Goal: Task Accomplishment & Management: Manage account settings

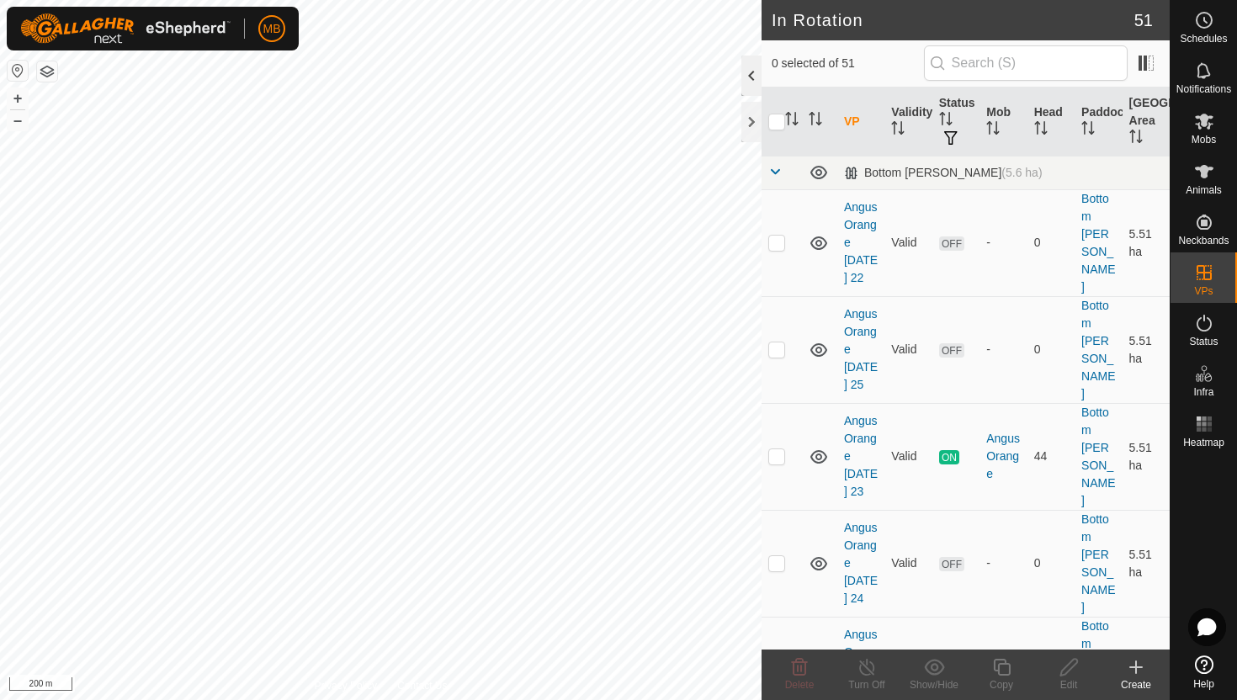
click at [752, 71] on div at bounding box center [752, 76] width 20 height 40
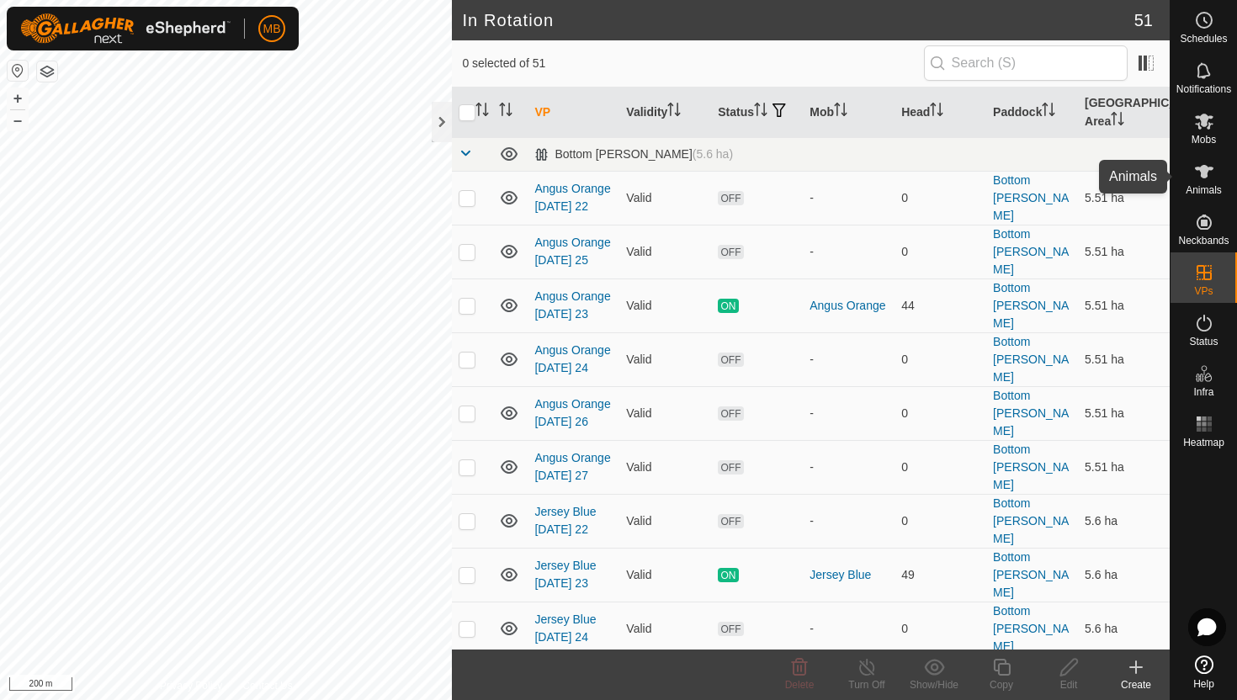
click at [1199, 171] on icon at bounding box center [1204, 171] width 19 height 13
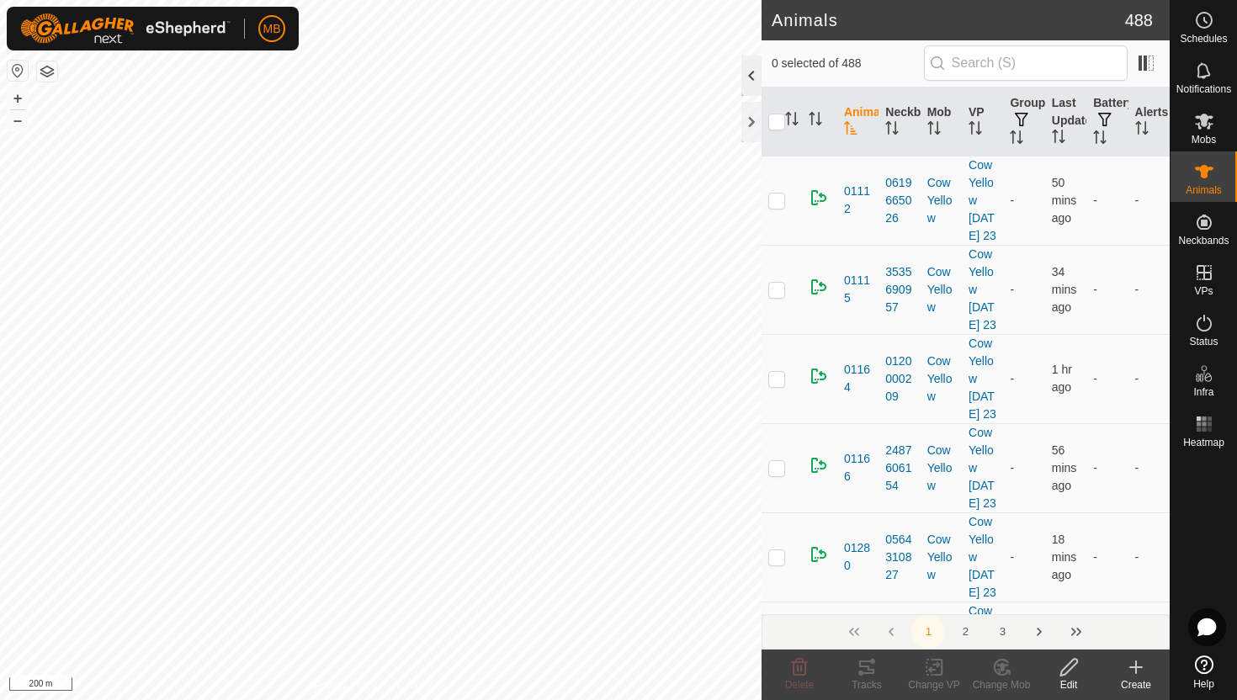
click at [752, 76] on div at bounding box center [752, 76] width 20 height 40
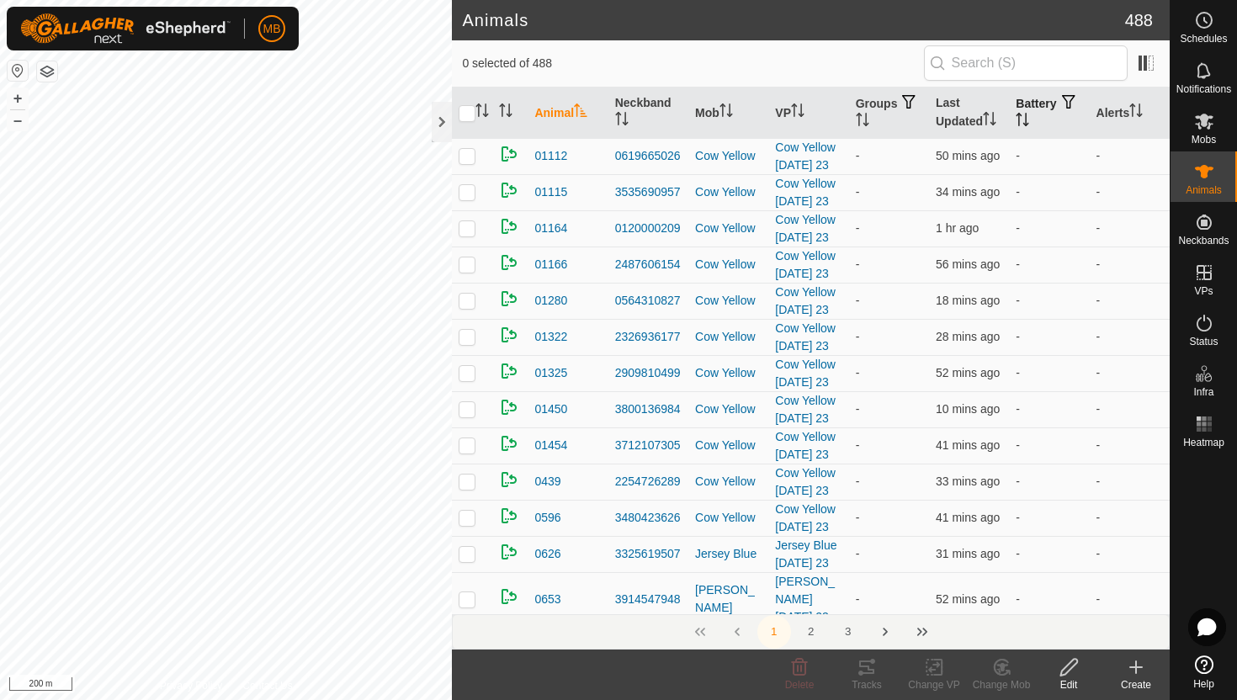
click at [1029, 117] on icon "Activate to sort" at bounding box center [1022, 119] width 13 height 13
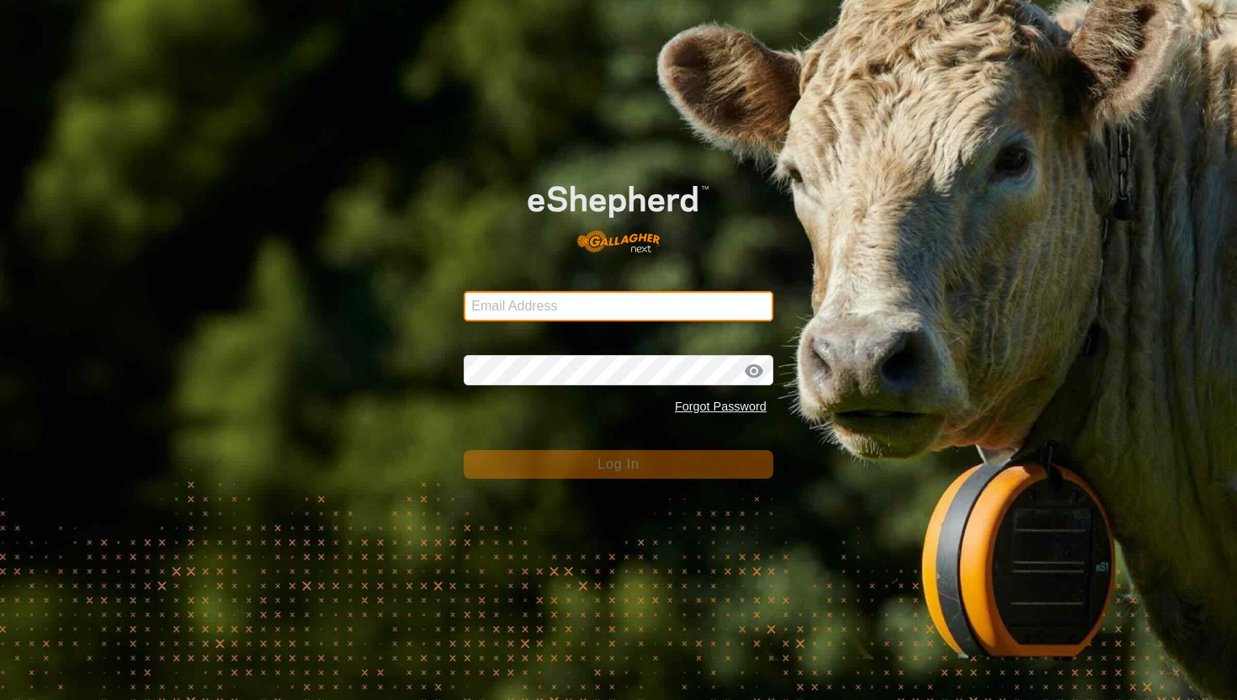
type input "mathew.gemma@barhamfarming.co.nz"
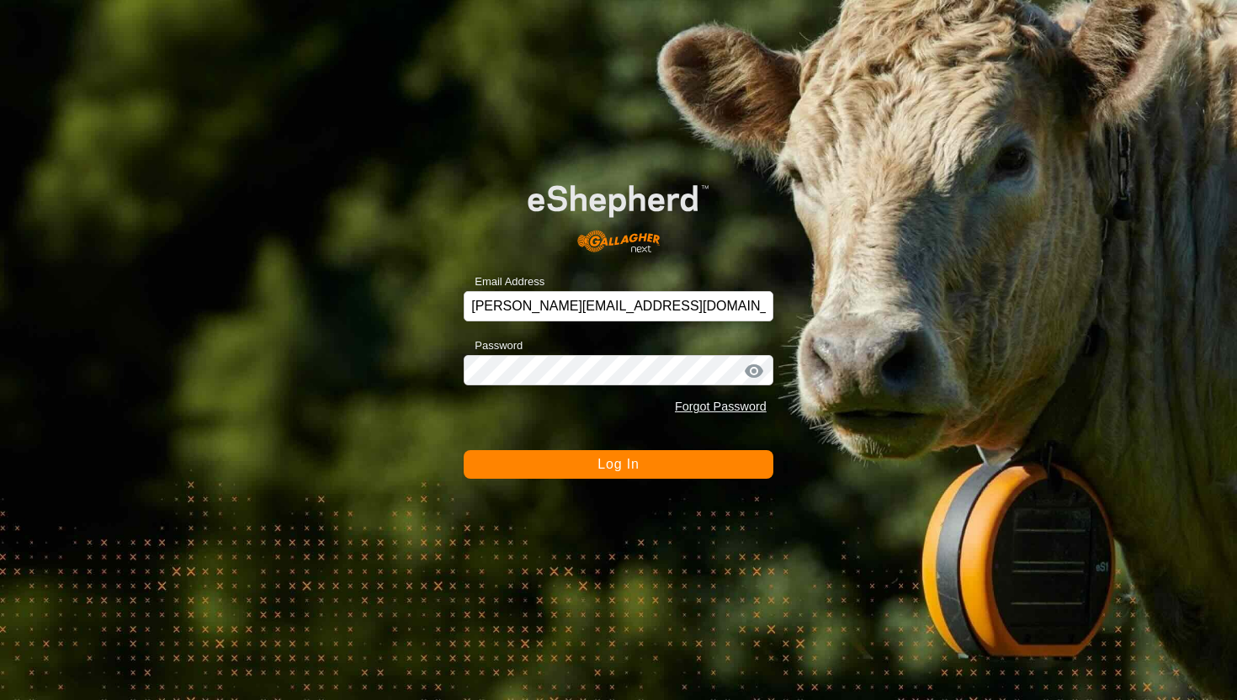
click at [583, 452] on button "Log In" at bounding box center [619, 464] width 310 height 29
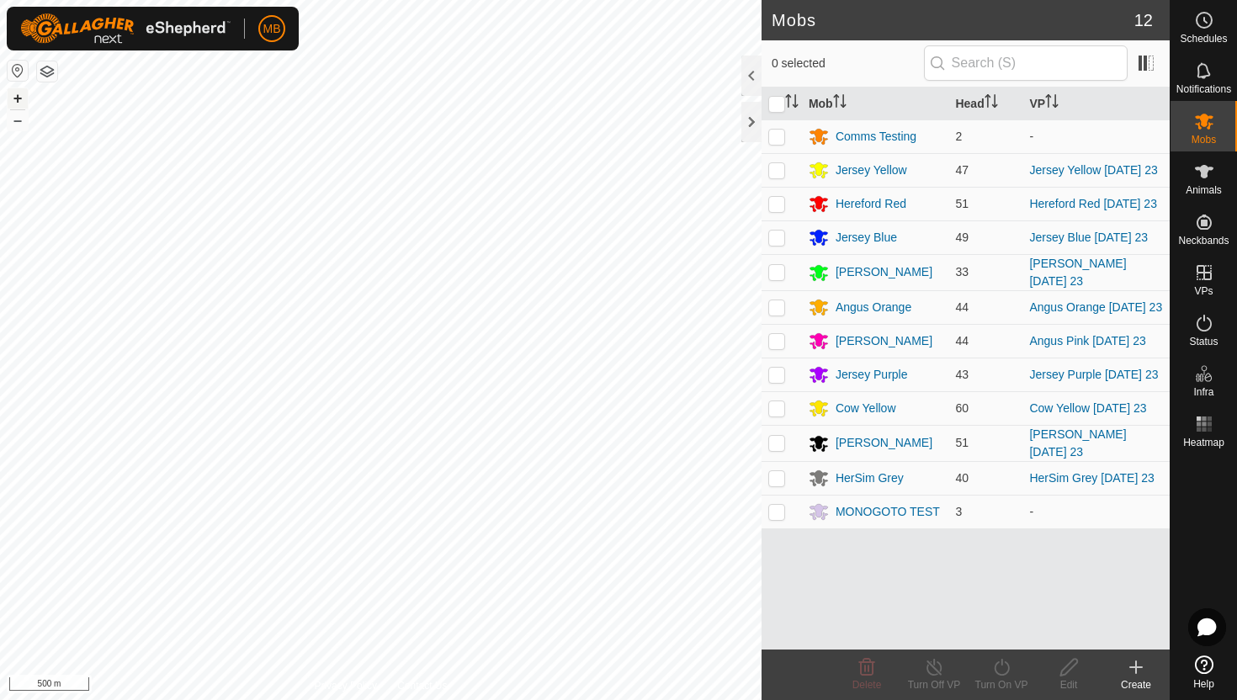
click at [15, 100] on button "+" at bounding box center [18, 98] width 20 height 20
click at [21, 100] on button "+" at bounding box center [18, 98] width 20 height 20
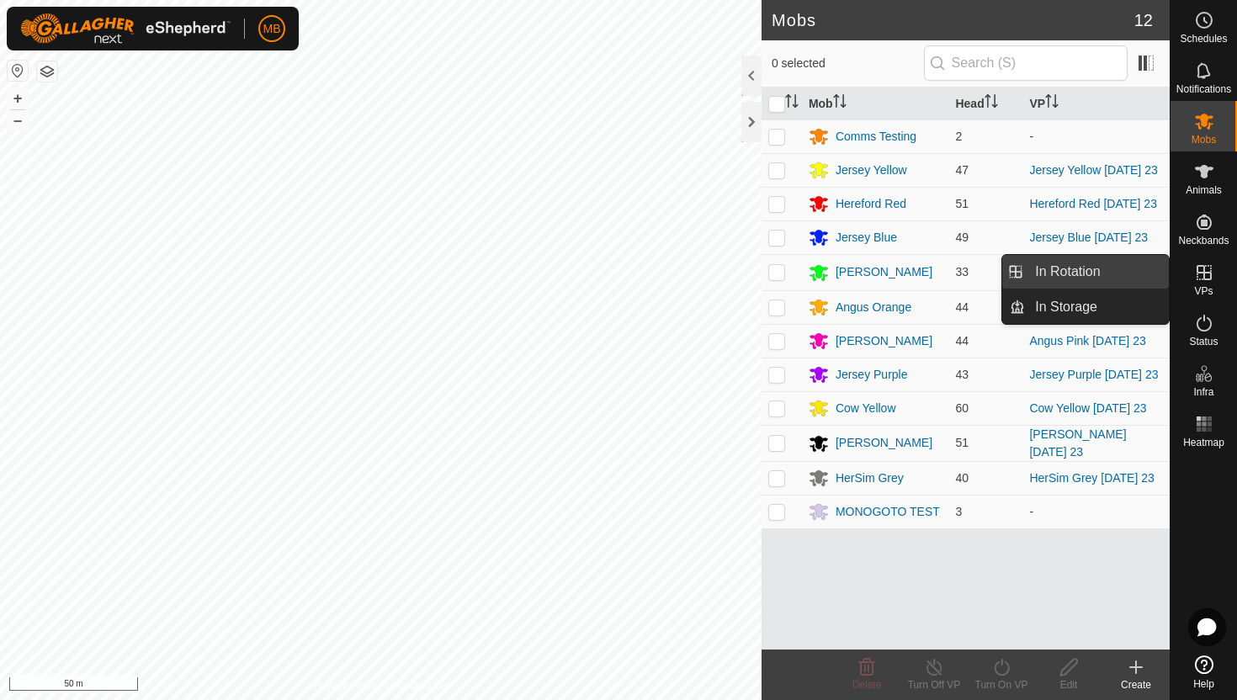
click at [1088, 283] on link "In Rotation" at bounding box center [1097, 272] width 144 height 34
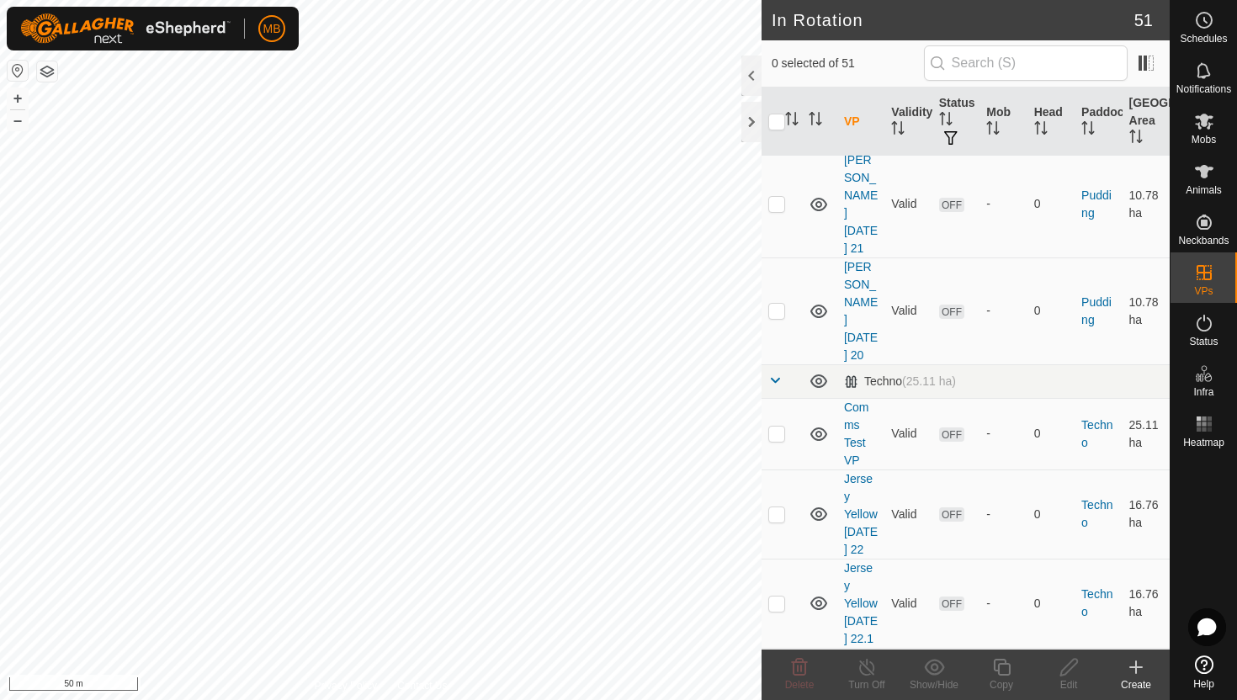
scroll to position [2146, 0]
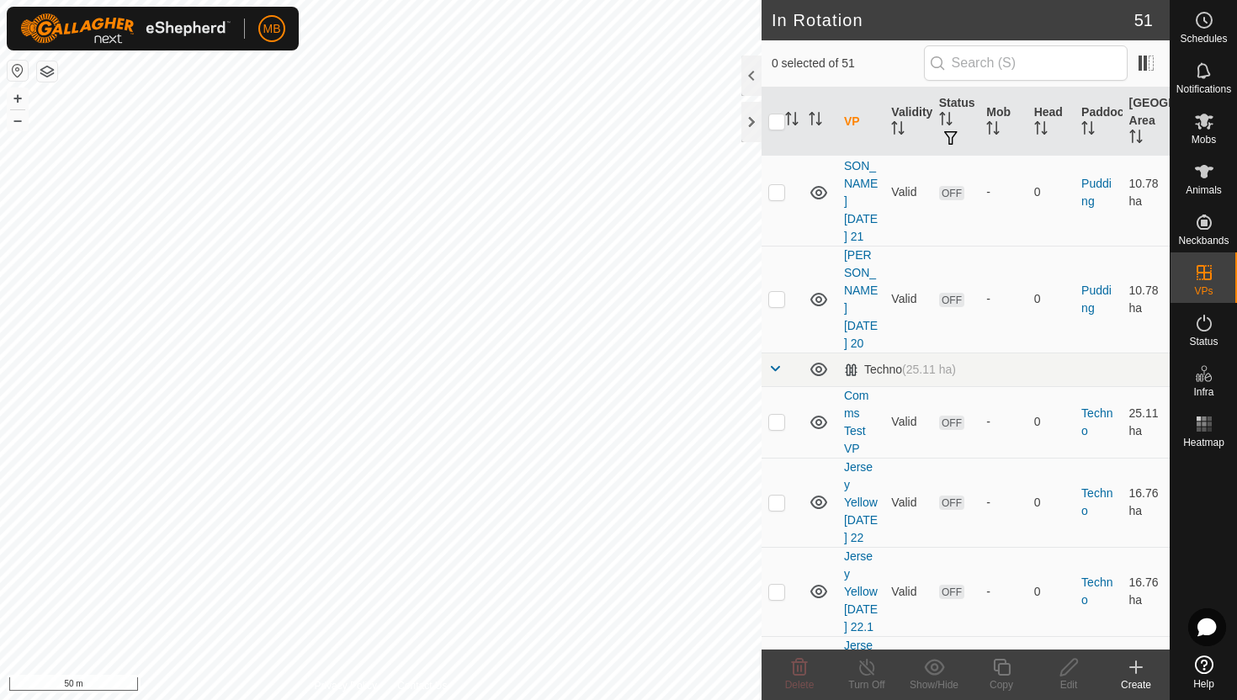
click at [778, 674] on p-checkbox at bounding box center [776, 680] width 17 height 13
checkbox input "true"
click at [1001, 664] on icon at bounding box center [1001, 667] width 17 height 17
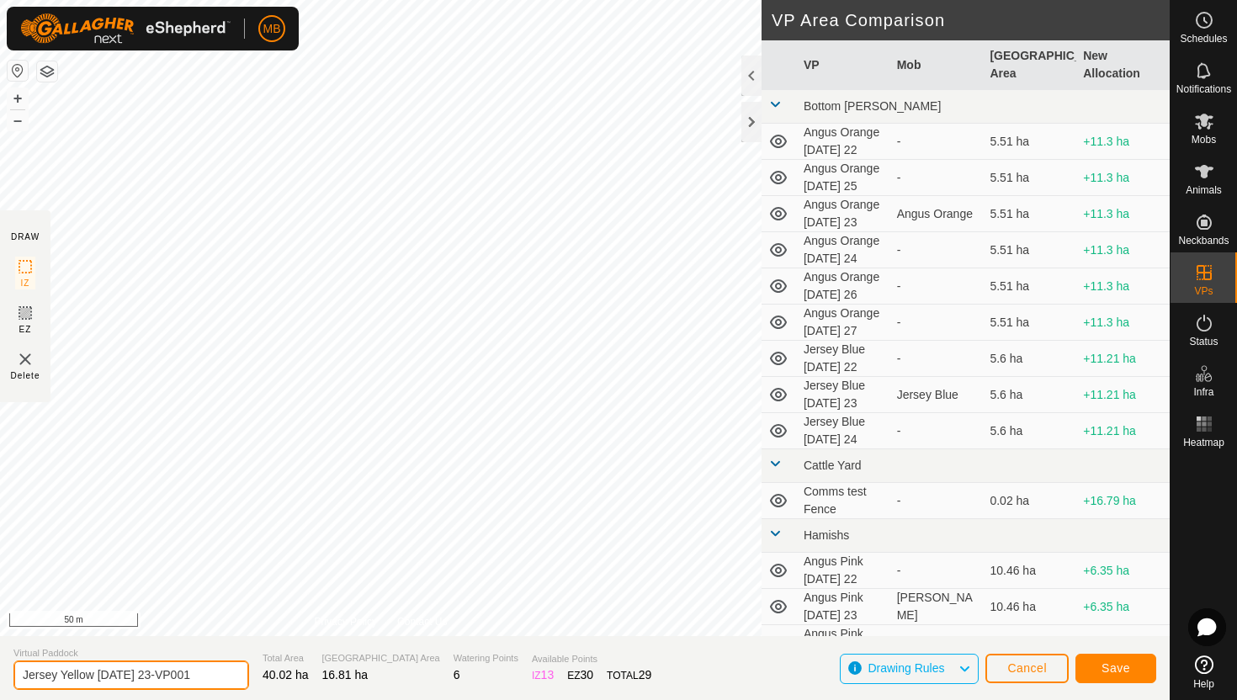
click at [206, 675] on input "Jersey Yellow Saturday 23-VP001" at bounding box center [131, 675] width 236 height 29
type input "Jersey Yellow Saturday 23.2"
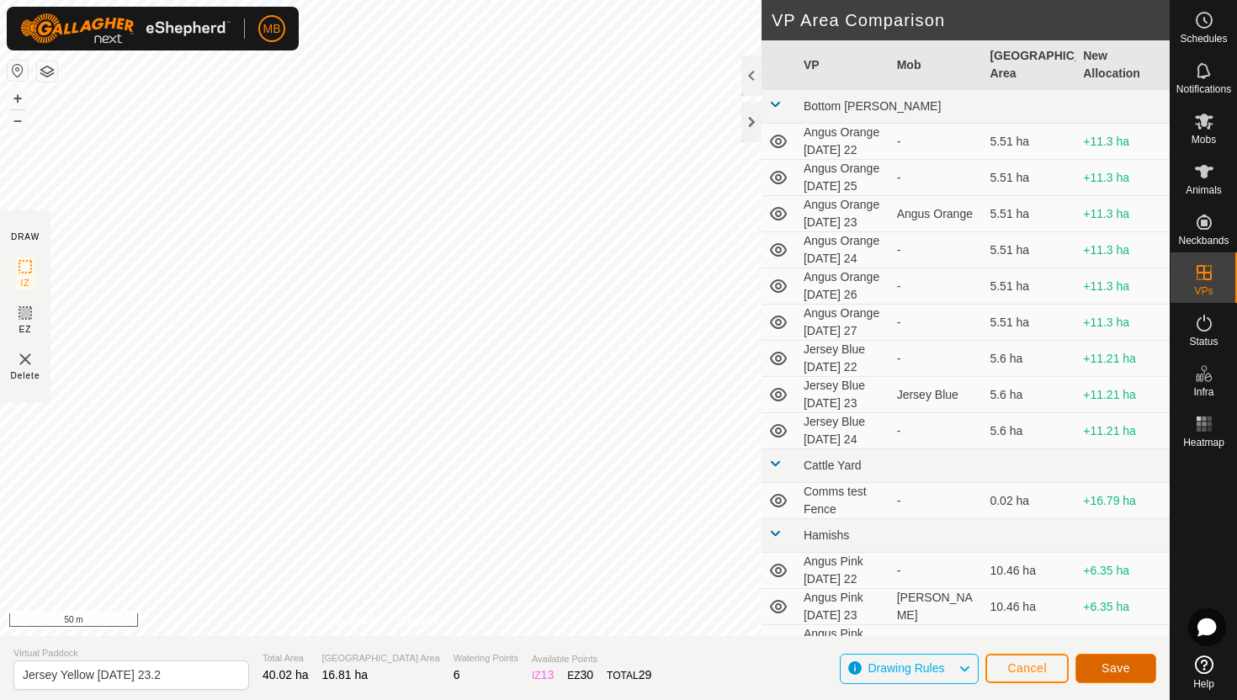
click at [1124, 670] on span "Save" at bounding box center [1116, 668] width 29 height 13
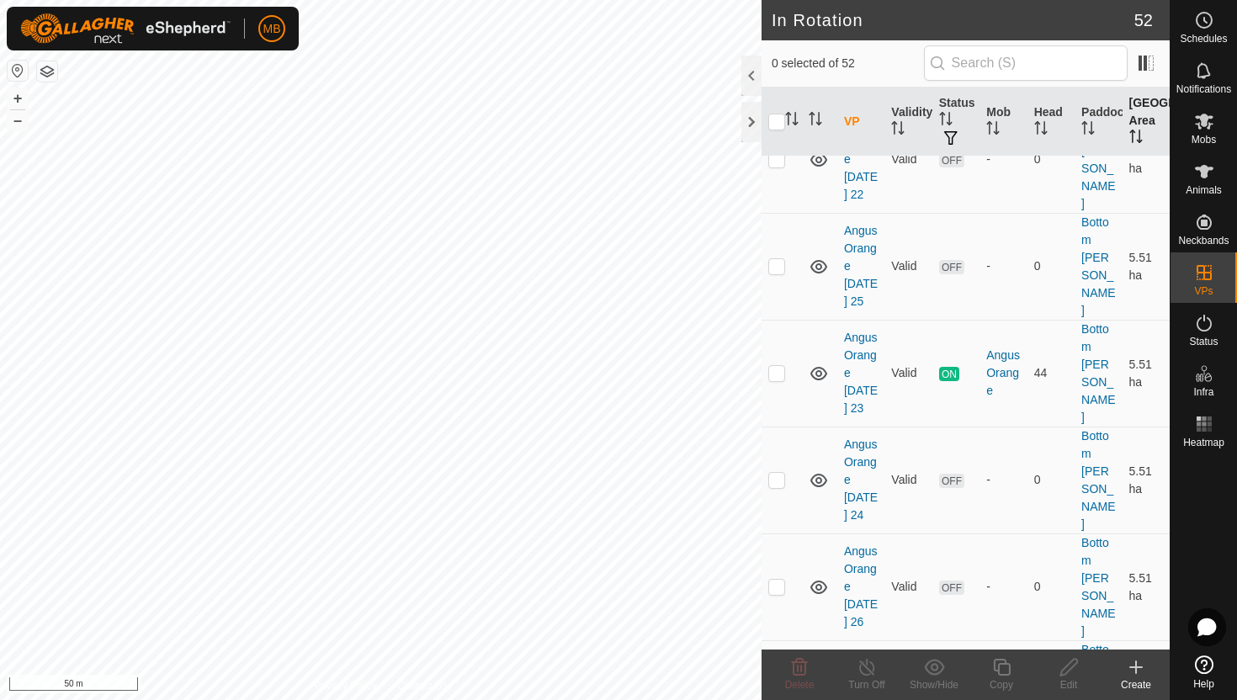
scroll to position [93, 0]
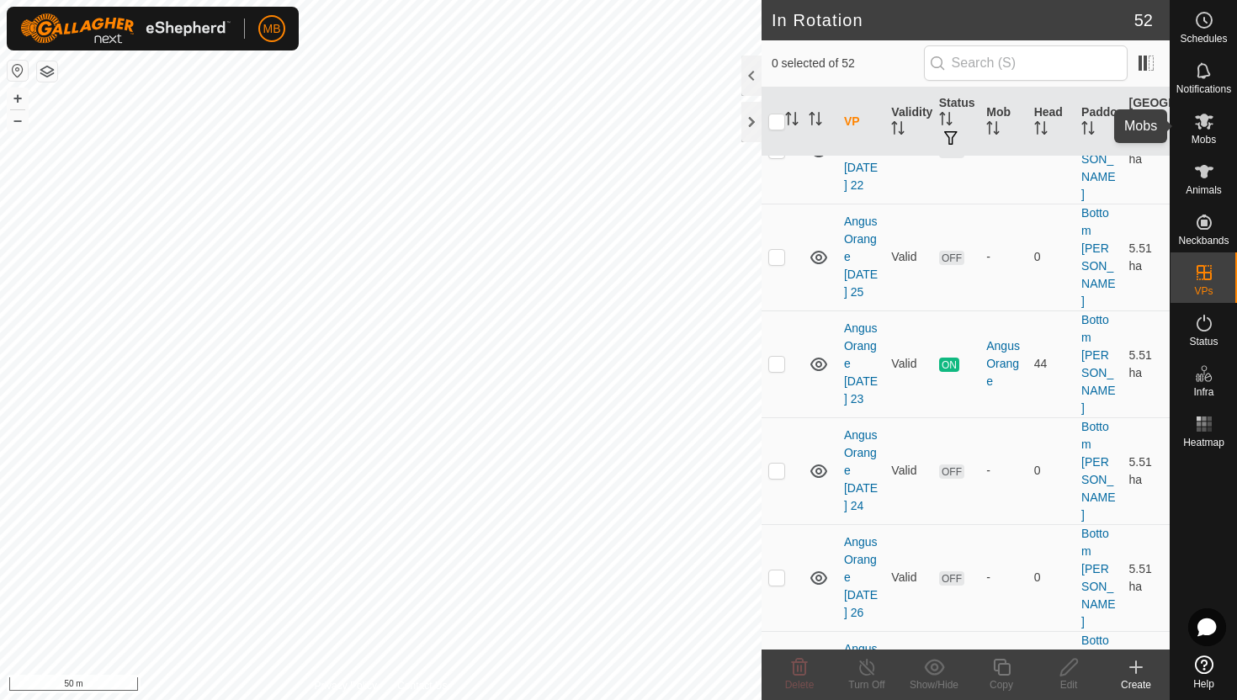
click at [1204, 125] on icon at bounding box center [1204, 122] width 19 height 16
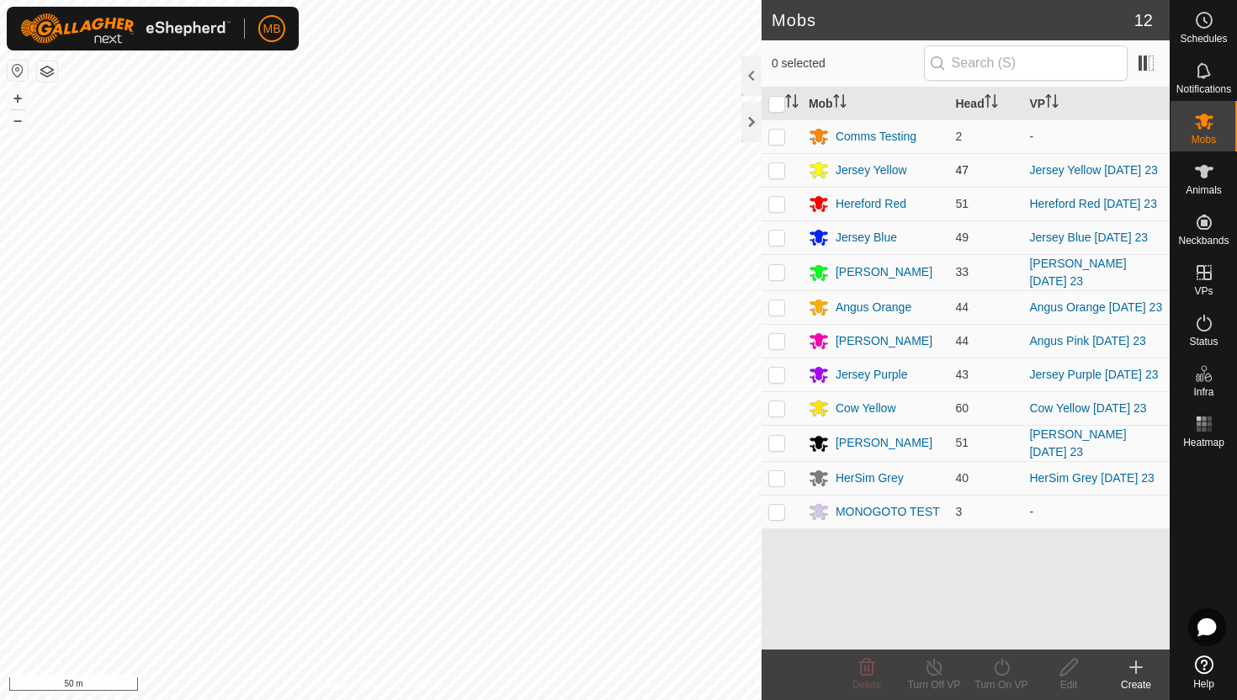
click at [777, 174] on p-checkbox at bounding box center [776, 169] width 17 height 13
checkbox input "true"
click at [1000, 666] on icon at bounding box center [1001, 667] width 21 height 20
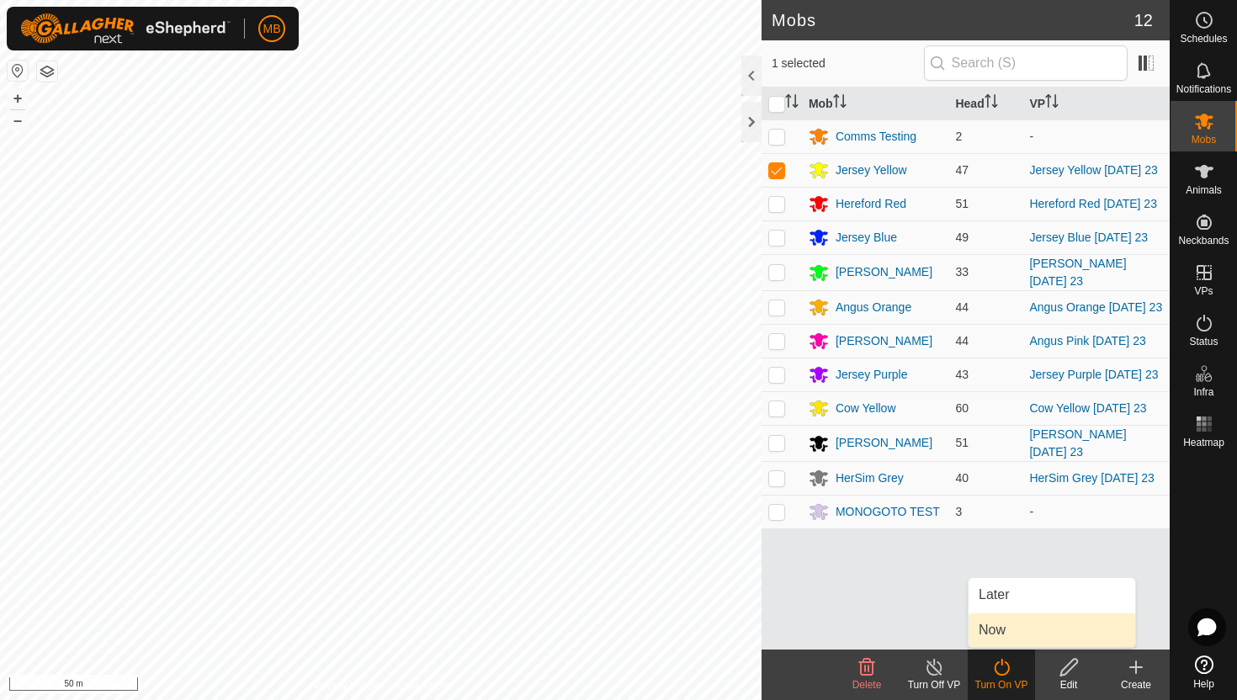
click at [1006, 630] on link "Now" at bounding box center [1052, 631] width 167 height 34
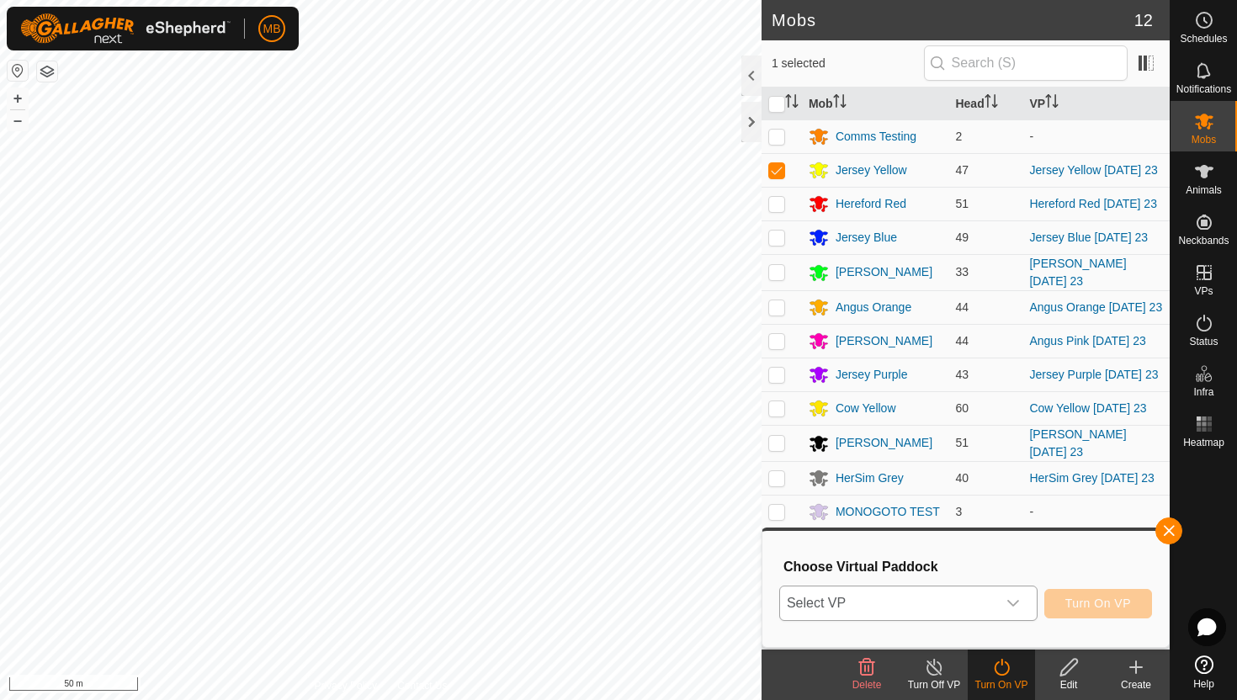
click at [1014, 609] on icon "dropdown trigger" at bounding box center [1013, 603] width 13 height 13
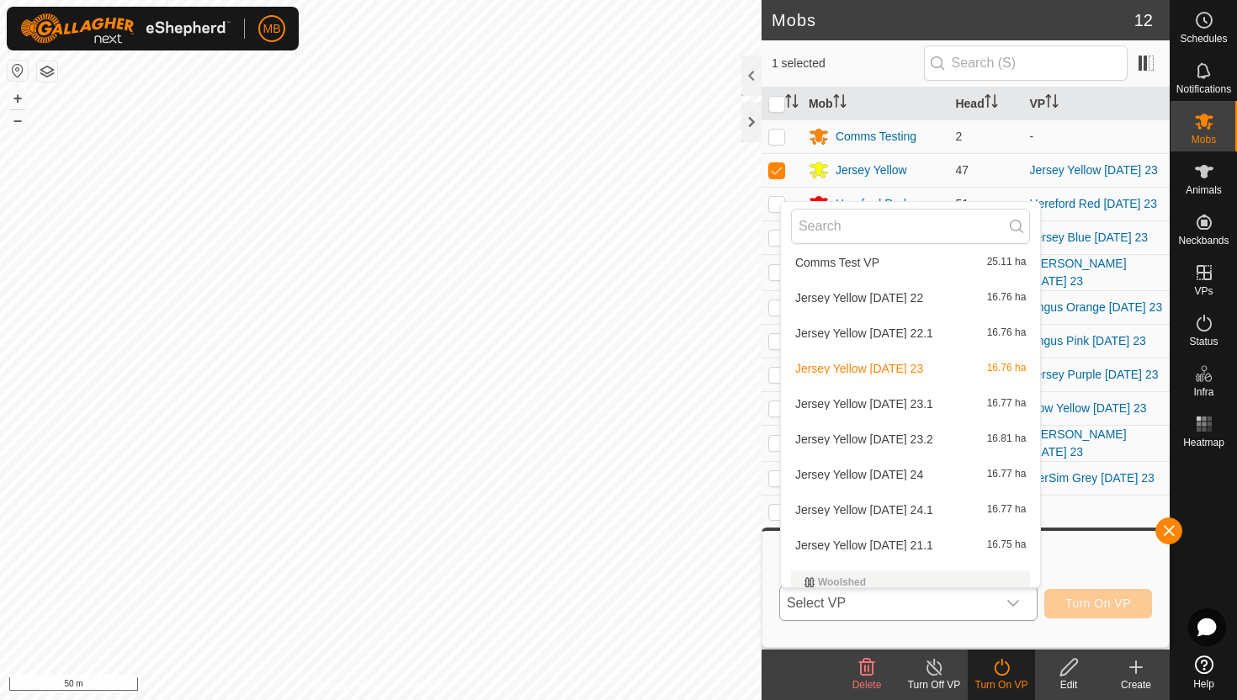
scroll to position [1017, 0]
click at [938, 440] on li "Jersey Yellow Saturday 23.2 16.81 ha" at bounding box center [910, 438] width 259 height 34
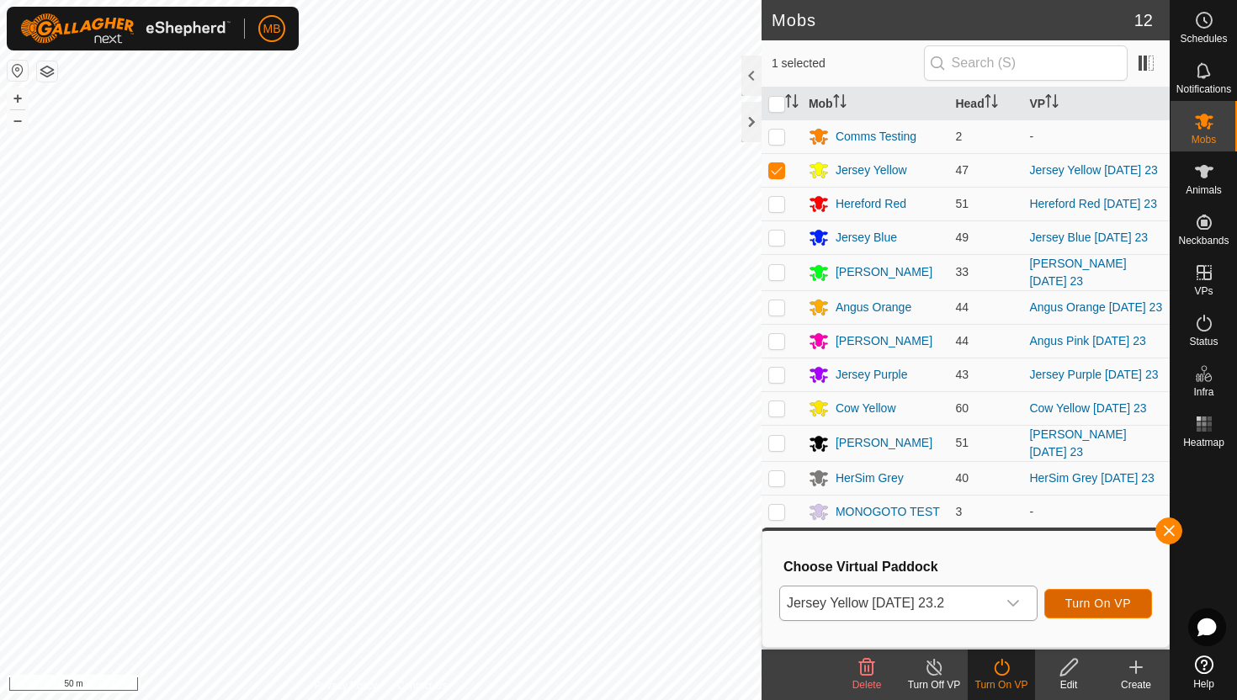
click at [1089, 601] on span "Turn On VP" at bounding box center [1099, 603] width 66 height 13
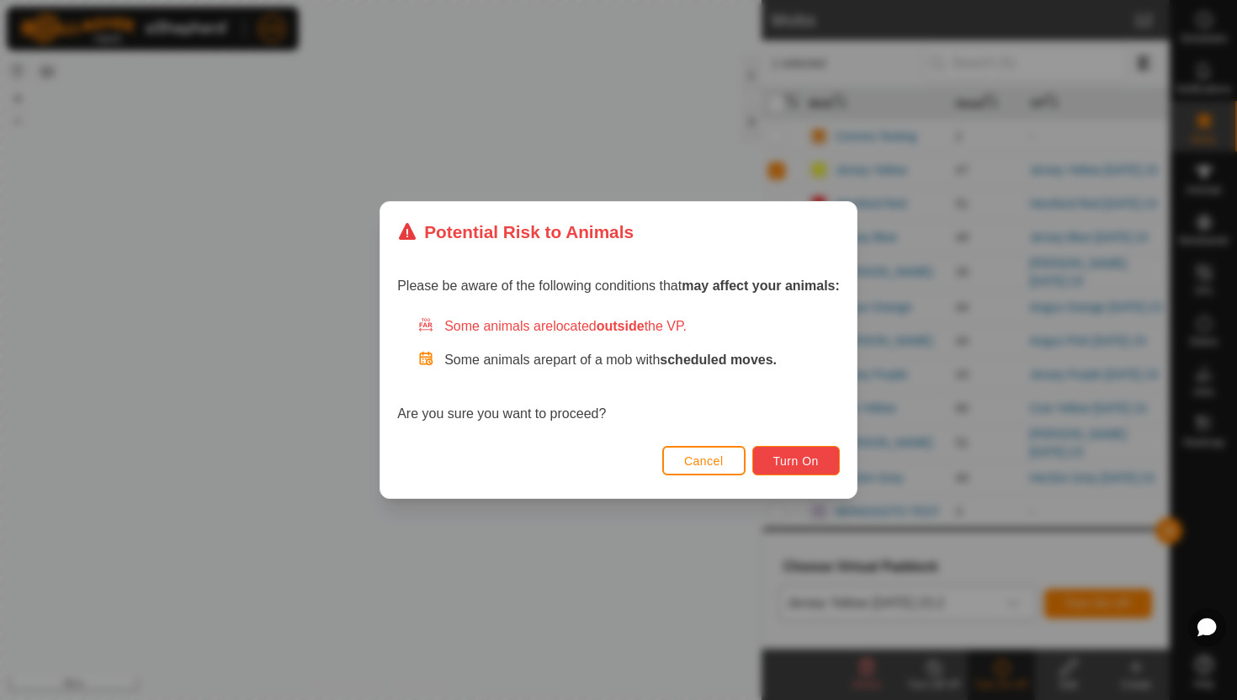
click at [811, 462] on span "Turn On" at bounding box center [795, 461] width 45 height 13
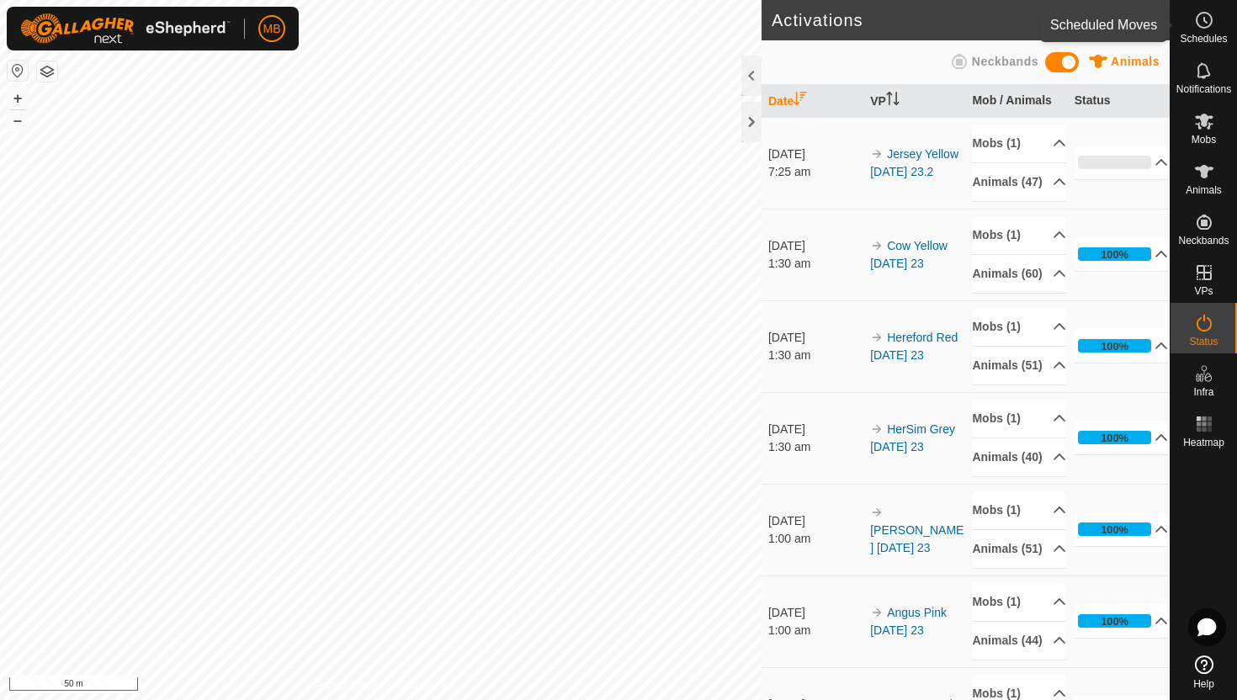
click at [1195, 22] on icon at bounding box center [1204, 20] width 20 height 20
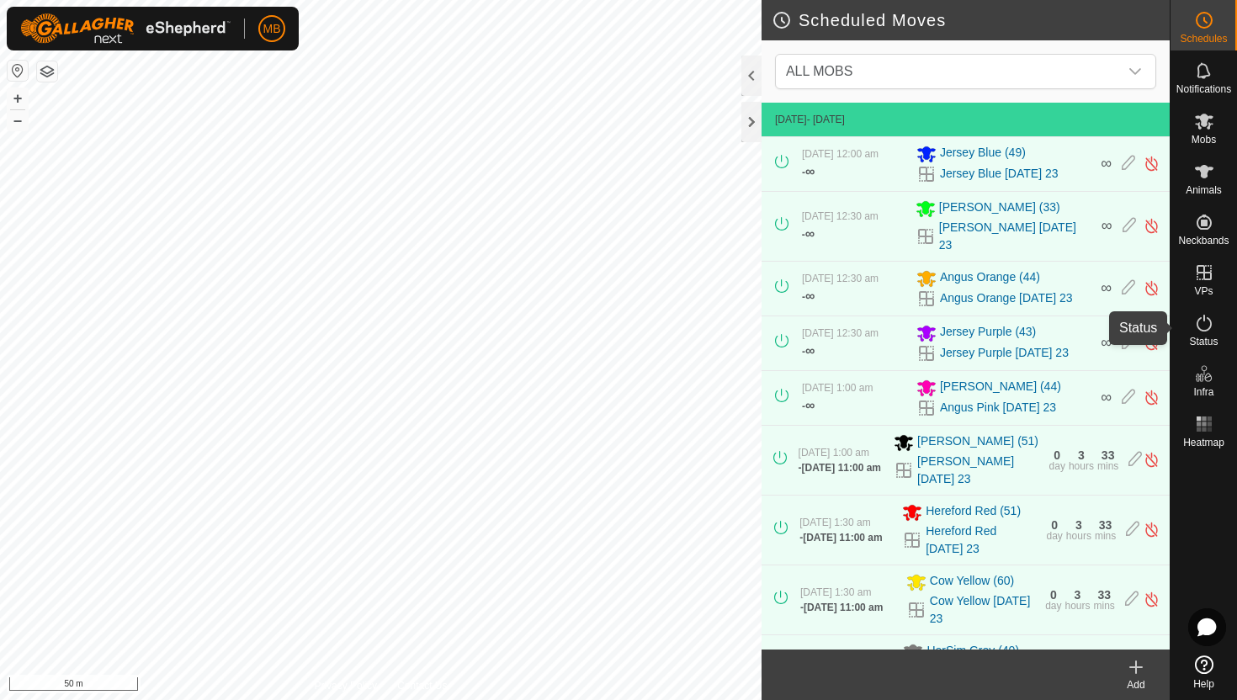
click at [1203, 330] on icon at bounding box center [1204, 323] width 15 height 17
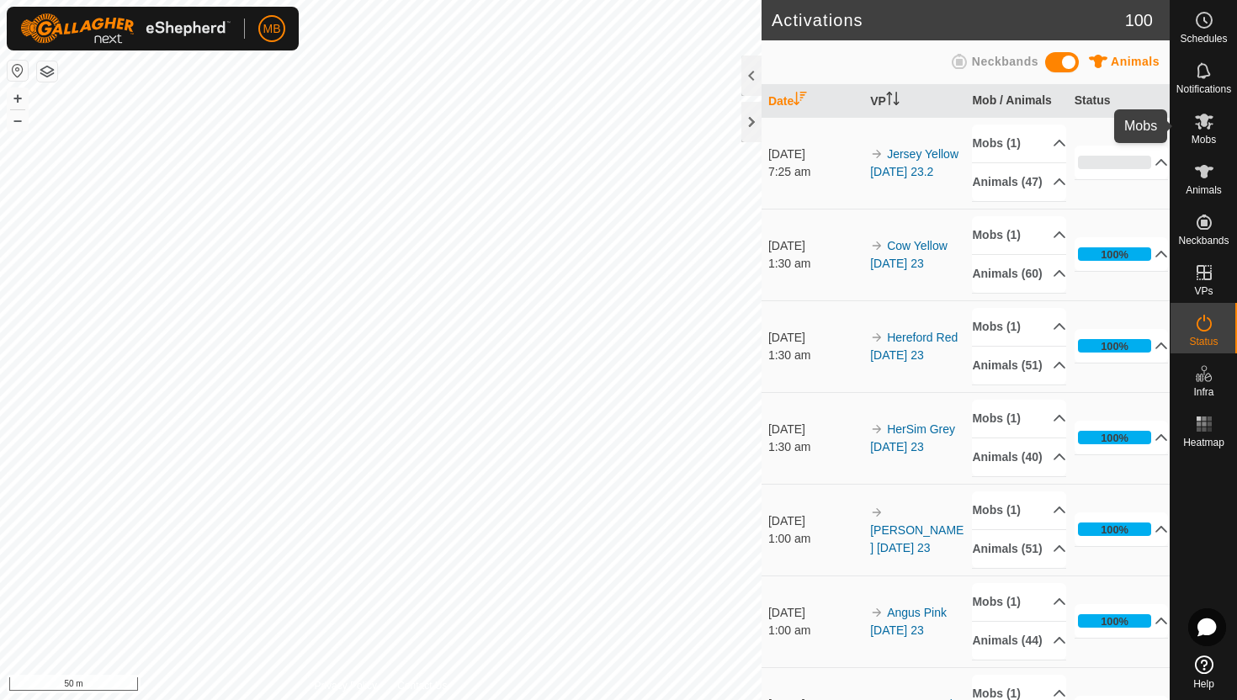
click at [1203, 116] on icon at bounding box center [1204, 122] width 19 height 16
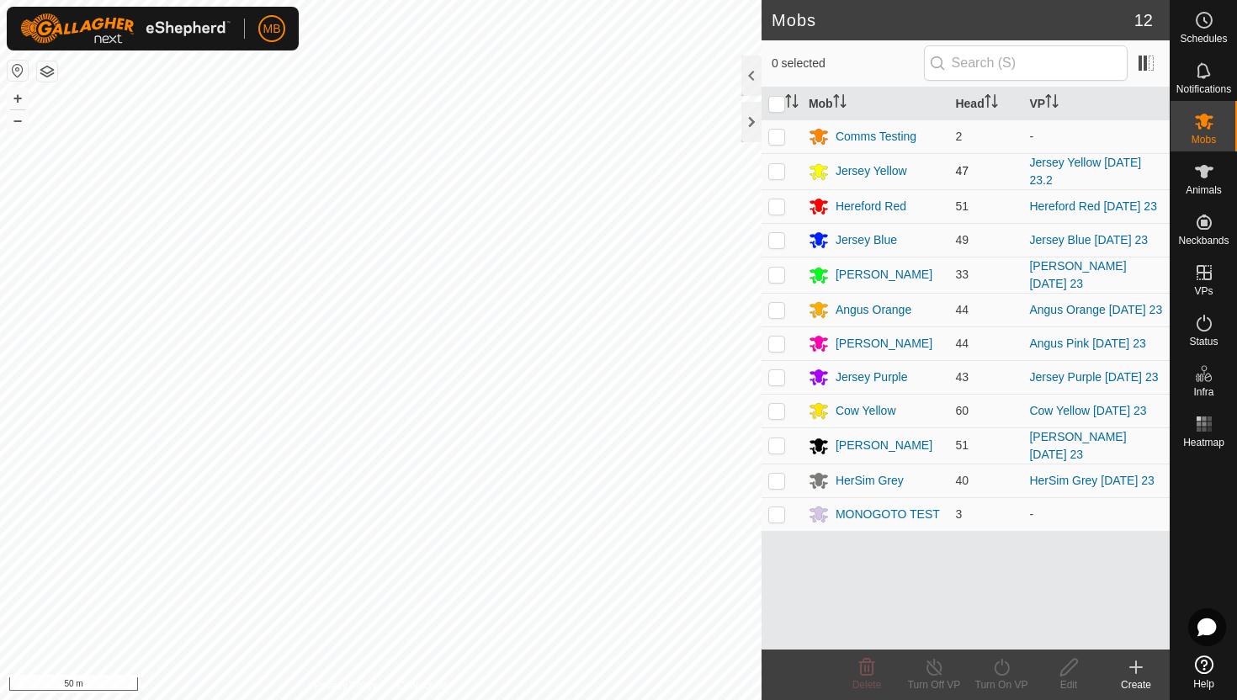
click at [780, 169] on p-checkbox at bounding box center [776, 170] width 17 height 13
checkbox input "true"
click at [1213, 28] on icon at bounding box center [1204, 20] width 20 height 20
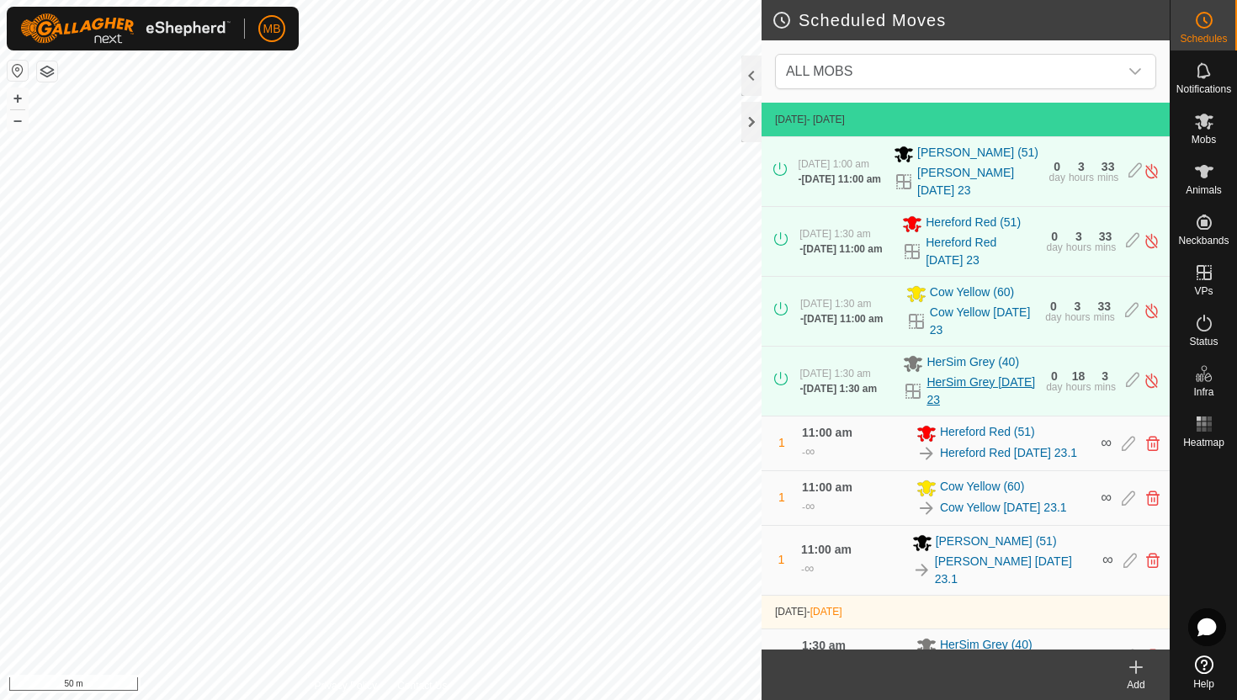
scroll to position [353, 0]
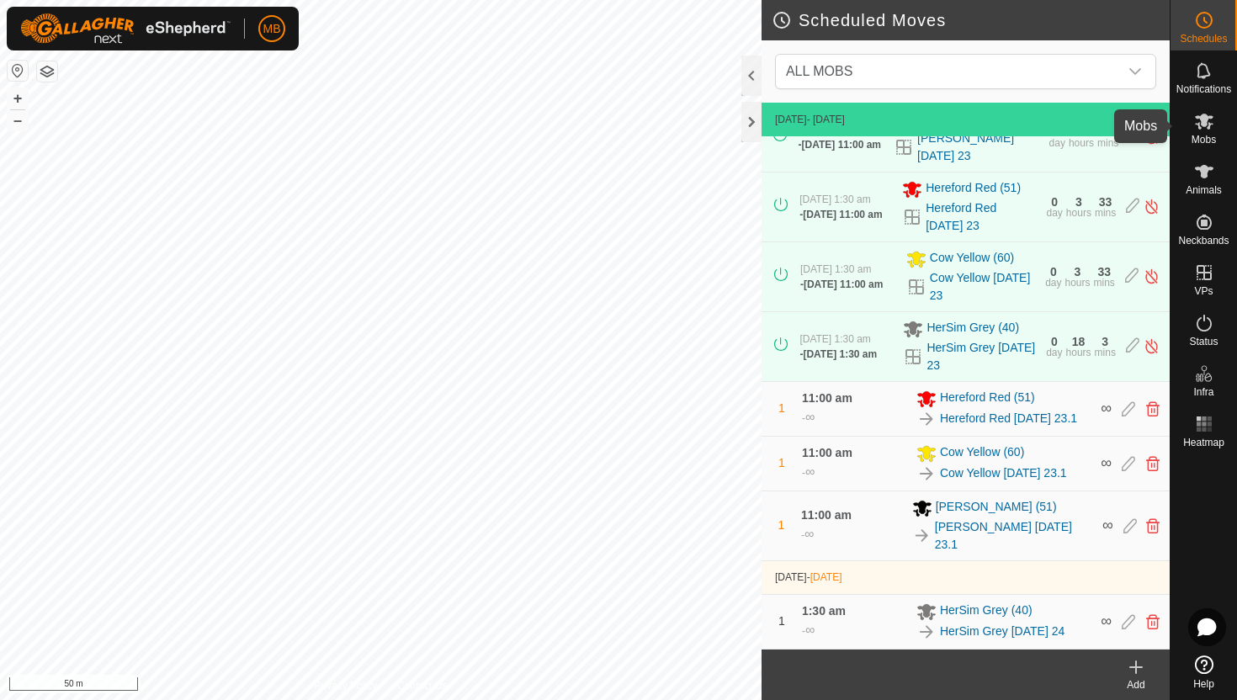
click at [1204, 117] on icon at bounding box center [1204, 122] width 19 height 16
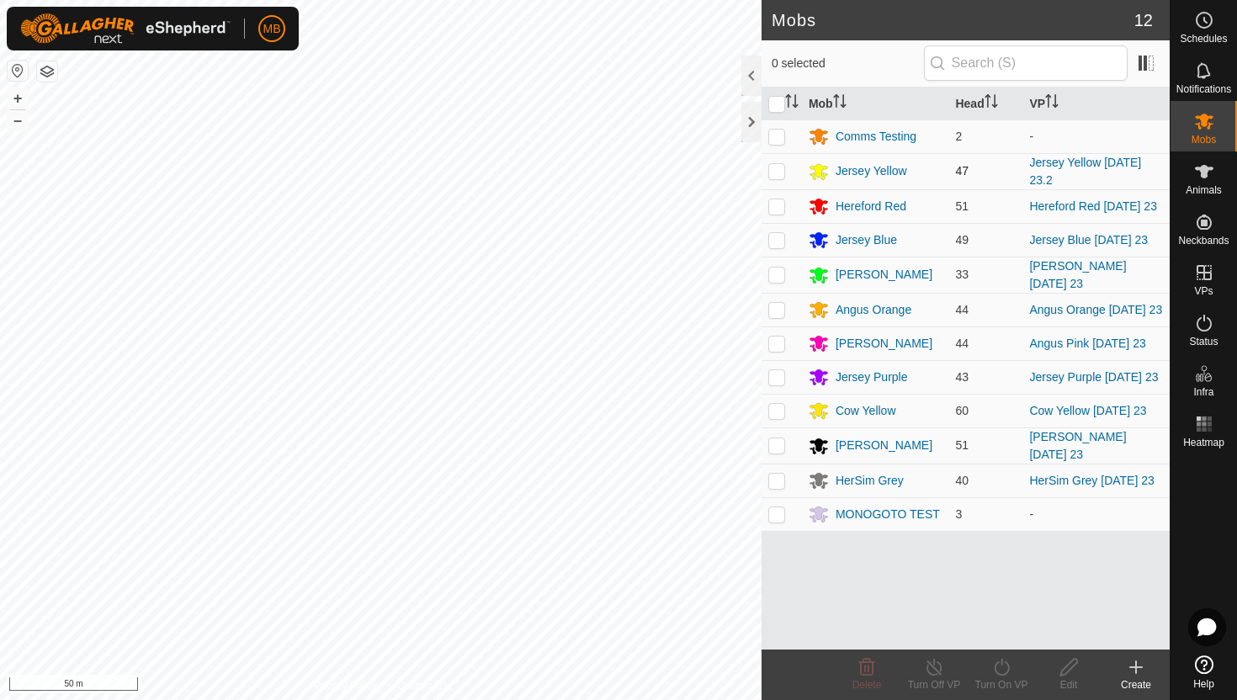
click at [779, 172] on p-checkbox at bounding box center [776, 170] width 17 height 13
checkbox input "true"
click at [1000, 665] on icon at bounding box center [1001, 667] width 21 height 20
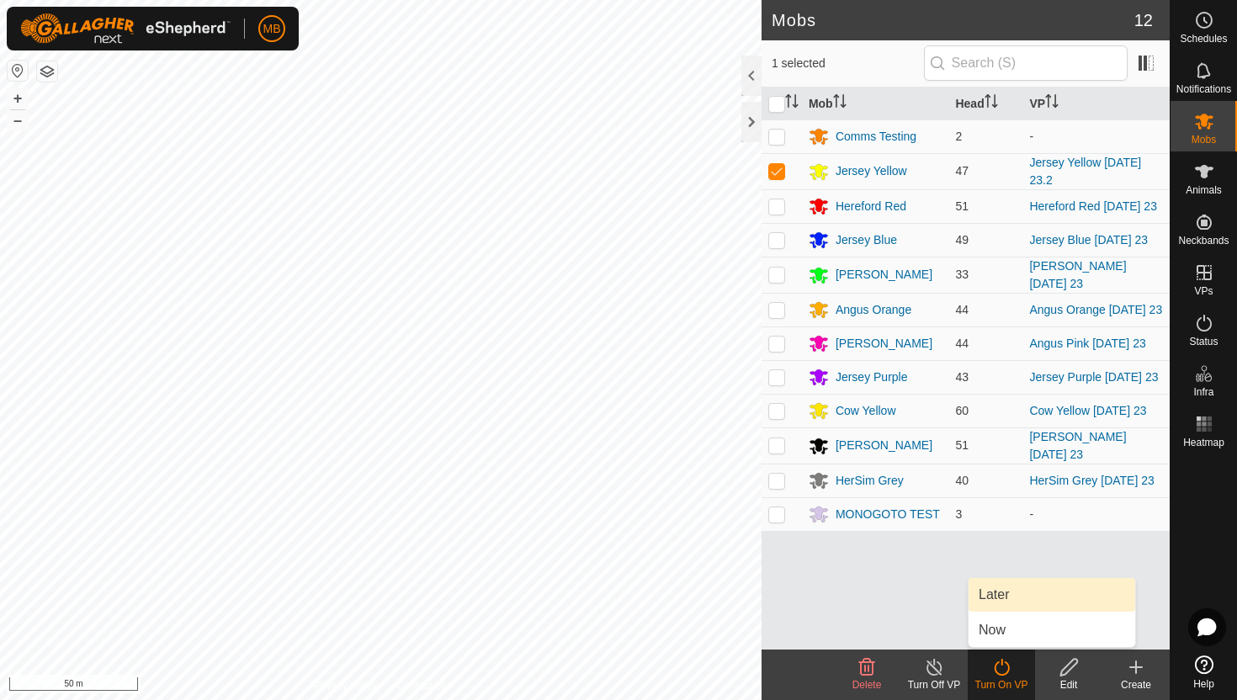
click at [1014, 598] on link "Later" at bounding box center [1052, 595] width 167 height 34
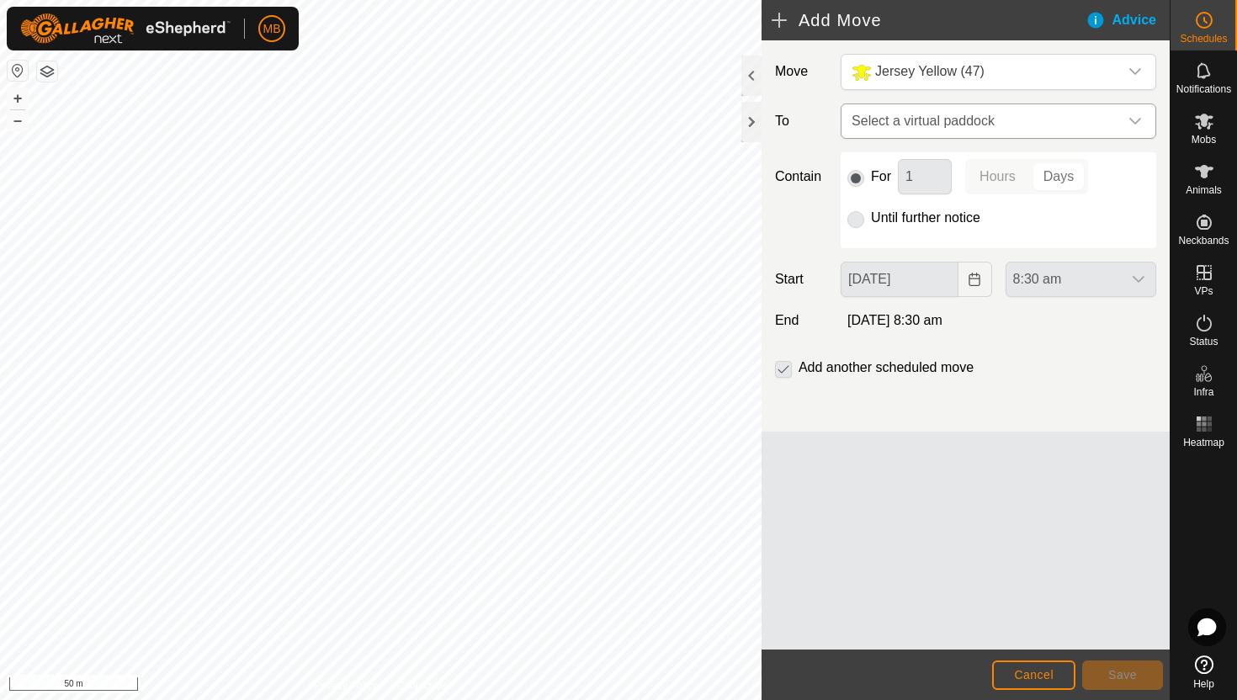
click at [1136, 115] on icon "dropdown trigger" at bounding box center [1135, 120] width 13 height 13
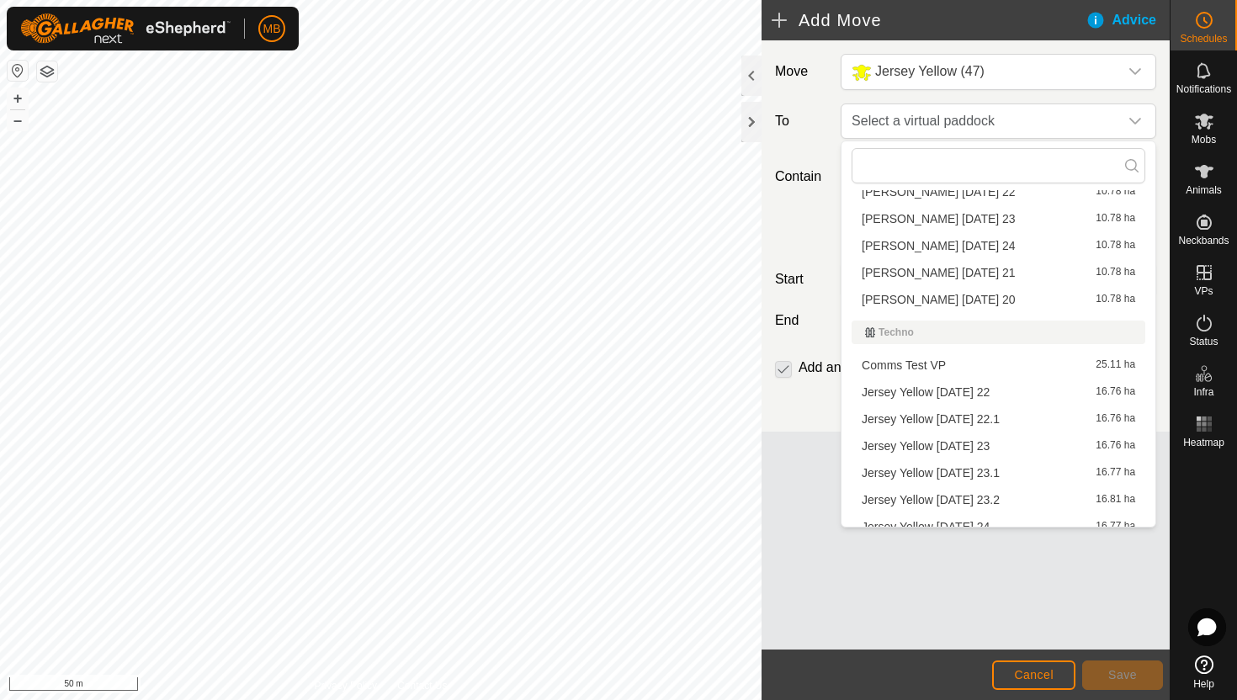
scroll to position [671, 0]
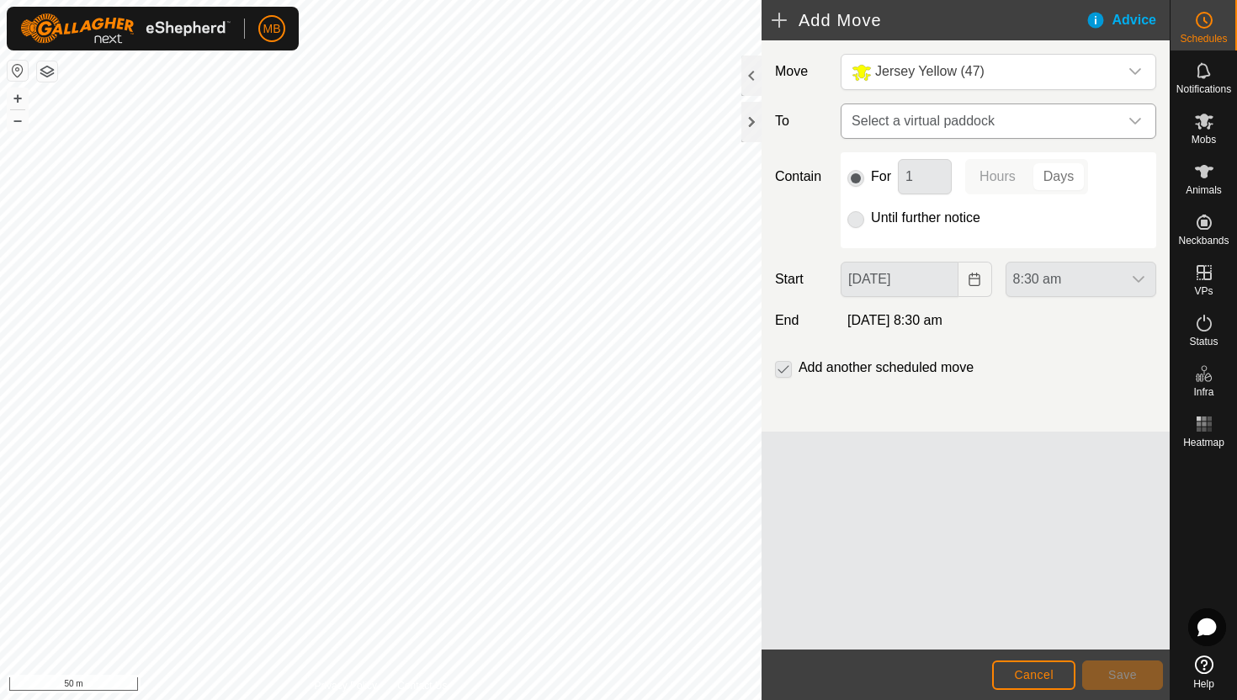
click at [1137, 120] on icon "dropdown trigger" at bounding box center [1135, 120] width 13 height 13
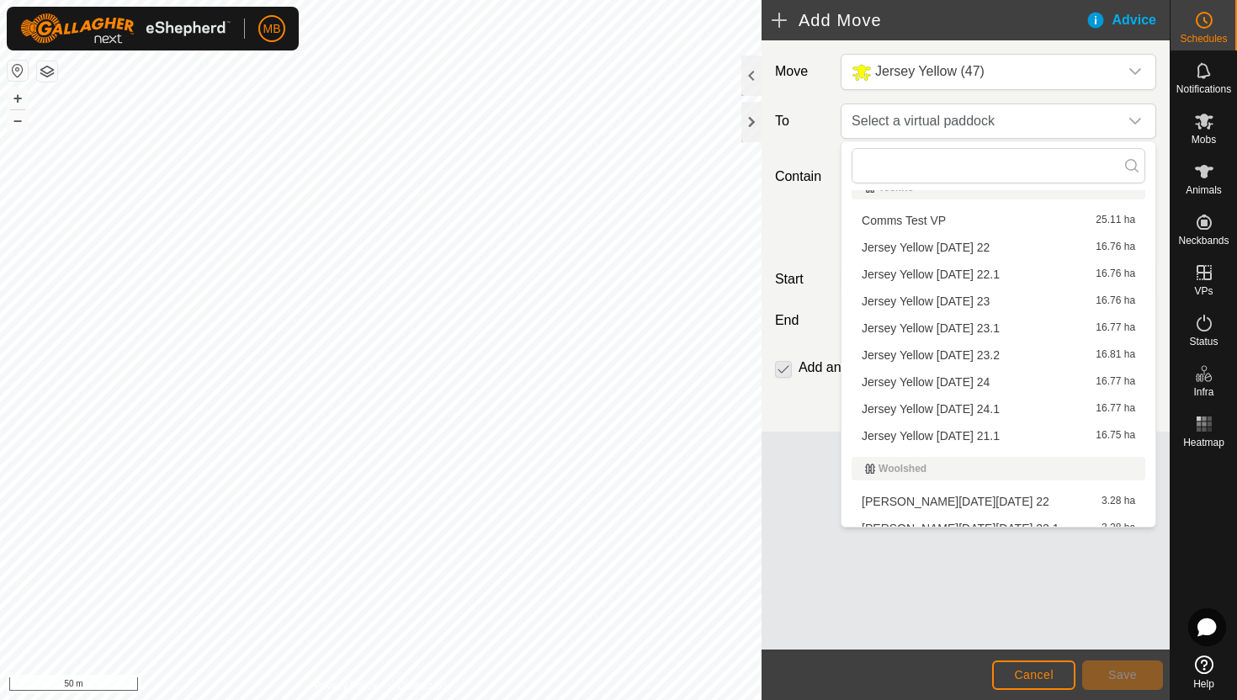
scroll to position [809, 0]
click at [989, 325] on li "Jersey Yellow Saturday 23.1 16.77 ha" at bounding box center [999, 326] width 294 height 25
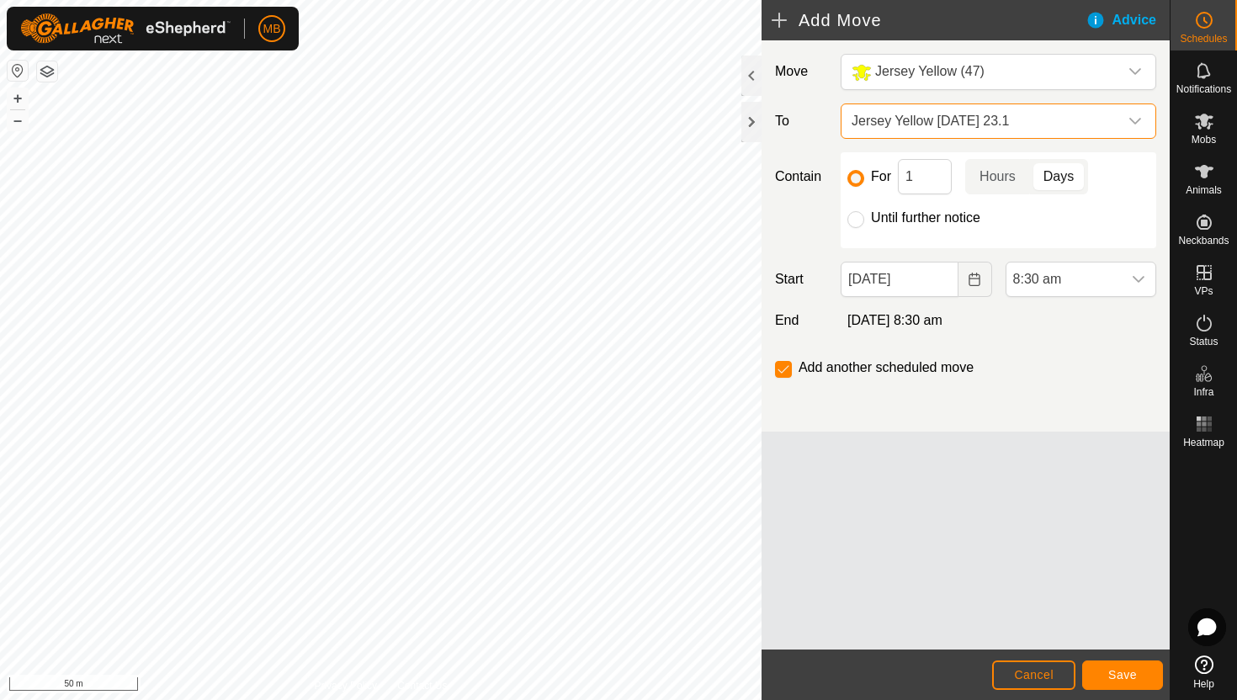
click at [915, 221] on label "Until further notice" at bounding box center [925, 217] width 109 height 13
click at [864, 221] on input "Until further notice" at bounding box center [856, 219] width 17 height 17
radio input "true"
checkbox input "false"
click at [1140, 279] on icon "dropdown trigger" at bounding box center [1138, 279] width 13 height 13
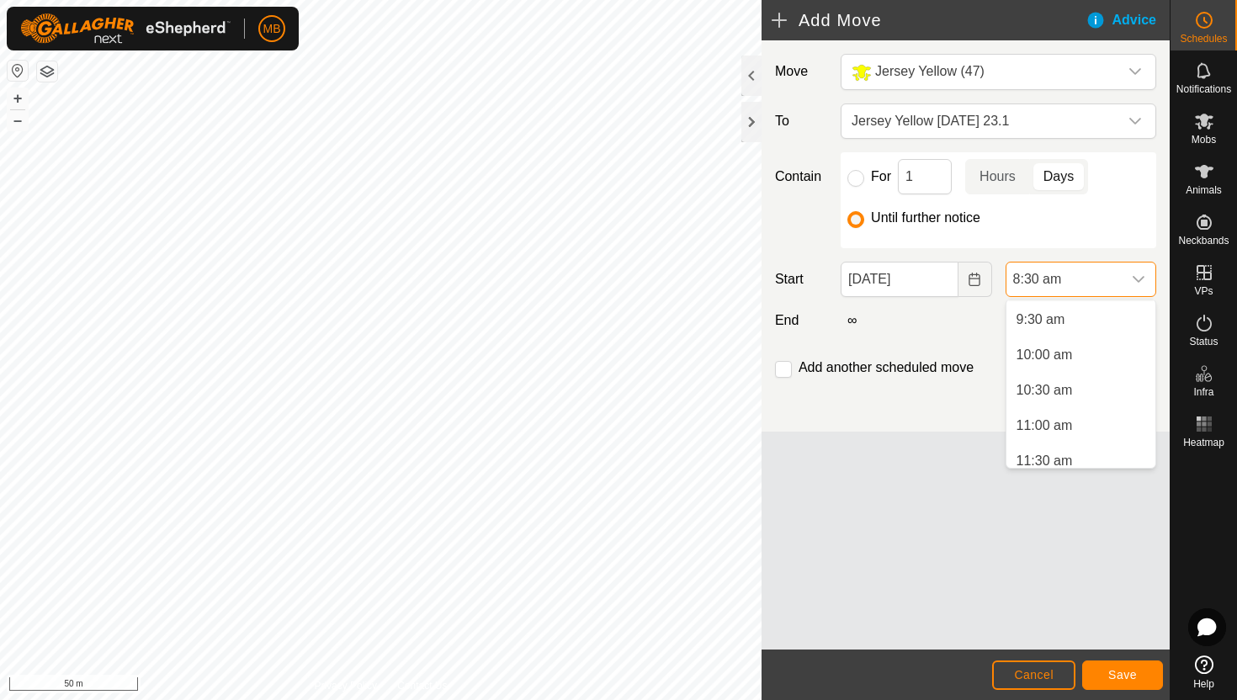
scroll to position [679, 0]
click at [1072, 451] on li "11:30 am" at bounding box center [1081, 450] width 149 height 34
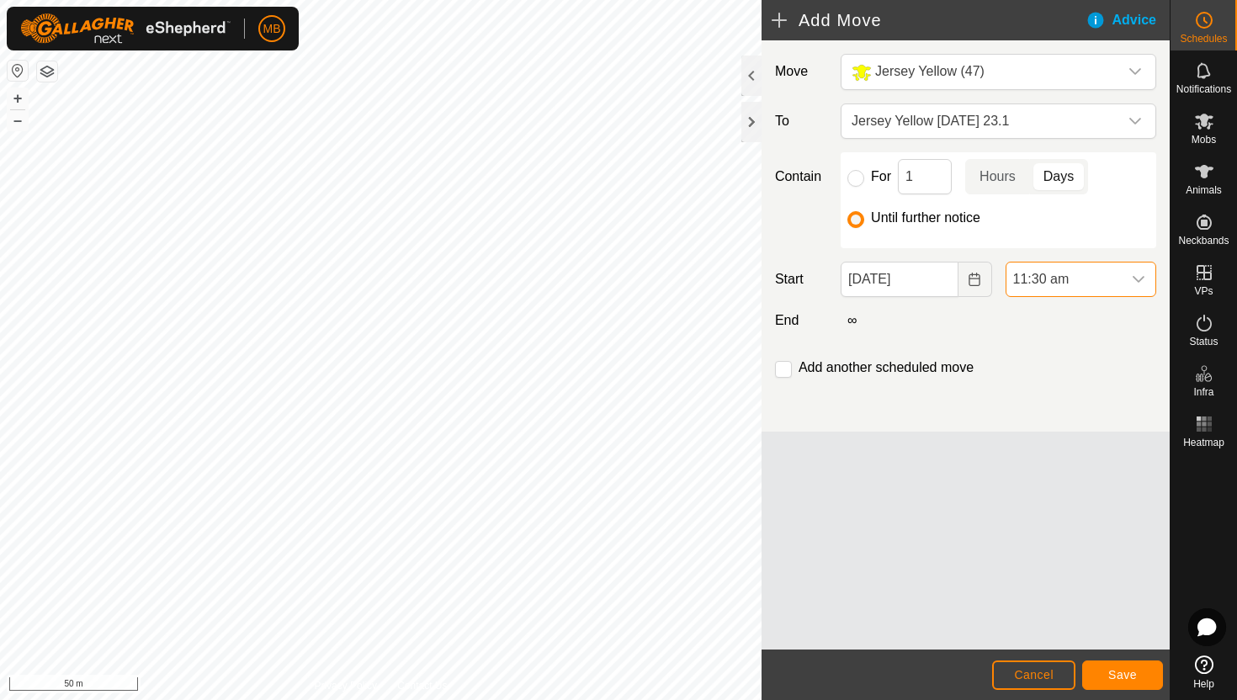
scroll to position [601, 0]
click at [1120, 678] on span "Save" at bounding box center [1122, 674] width 29 height 13
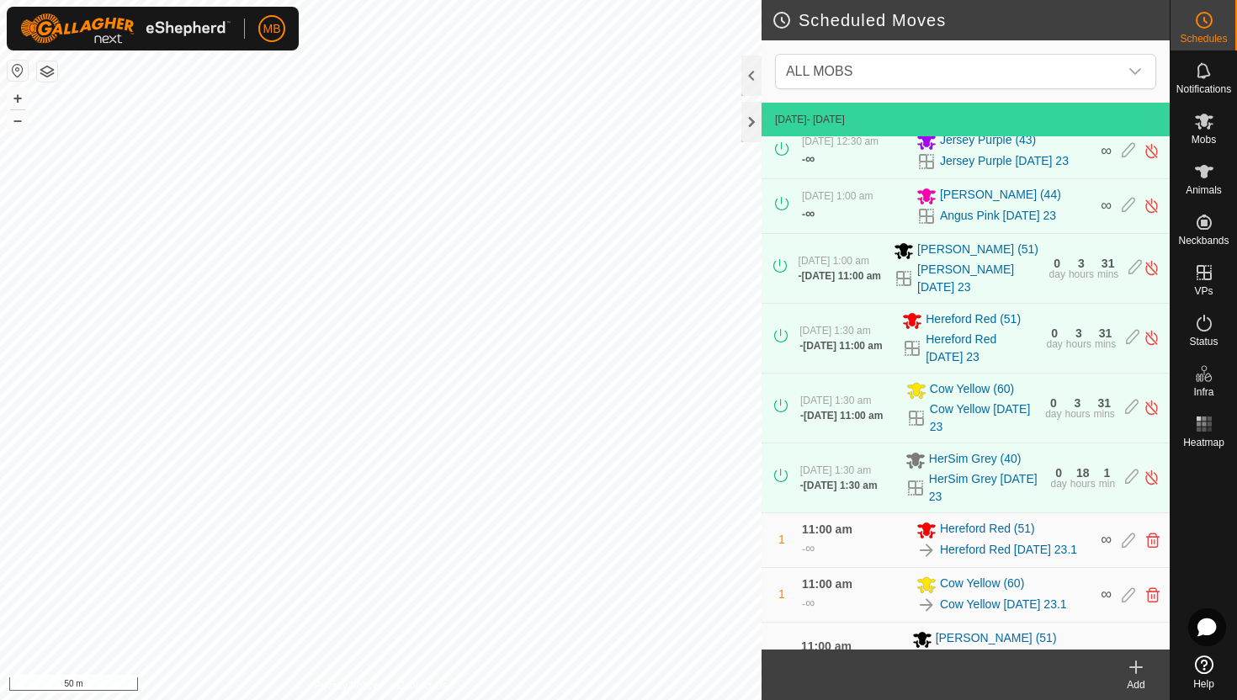
scroll to position [407, 0]
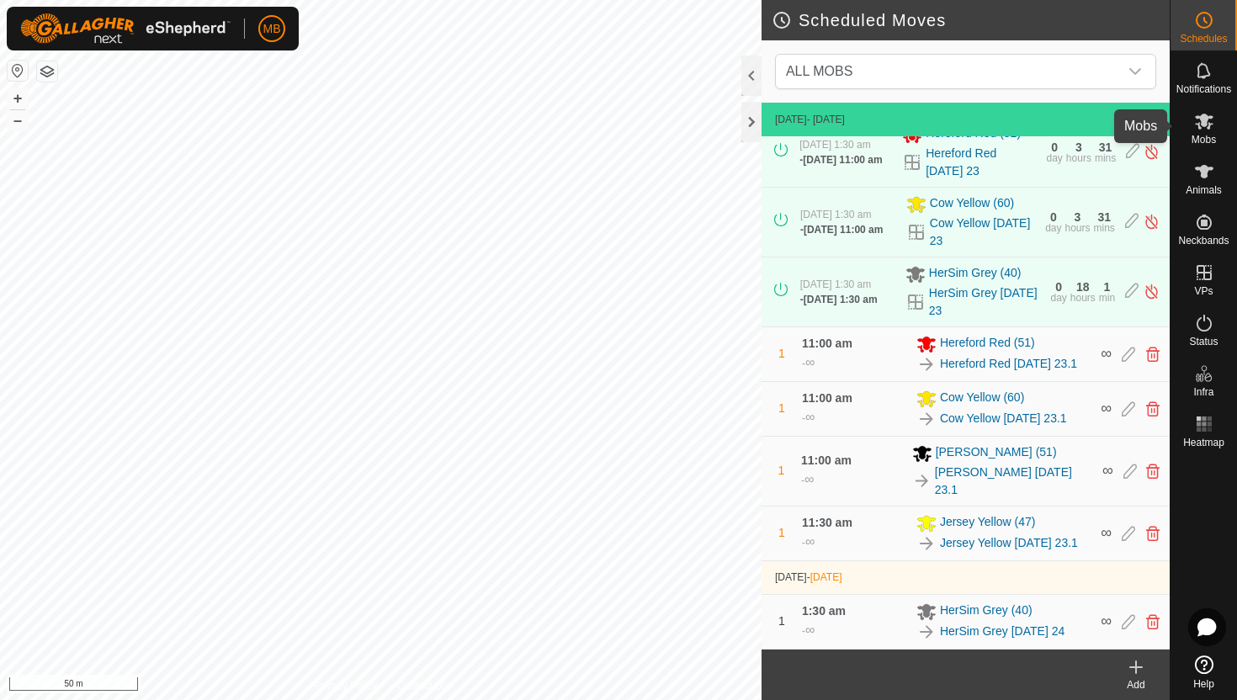
click at [1203, 127] on icon at bounding box center [1204, 121] width 20 height 20
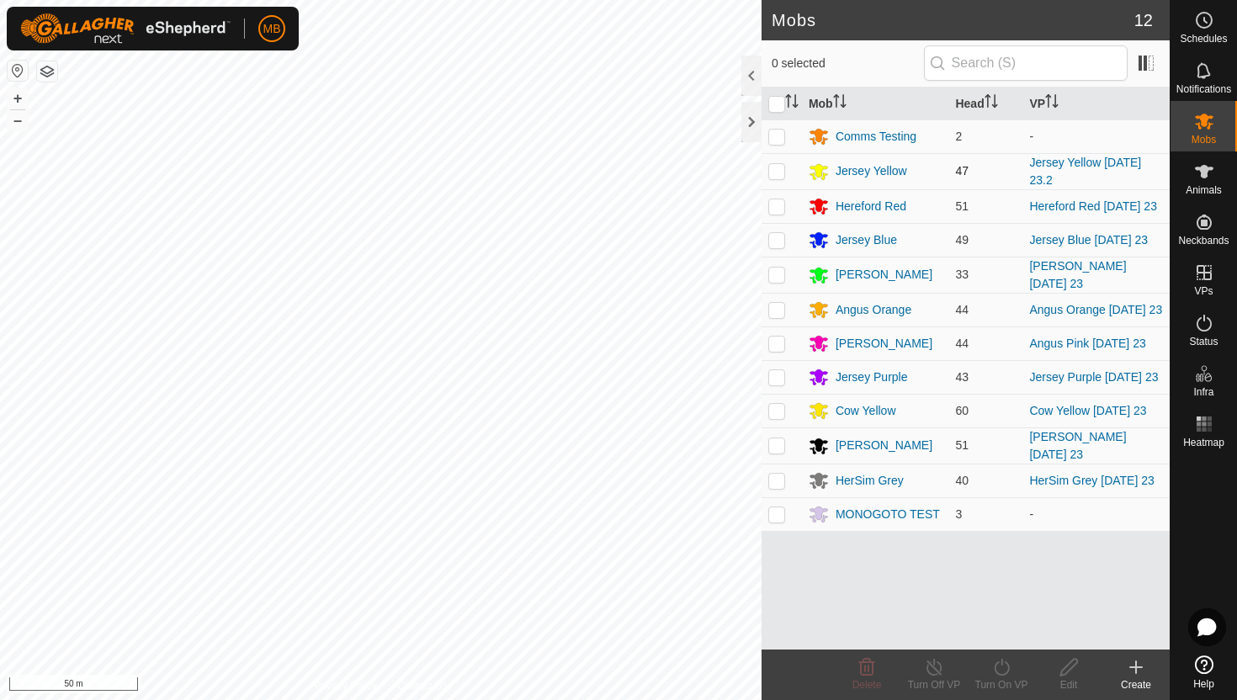
click at [775, 167] on p-checkbox at bounding box center [776, 170] width 17 height 13
checkbox input "true"
click at [1000, 666] on icon at bounding box center [1001, 667] width 21 height 20
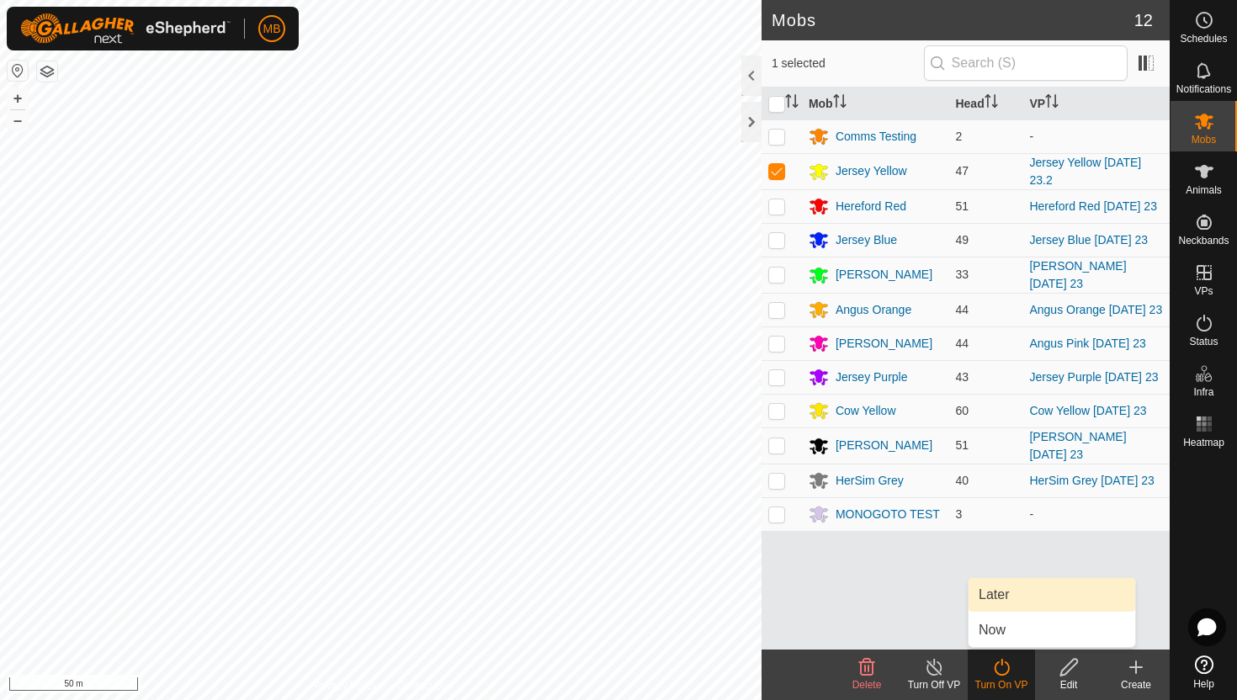
click at [1009, 598] on link "Later" at bounding box center [1052, 595] width 167 height 34
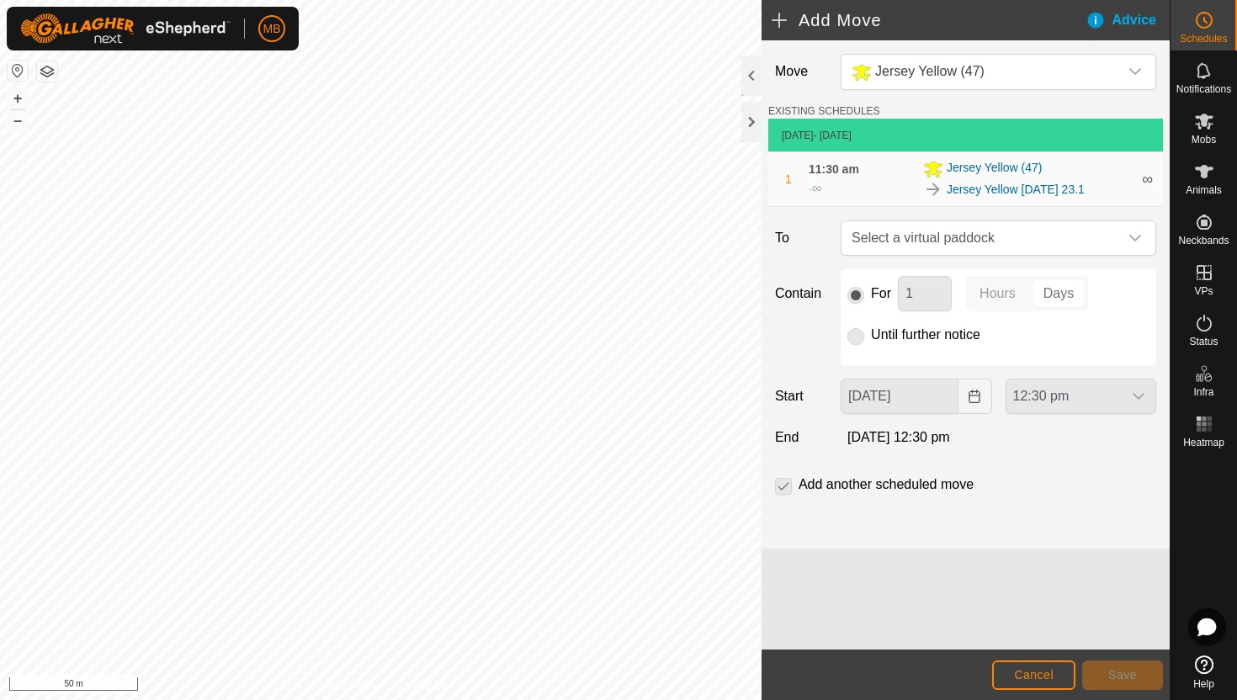
click at [921, 334] on label "Until further notice" at bounding box center [925, 334] width 109 height 13
click at [1130, 240] on icon "dropdown trigger" at bounding box center [1135, 237] width 13 height 13
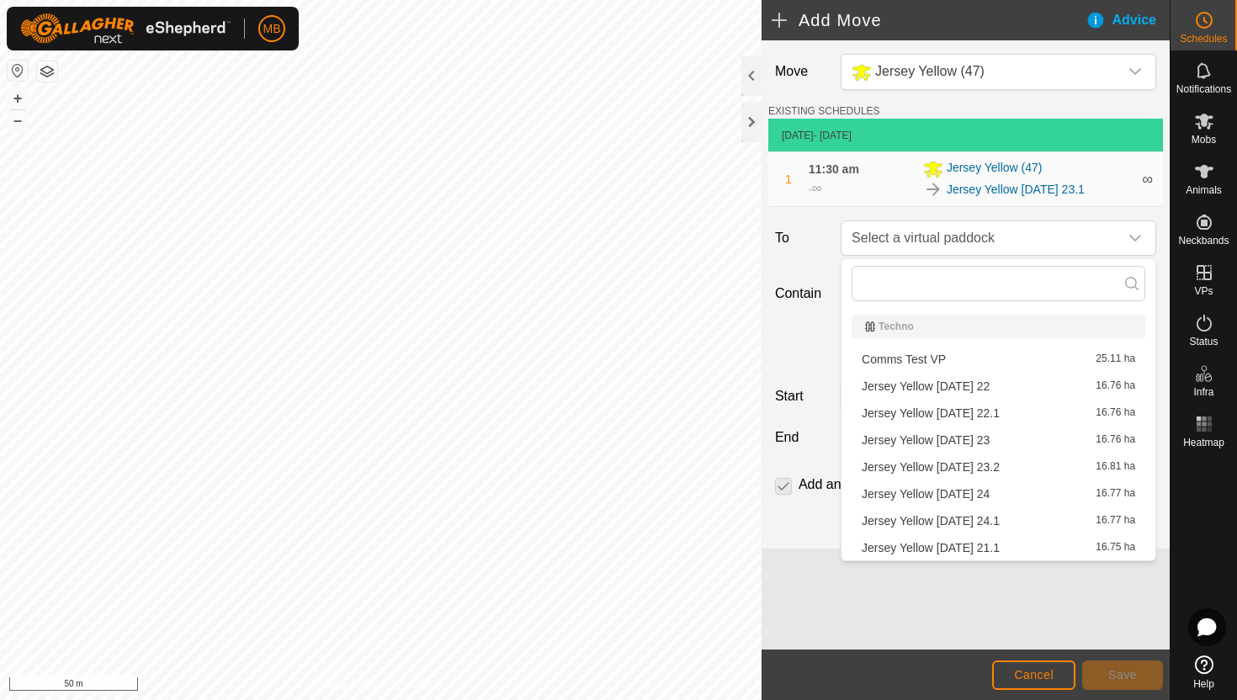
click at [983, 493] on li "Jersey Yellow Sunday 24 16.77 ha" at bounding box center [999, 493] width 294 height 25
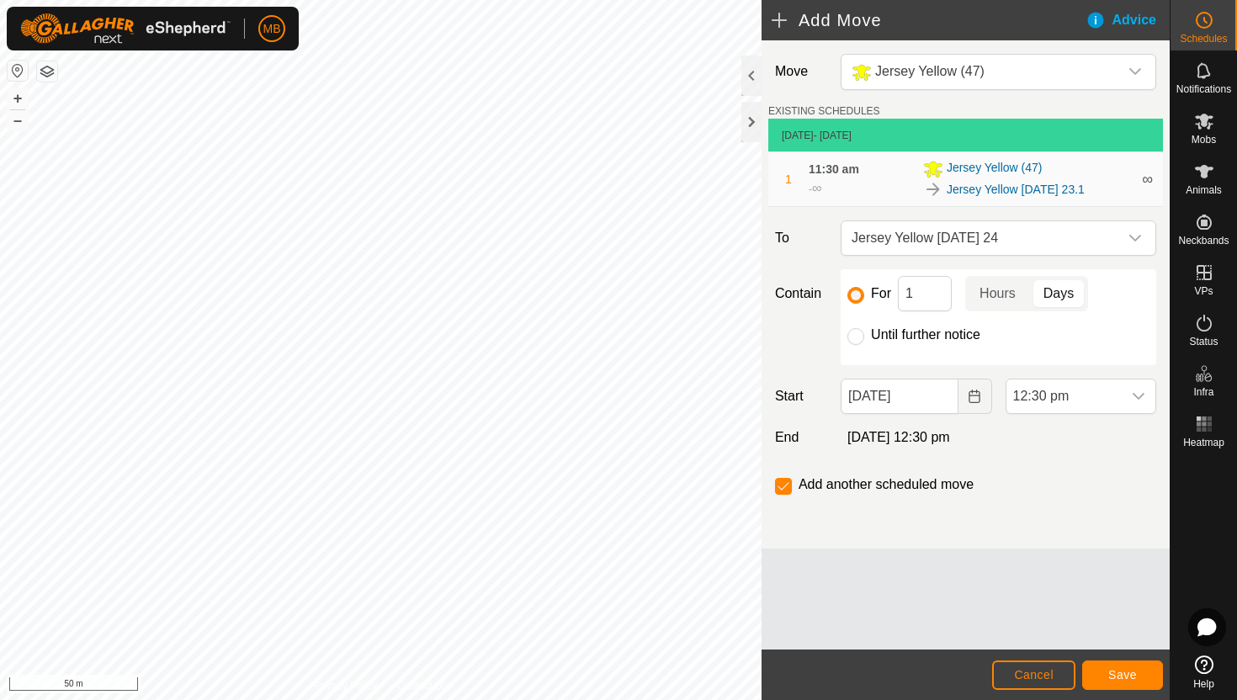
click at [913, 337] on label "Until further notice" at bounding box center [925, 334] width 109 height 13
click at [864, 337] on input "Until further notice" at bounding box center [856, 336] width 17 height 17
radio input "true"
checkbox input "false"
click at [937, 399] on input "23 Aug, 2025" at bounding box center [899, 396] width 117 height 35
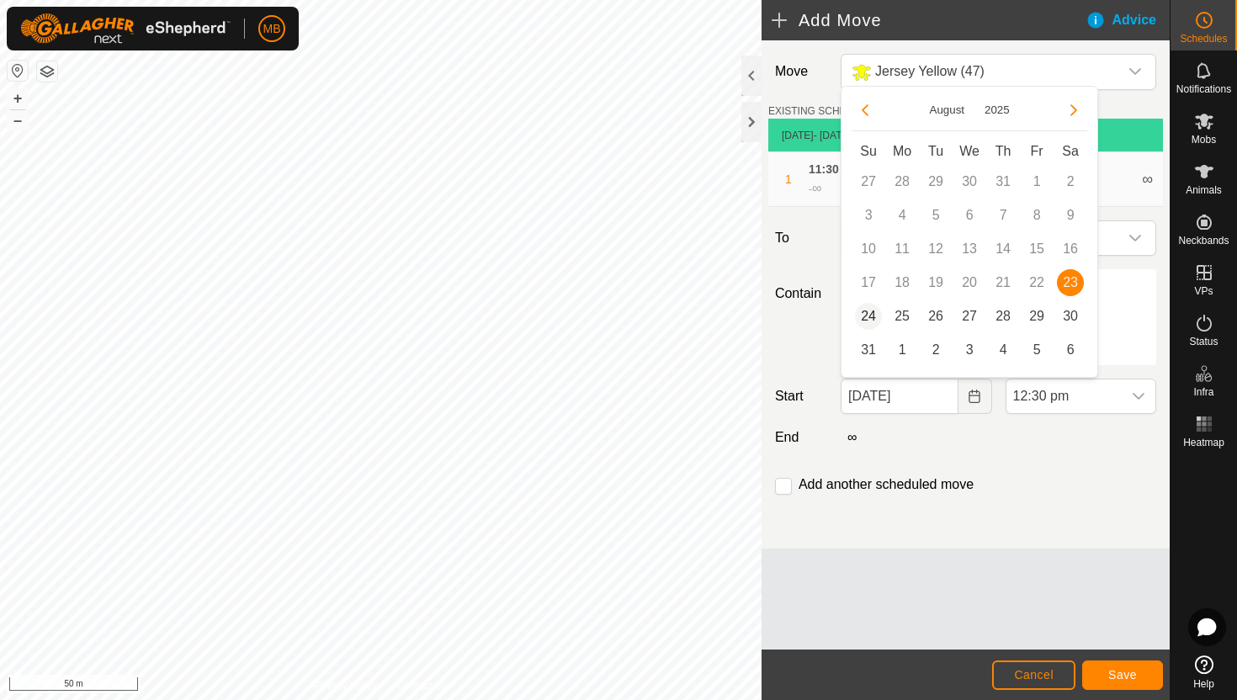
click at [864, 308] on span "24" at bounding box center [868, 316] width 27 height 27
type input "24 Aug, 2025"
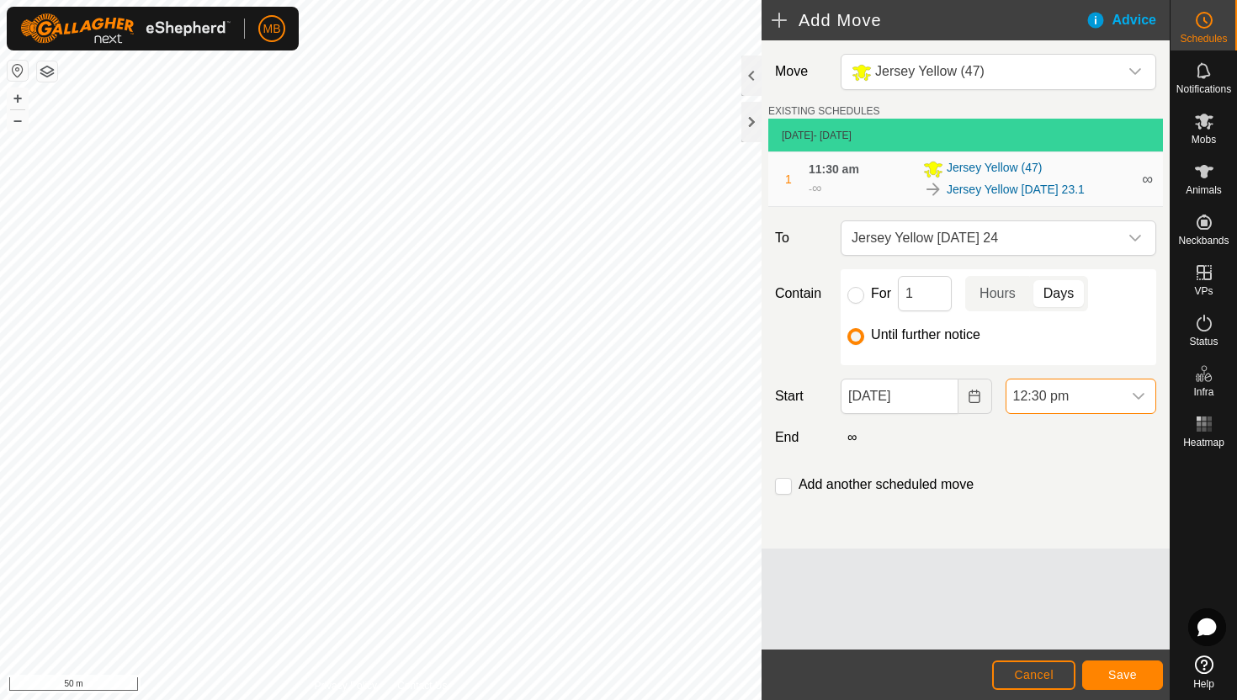
click at [1119, 396] on span "12:30 pm" at bounding box center [1064, 397] width 115 height 34
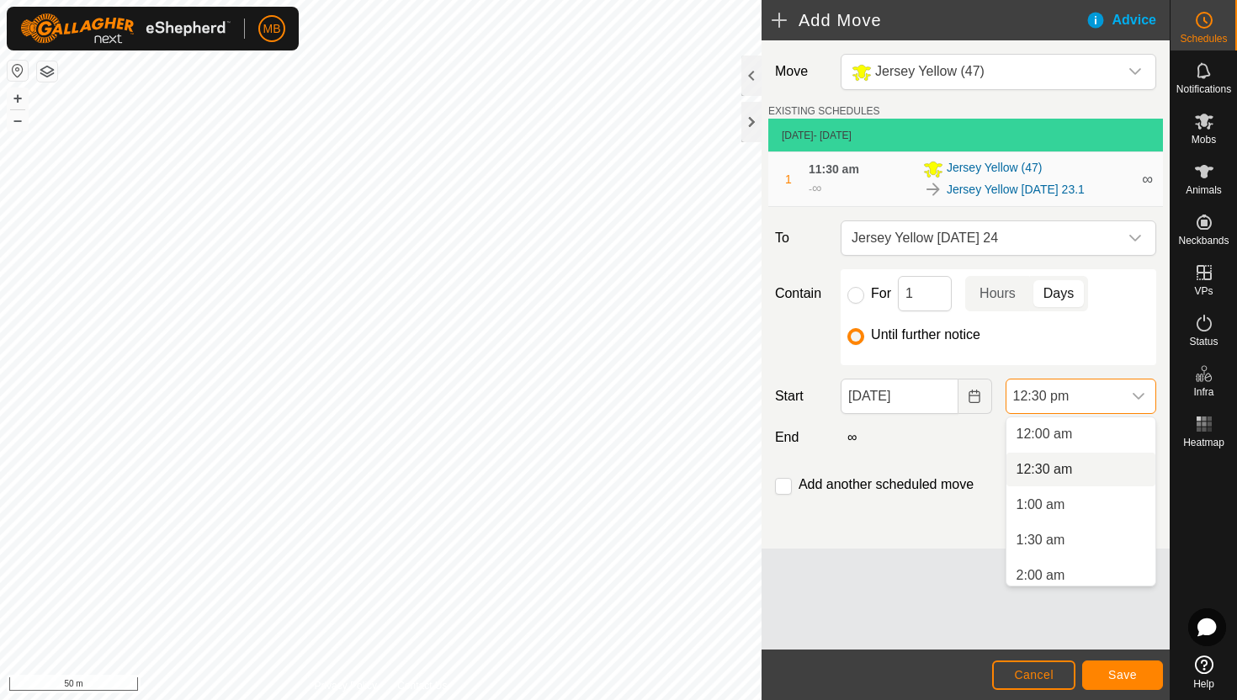
click at [1113, 468] on li "12:30 am" at bounding box center [1081, 470] width 149 height 34
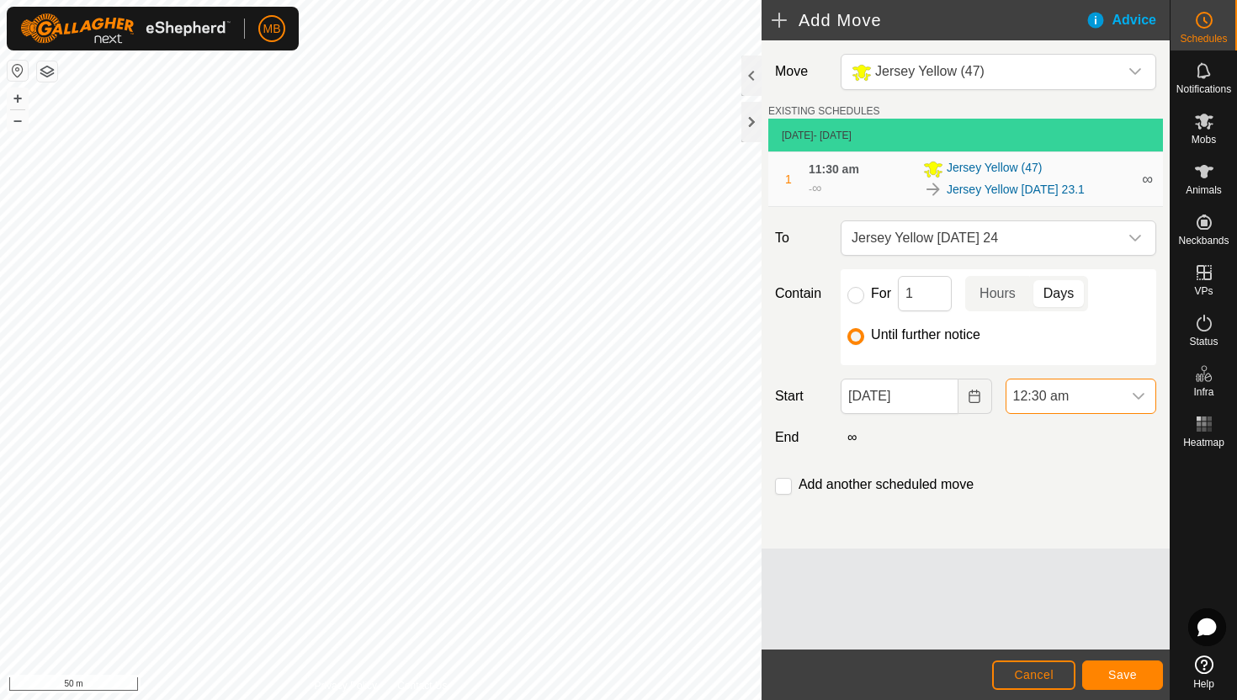
scroll to position [749, 0]
click at [780, 486] on input "checkbox" at bounding box center [783, 486] width 17 height 17
checkbox input "true"
click at [1140, 671] on button "Save" at bounding box center [1122, 675] width 81 height 29
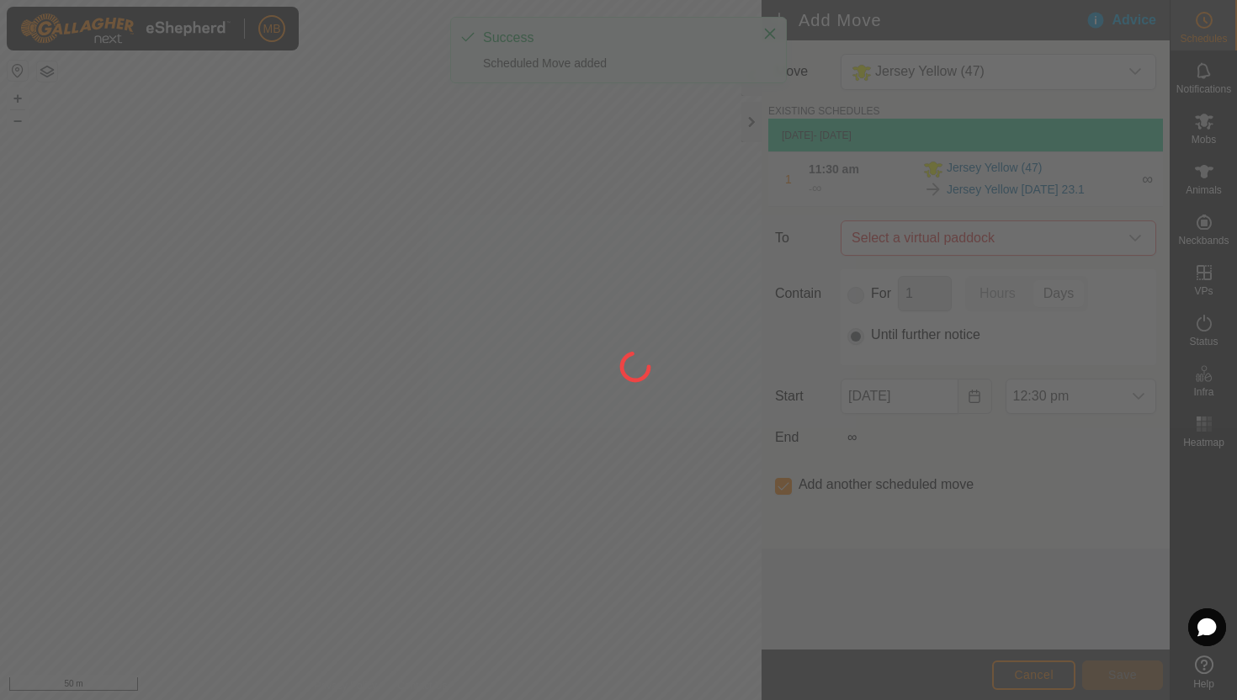
type input "24 Aug, 2025"
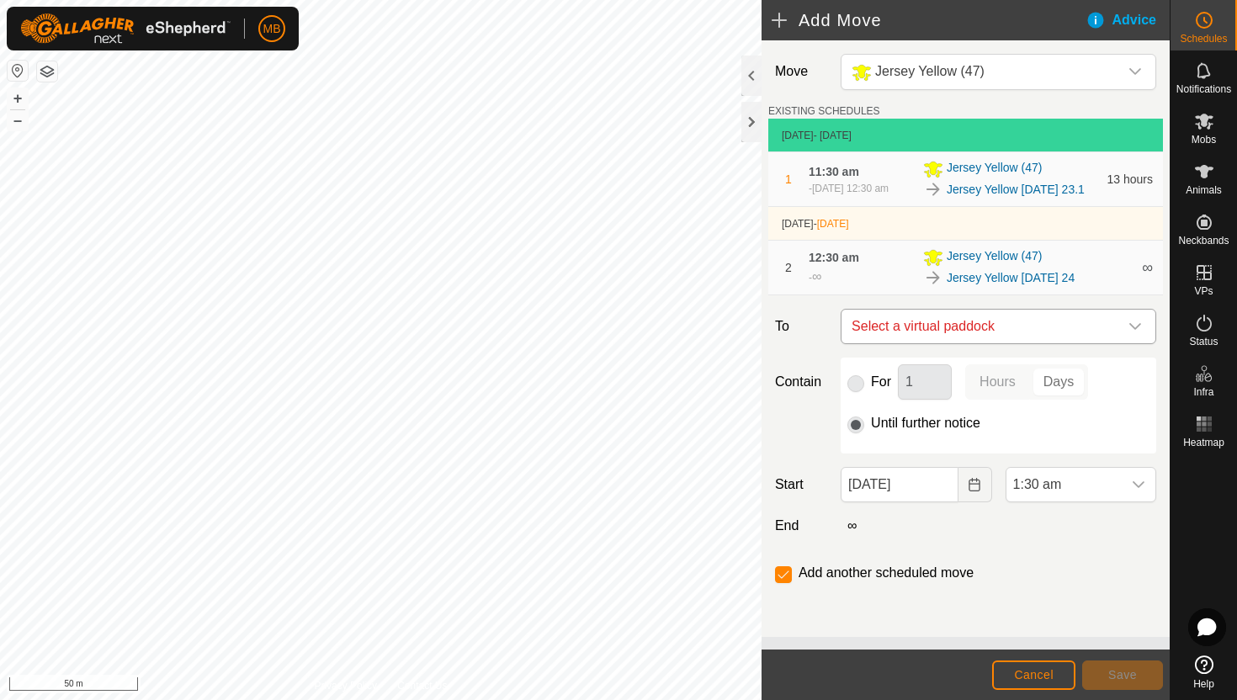
click at [1136, 327] on icon "dropdown trigger" at bounding box center [1135, 326] width 13 height 13
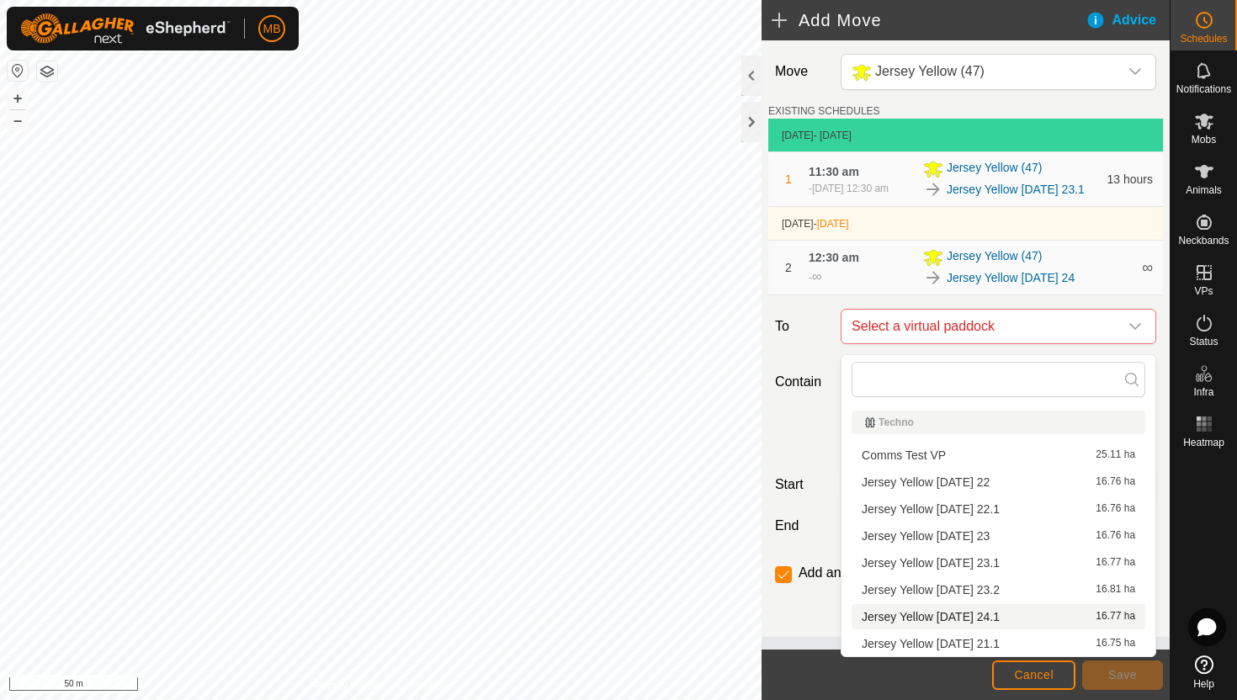
click at [981, 619] on li "Jersey Yellow Sunday 24.1 16.77 ha" at bounding box center [999, 616] width 294 height 25
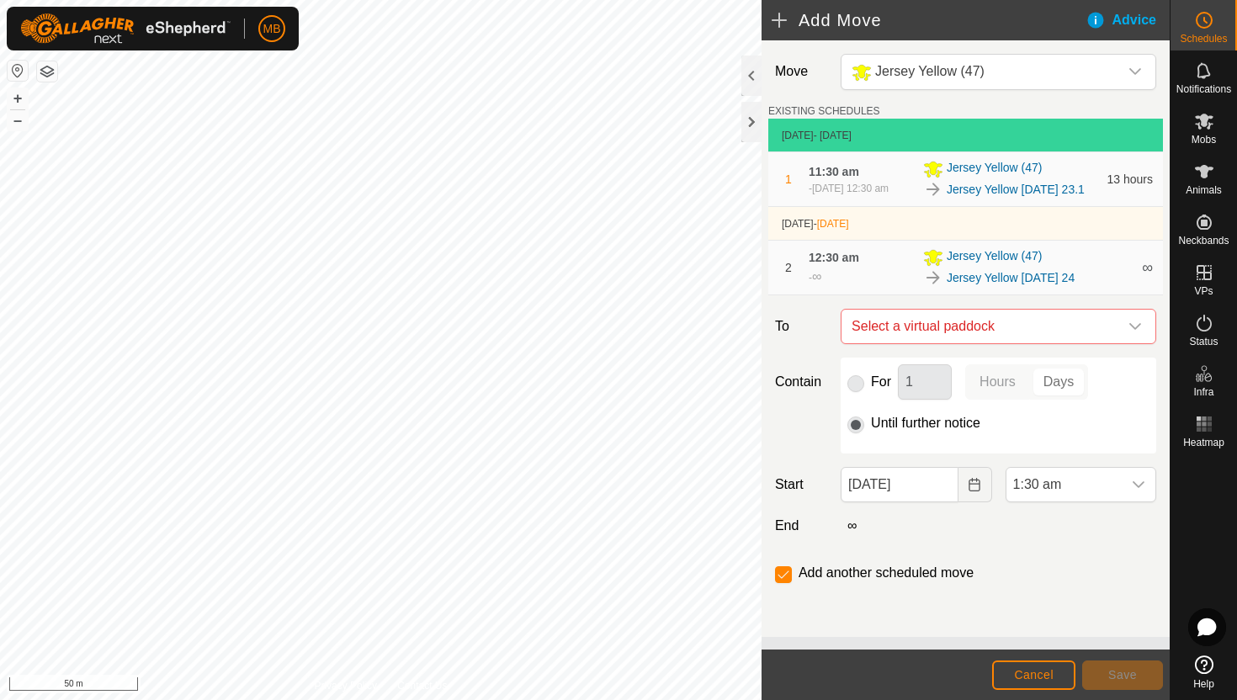
checkbox input "false"
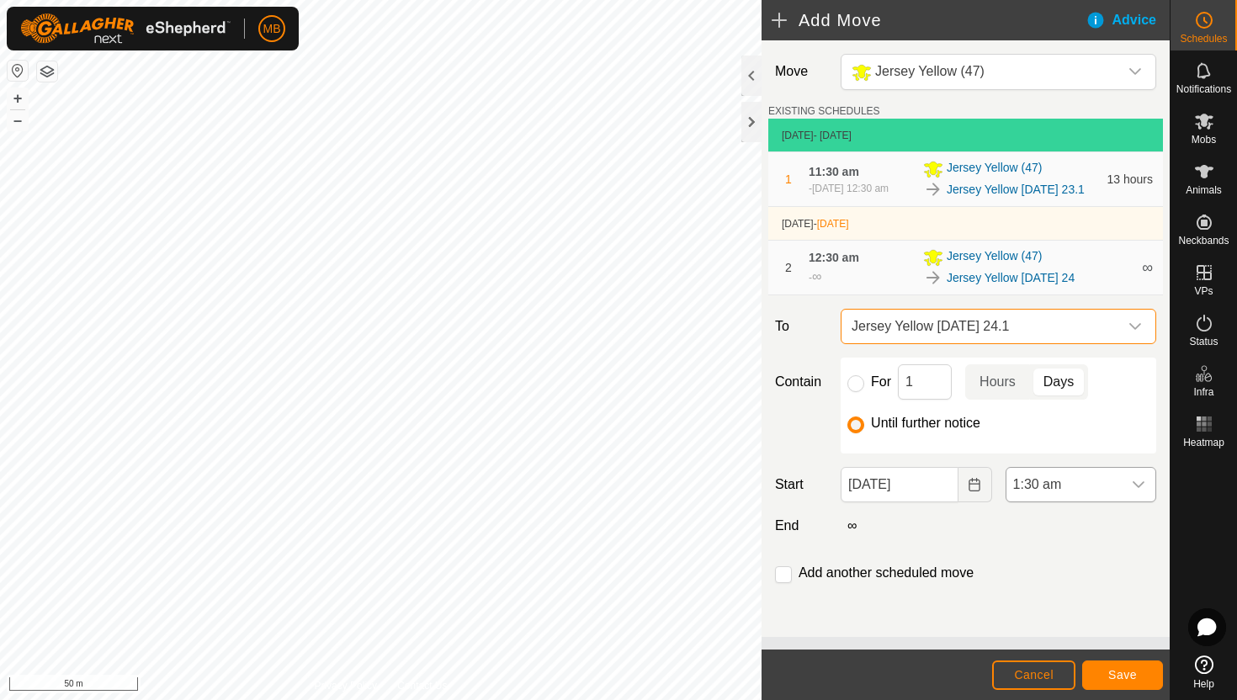
click at [1119, 497] on span "1:30 am" at bounding box center [1064, 485] width 115 height 34
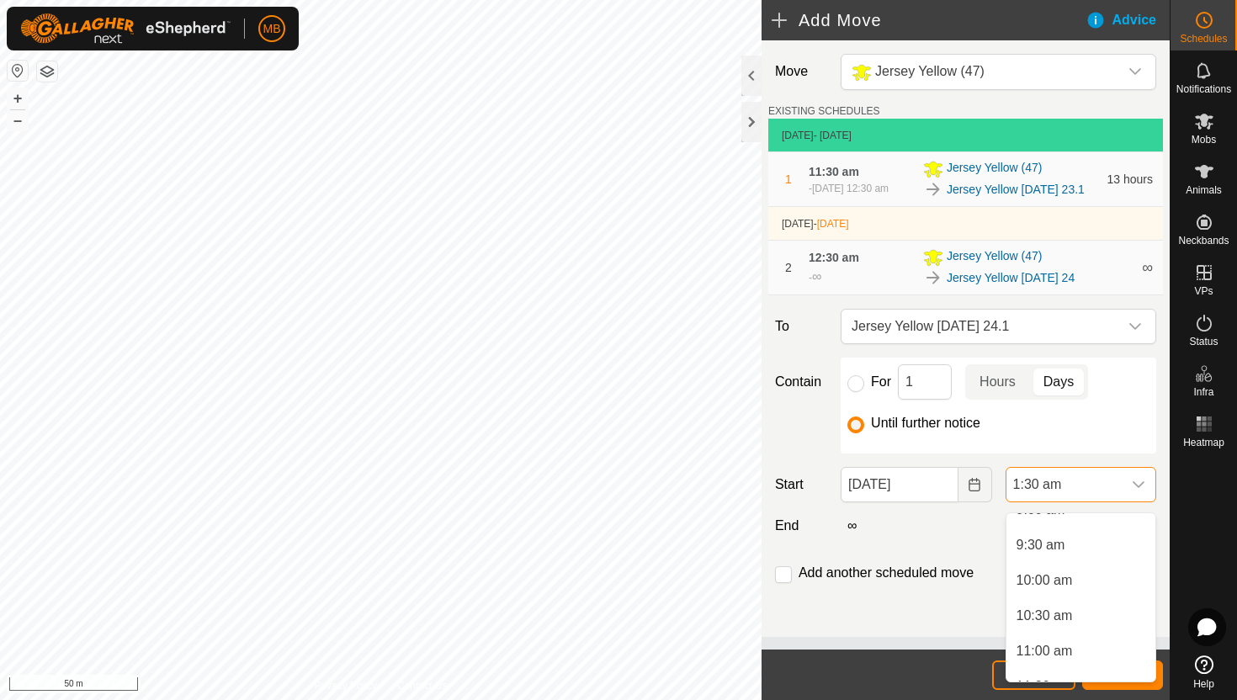
scroll to position [660, 0]
click at [1082, 646] on li "11:00 am" at bounding box center [1081, 648] width 149 height 34
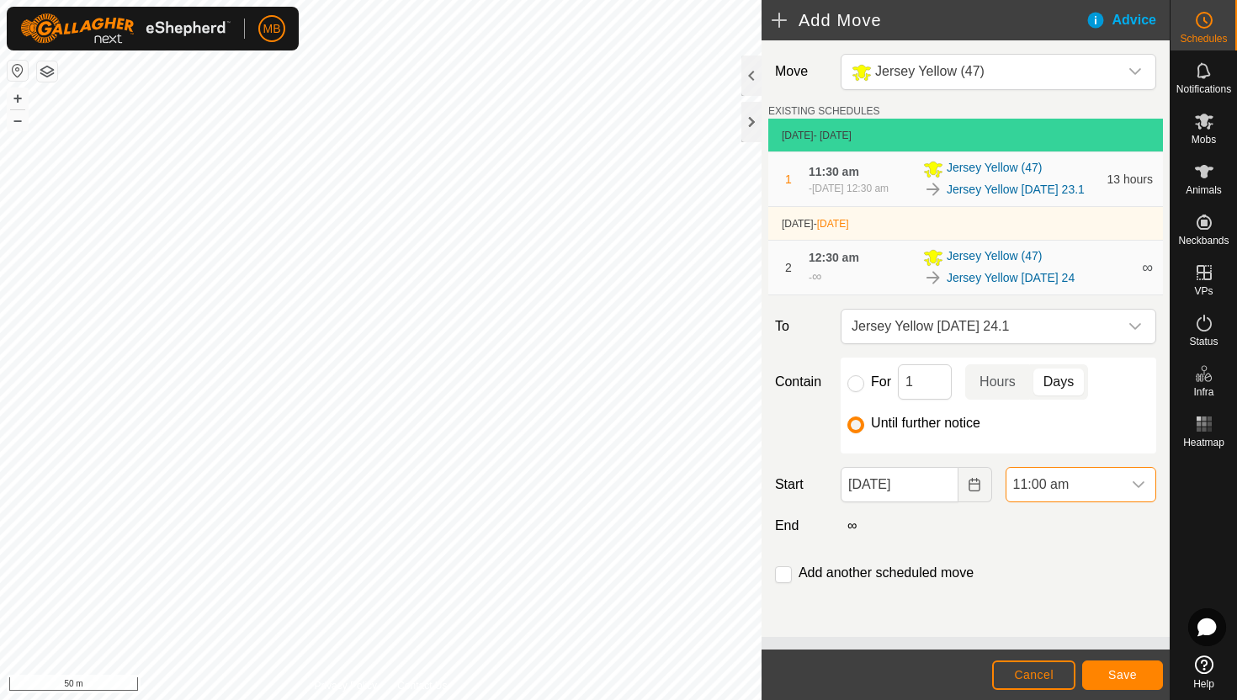
scroll to position [106, 0]
click at [1117, 678] on span "Save" at bounding box center [1122, 674] width 29 height 13
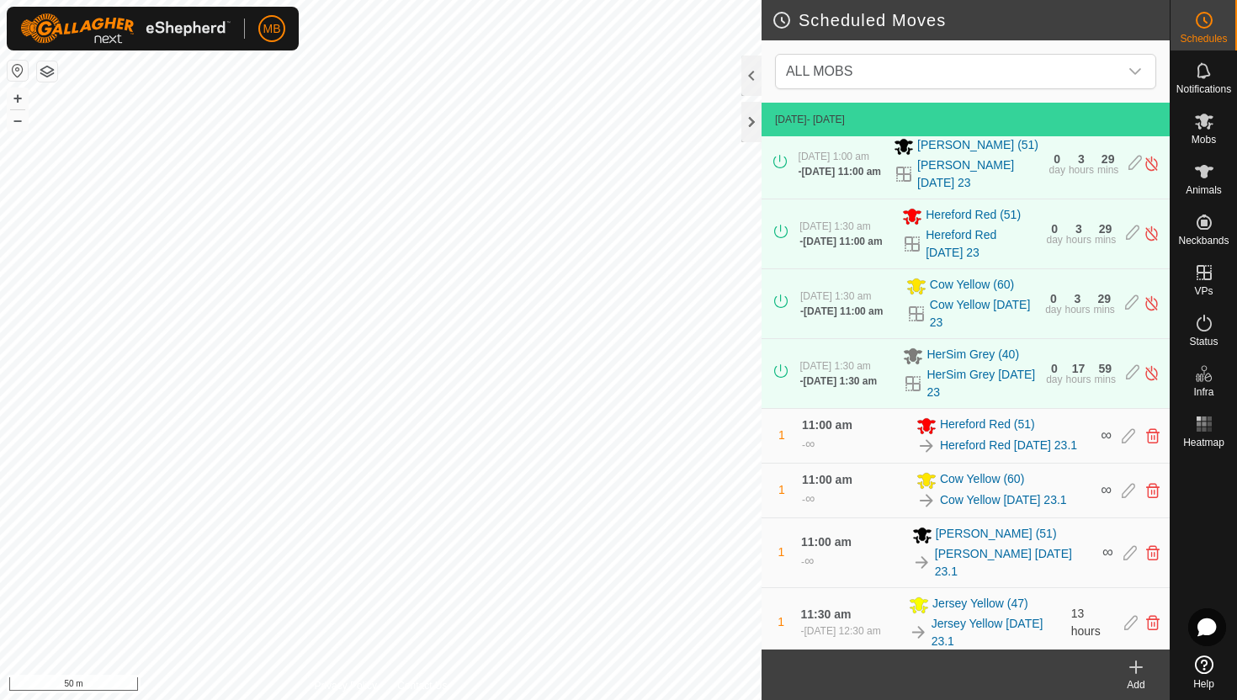
scroll to position [547, 0]
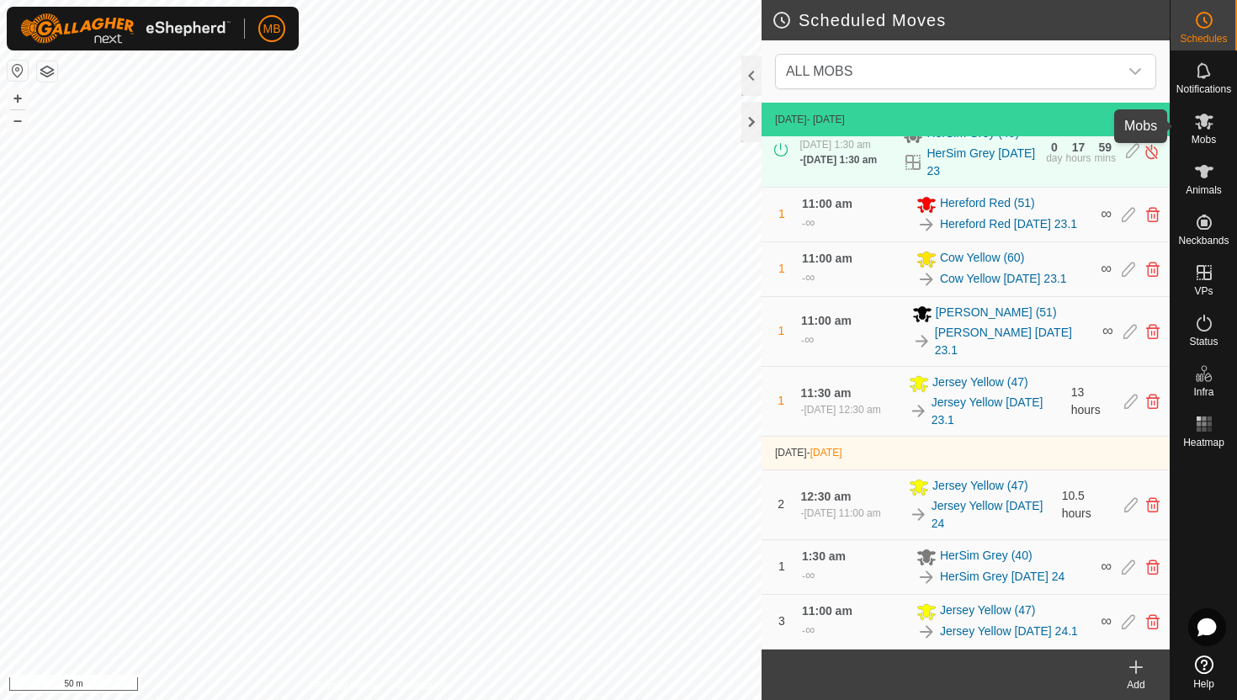
click at [1210, 130] on icon at bounding box center [1204, 121] width 20 height 20
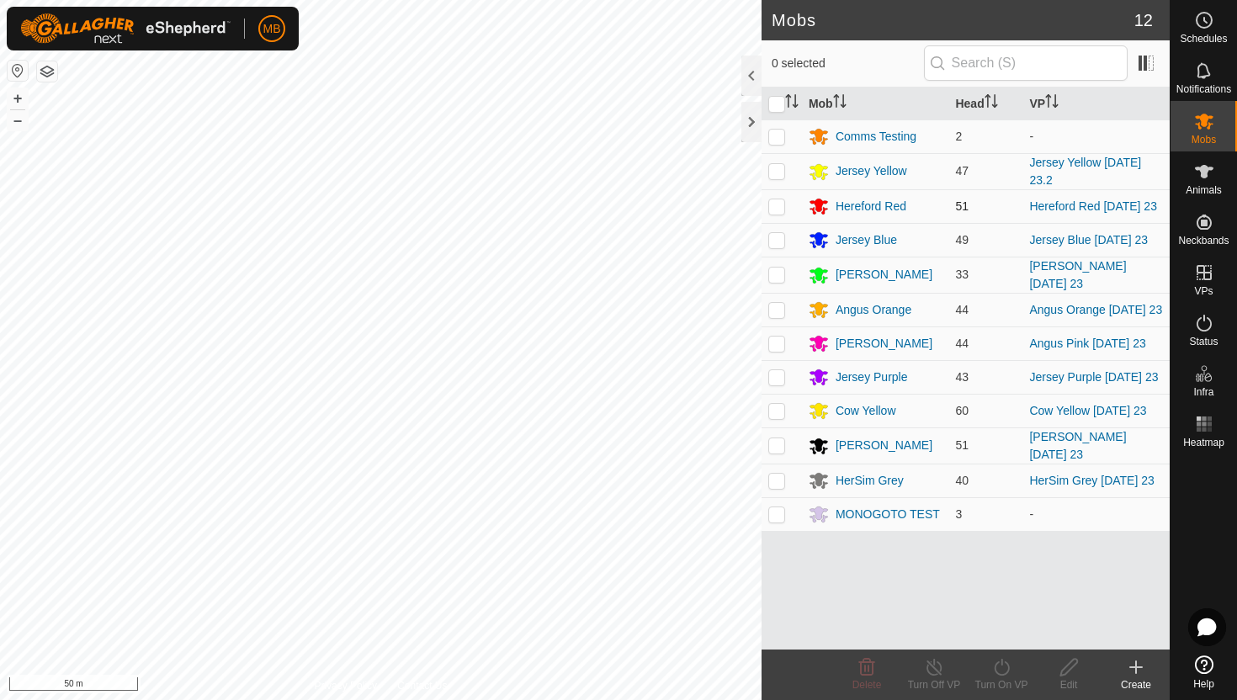
click at [777, 208] on p-checkbox at bounding box center [776, 205] width 17 height 13
checkbox input "true"
click at [1002, 664] on icon at bounding box center [1001, 667] width 15 height 17
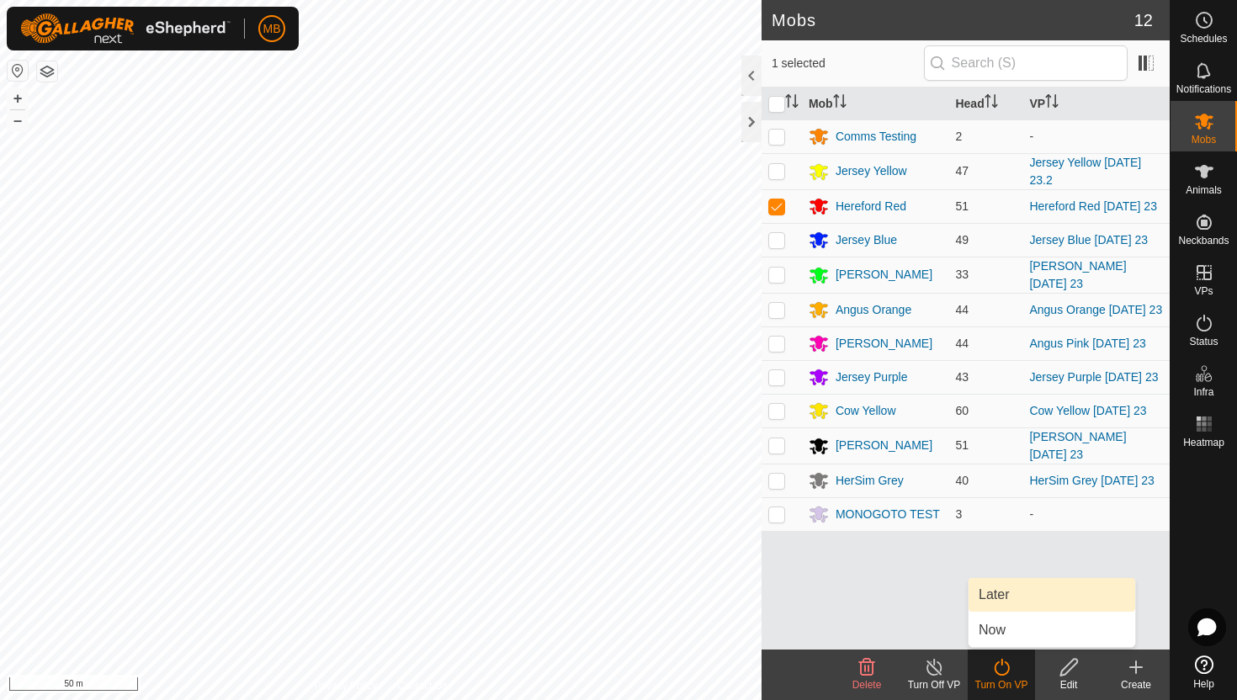
click at [1008, 596] on link "Later" at bounding box center [1052, 595] width 167 height 34
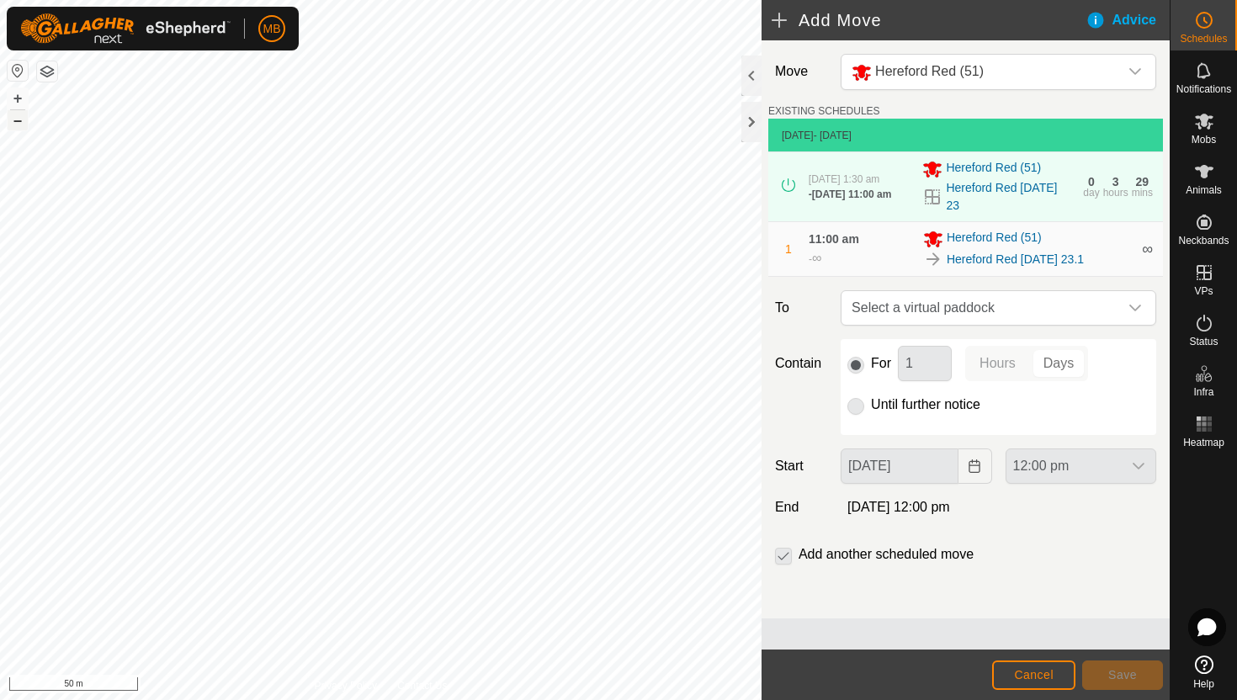
click at [17, 127] on button "–" at bounding box center [18, 120] width 20 height 20
click at [506, 0] on html "MB Schedules Notifications Mobs Animals Neckbands VPs Status Infra Heatmap Help…" at bounding box center [618, 350] width 1237 height 700
click at [23, 95] on button "+" at bounding box center [18, 98] width 20 height 20
click at [1139, 309] on icon "dropdown trigger" at bounding box center [1135, 307] width 13 height 13
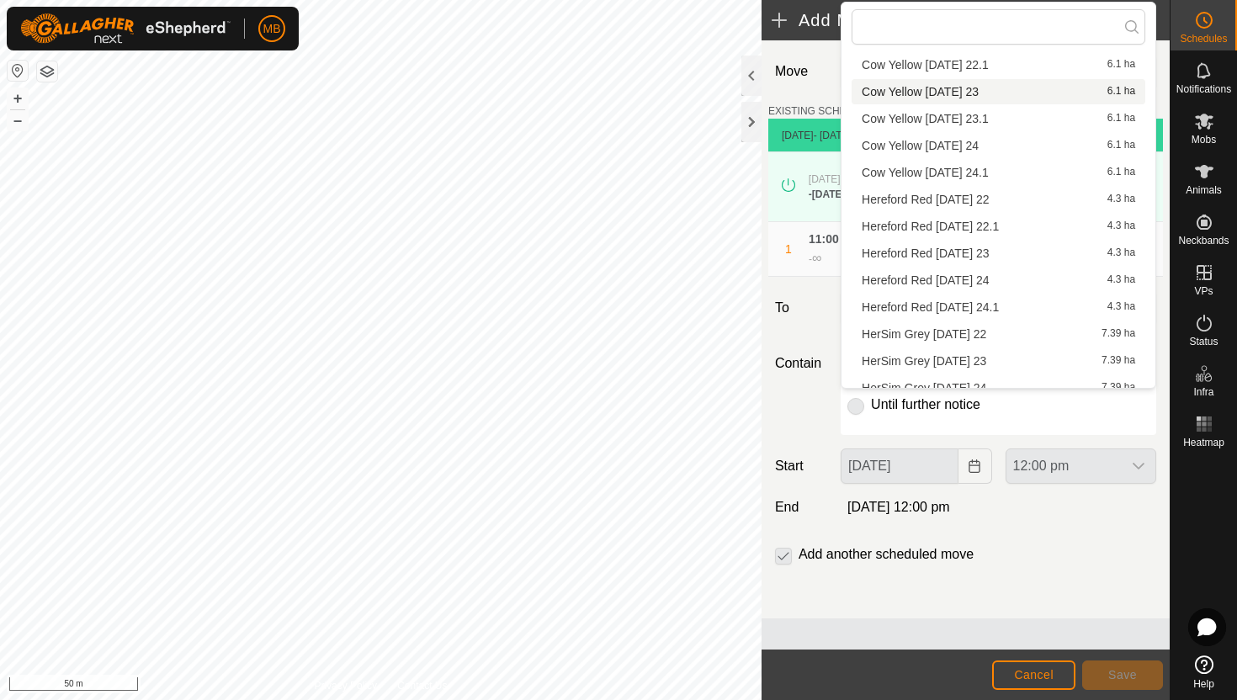
scroll to position [239, 0]
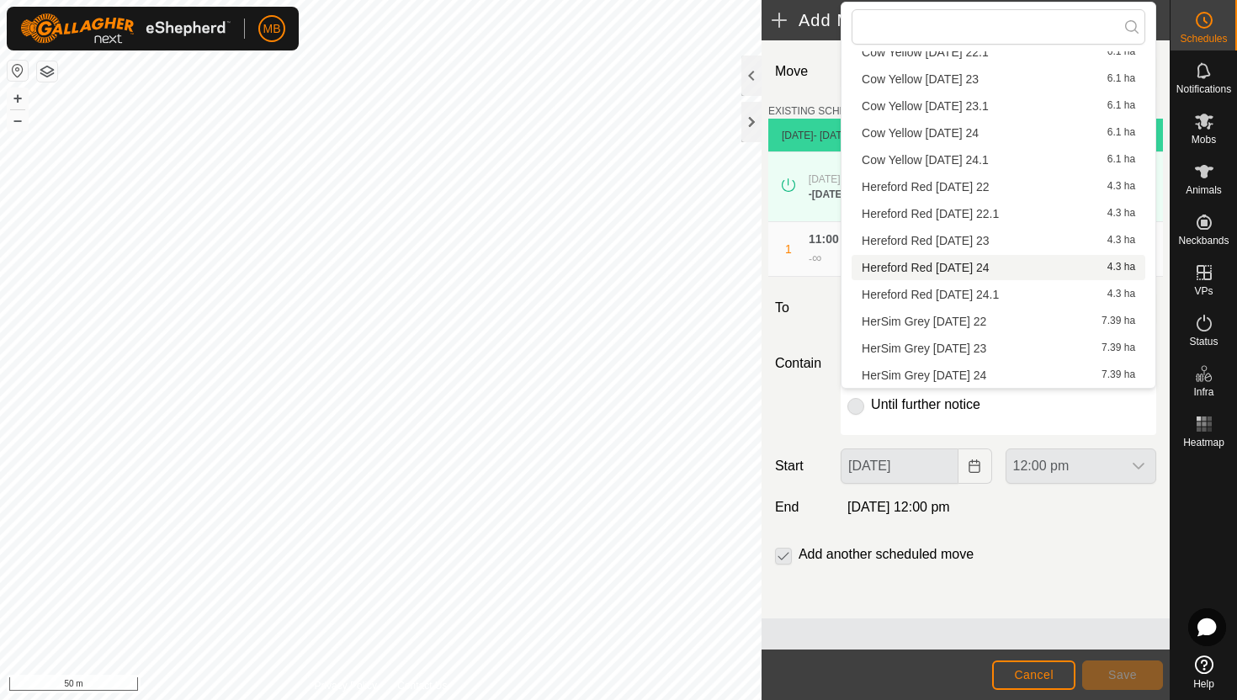
click at [1007, 270] on li "Hereford Red Sunday 24 4.3 ha" at bounding box center [999, 267] width 294 height 25
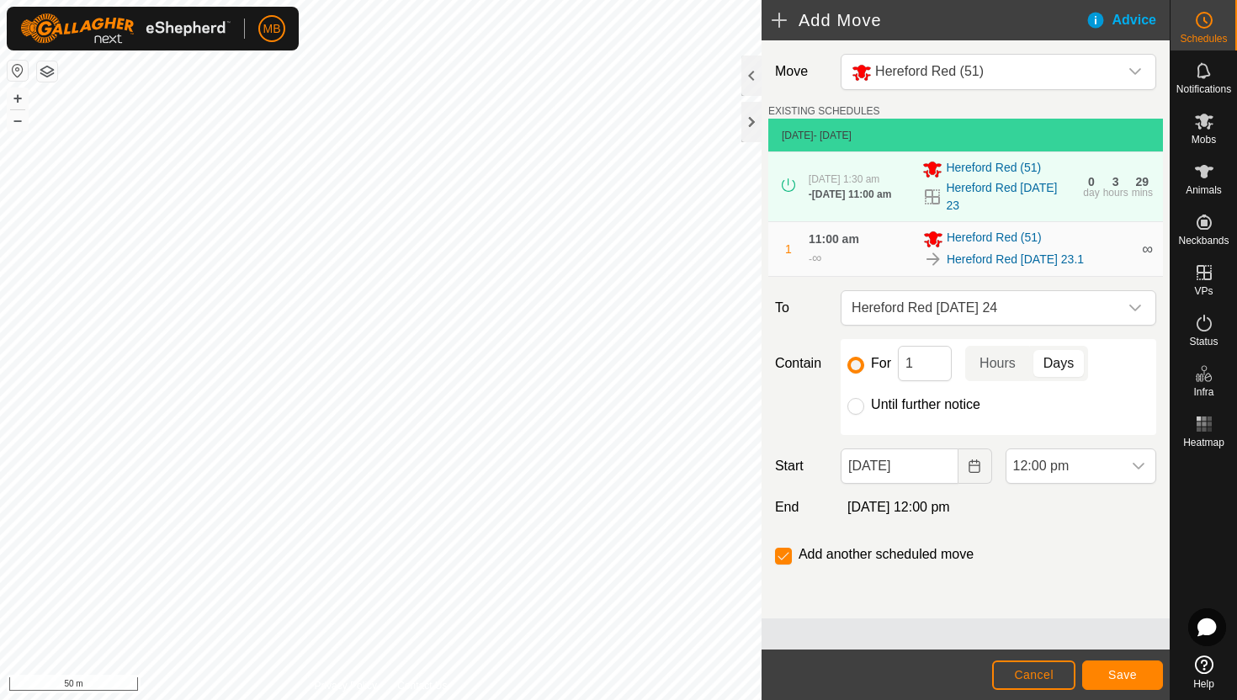
click at [915, 401] on label "Until further notice" at bounding box center [925, 404] width 109 height 13
click at [864, 401] on input "Until further notice" at bounding box center [856, 406] width 17 height 17
radio input "true"
checkbox input "false"
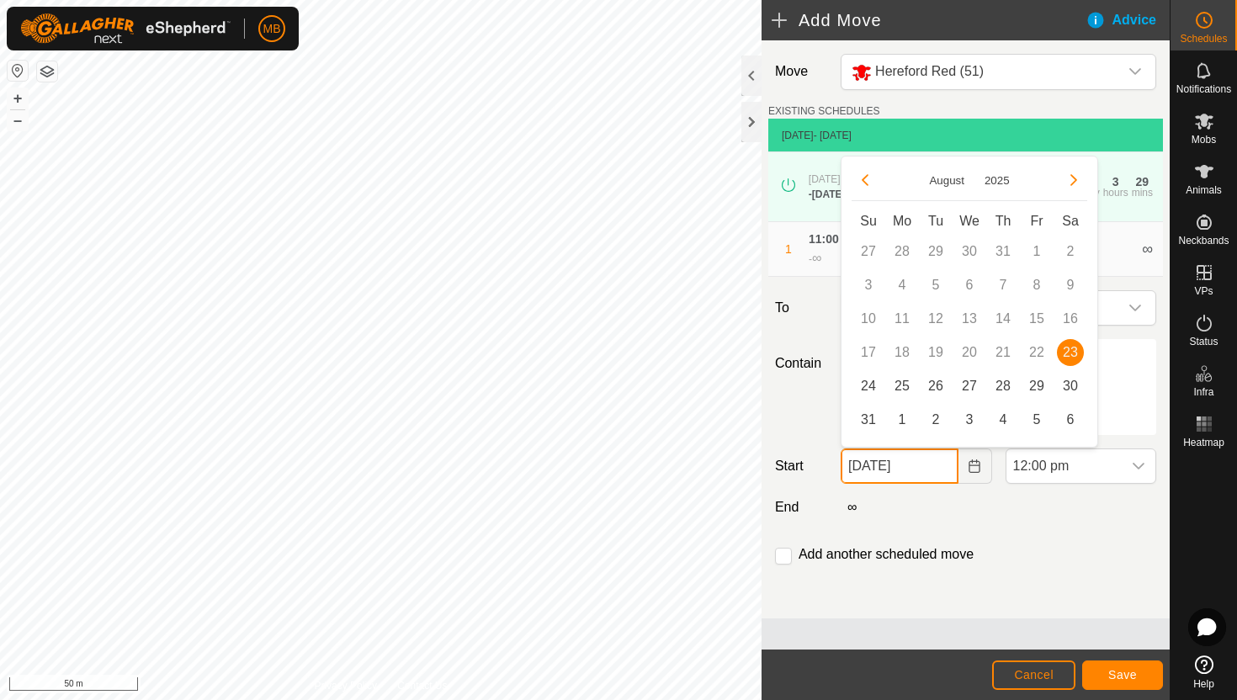
click at [942, 466] on input "23 Aug, 2025" at bounding box center [899, 466] width 117 height 35
click at [869, 383] on span "24" at bounding box center [868, 386] width 27 height 27
type input "24 Aug, 2025"
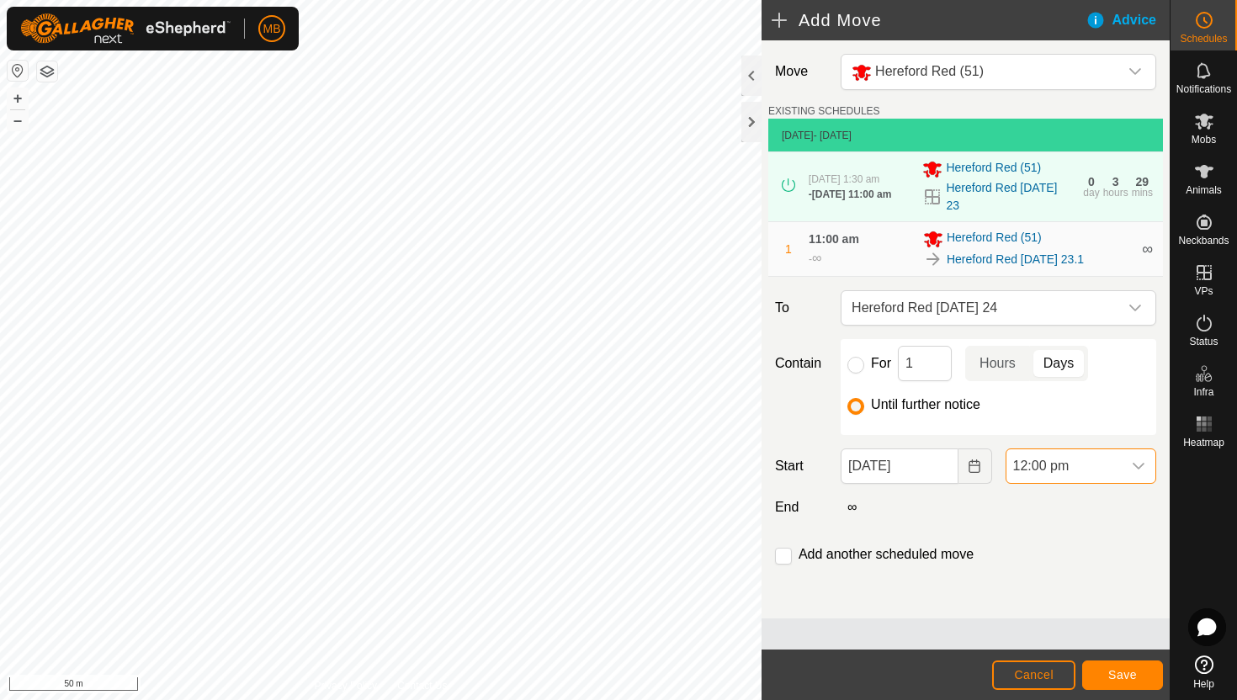
click at [1120, 468] on span "12:00 pm" at bounding box center [1064, 466] width 115 height 34
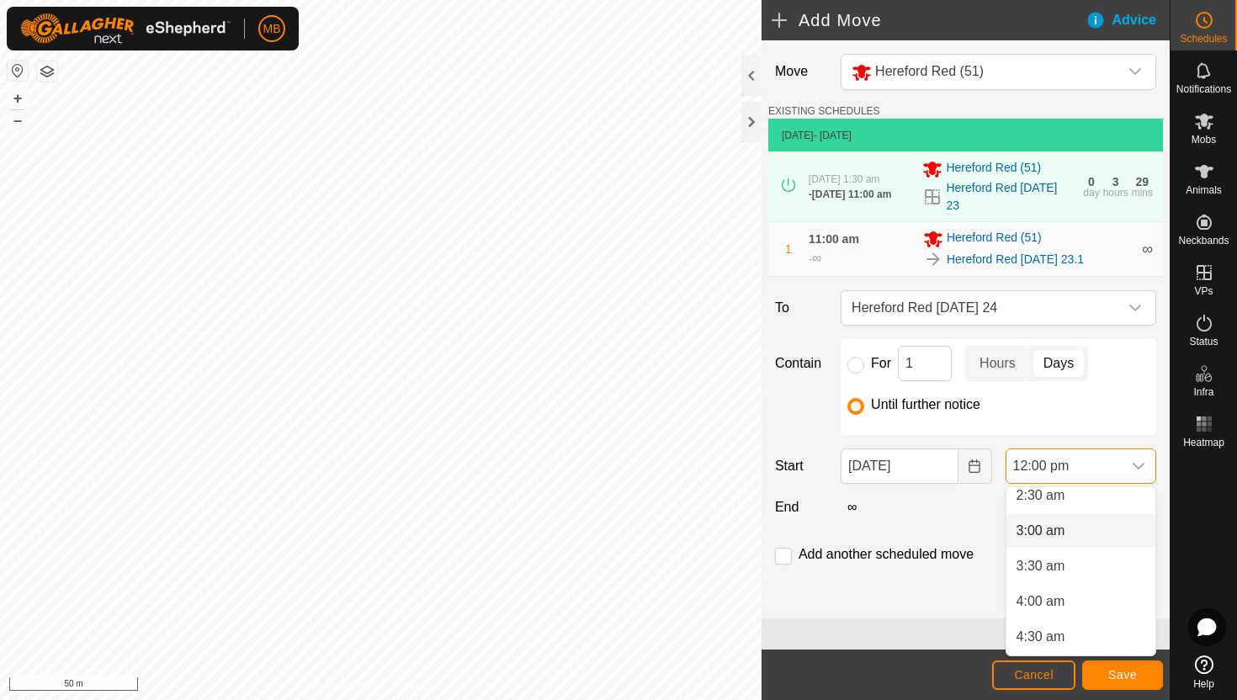
scroll to position [0, 0]
click at [1089, 613] on li "1:30 am" at bounding box center [1081, 610] width 149 height 34
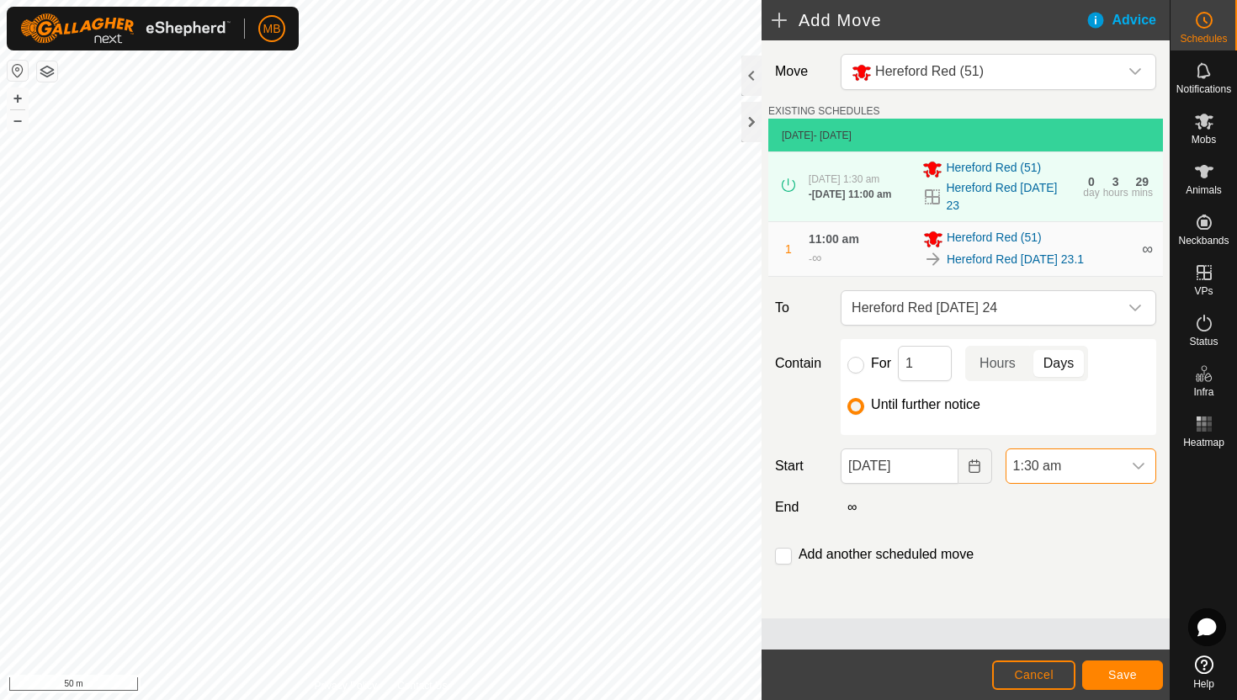
scroll to position [714, 0]
click at [784, 557] on input "checkbox" at bounding box center [783, 556] width 17 height 17
checkbox input "true"
click at [1125, 673] on span "Save" at bounding box center [1122, 674] width 29 height 13
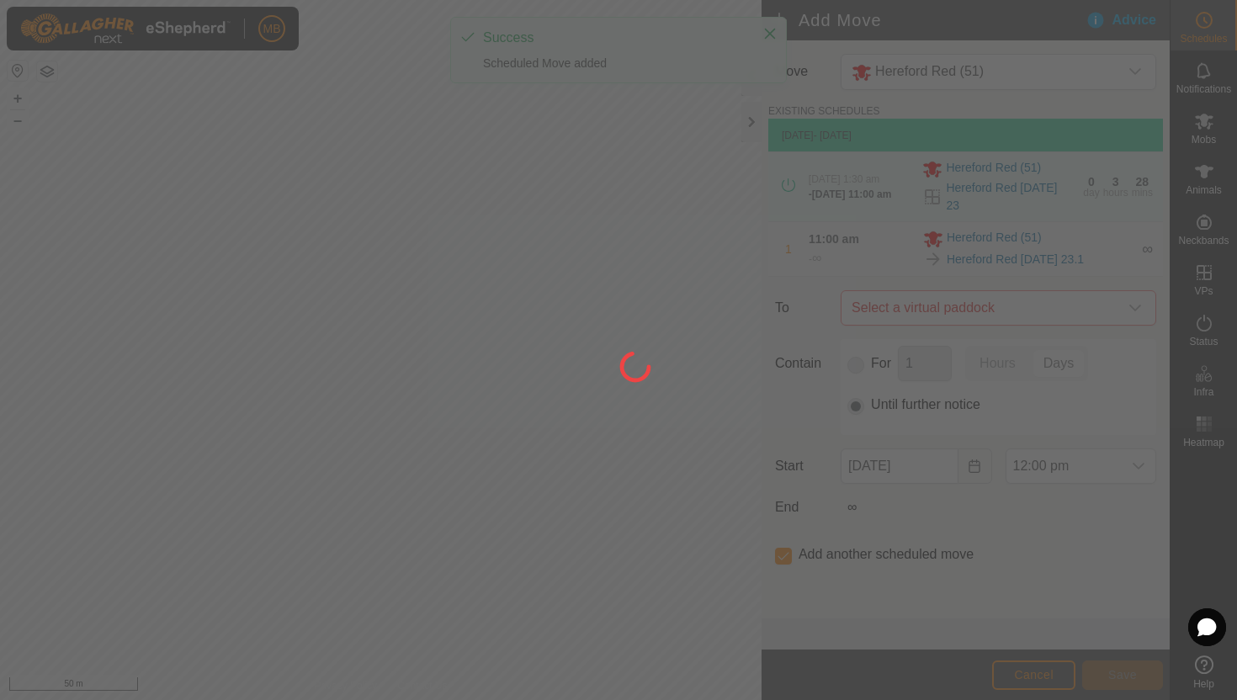
type input "24 Aug, 2025"
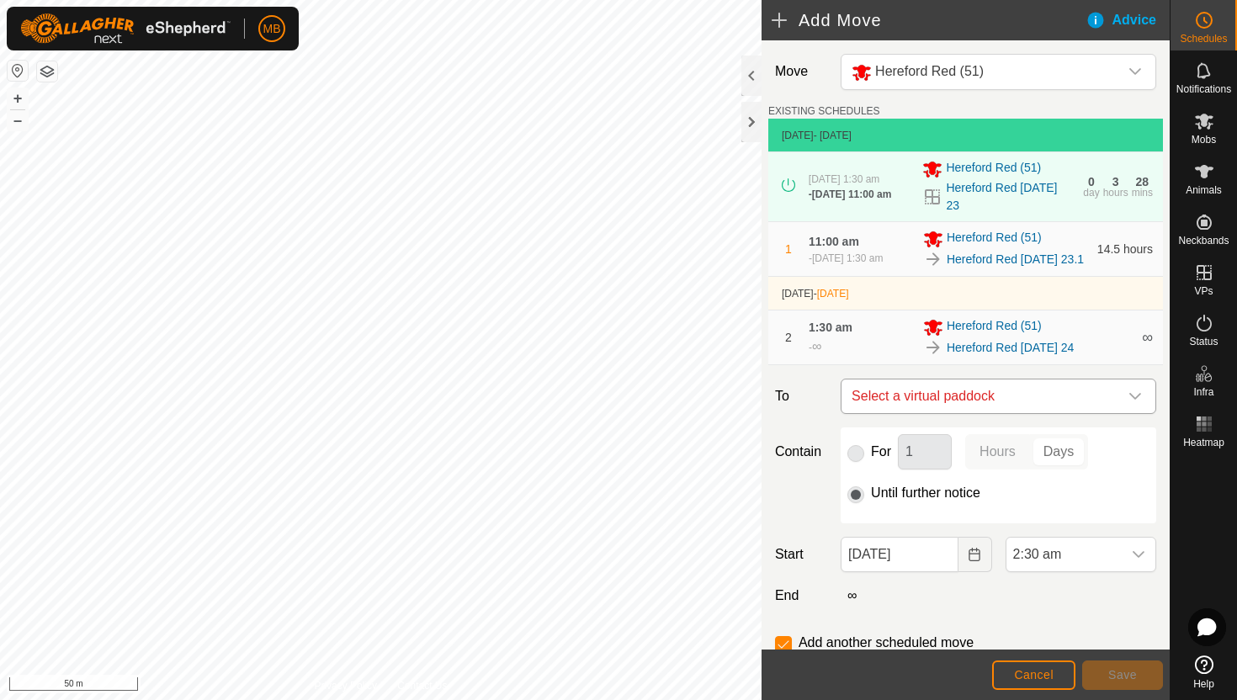
click at [1136, 403] on icon "dropdown trigger" at bounding box center [1135, 396] width 13 height 13
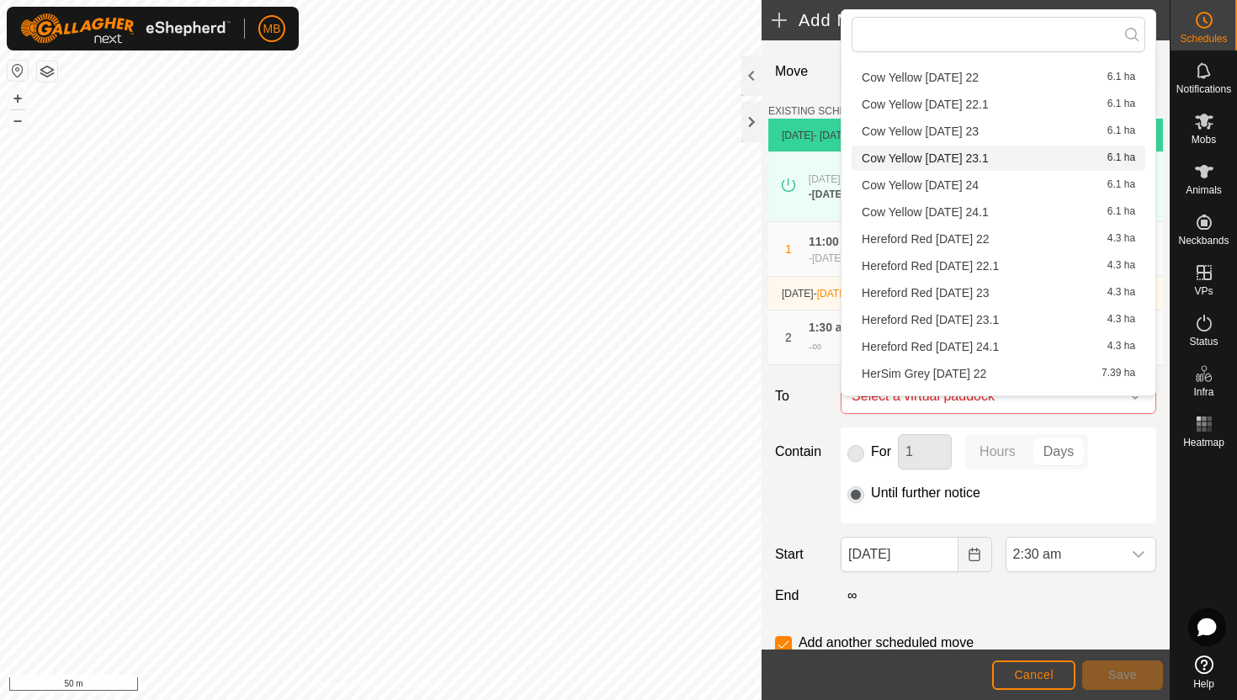
scroll to position [239, 0]
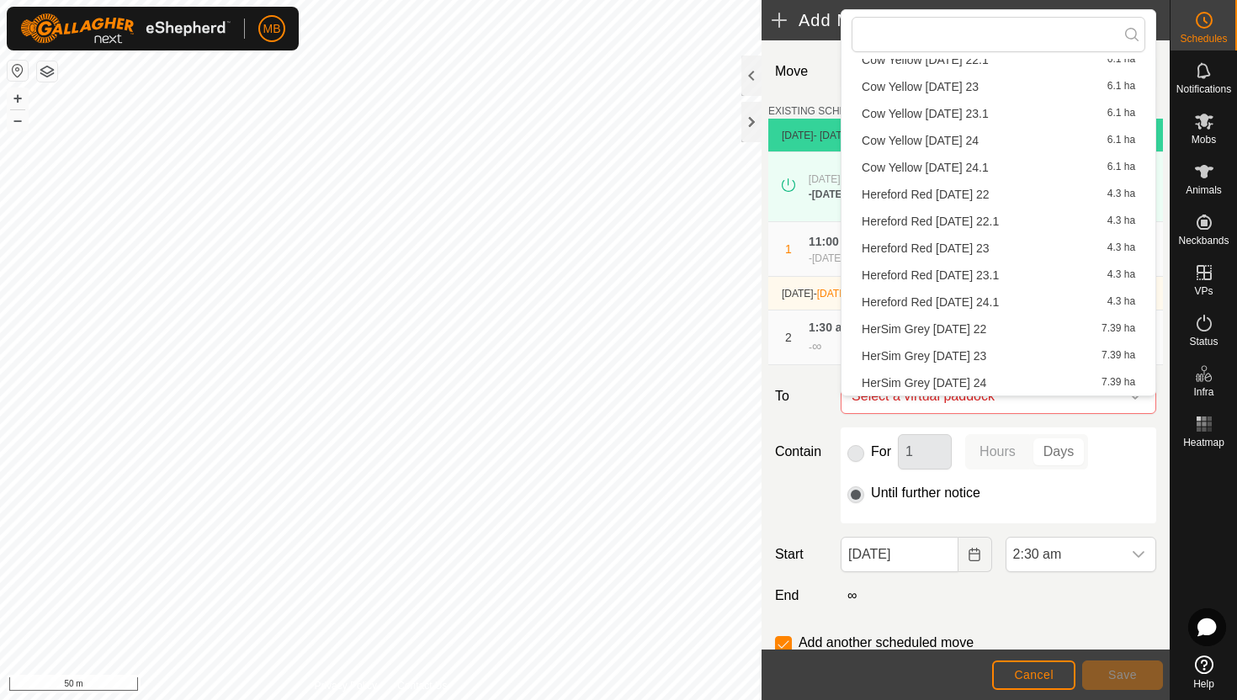
click at [1019, 297] on li "Hereford Red Sunday 24.1 4.3 ha" at bounding box center [999, 302] width 294 height 25
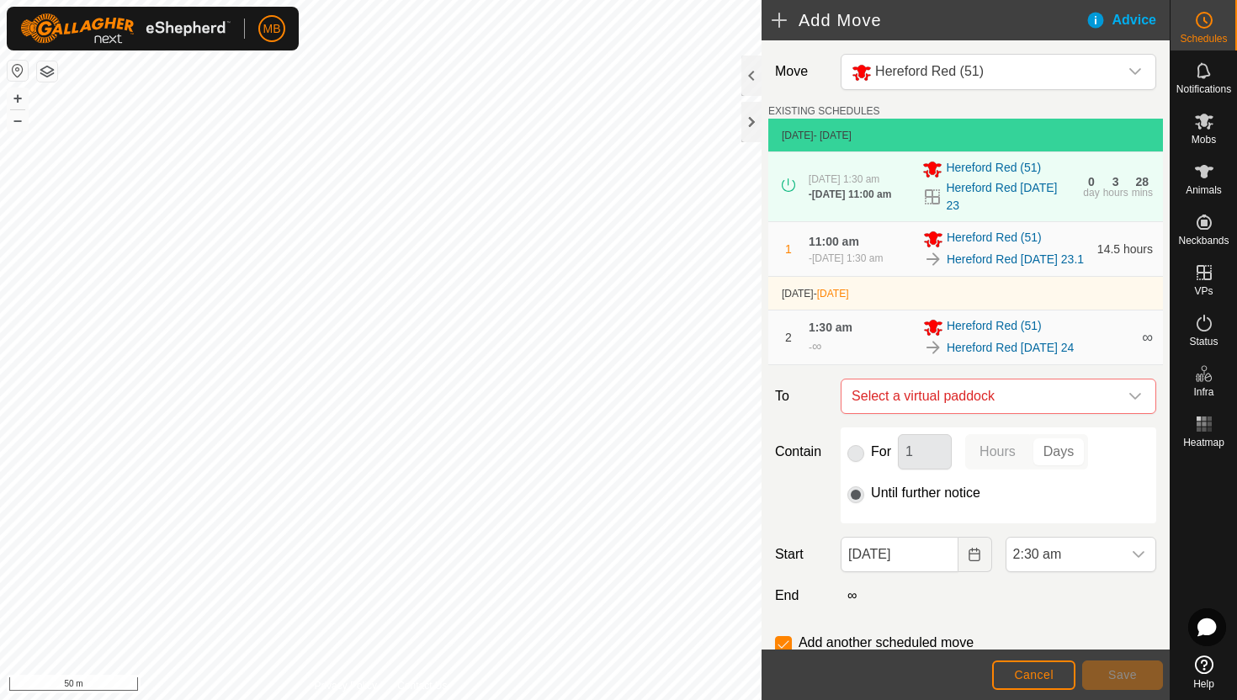
checkbox input "false"
click at [1115, 565] on span "2:30 am" at bounding box center [1064, 555] width 115 height 34
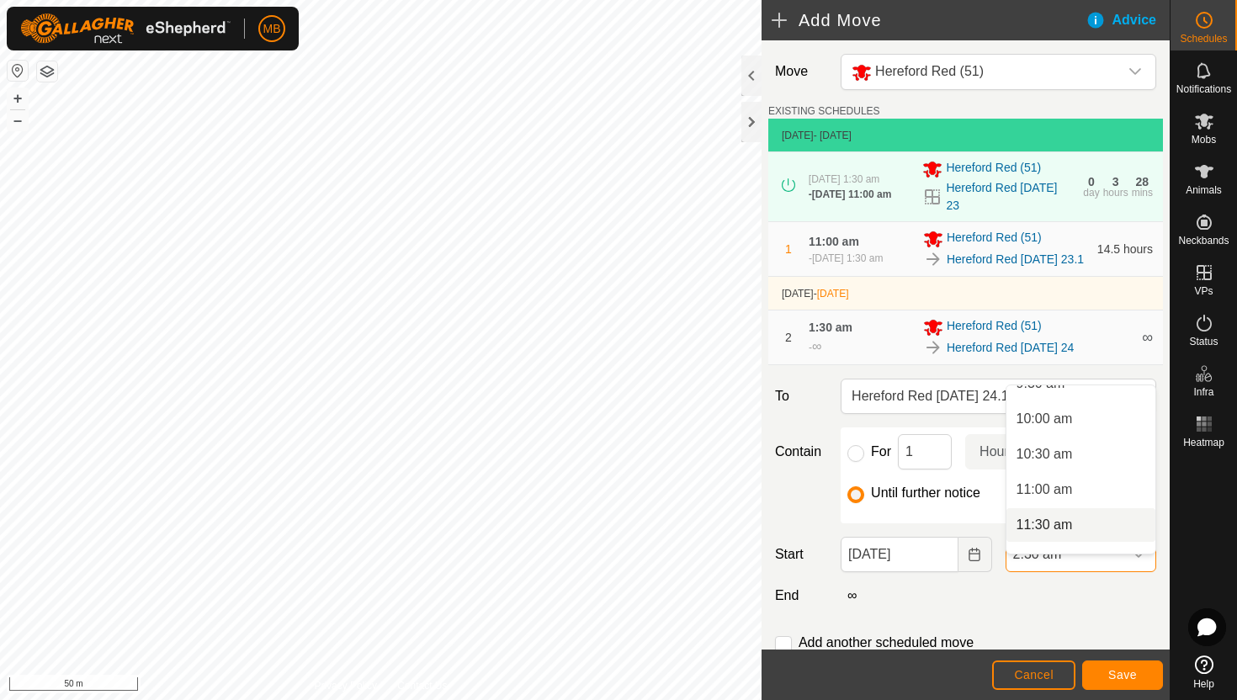
scroll to position [693, 0]
click at [1091, 485] on li "11:00 am" at bounding box center [1081, 487] width 149 height 34
click at [1123, 672] on span "Save" at bounding box center [1122, 674] width 29 height 13
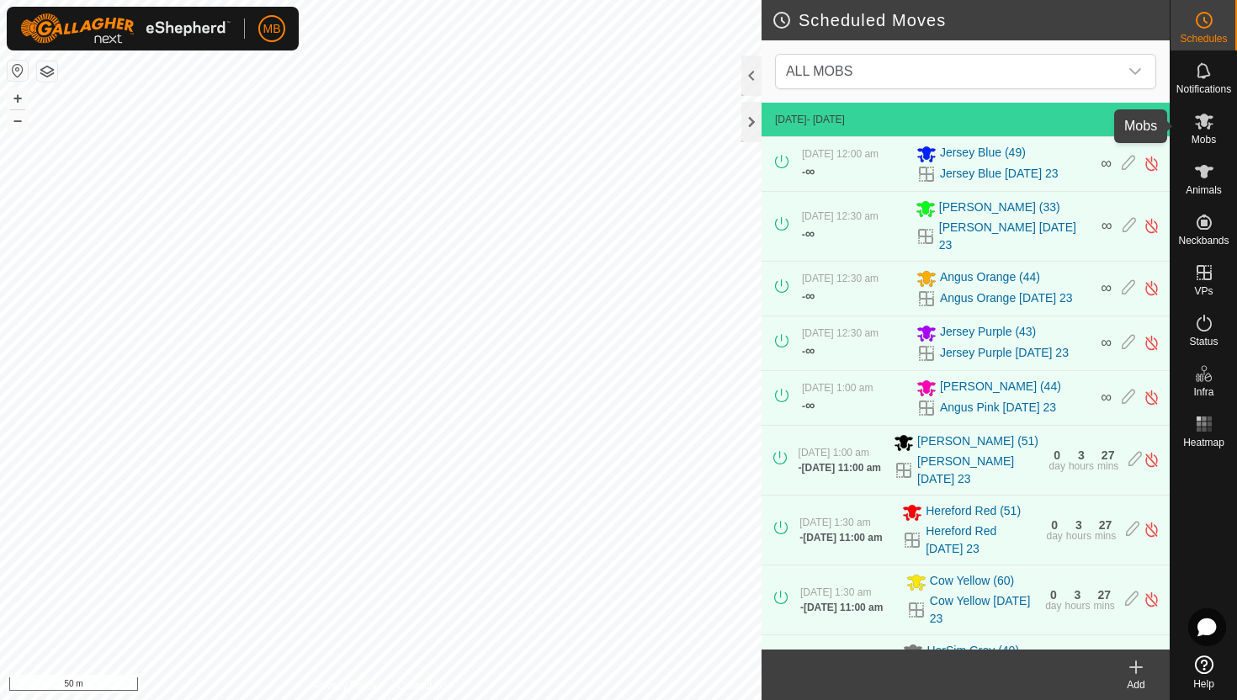
click at [1202, 127] on icon at bounding box center [1204, 121] width 20 height 20
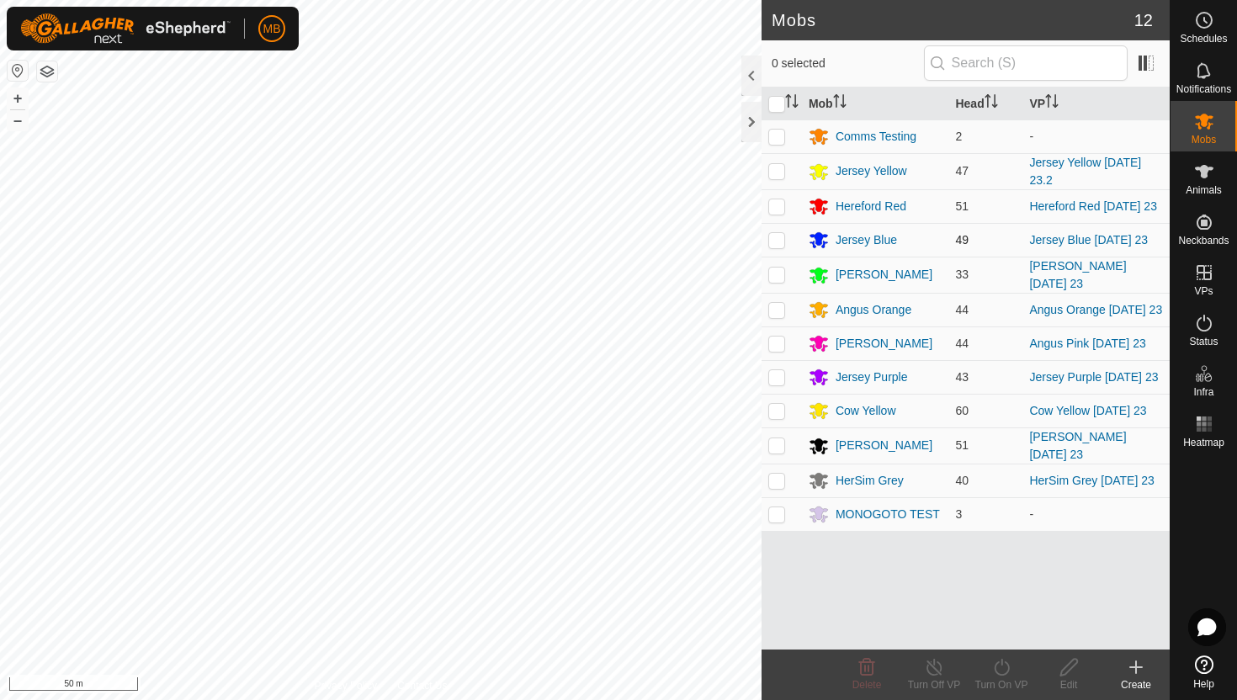
click at [780, 242] on p-checkbox at bounding box center [776, 239] width 17 height 13
checkbox input "true"
click at [1002, 669] on icon at bounding box center [1001, 667] width 21 height 20
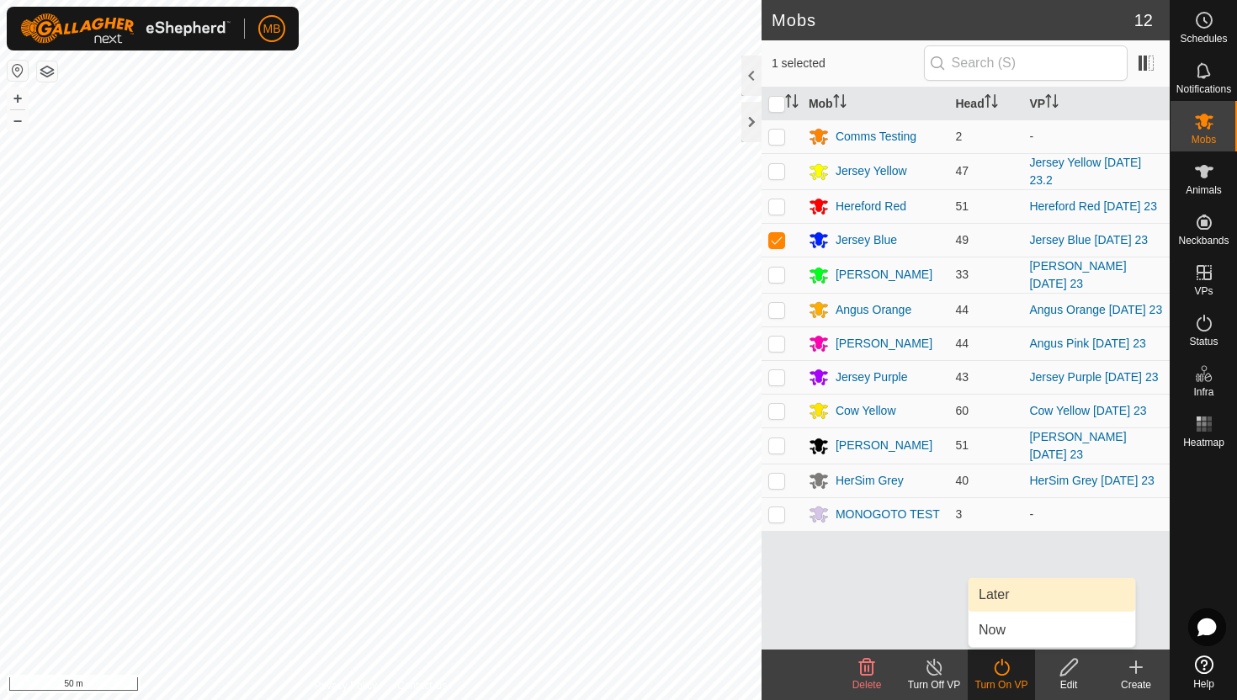
click at [1013, 603] on link "Later" at bounding box center [1052, 595] width 167 height 34
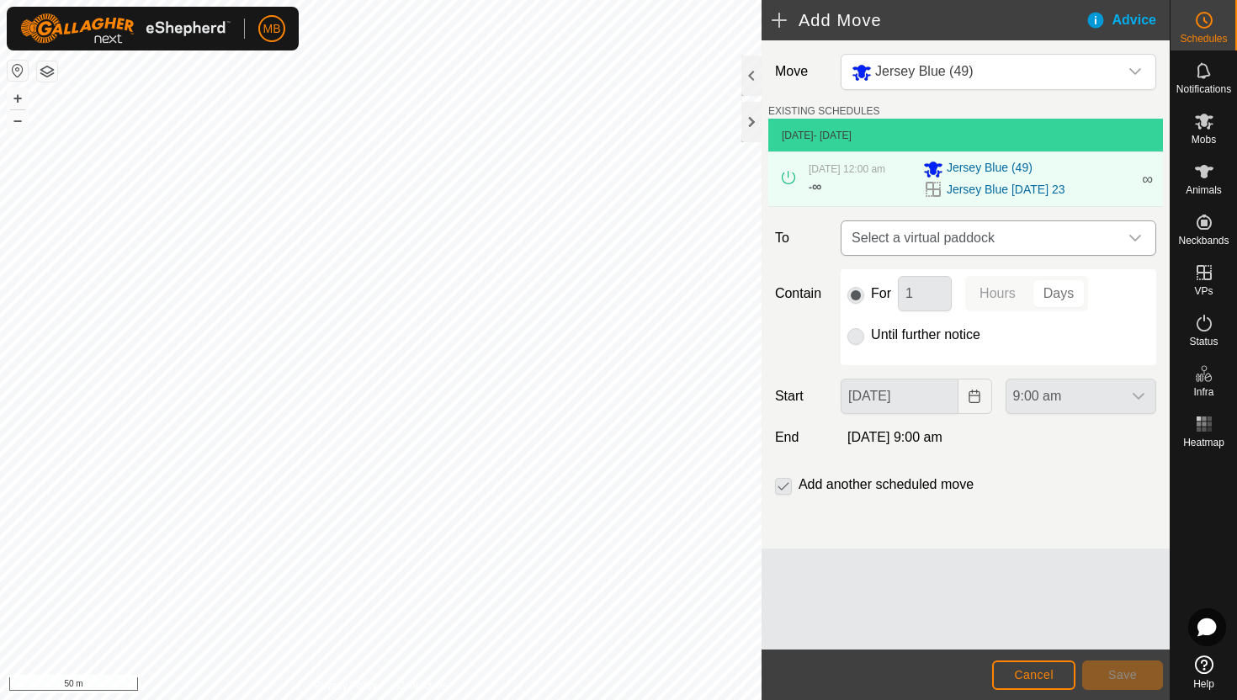
click at [1131, 245] on icon "dropdown trigger" at bounding box center [1135, 237] width 13 height 13
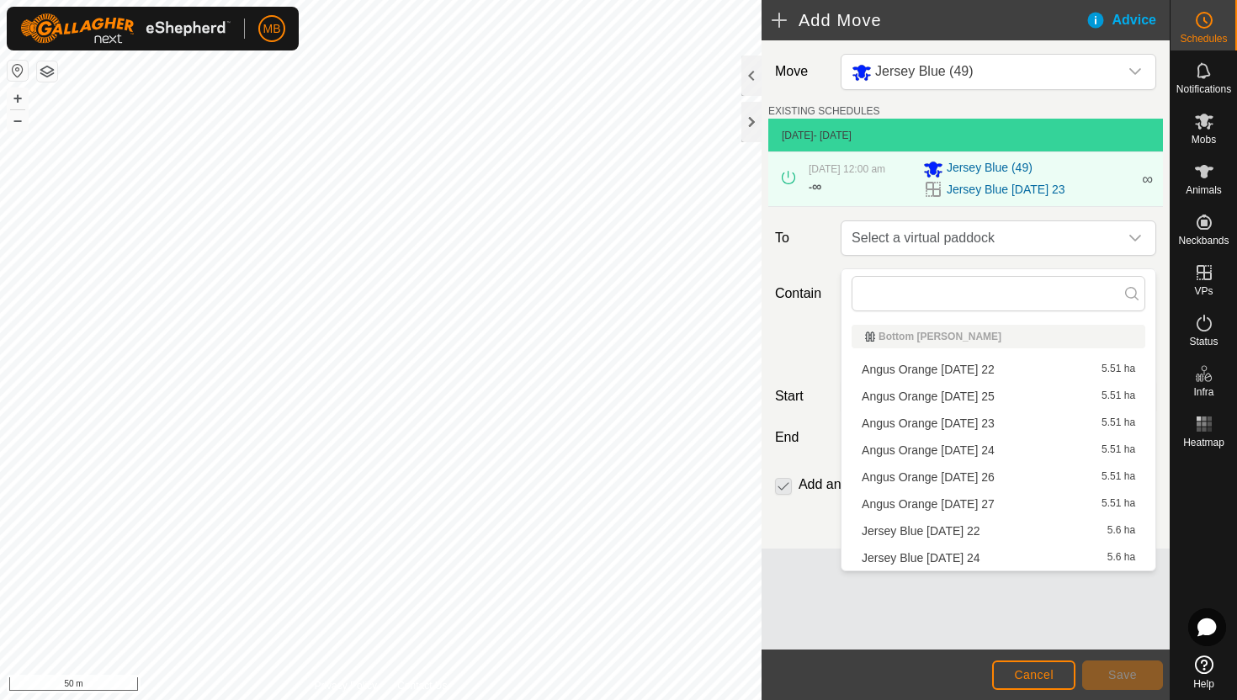
click at [985, 556] on li "Jersey Blue Sunday 24 5.6 ha" at bounding box center [999, 557] width 294 height 25
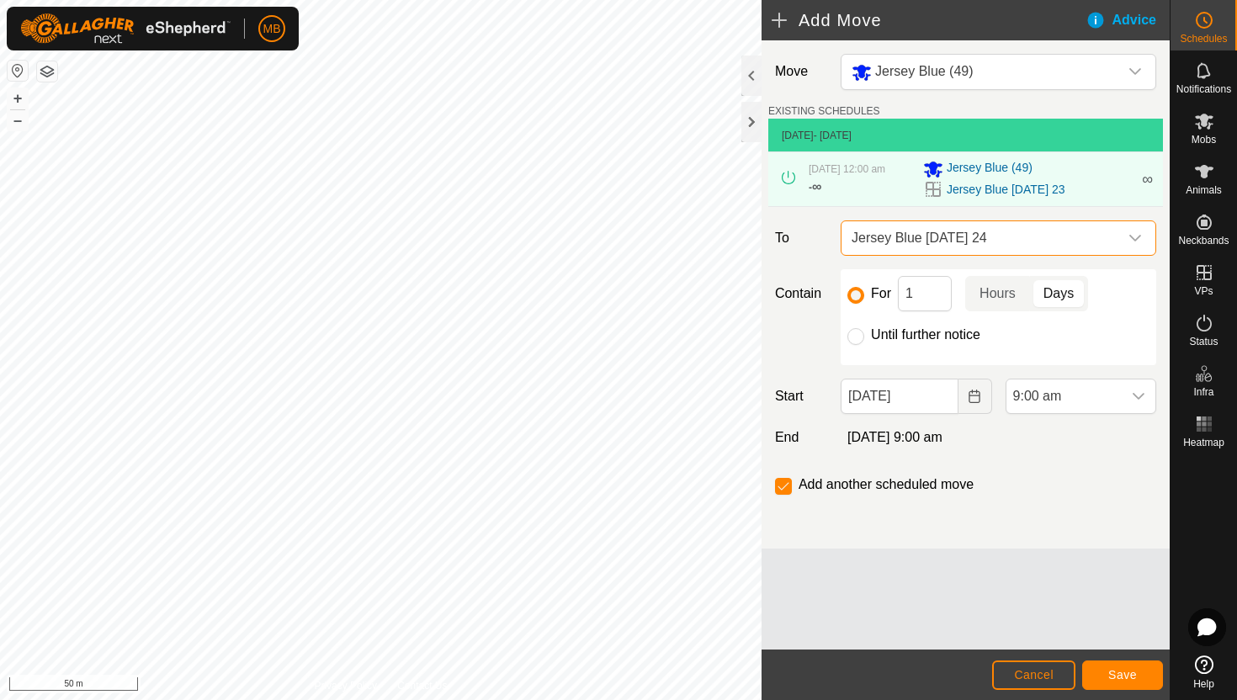
click at [930, 342] on label "Until further notice" at bounding box center [925, 334] width 109 height 13
click at [864, 345] on input "Until further notice" at bounding box center [856, 336] width 17 height 17
radio input "true"
checkbox input "false"
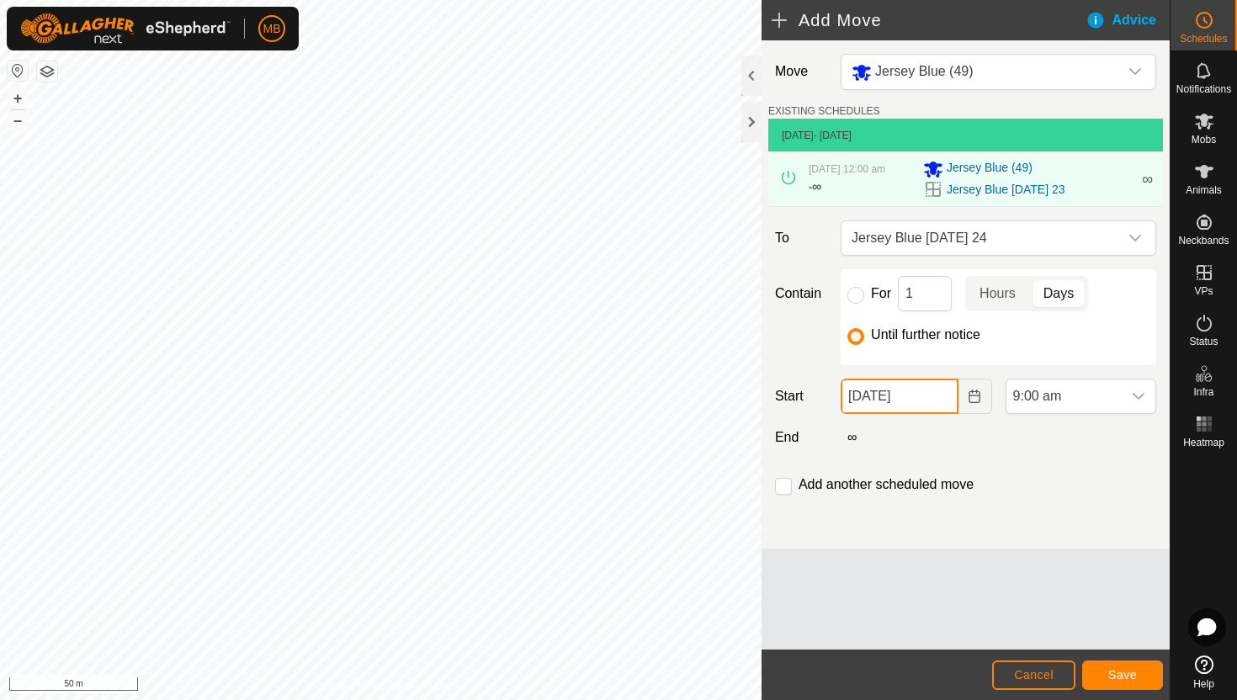
click at [941, 410] on input "23 Aug, 2025" at bounding box center [899, 396] width 117 height 35
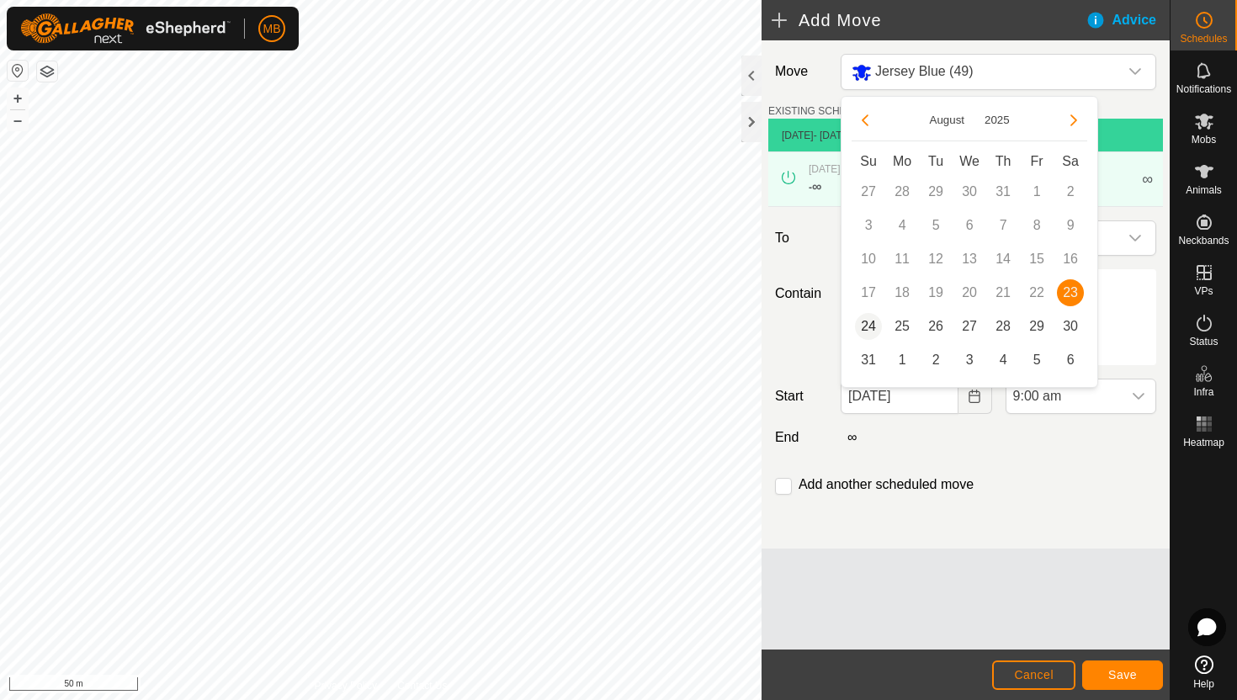
click at [872, 323] on span "24" at bounding box center [868, 326] width 27 height 27
type input "24 Aug, 2025"
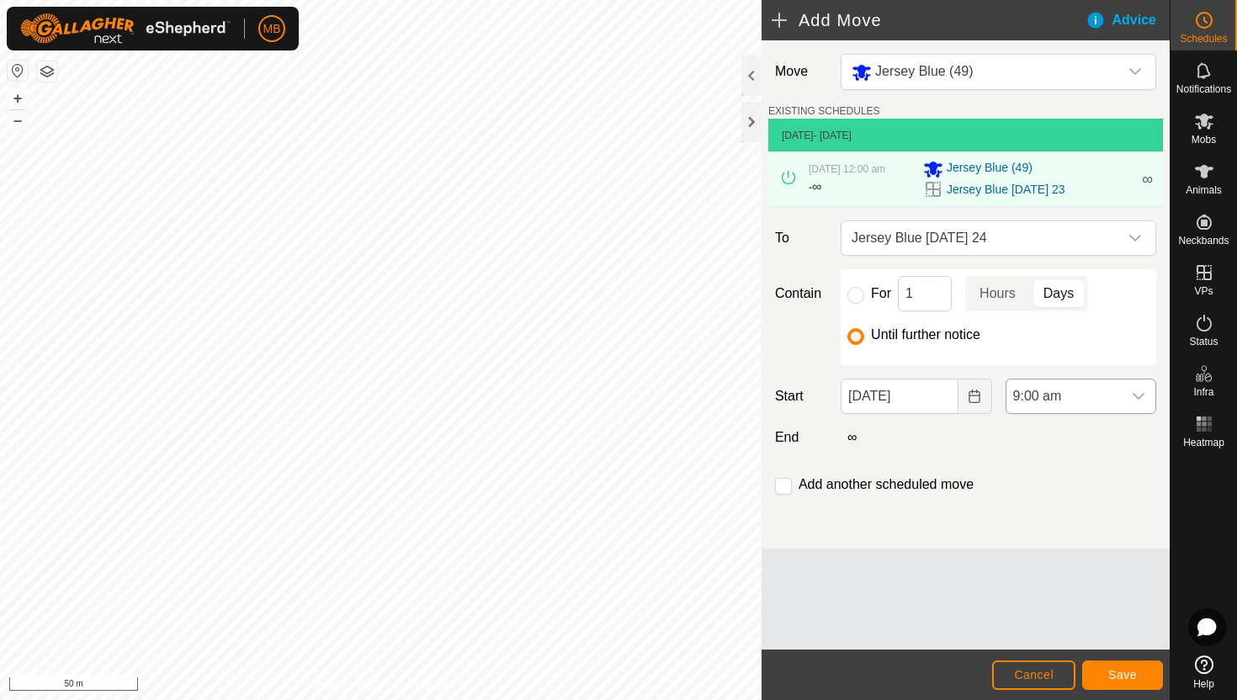
click at [1123, 412] on div "dropdown trigger" at bounding box center [1139, 397] width 34 height 34
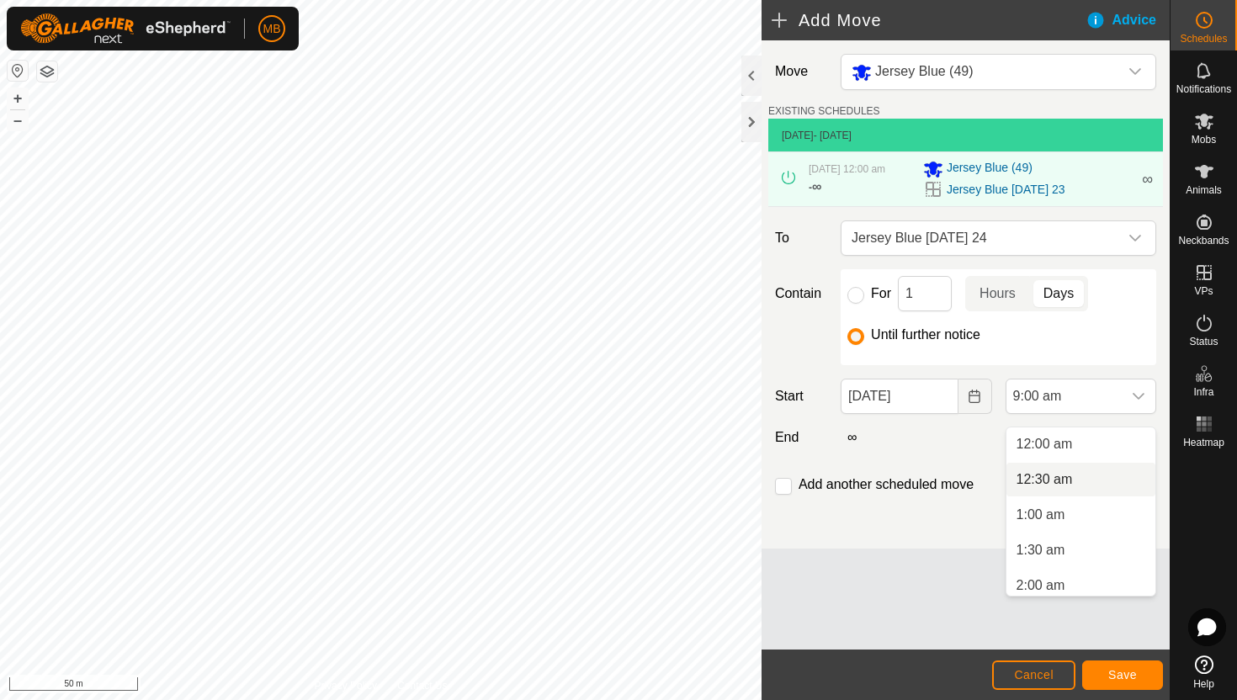
click at [1073, 477] on li "12:30 am" at bounding box center [1081, 480] width 149 height 34
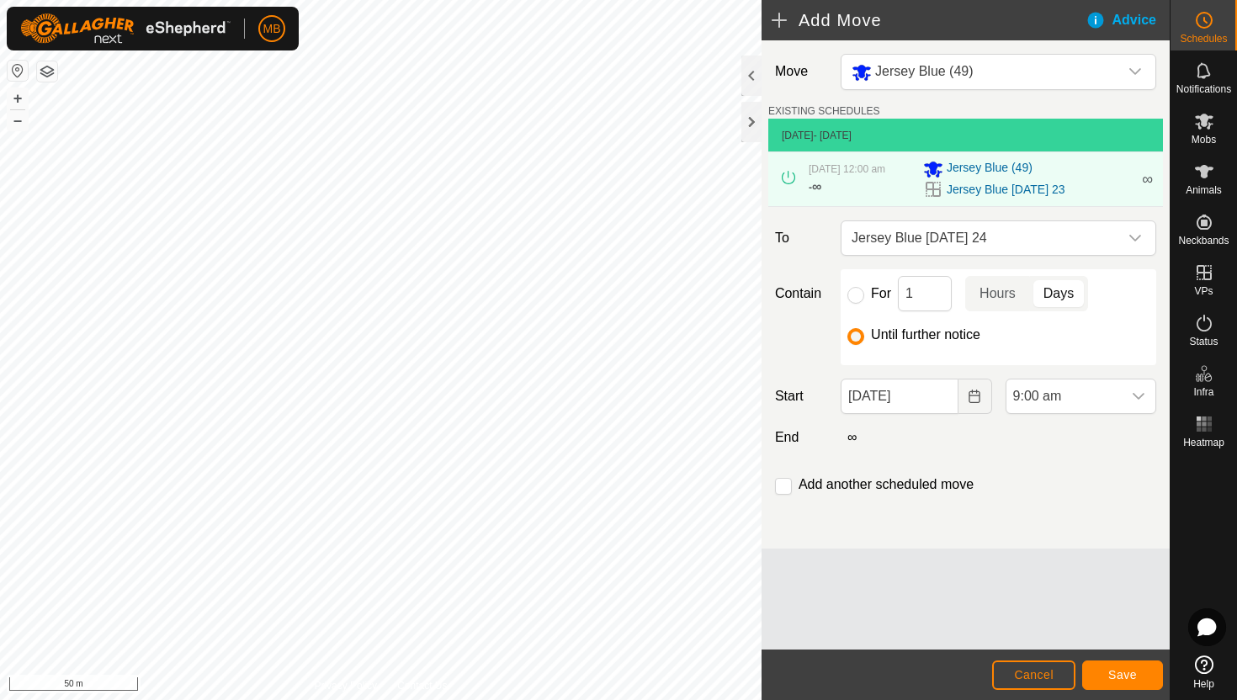
scroll to position [502, 0]
click at [1126, 676] on span "Save" at bounding box center [1122, 674] width 29 height 13
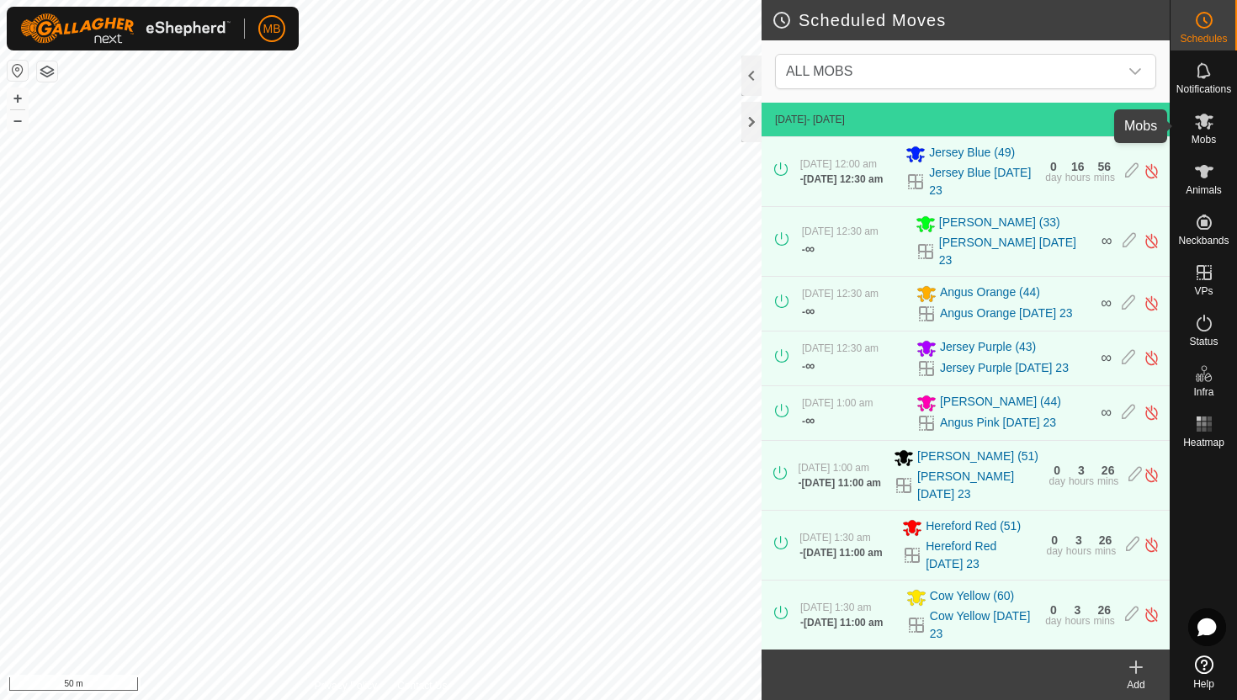
click at [1199, 127] on icon at bounding box center [1204, 122] width 19 height 16
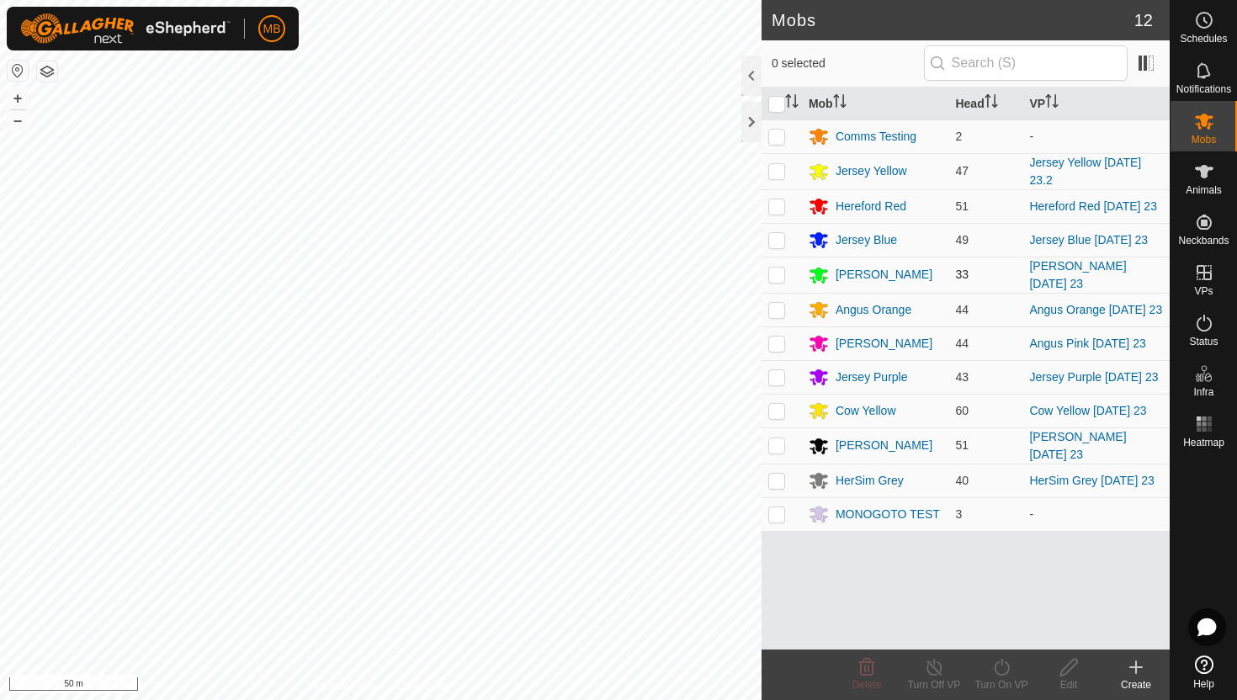
click at [776, 279] on p-checkbox at bounding box center [776, 274] width 17 height 13
checkbox input "true"
click at [1000, 666] on icon at bounding box center [1001, 667] width 21 height 20
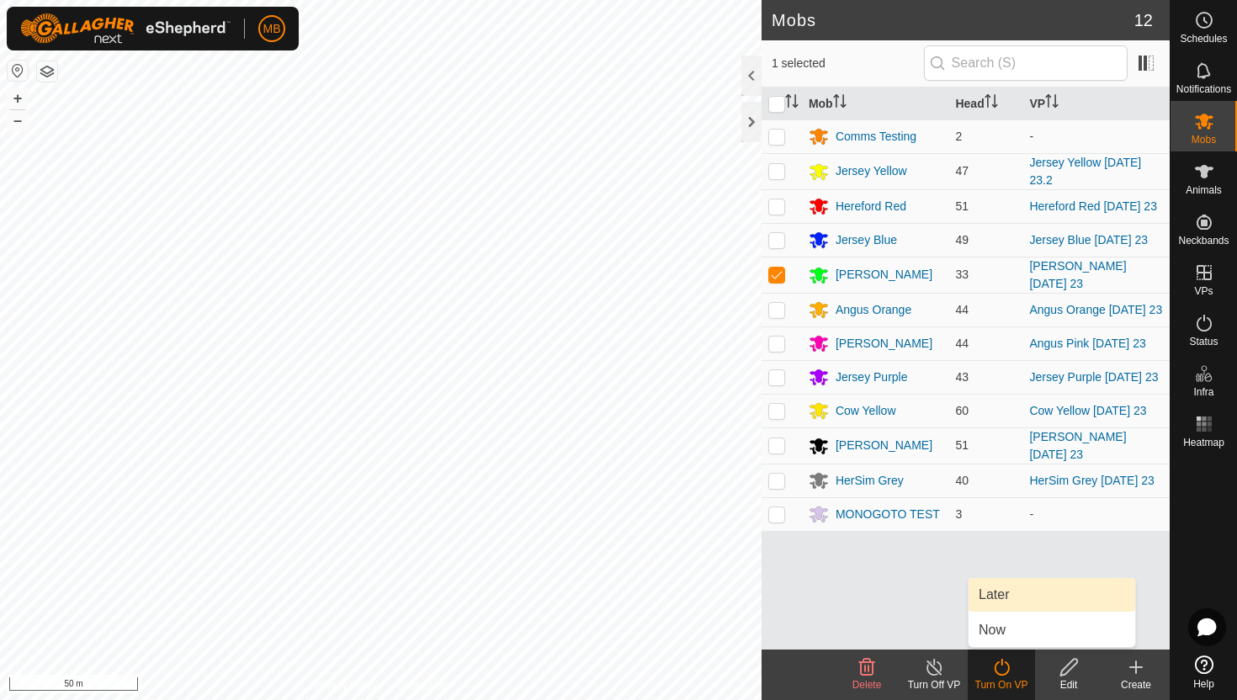
click at [1019, 595] on link "Later" at bounding box center [1052, 595] width 167 height 34
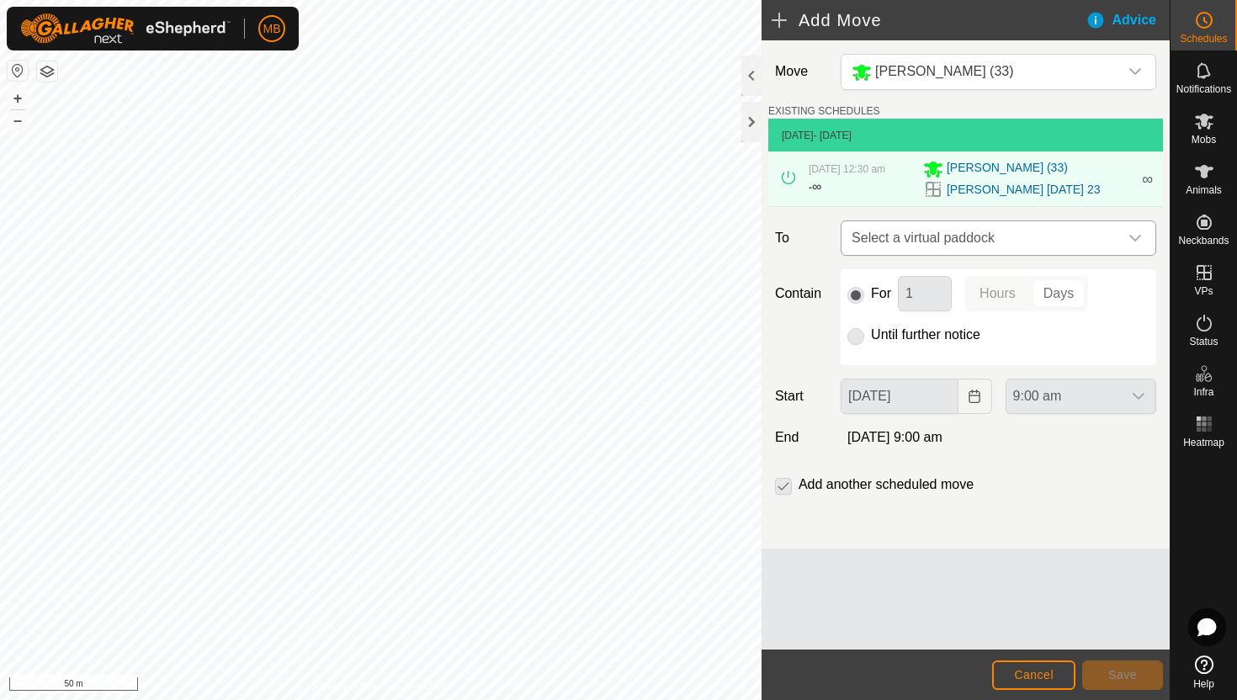
click at [1137, 244] on icon "dropdown trigger" at bounding box center [1135, 237] width 13 height 13
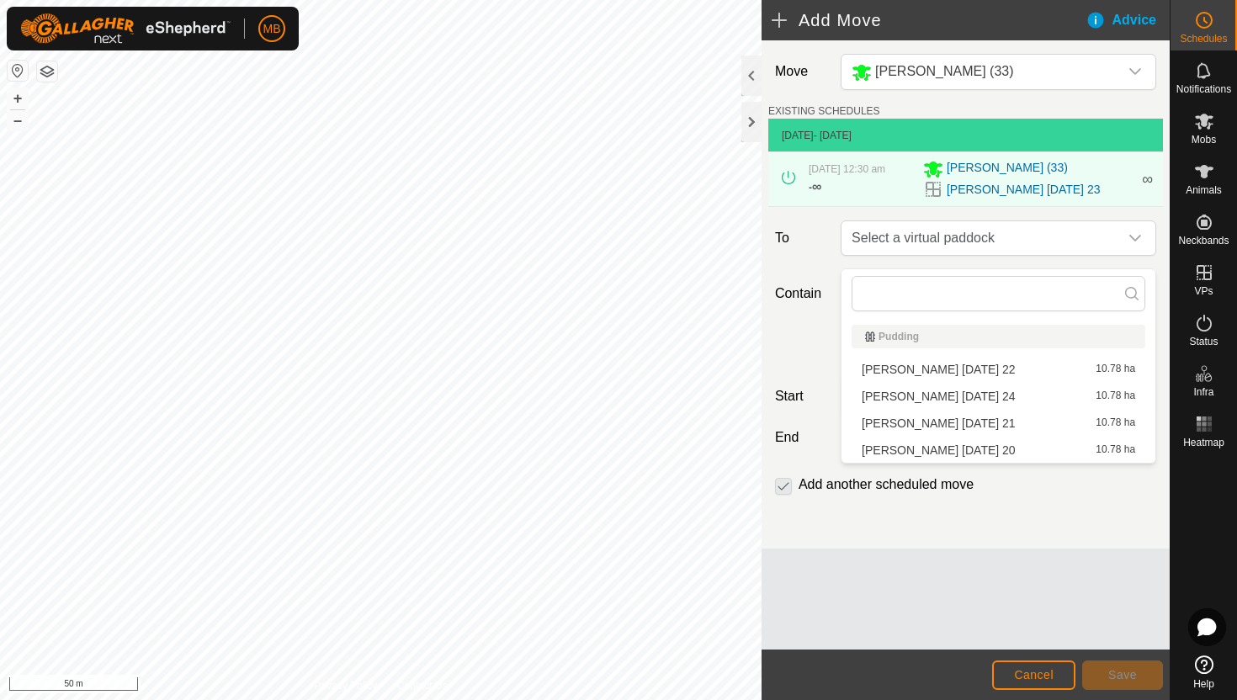
click at [988, 391] on li "Angus Green Sunday 24 10.78 ha" at bounding box center [999, 396] width 294 height 25
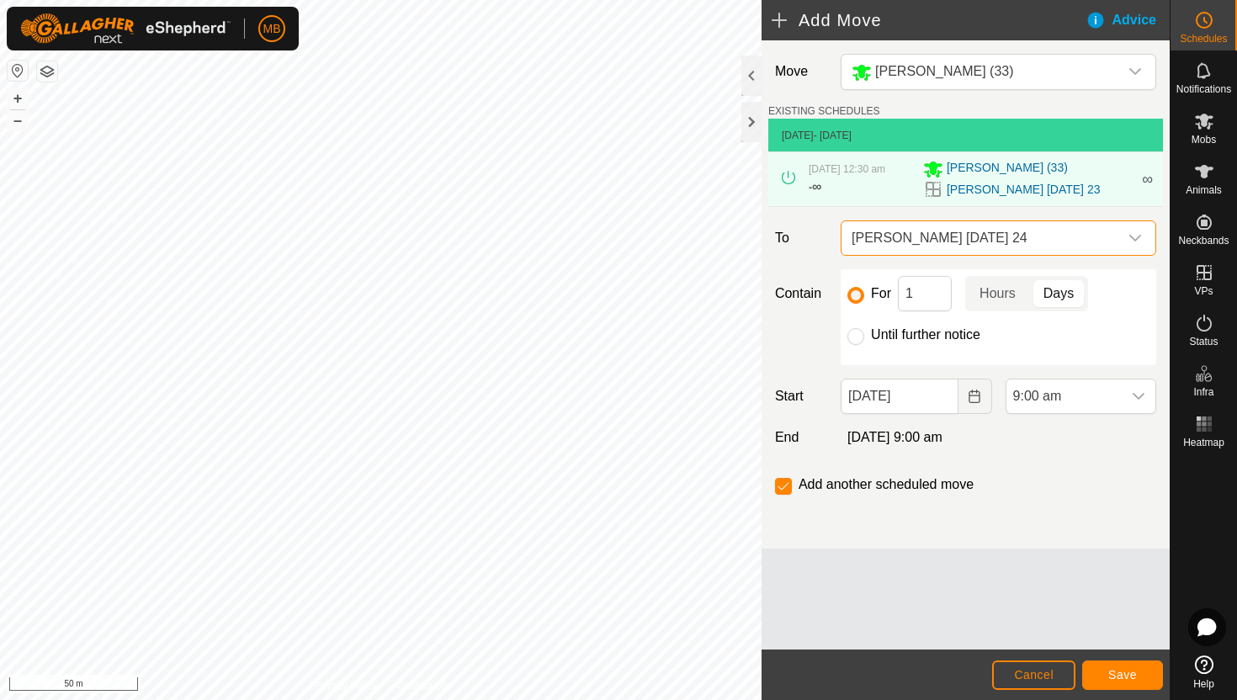
click at [944, 342] on label "Until further notice" at bounding box center [925, 334] width 109 height 13
click at [864, 344] on input "Until further notice" at bounding box center [856, 336] width 17 height 17
radio input "true"
checkbox input "false"
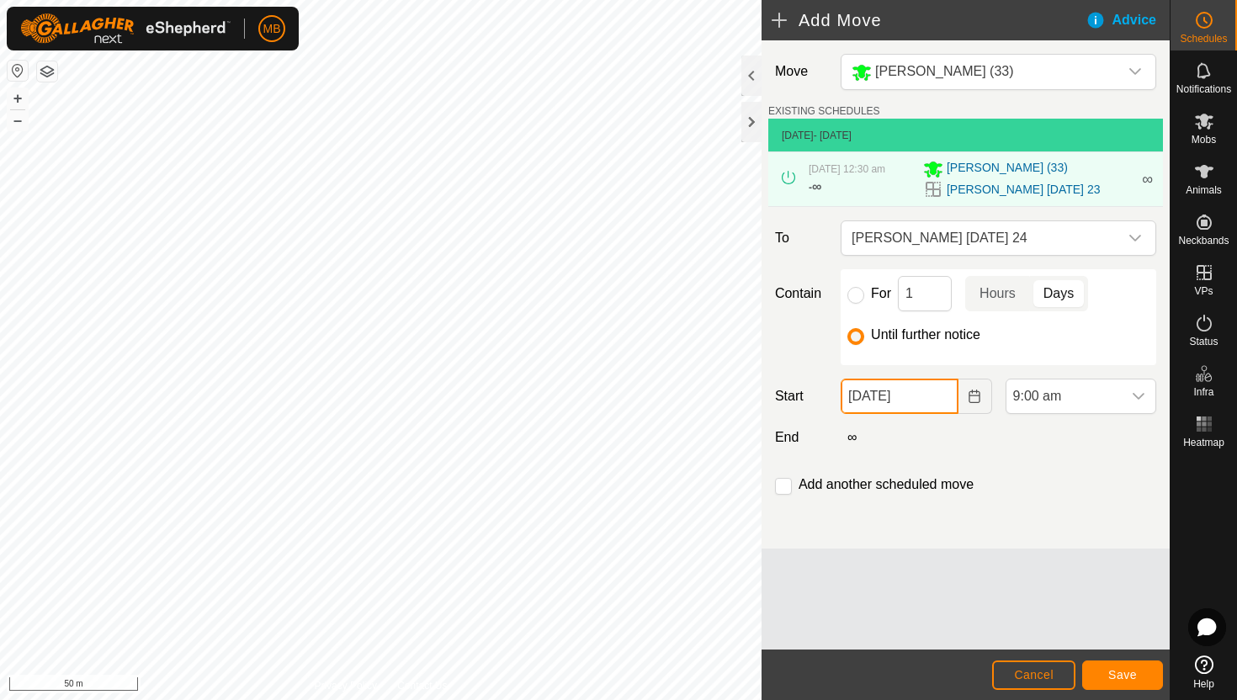
click at [949, 410] on input "23 Aug, 2025" at bounding box center [899, 396] width 117 height 35
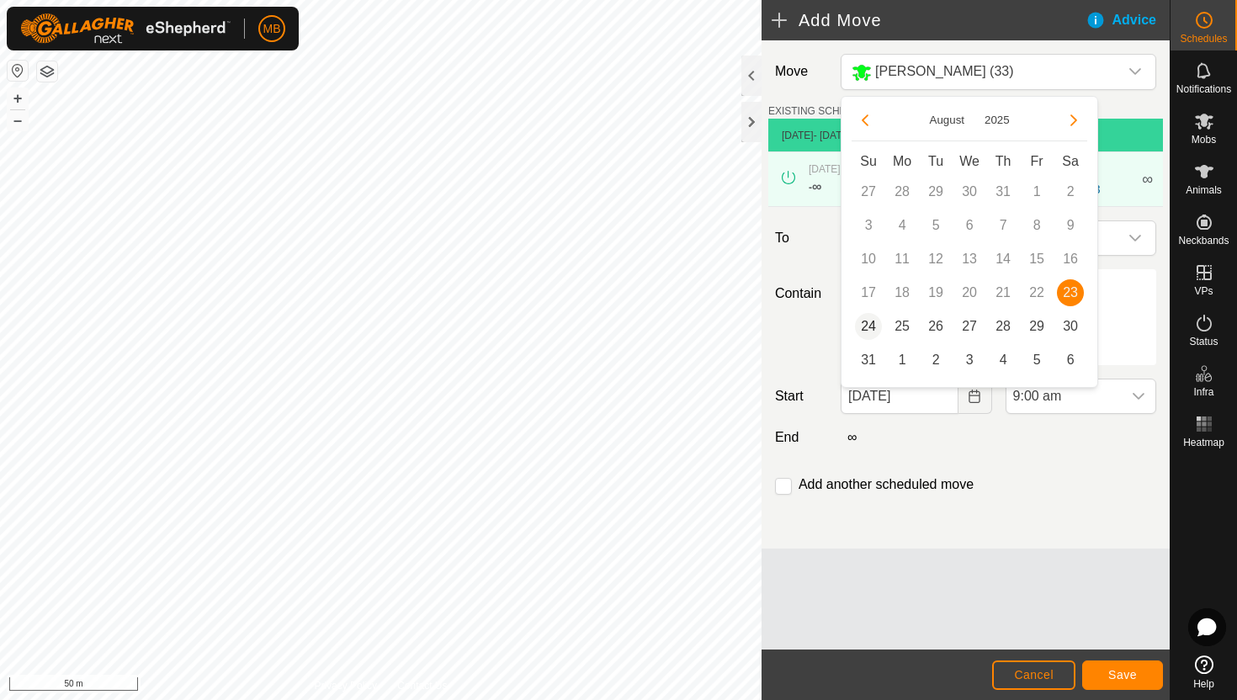
click at [864, 321] on span "24" at bounding box center [868, 326] width 27 height 27
type input "24 Aug, 2025"
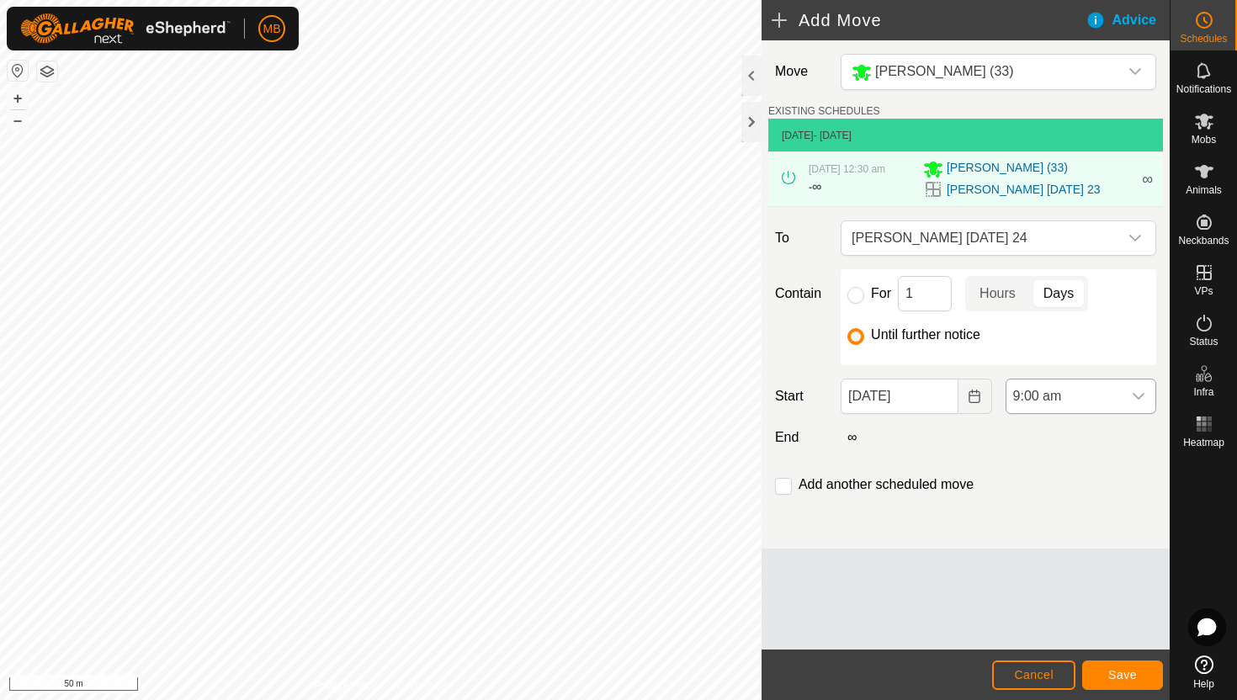
click at [1090, 413] on span "9:00 am" at bounding box center [1064, 397] width 115 height 34
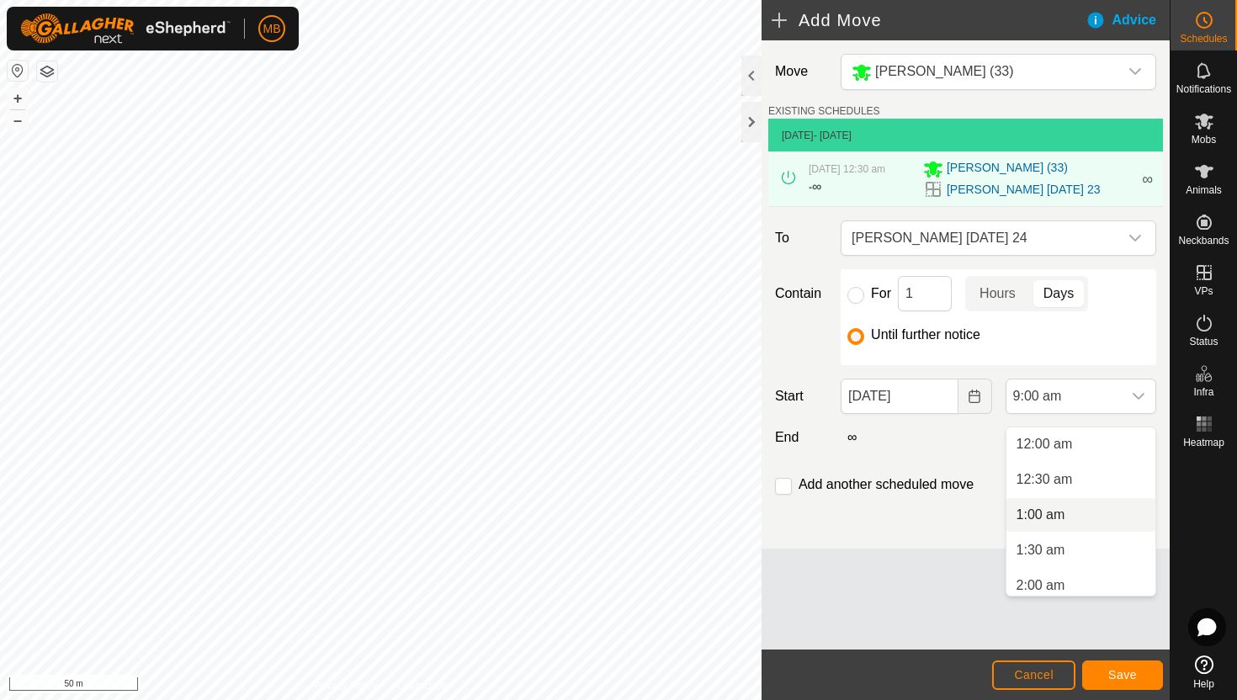
click at [1105, 513] on li "1:00 am" at bounding box center [1081, 515] width 149 height 34
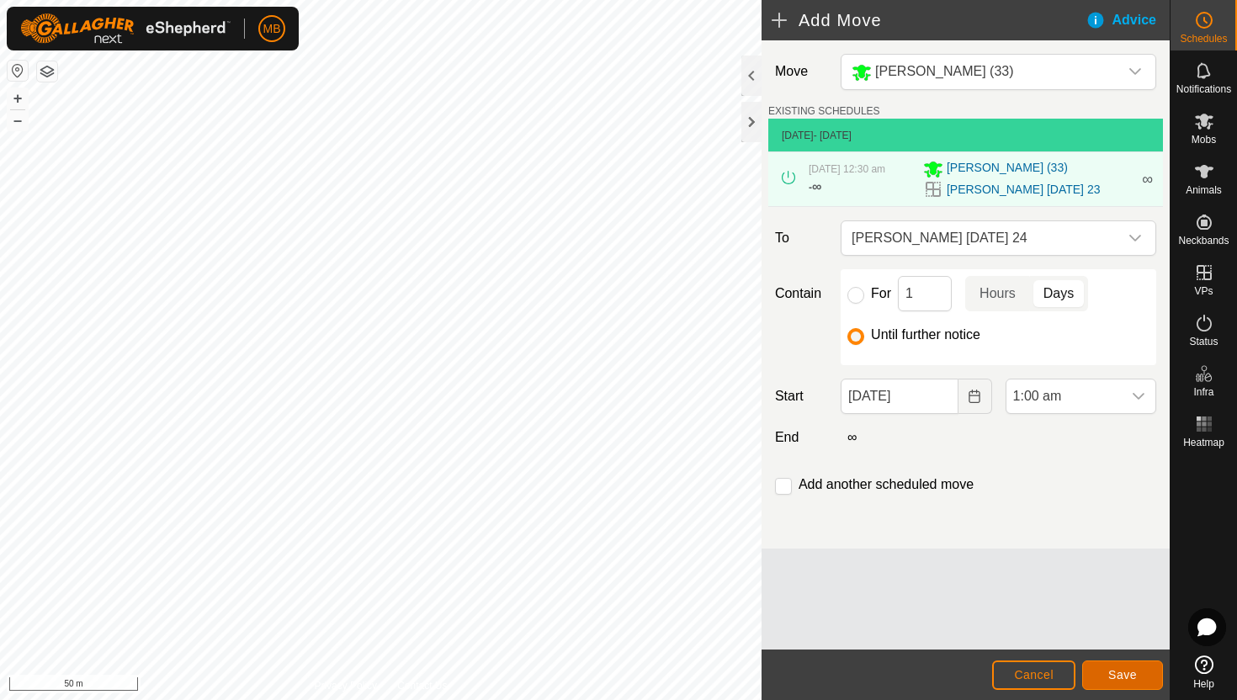
click at [1110, 672] on span "Save" at bounding box center [1122, 674] width 29 height 13
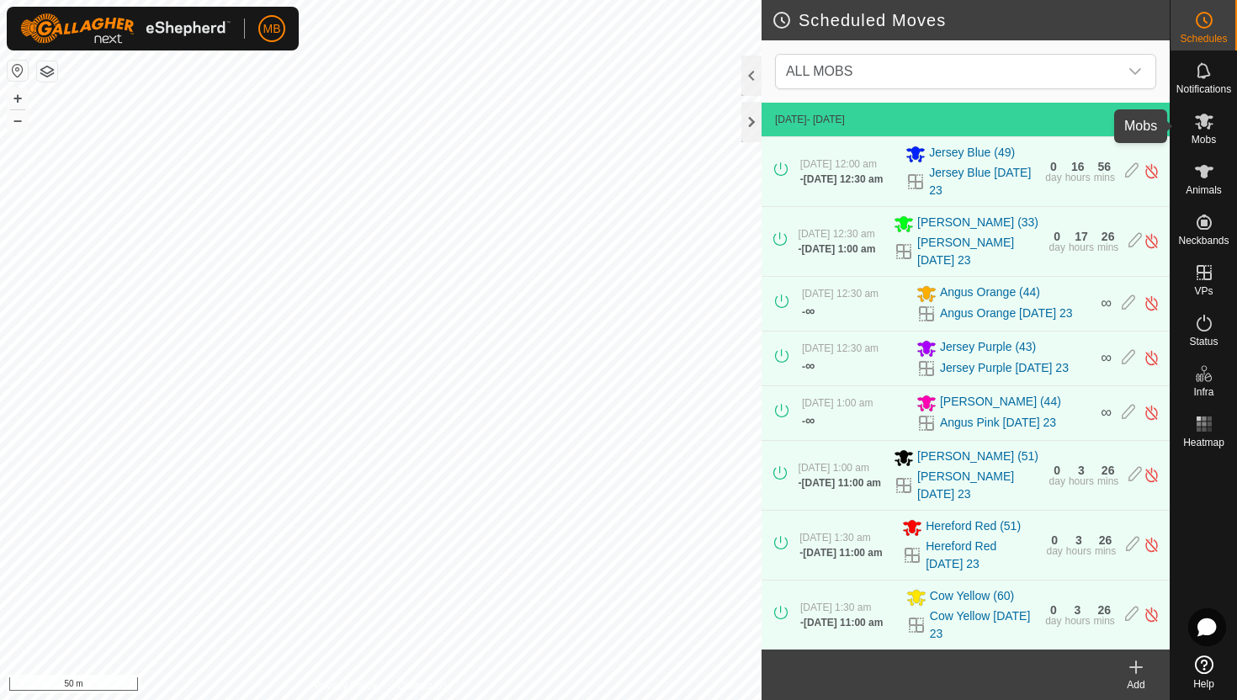
click at [1205, 122] on icon at bounding box center [1204, 122] width 19 height 16
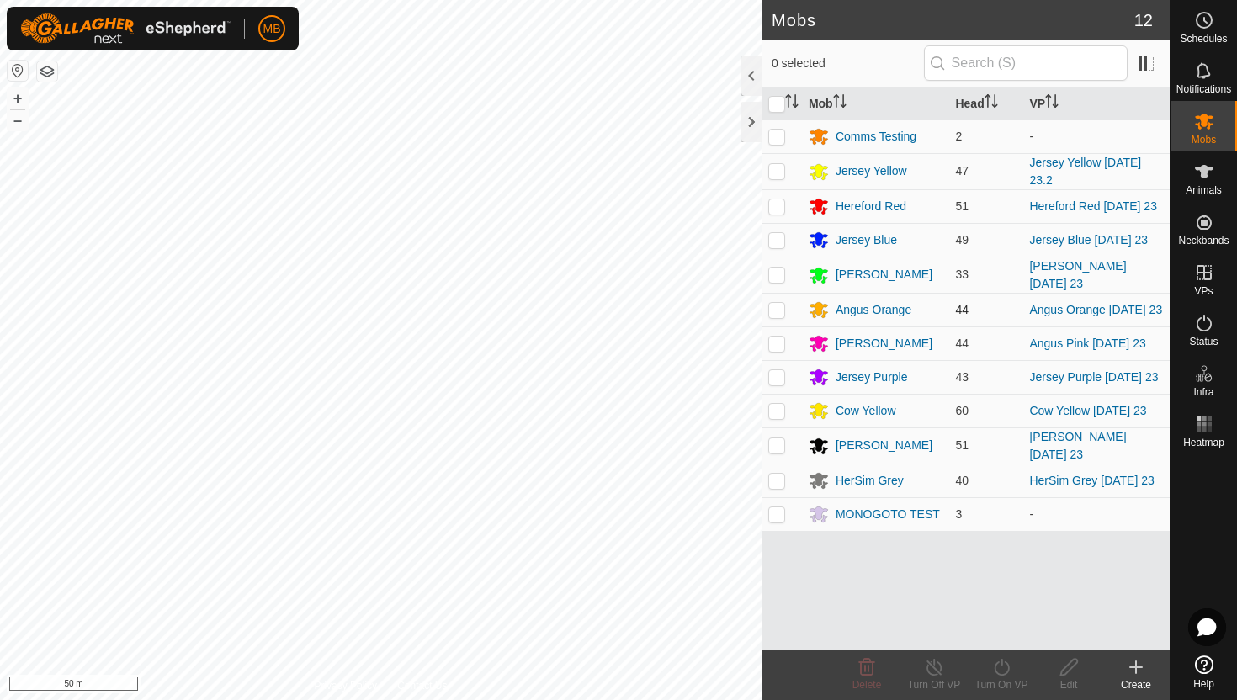
click at [774, 313] on p-checkbox at bounding box center [776, 309] width 17 height 13
checkbox input "true"
click at [1000, 665] on icon at bounding box center [1001, 667] width 21 height 20
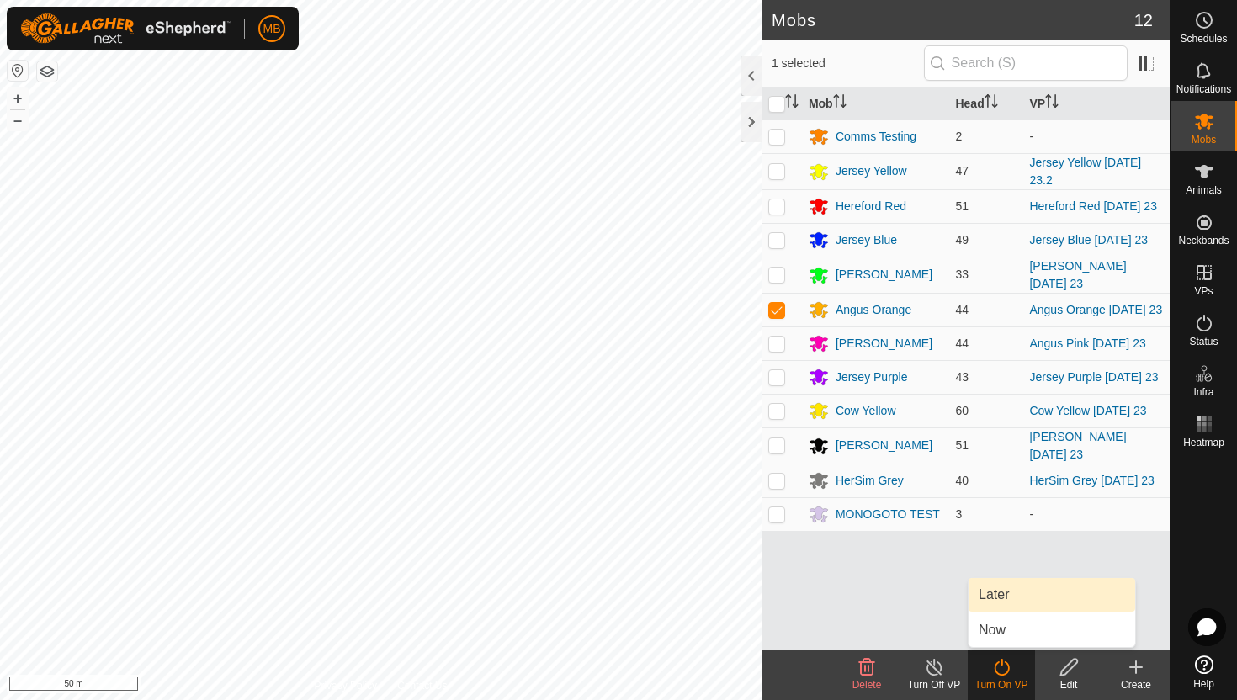
click at [1000, 600] on link "Later" at bounding box center [1052, 595] width 167 height 34
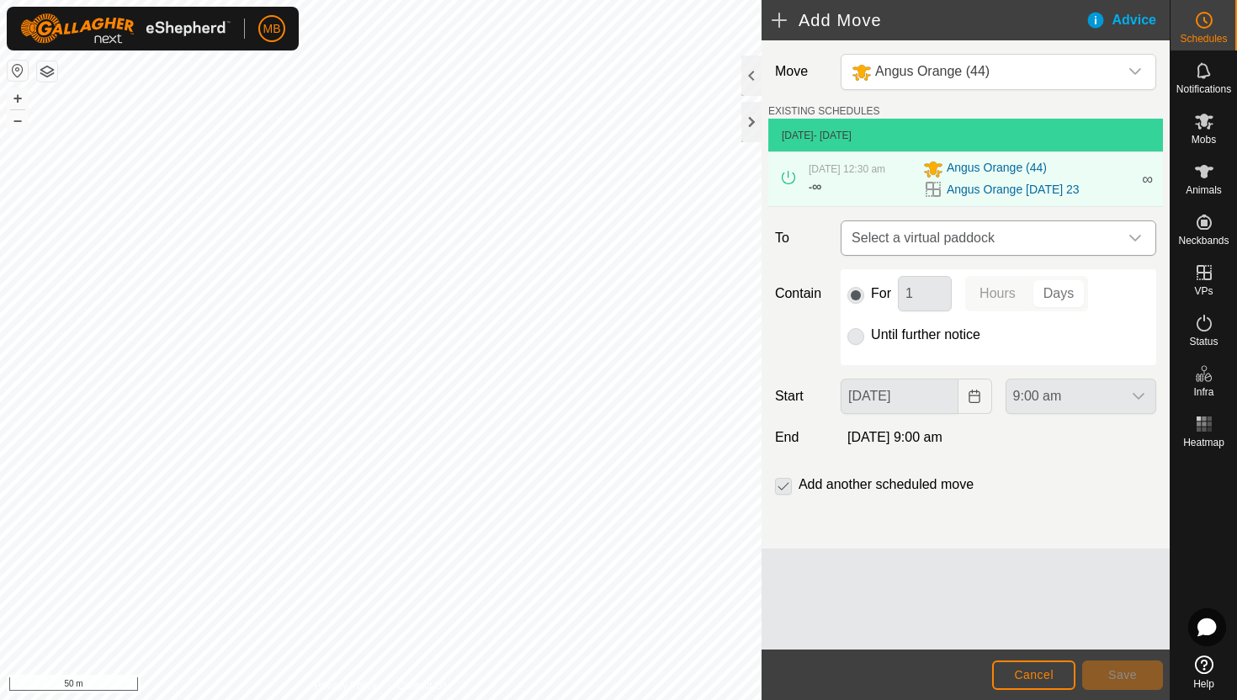
click at [1135, 243] on icon "dropdown trigger" at bounding box center [1135, 237] width 13 height 13
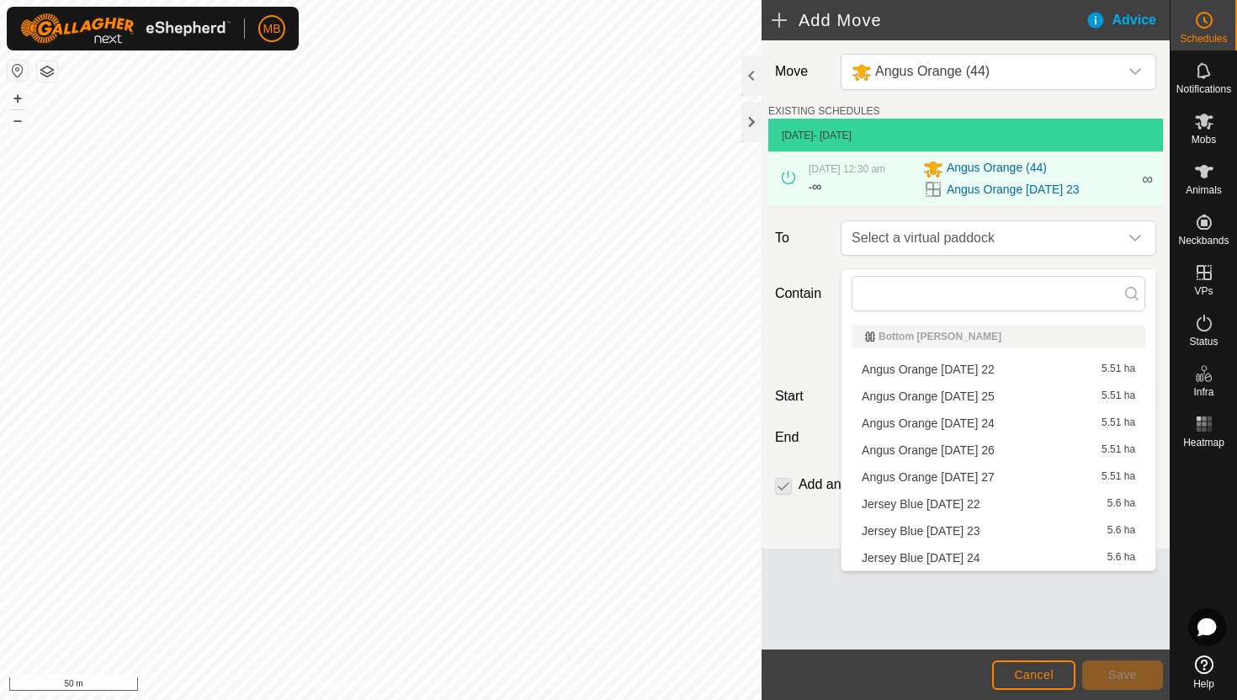
click at [1006, 420] on li "Angus Orange Sunday 24 5.51 ha" at bounding box center [999, 423] width 294 height 25
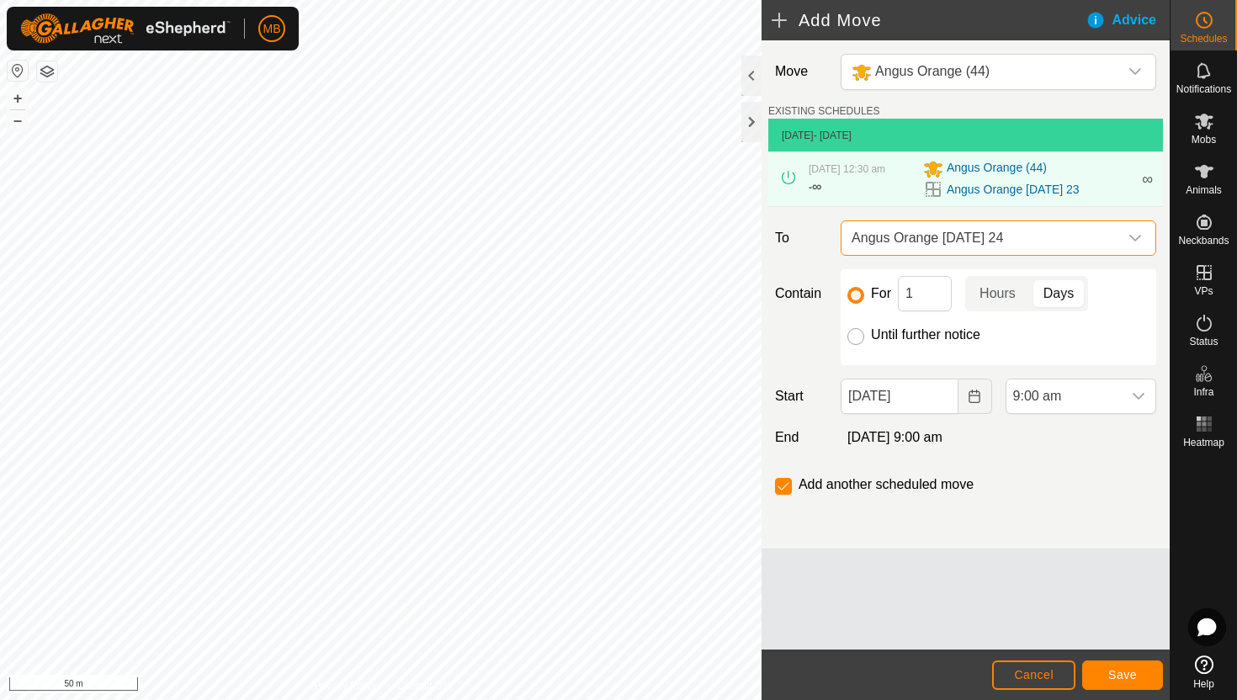
click at [853, 345] on input "Until further notice" at bounding box center [856, 336] width 17 height 17
radio input "true"
checkbox input "false"
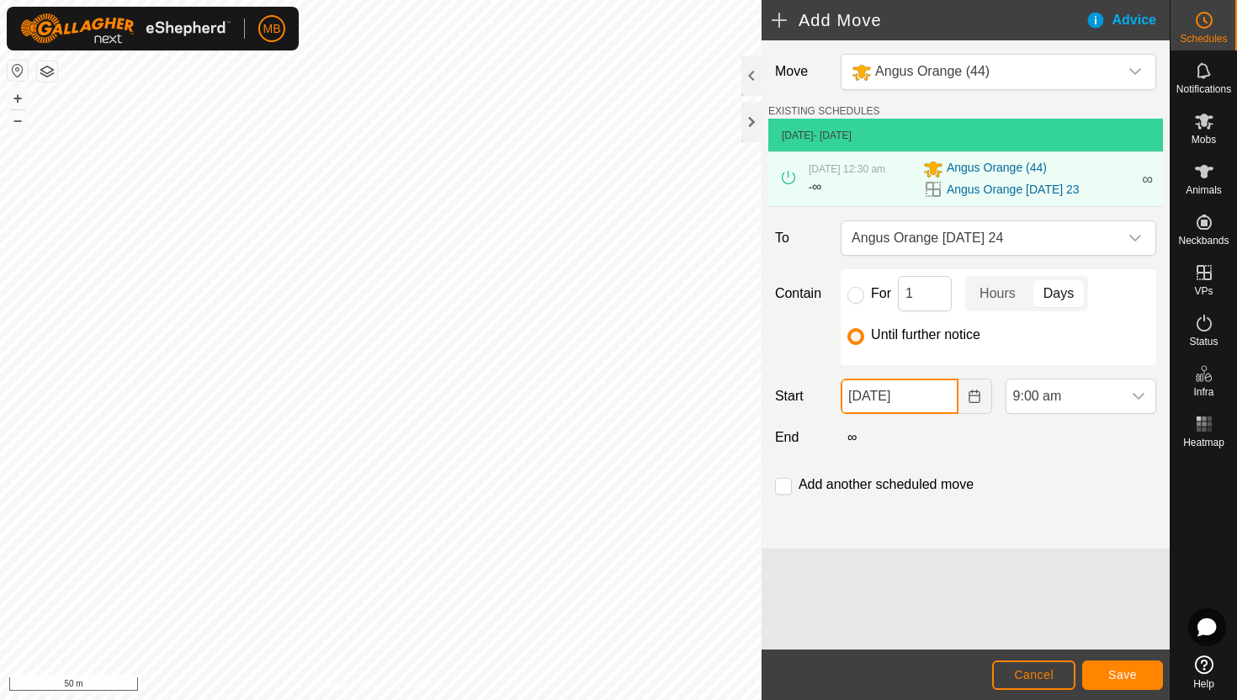
click at [940, 413] on input "23 Aug, 2025" at bounding box center [899, 396] width 117 height 35
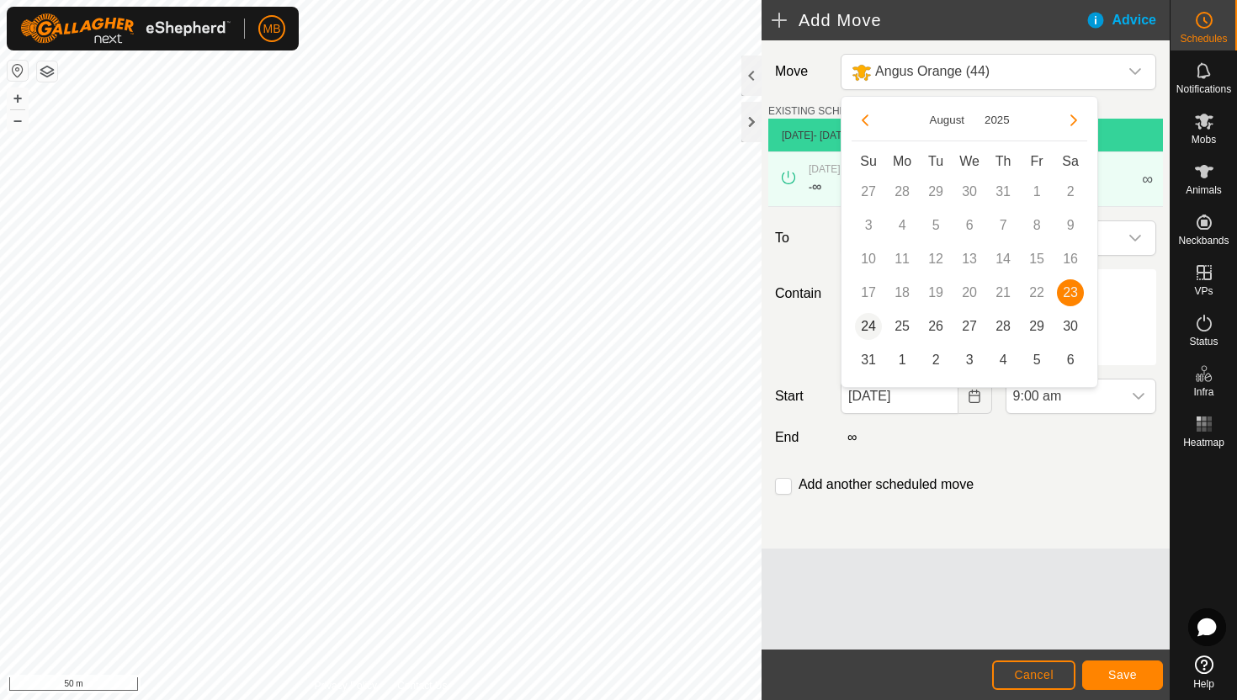
click at [869, 323] on span "24" at bounding box center [868, 326] width 27 height 27
type input "24 Aug, 2025"
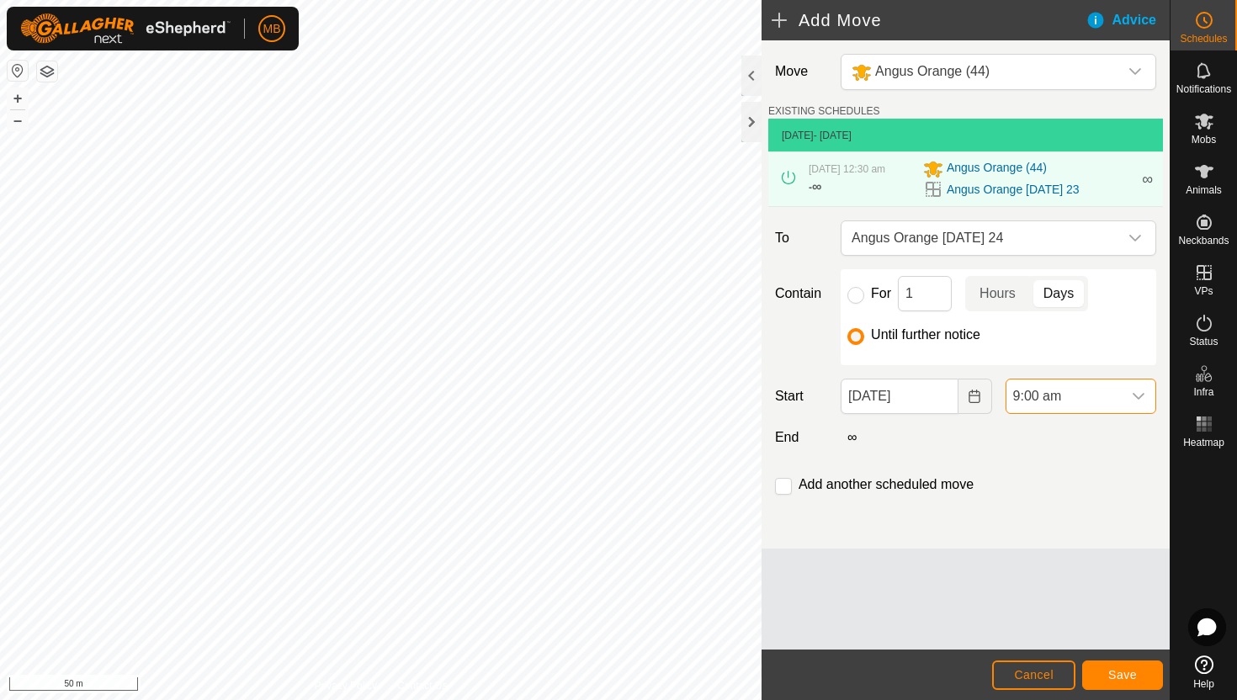
click at [1107, 405] on span "9:00 am" at bounding box center [1064, 397] width 115 height 34
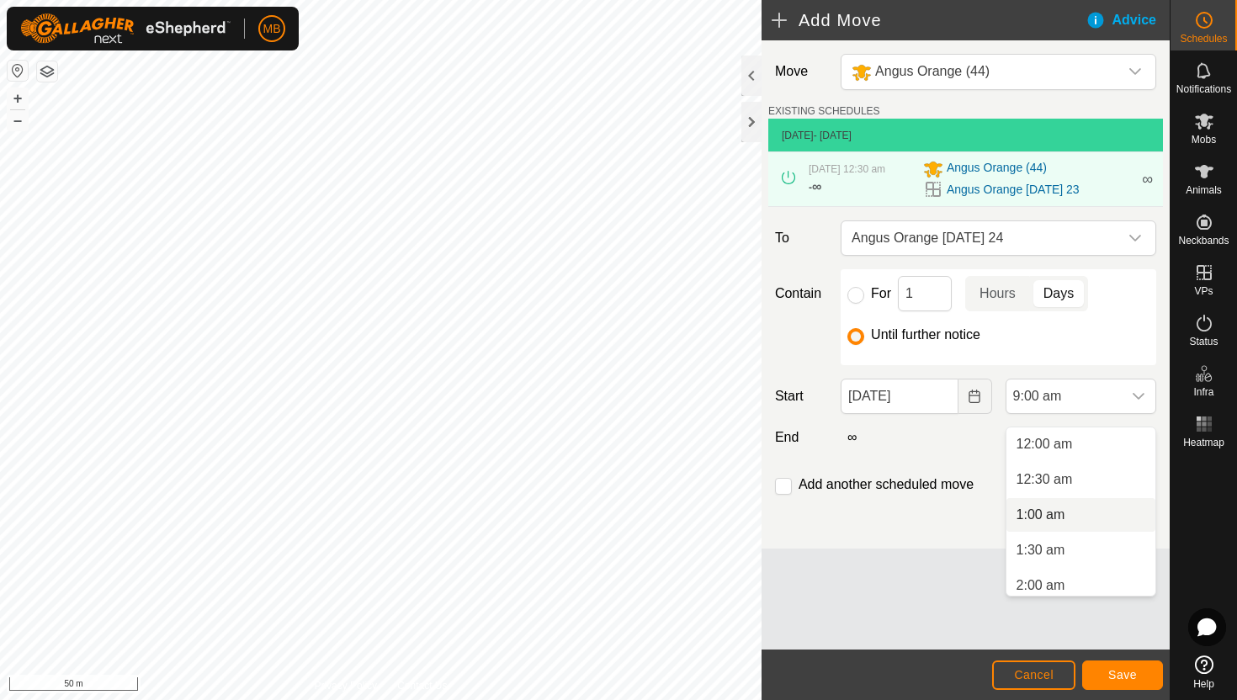
click at [1087, 512] on li "1:00 am" at bounding box center [1081, 515] width 149 height 34
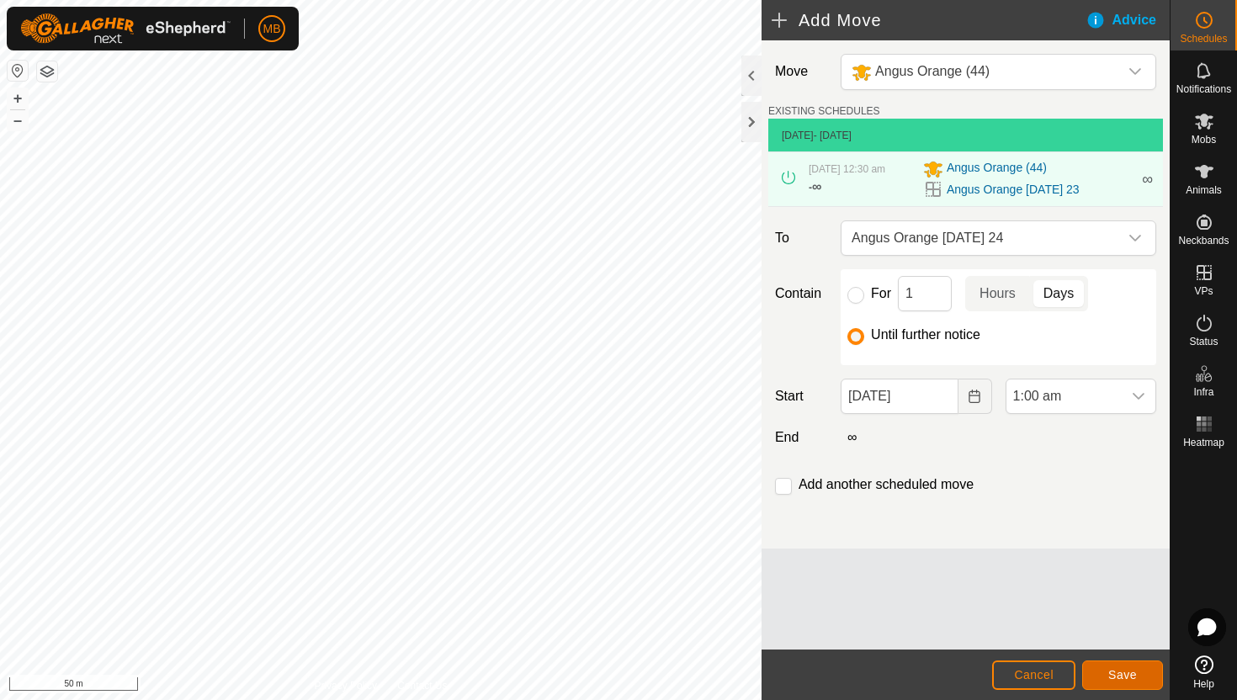
click at [1122, 668] on span "Save" at bounding box center [1122, 674] width 29 height 13
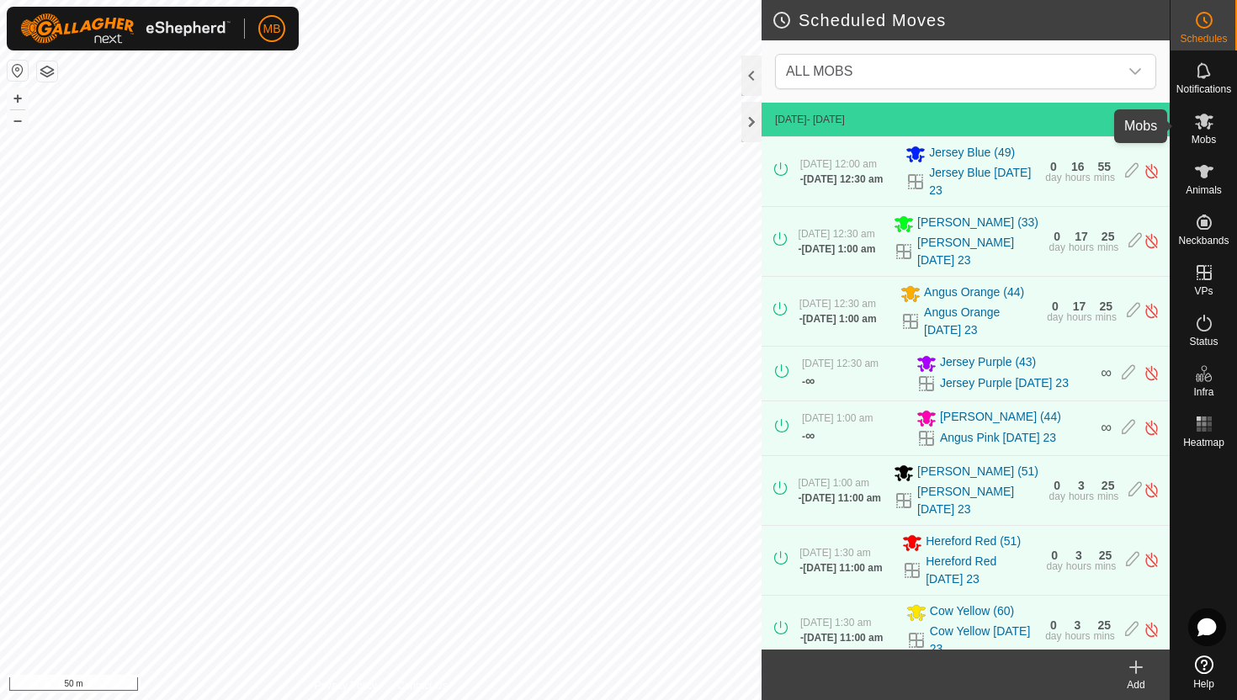
click at [1209, 117] on icon at bounding box center [1204, 122] width 19 height 16
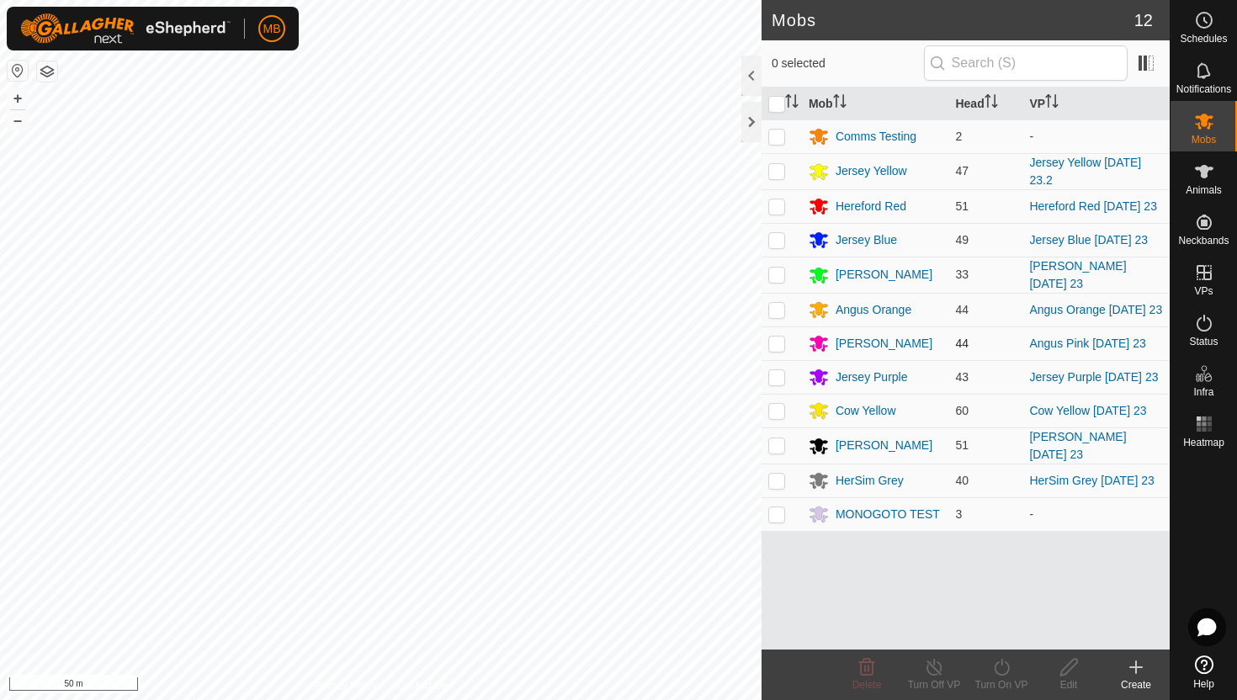
click at [774, 350] on p-checkbox at bounding box center [776, 343] width 17 height 13
checkbox input "true"
click at [19, 118] on button "–" at bounding box center [18, 120] width 20 height 20
click at [1004, 666] on icon at bounding box center [1001, 667] width 21 height 20
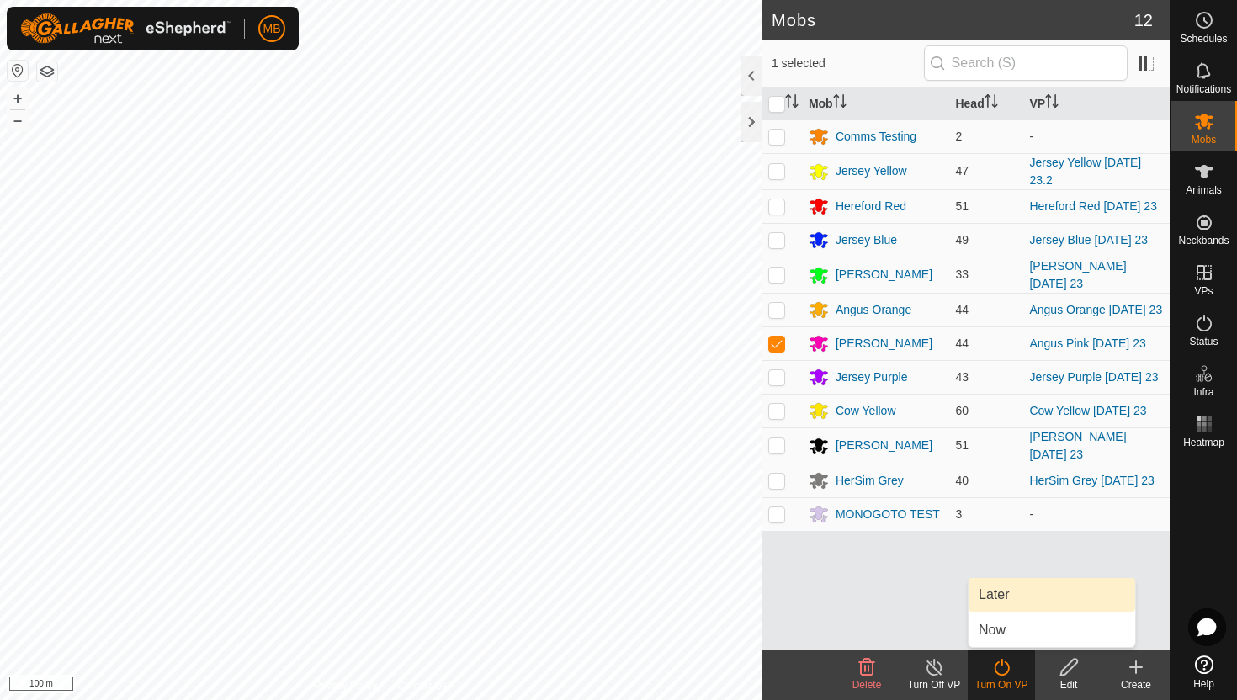
click at [1002, 602] on link "Later" at bounding box center [1052, 595] width 167 height 34
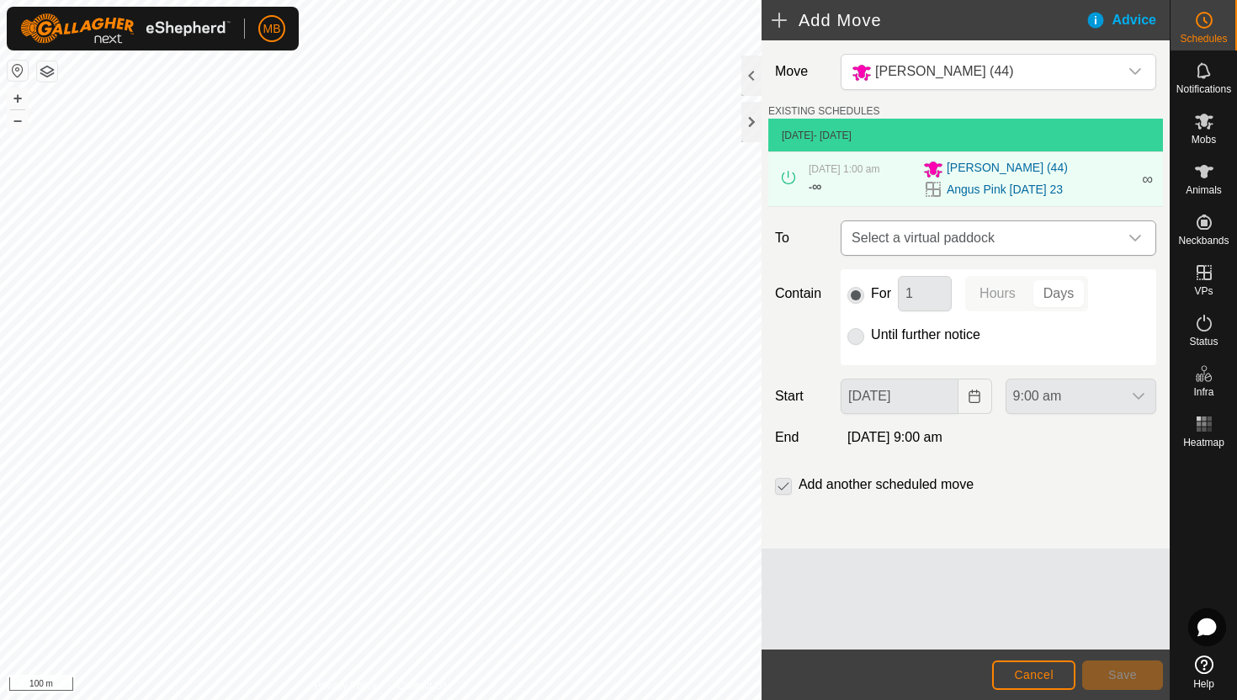
click at [1139, 239] on icon "dropdown trigger" at bounding box center [1135, 237] width 13 height 13
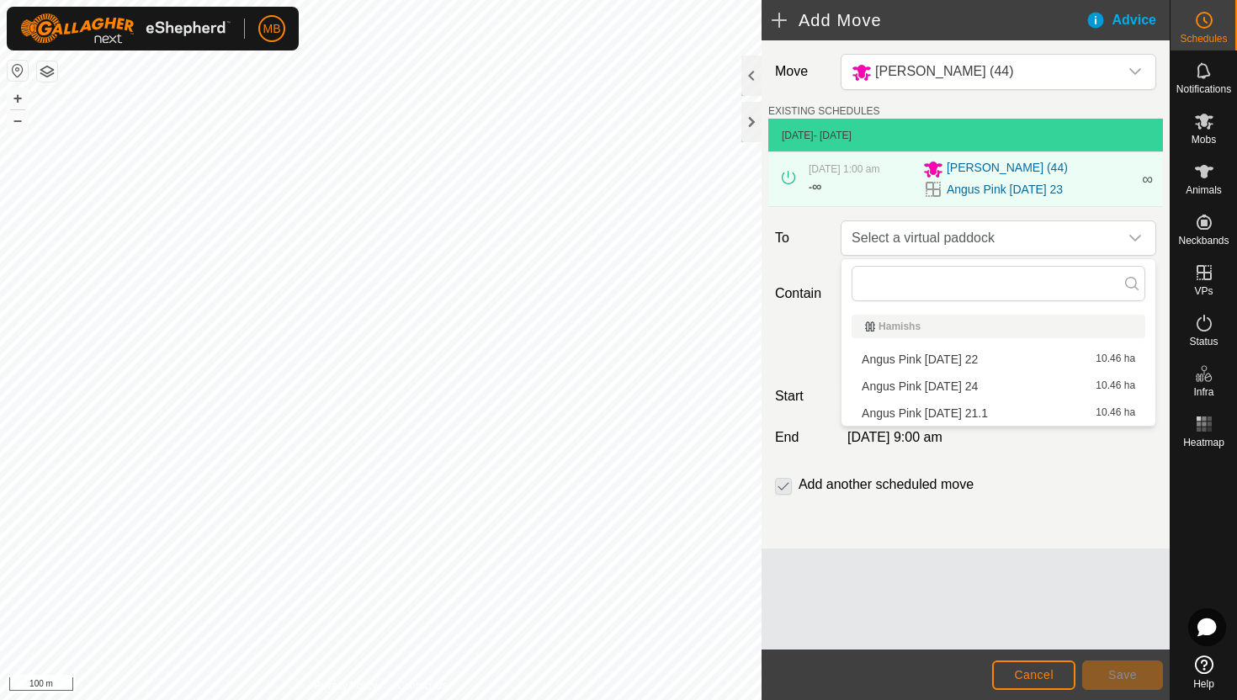
click at [964, 385] on li "Angus Pink Sunday 24 10.46 ha" at bounding box center [999, 386] width 294 height 25
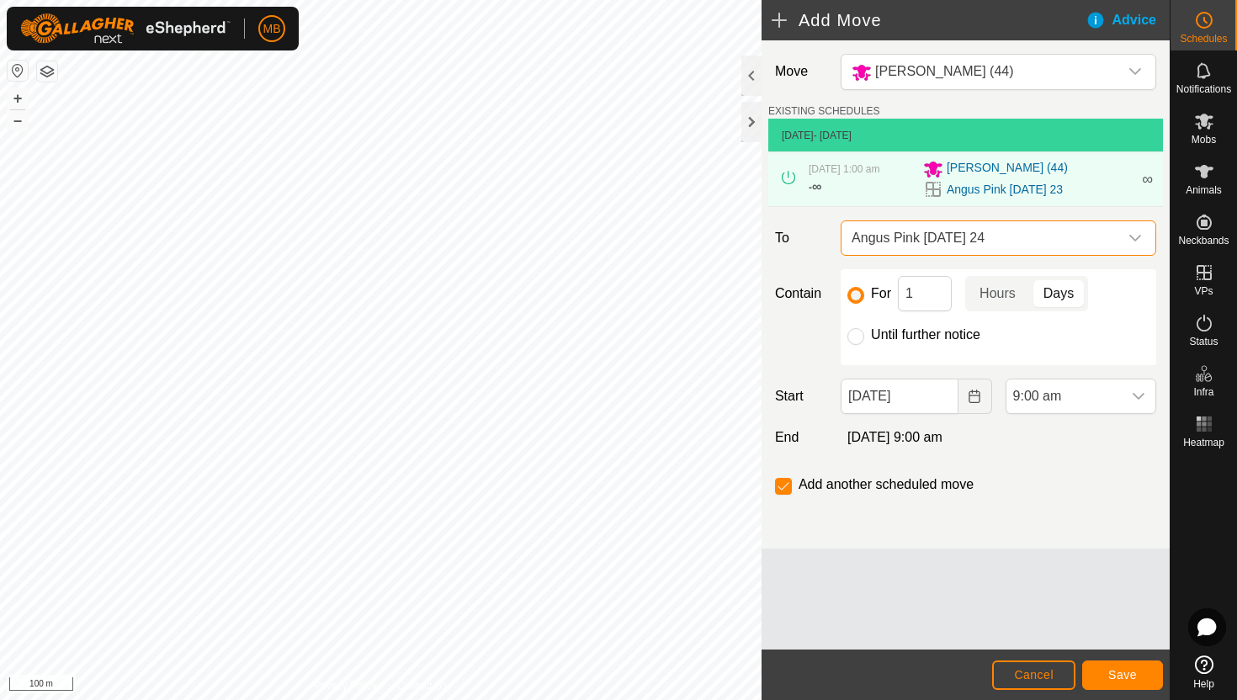
click at [900, 335] on label "Until further notice" at bounding box center [925, 334] width 109 height 13
click at [864, 335] on input "Until further notice" at bounding box center [856, 336] width 17 height 17
radio input "true"
checkbox input "false"
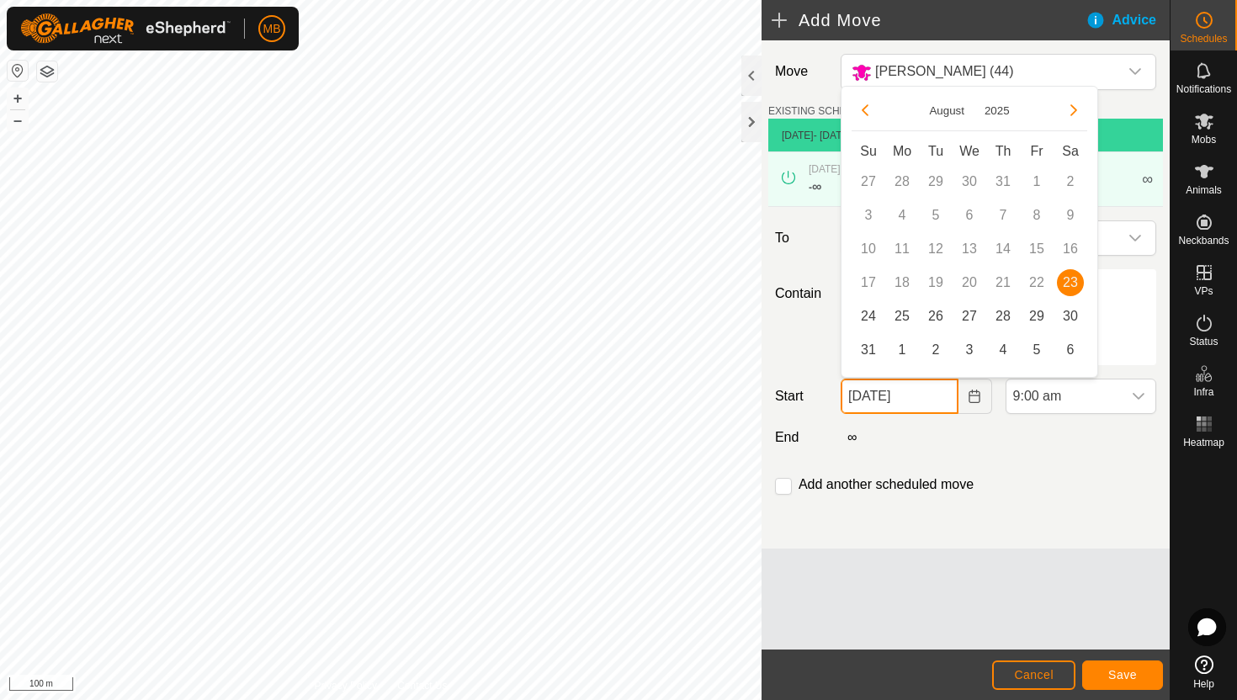
click at [940, 399] on input "23 Aug, 2025" at bounding box center [899, 396] width 117 height 35
click at [867, 314] on span "24" at bounding box center [868, 316] width 27 height 27
type input "24 Aug, 2025"
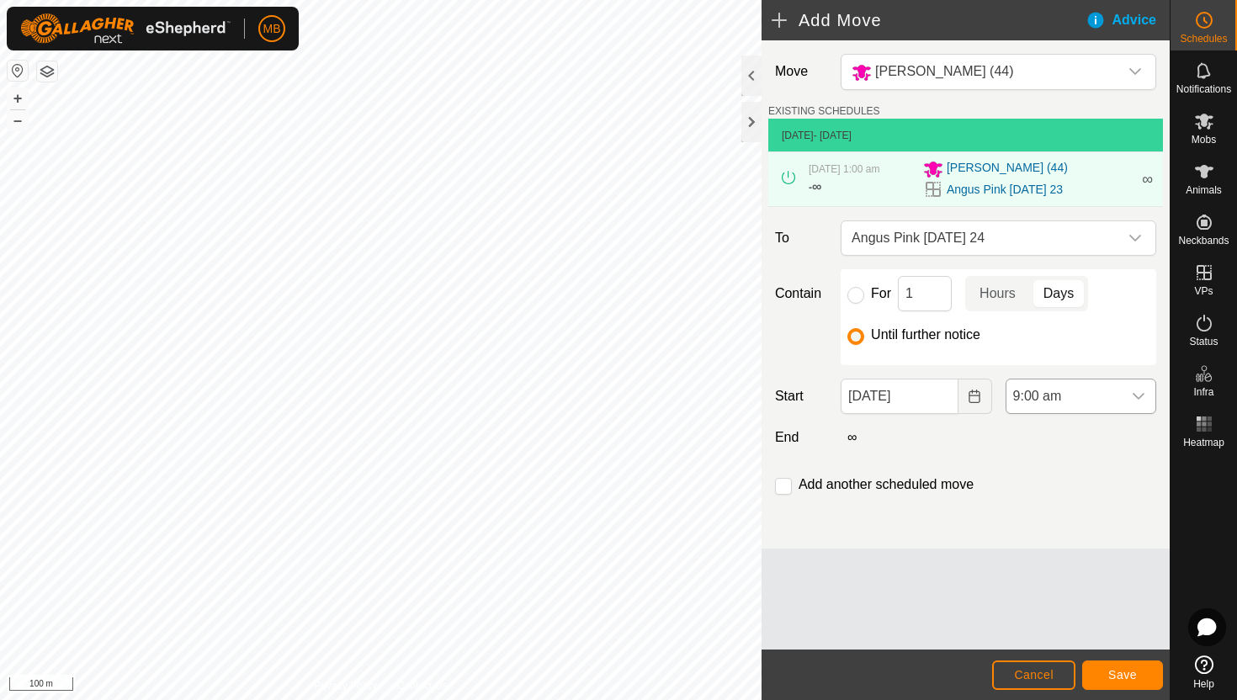
click at [1122, 395] on div "dropdown trigger" at bounding box center [1139, 397] width 34 height 34
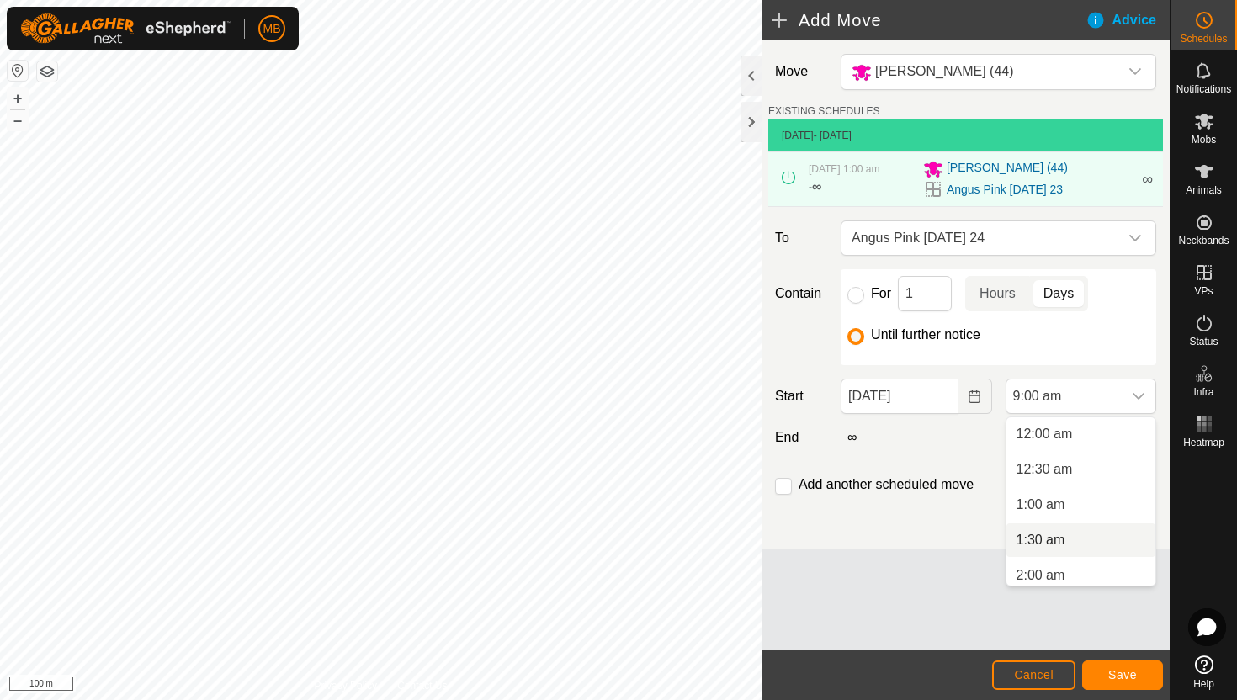
click at [1095, 534] on li "1:30 am" at bounding box center [1081, 541] width 149 height 34
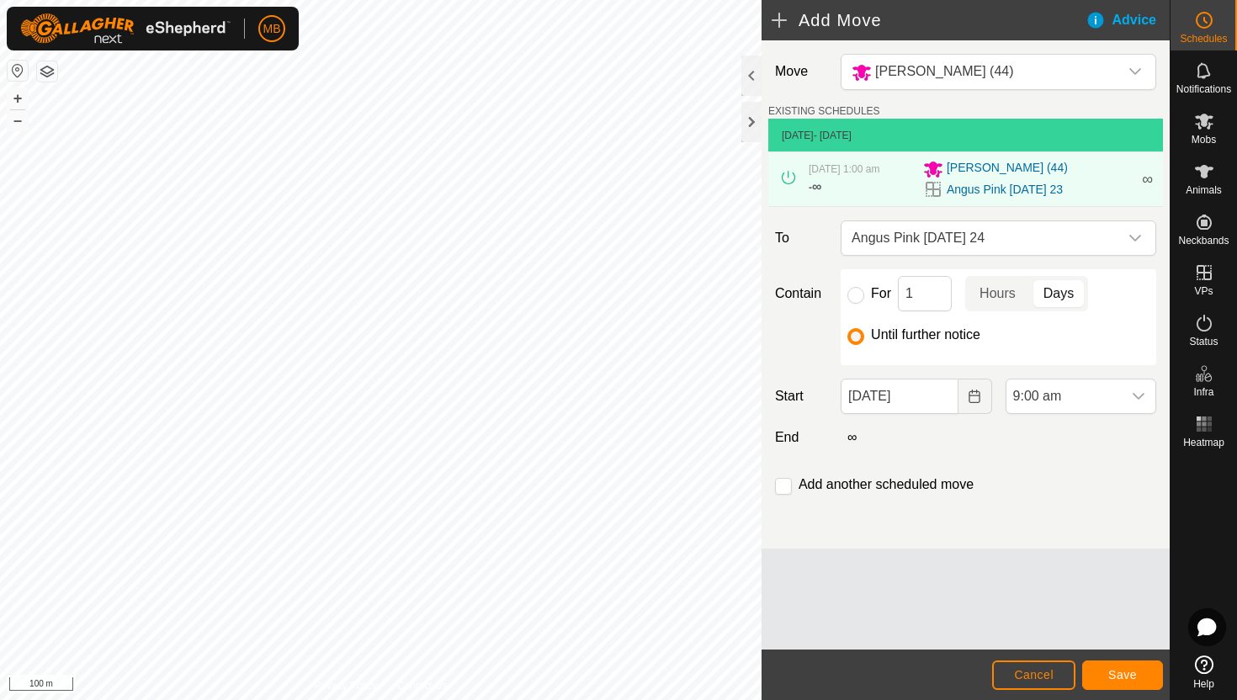
scroll to position [502, 0]
click at [1116, 671] on span "Save" at bounding box center [1122, 674] width 29 height 13
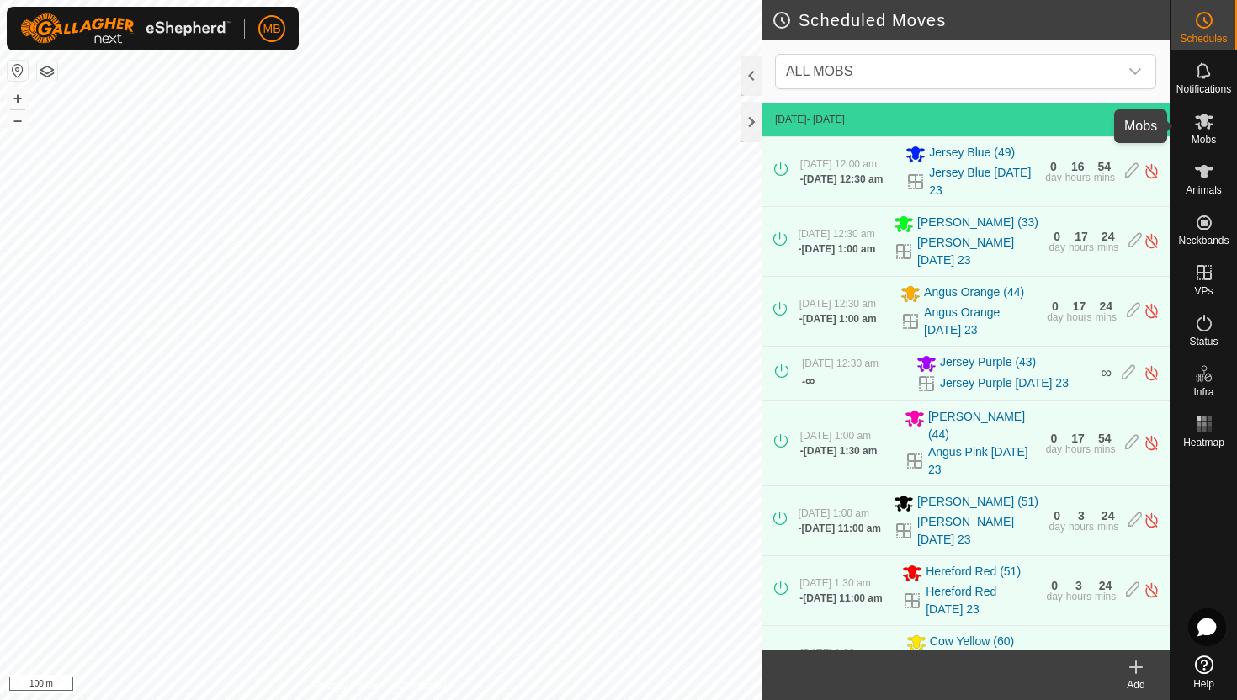
click at [1205, 122] on icon at bounding box center [1204, 122] width 19 height 16
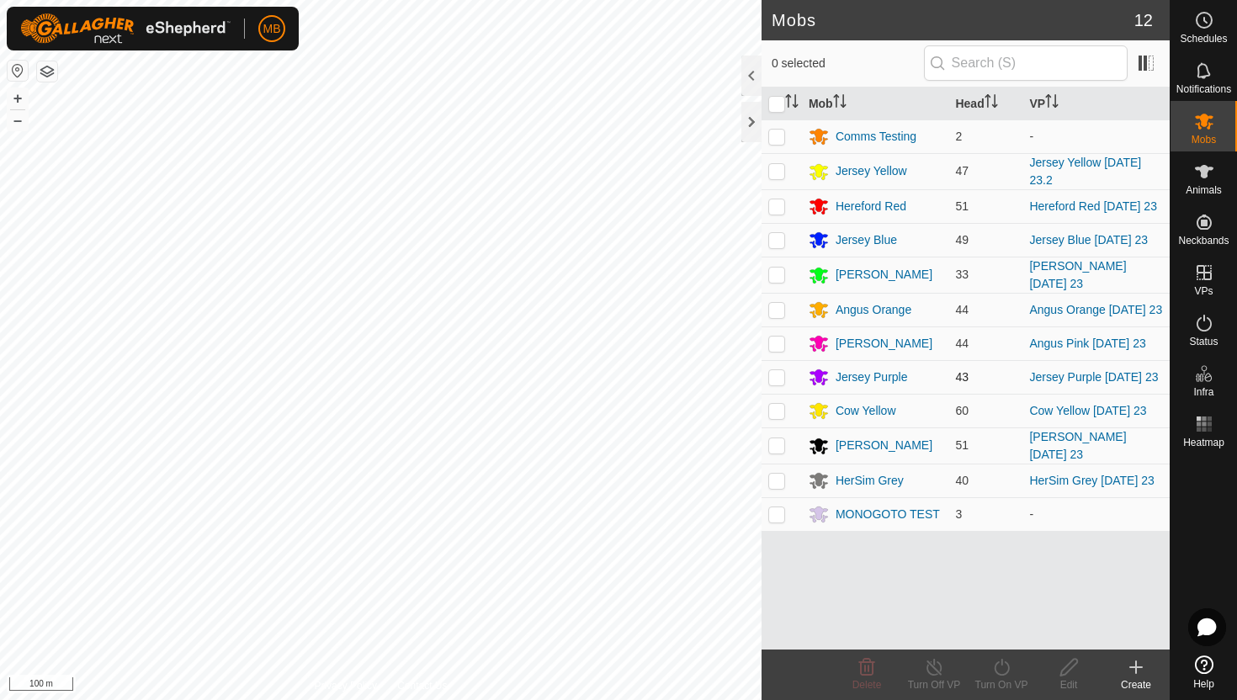
click at [776, 384] on p-checkbox at bounding box center [776, 376] width 17 height 13
checkbox input "true"
click at [999, 667] on icon at bounding box center [1001, 667] width 21 height 20
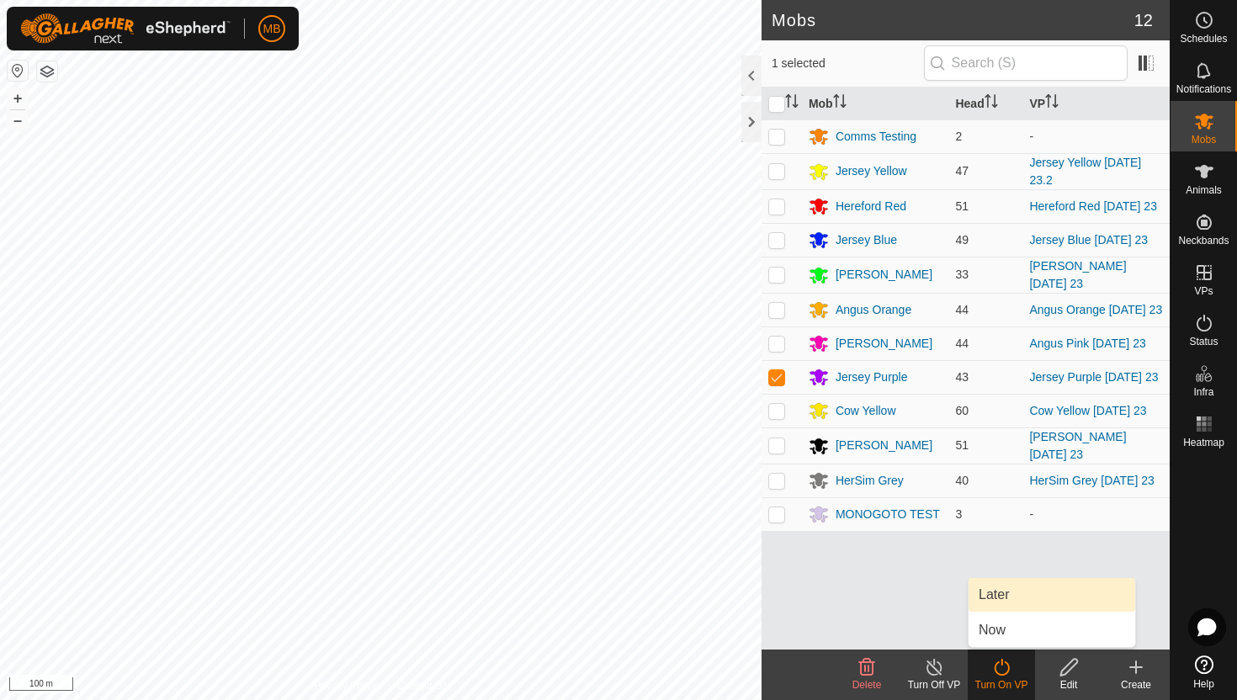
click at [1007, 593] on link "Later" at bounding box center [1052, 595] width 167 height 34
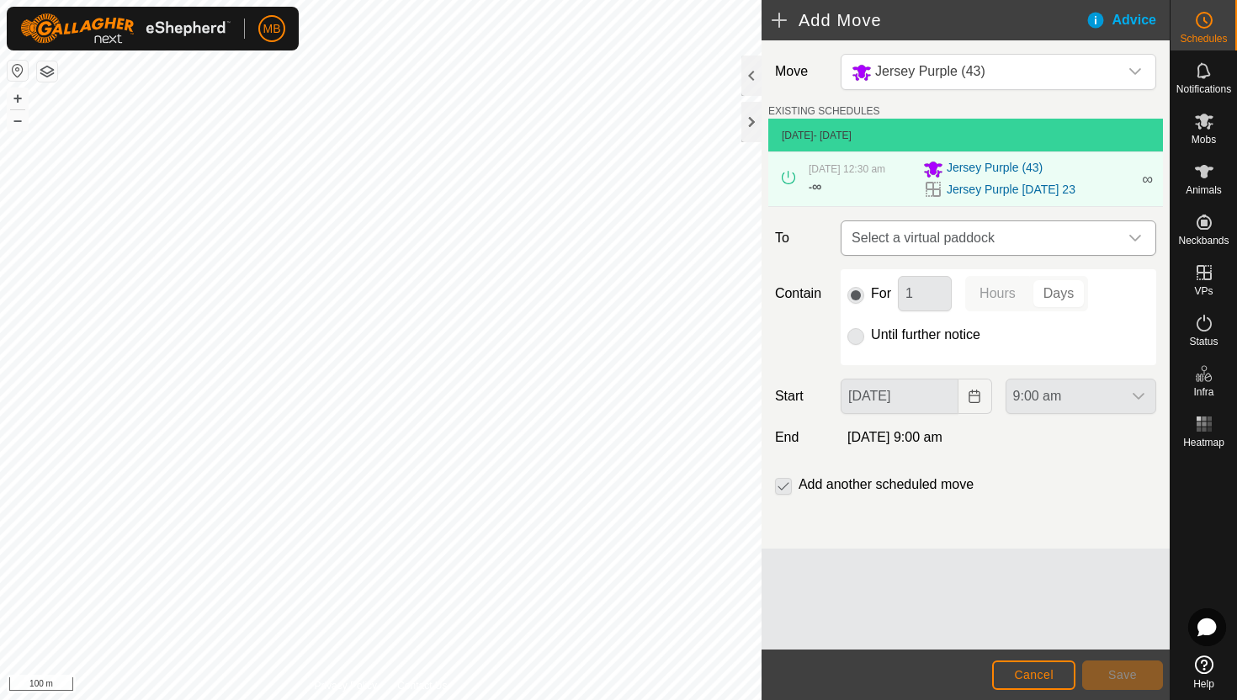
click at [1115, 252] on span "Select a virtual paddock" at bounding box center [982, 238] width 274 height 34
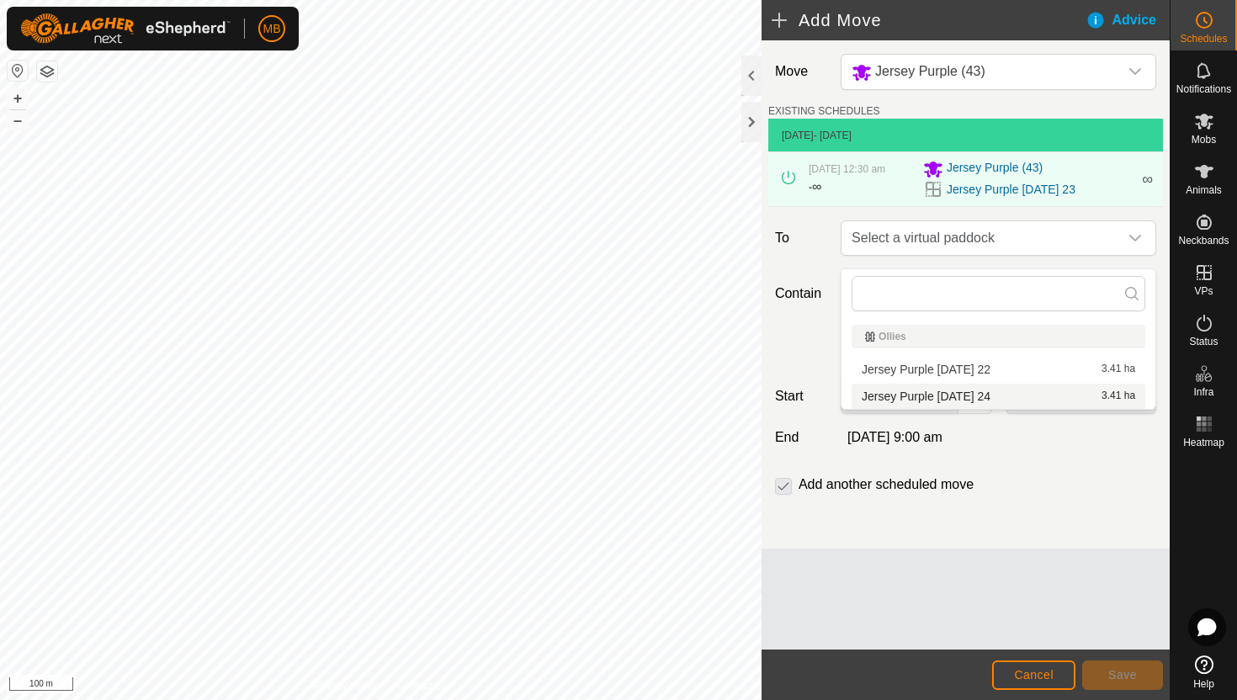
click at [994, 398] on li "Jersey Purple Sunday 24 3.41 ha" at bounding box center [999, 396] width 294 height 25
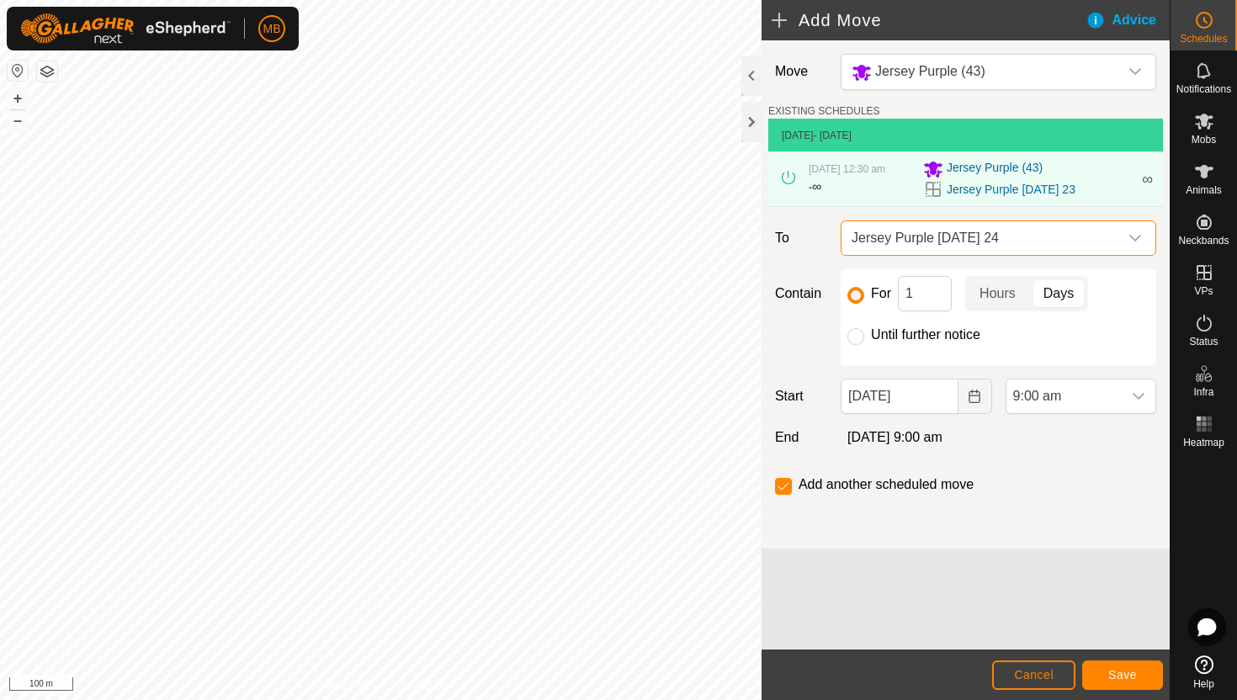
click at [938, 342] on label "Until further notice" at bounding box center [925, 334] width 109 height 13
click at [864, 344] on input "Until further notice" at bounding box center [856, 336] width 17 height 17
radio input "true"
checkbox input "false"
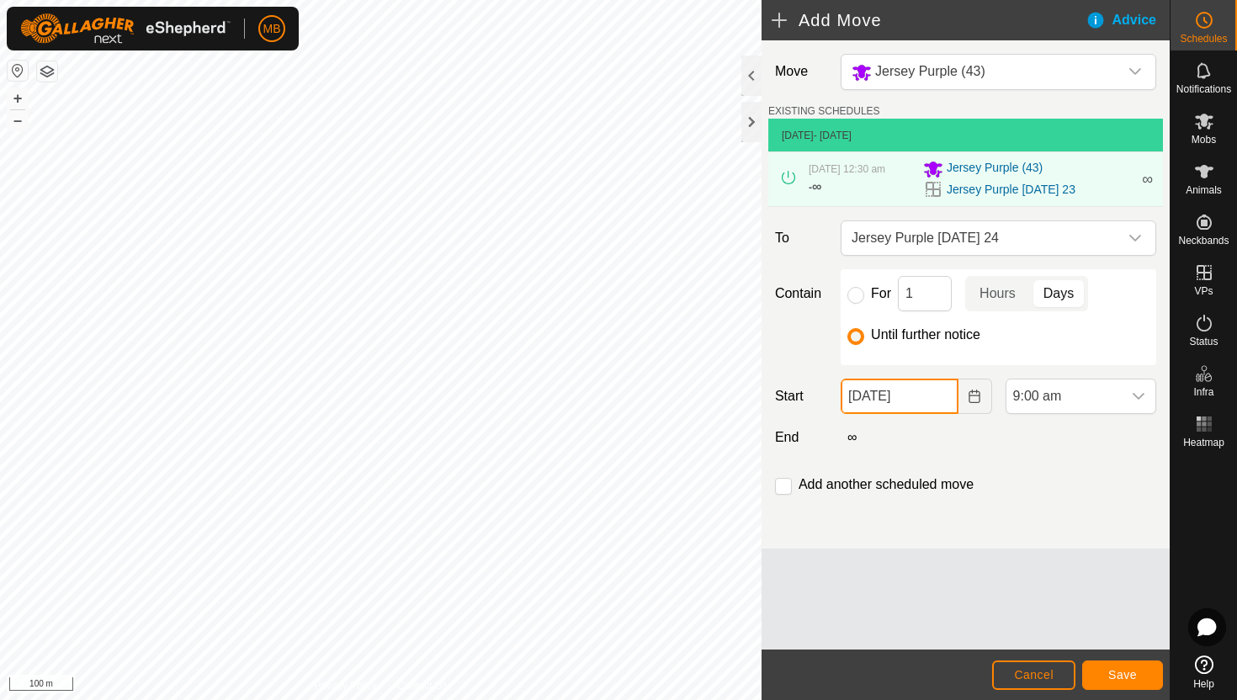
click at [935, 407] on input "23 Aug, 2025" at bounding box center [899, 396] width 117 height 35
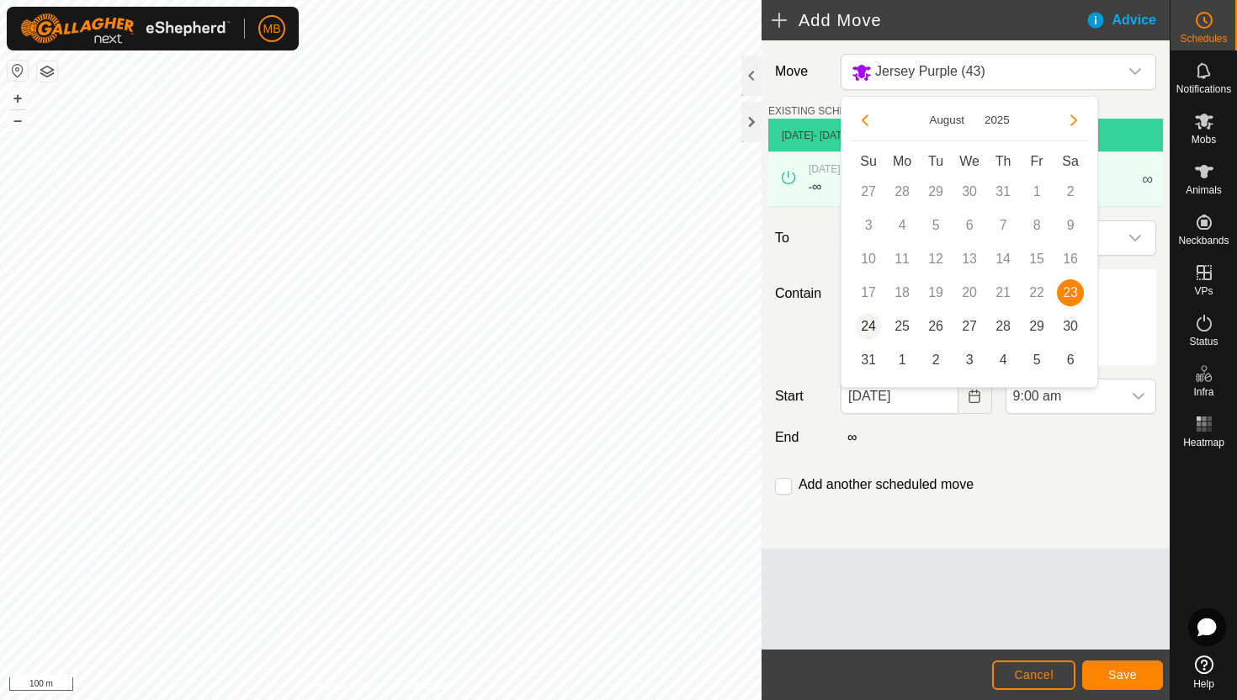
click at [873, 320] on span "24" at bounding box center [868, 326] width 27 height 27
type input "24 Aug, 2025"
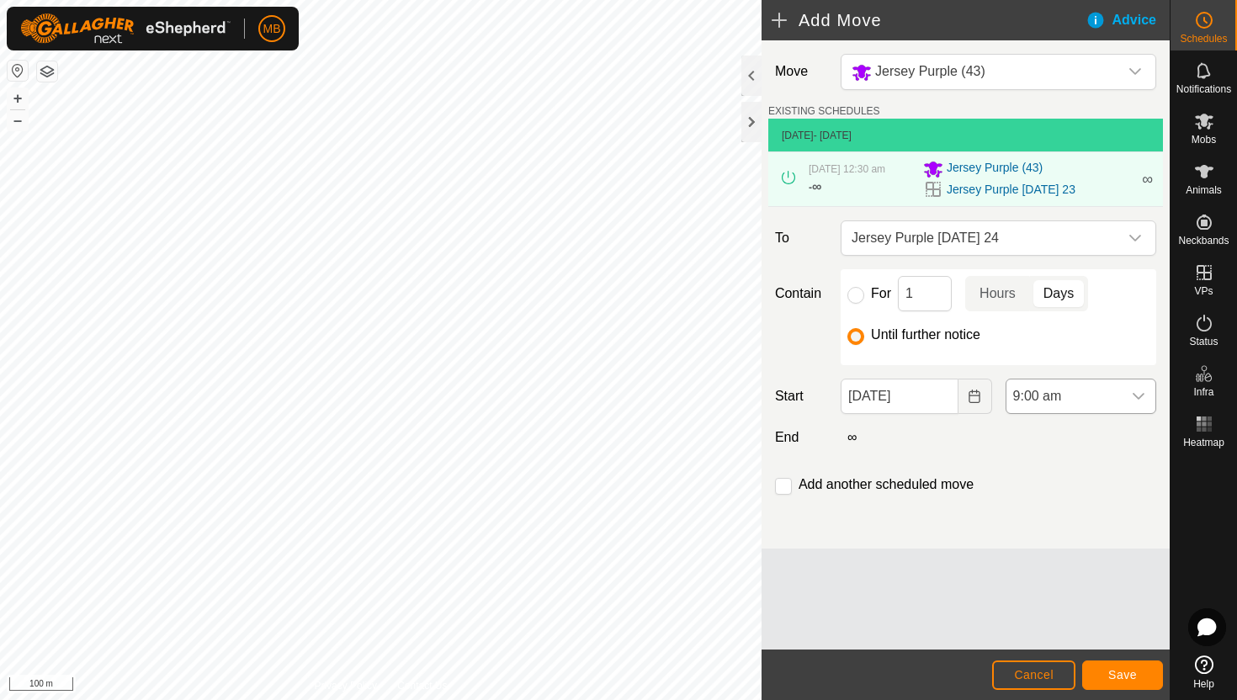
click at [1092, 413] on span "9:00 am" at bounding box center [1064, 397] width 115 height 34
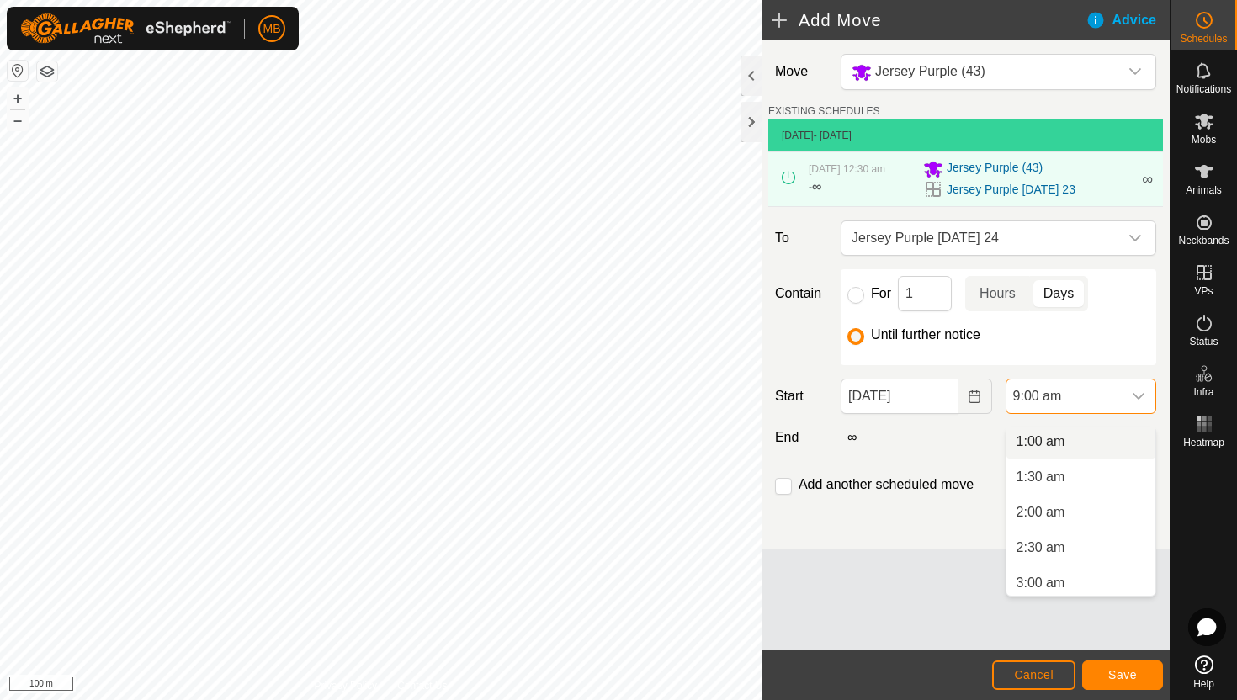
scroll to position [71, 0]
click at [1092, 449] on li "1:00 am" at bounding box center [1081, 445] width 149 height 34
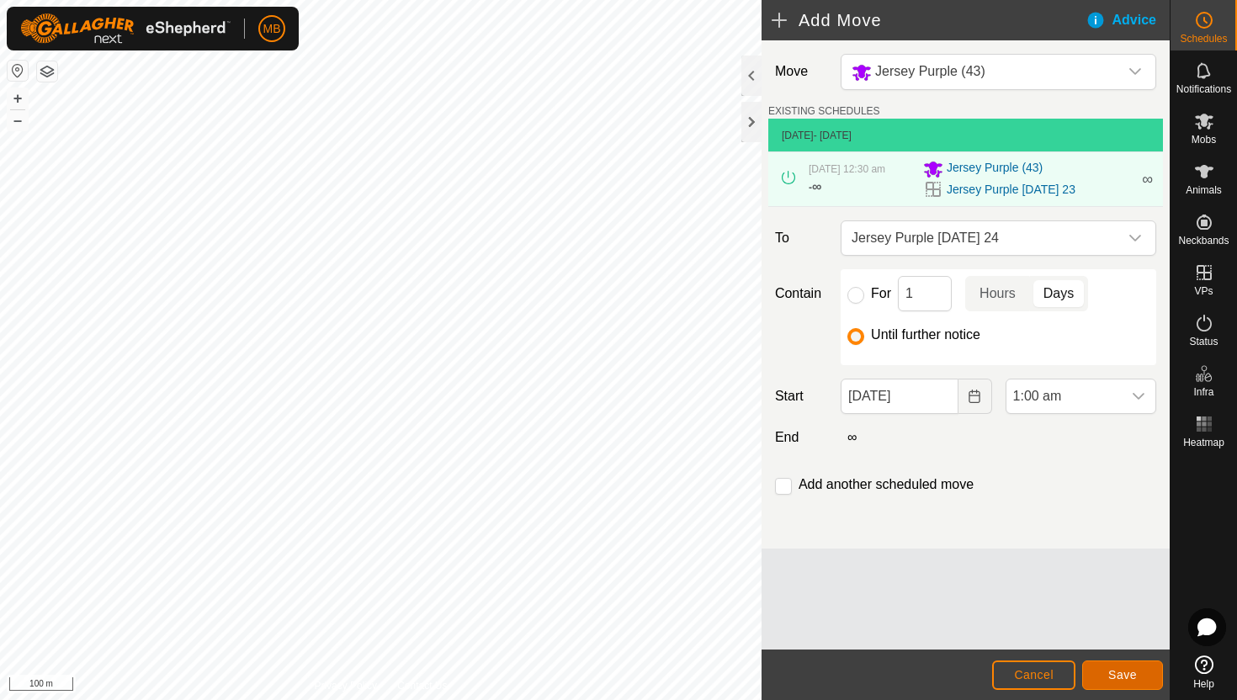
click at [1128, 672] on span "Save" at bounding box center [1122, 674] width 29 height 13
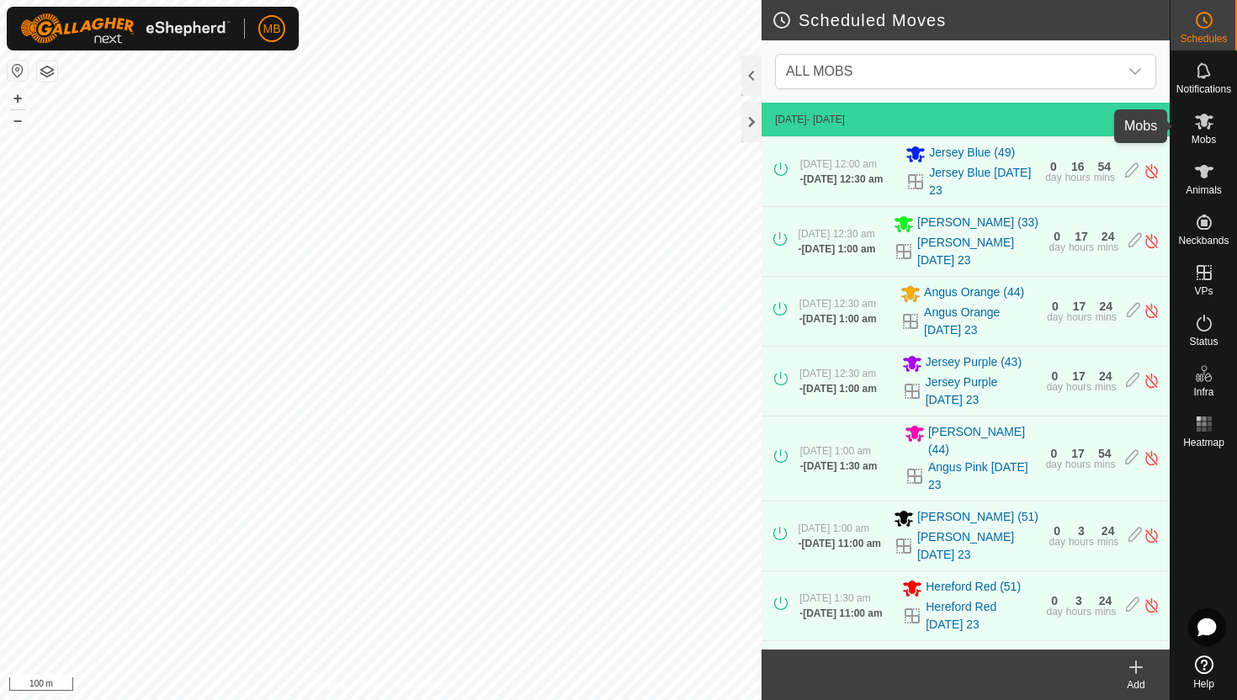
click at [1209, 121] on icon at bounding box center [1204, 121] width 20 height 20
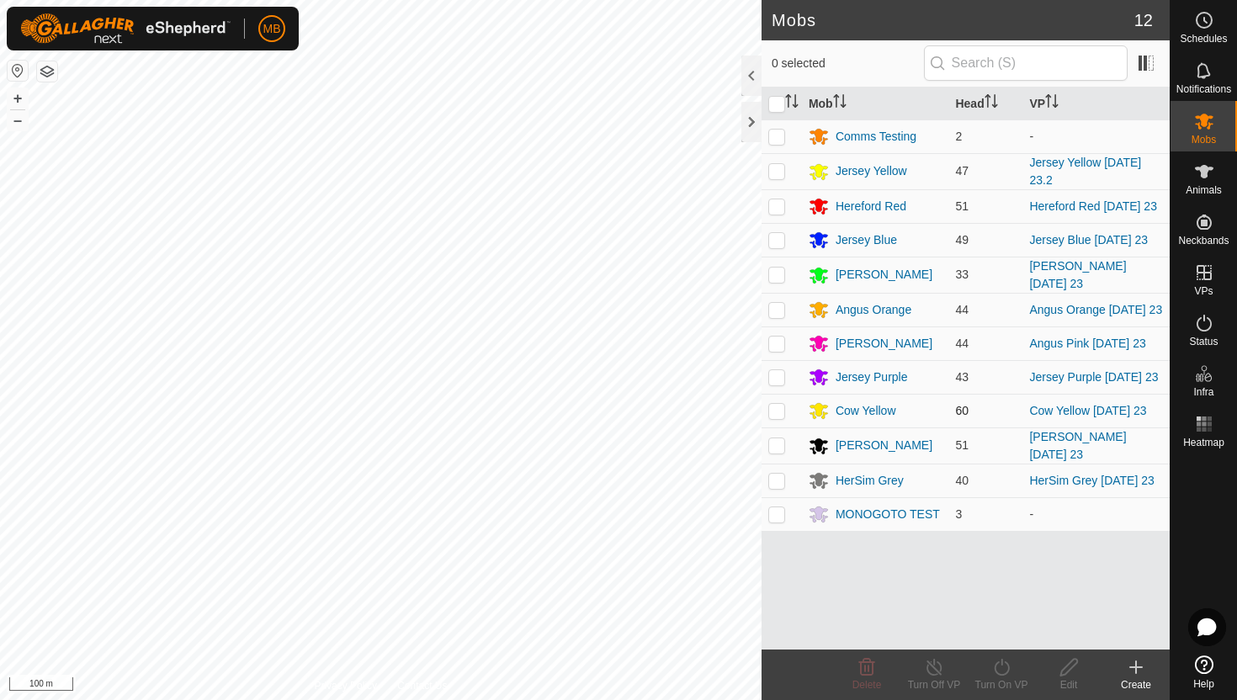
click at [779, 417] on p-checkbox at bounding box center [776, 410] width 17 height 13
checkbox input "true"
click at [997, 666] on icon at bounding box center [1001, 667] width 21 height 20
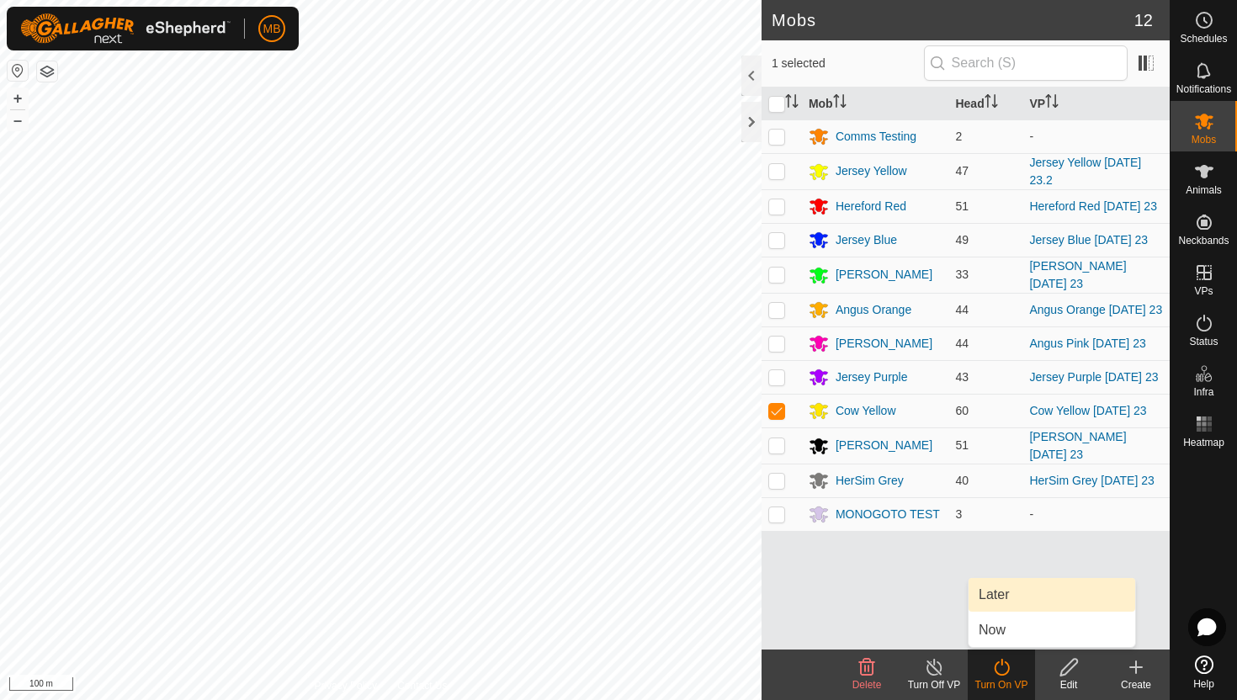
click at [1005, 596] on link "Later" at bounding box center [1052, 595] width 167 height 34
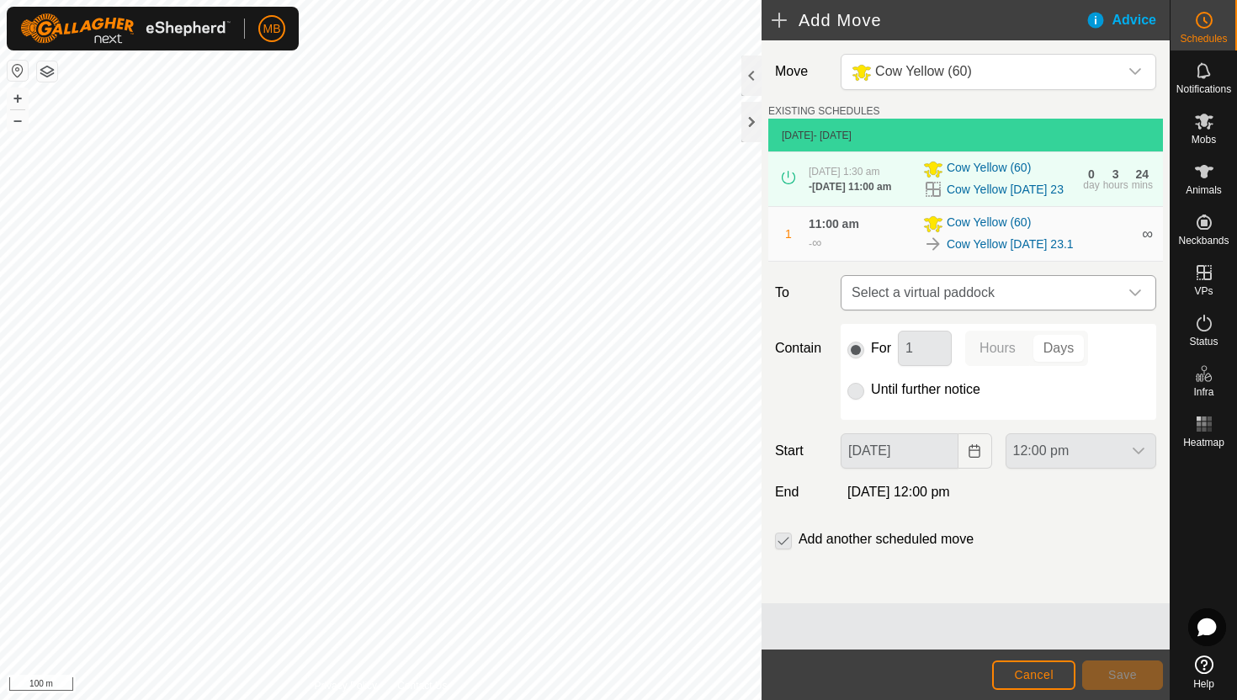
click at [1134, 310] on div "dropdown trigger" at bounding box center [1136, 293] width 34 height 34
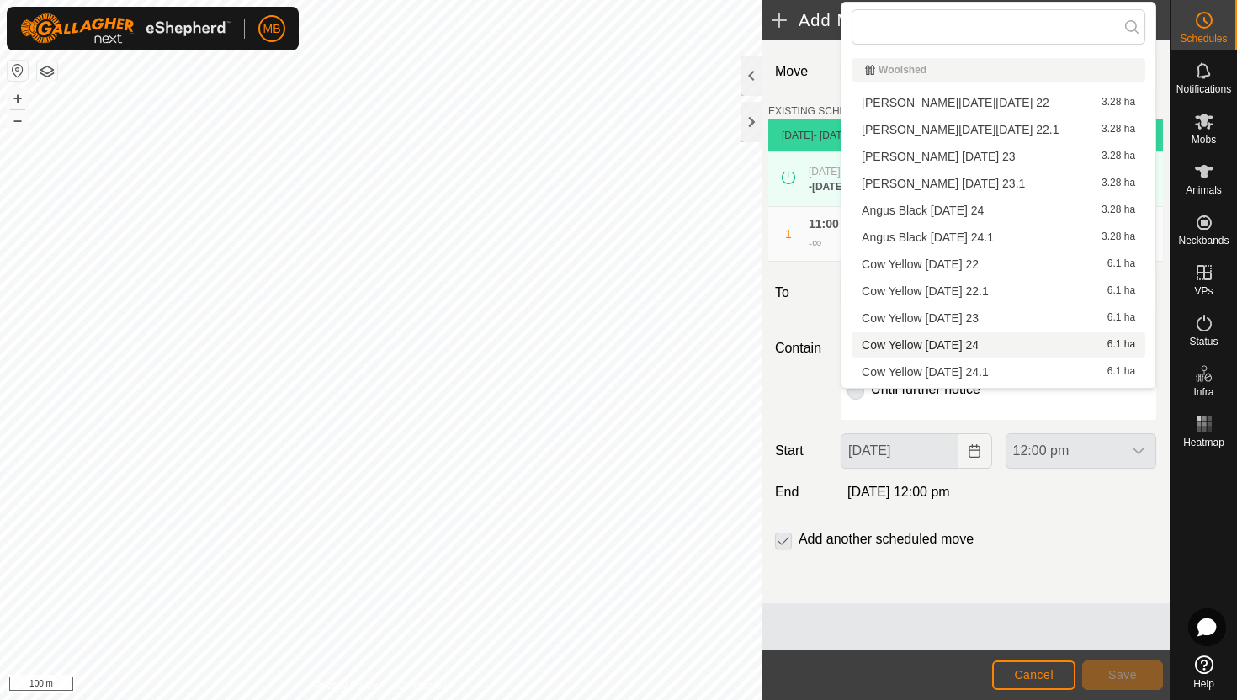
click at [1002, 346] on li "Cow Yellow Sunday 24 6.1 ha" at bounding box center [999, 344] width 294 height 25
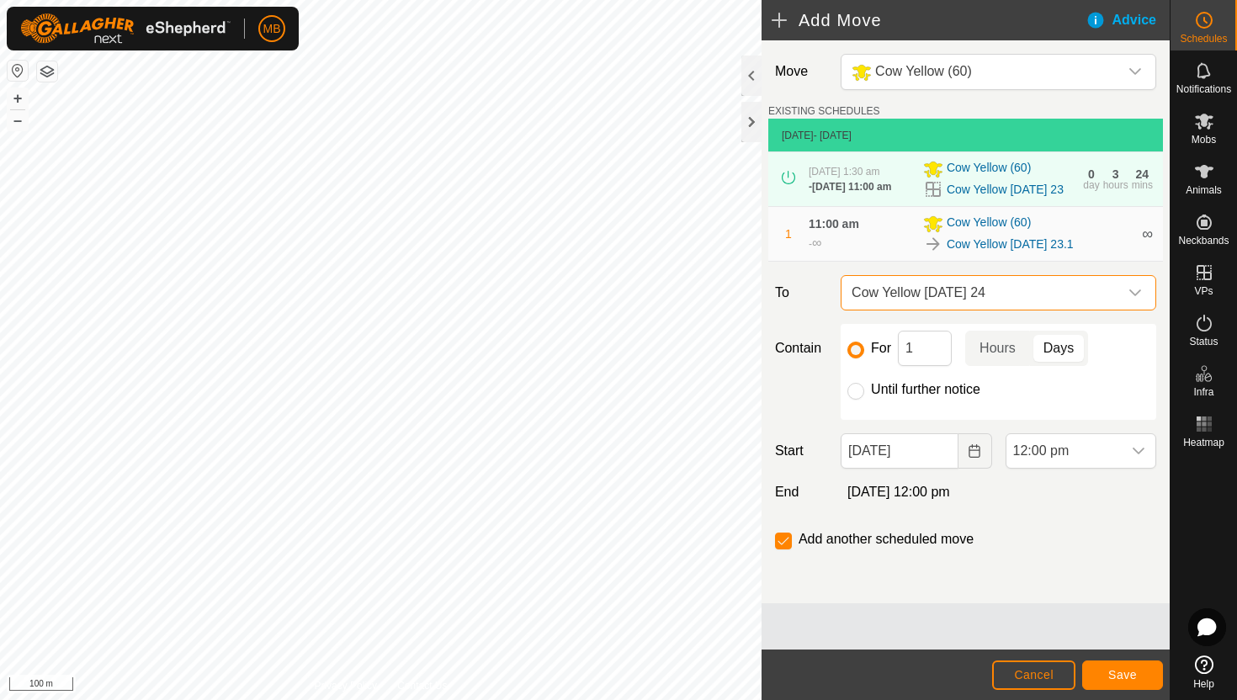
click at [883, 396] on label "Until further notice" at bounding box center [925, 389] width 109 height 13
click at [864, 400] on input "Until further notice" at bounding box center [856, 391] width 17 height 17
radio input "true"
checkbox input "false"
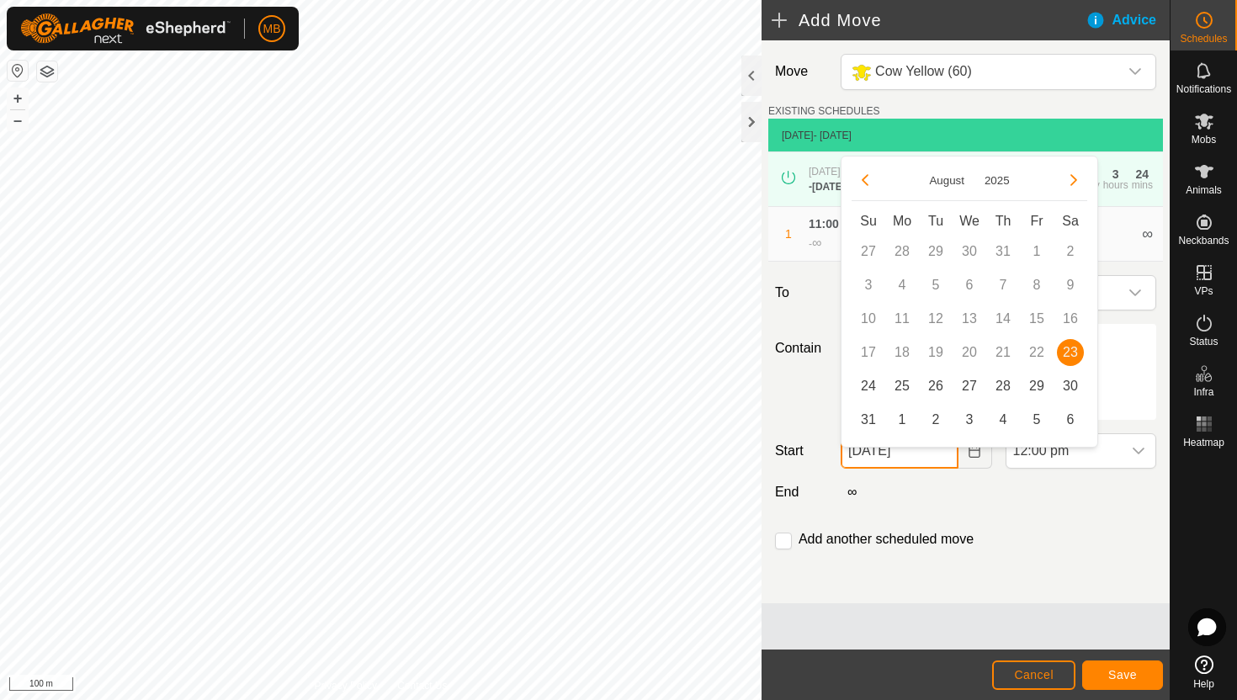
click at [941, 467] on input "23 Aug, 2025" at bounding box center [899, 450] width 117 height 35
click at [864, 385] on span "24" at bounding box center [868, 386] width 27 height 27
type input "24 Aug, 2025"
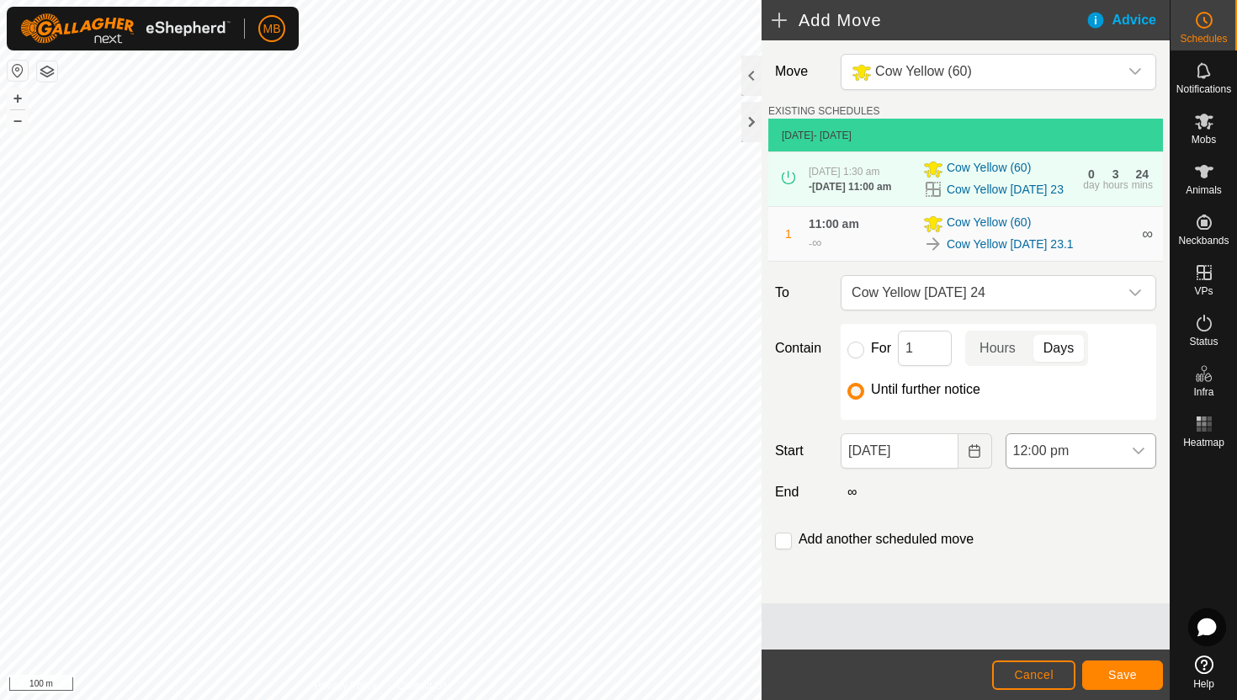
click at [1094, 468] on span "12:00 pm" at bounding box center [1064, 451] width 115 height 34
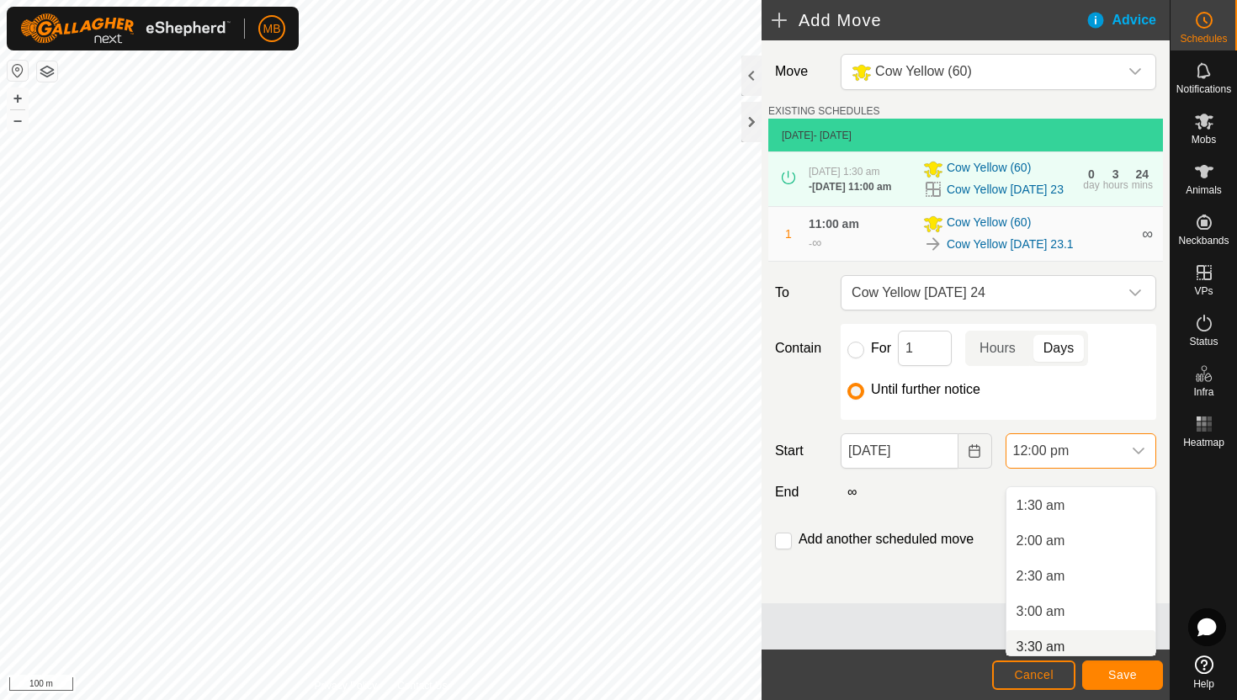
scroll to position [99, 0]
click at [1089, 513] on li "1:30 am" at bounding box center [1081, 511] width 149 height 34
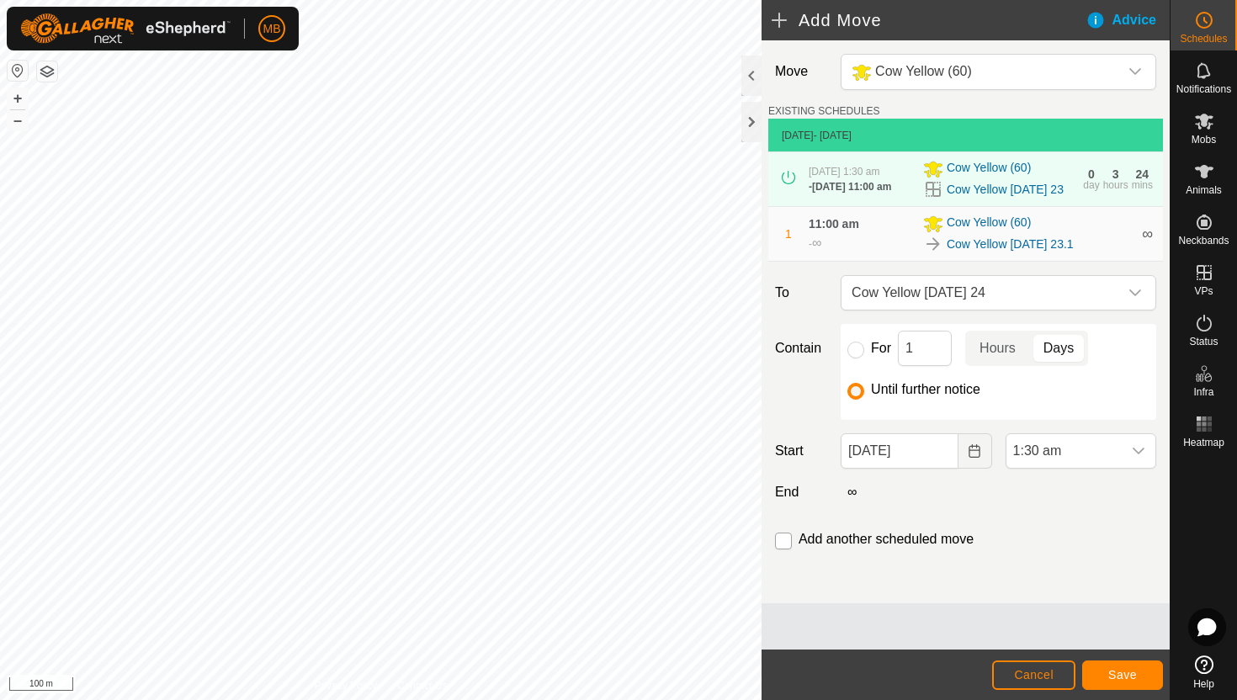
click at [785, 550] on input "checkbox" at bounding box center [783, 541] width 17 height 17
checkbox input "true"
click at [1108, 672] on span "Save" at bounding box center [1122, 674] width 29 height 13
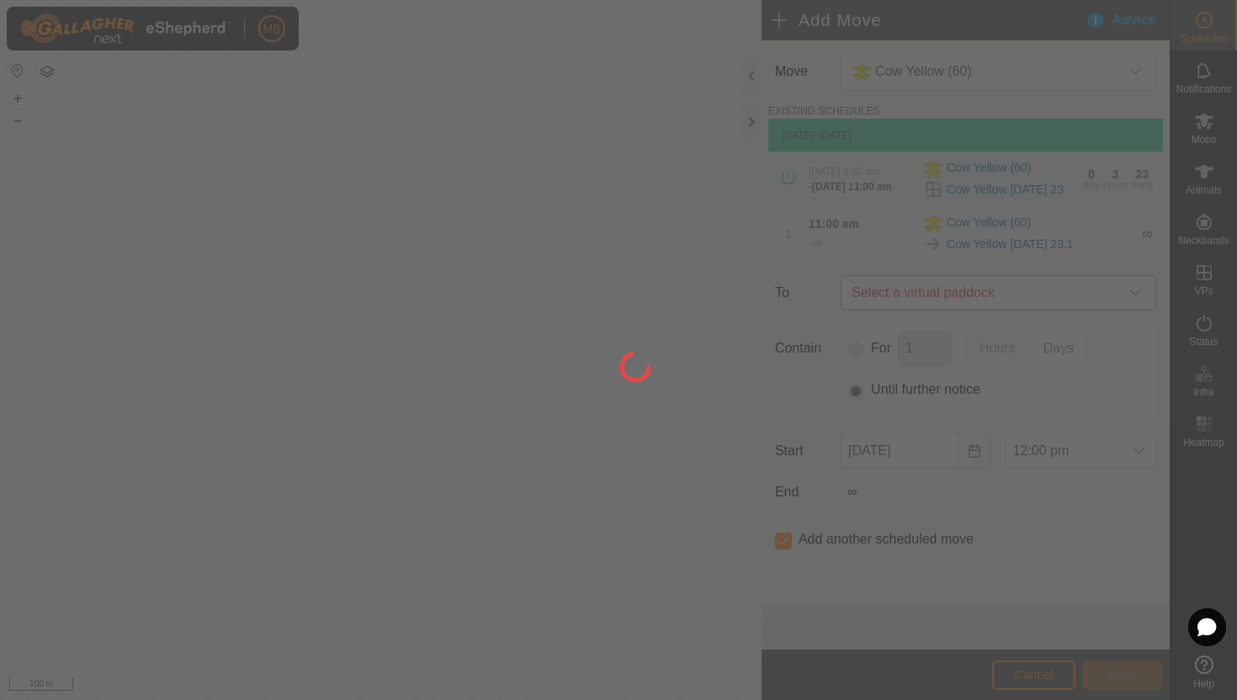
type input "24 Aug, 2025"
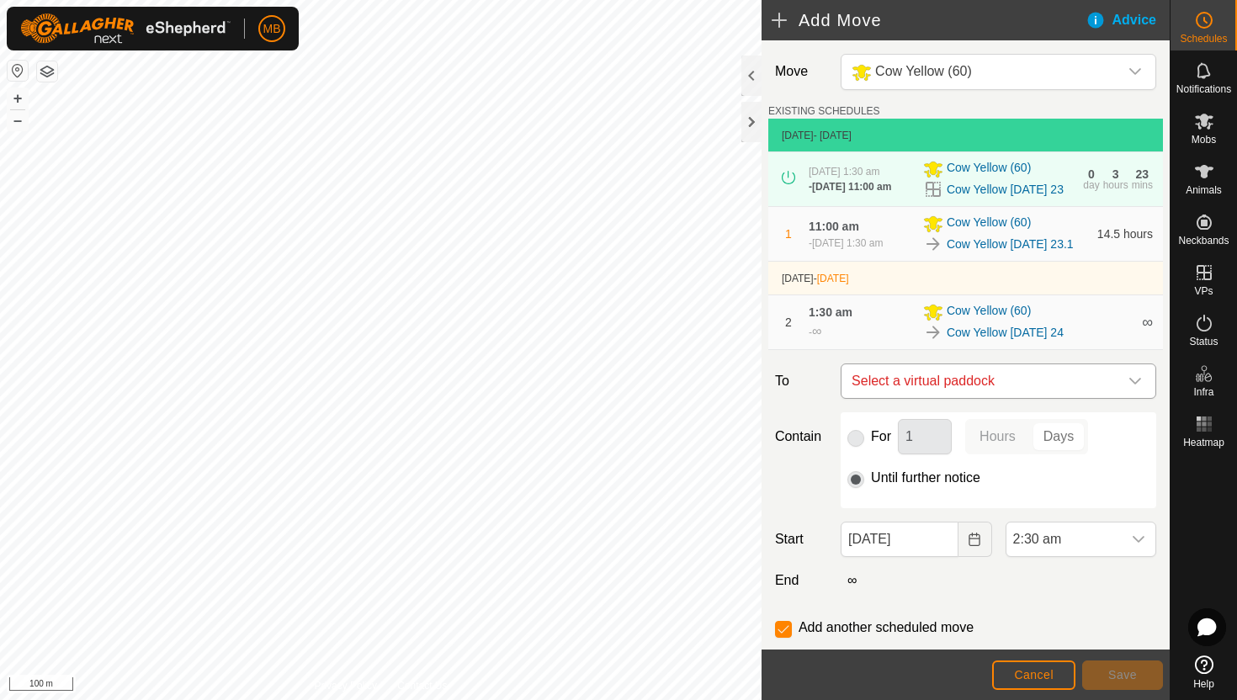
click at [1142, 398] on div "dropdown trigger" at bounding box center [1136, 381] width 34 height 34
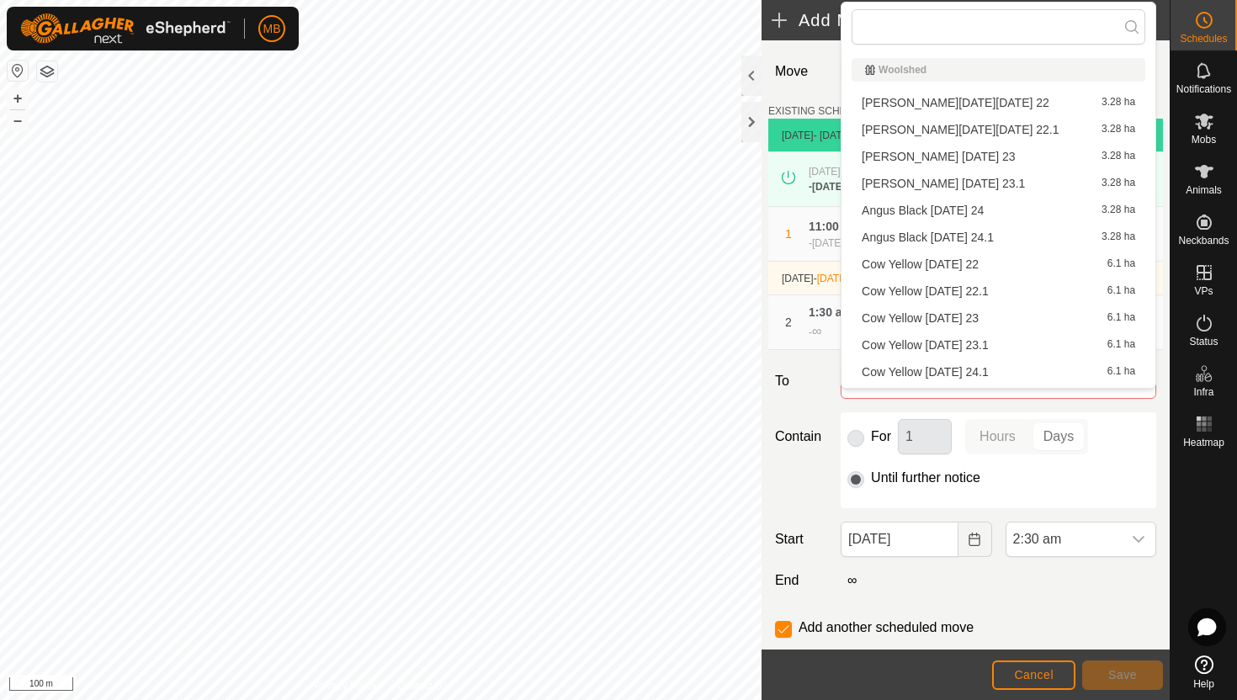
scroll to position [24, 0]
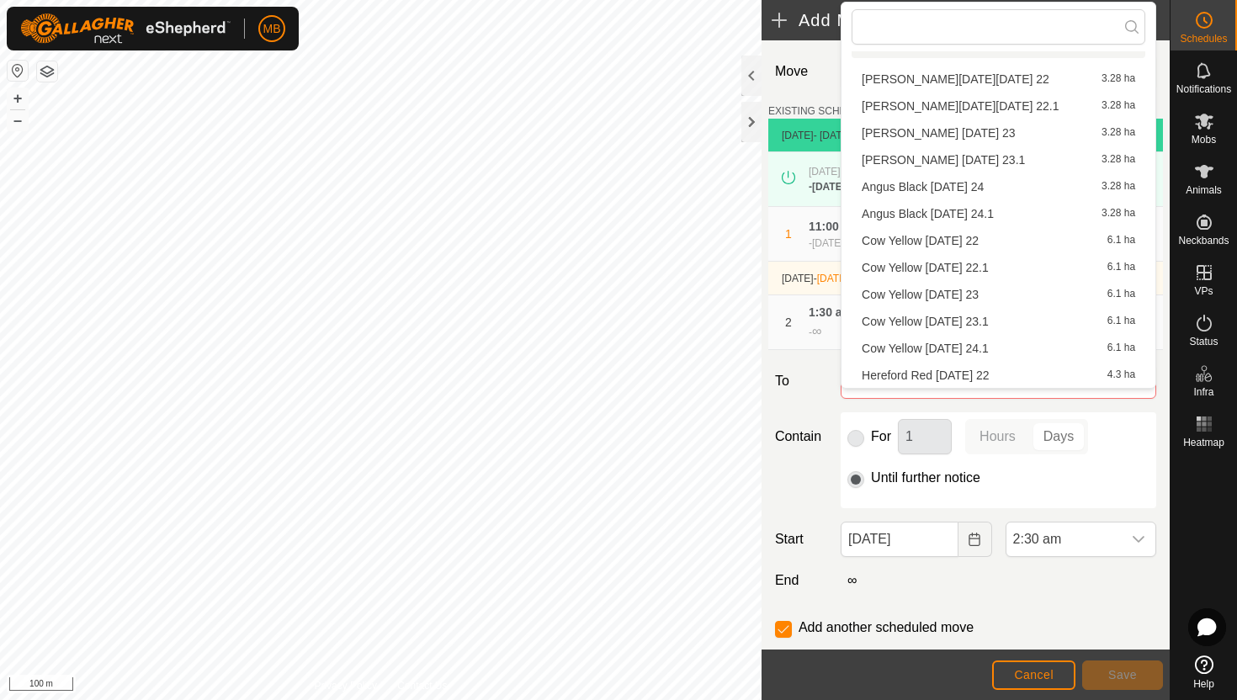
click at [1023, 348] on li "Cow Yellow Sunday 24.1 6.1 ha" at bounding box center [999, 348] width 294 height 25
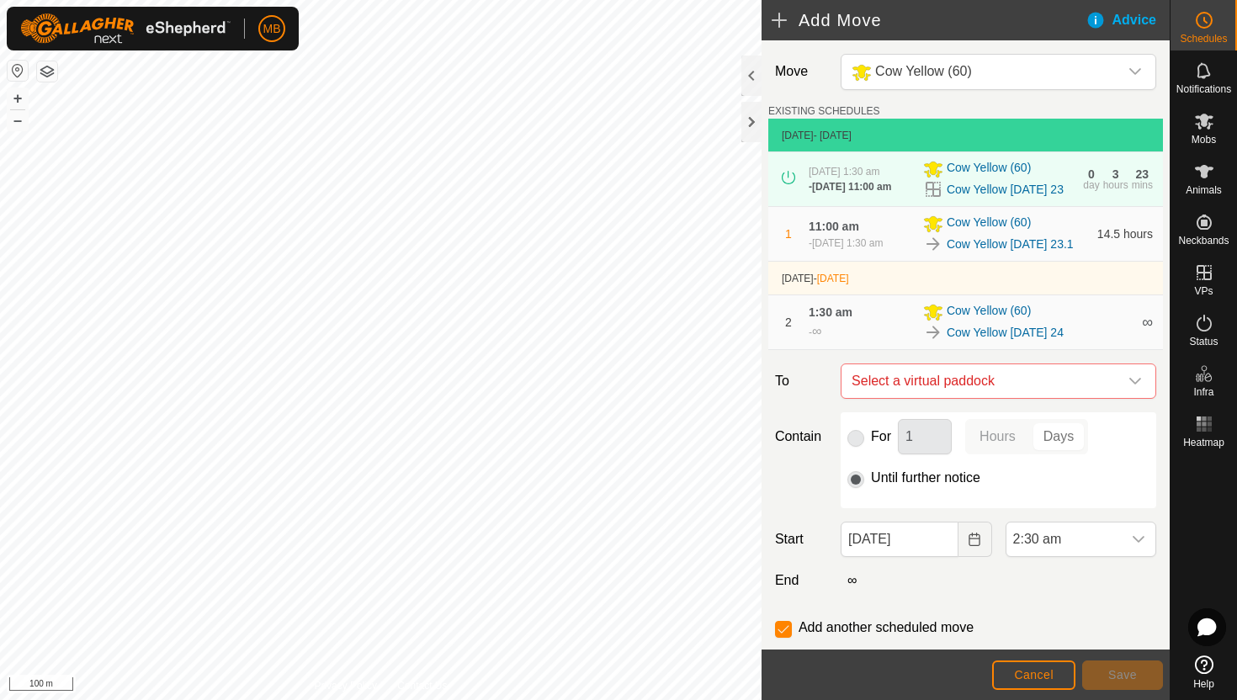
checkbox input "false"
click at [1134, 546] on icon "dropdown trigger" at bounding box center [1138, 539] width 13 height 13
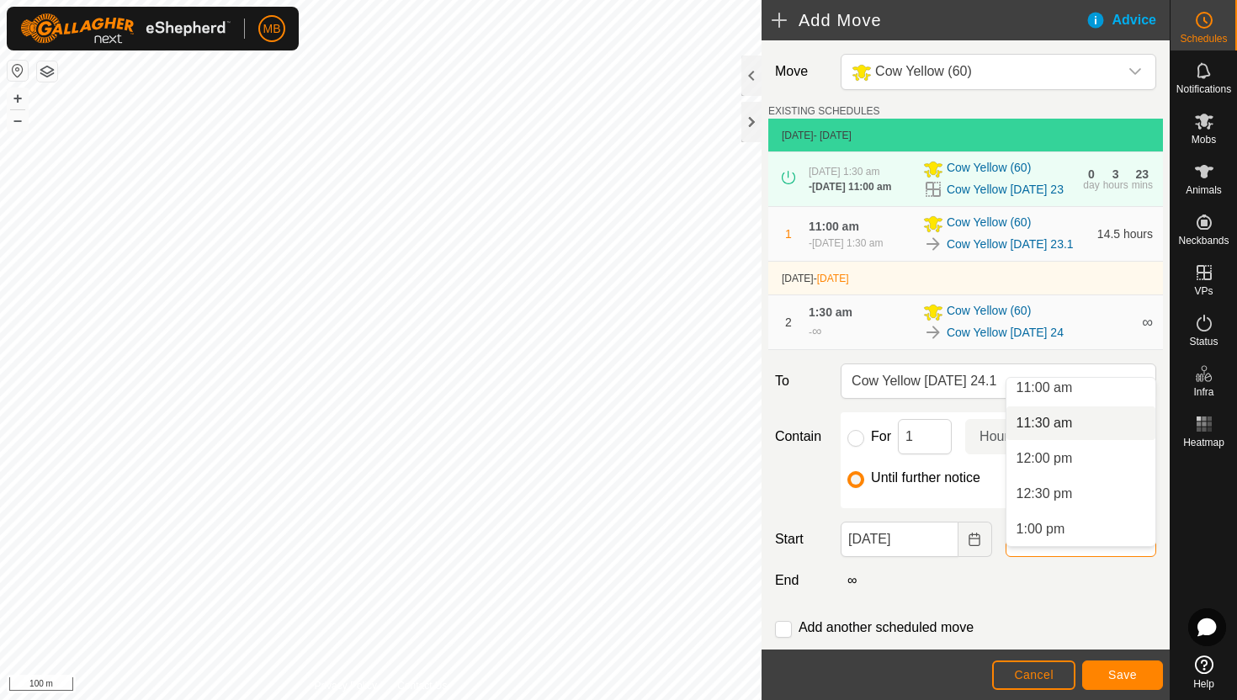
scroll to position [778, 0]
click at [1079, 393] on li "11:00 am" at bounding box center [1081, 395] width 149 height 34
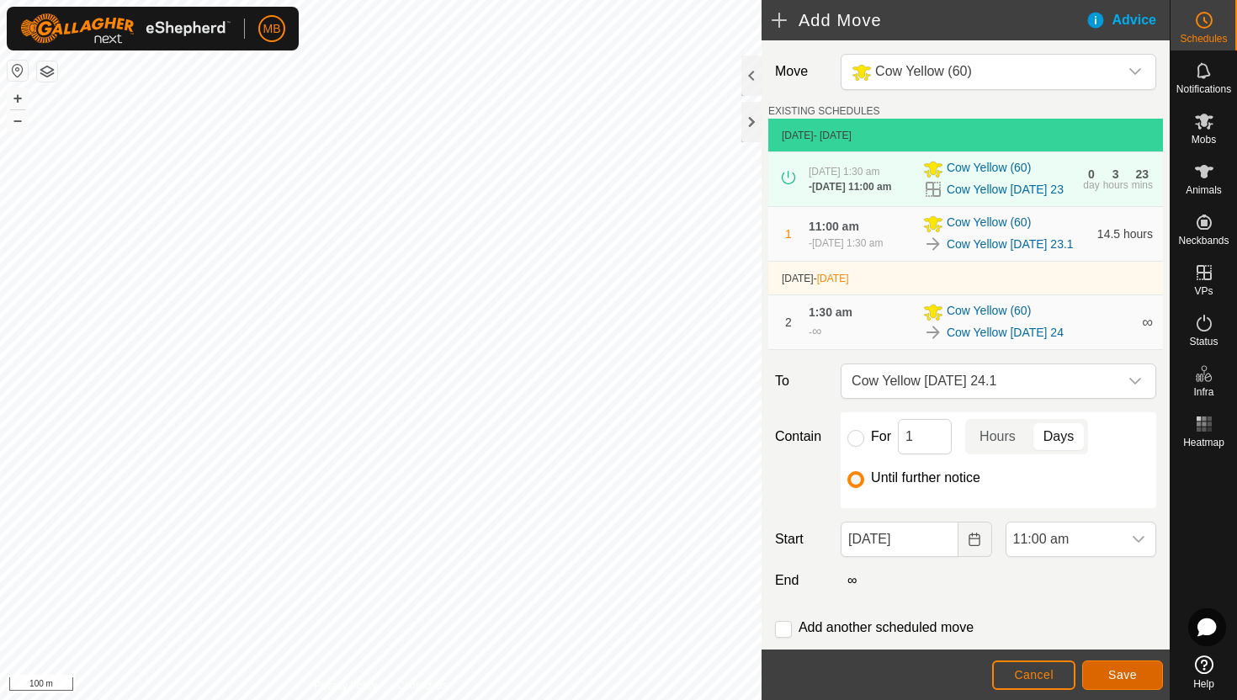
click at [1124, 674] on span "Save" at bounding box center [1122, 674] width 29 height 13
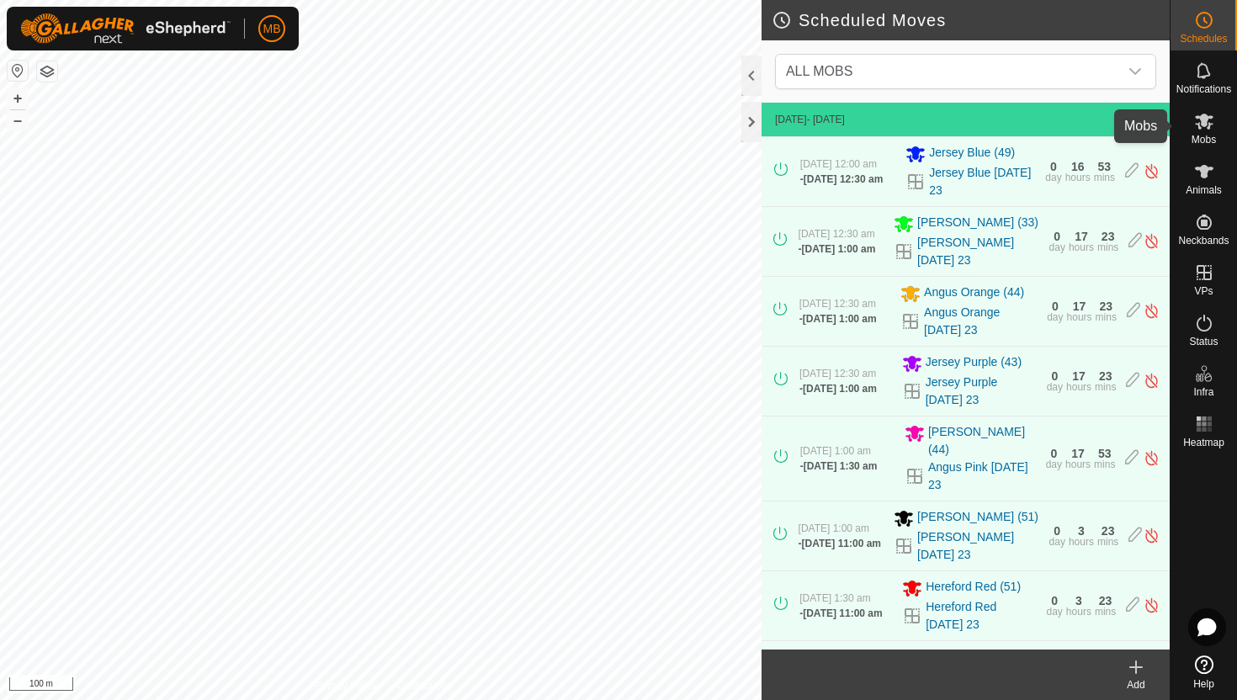
click at [1203, 120] on icon at bounding box center [1204, 122] width 19 height 16
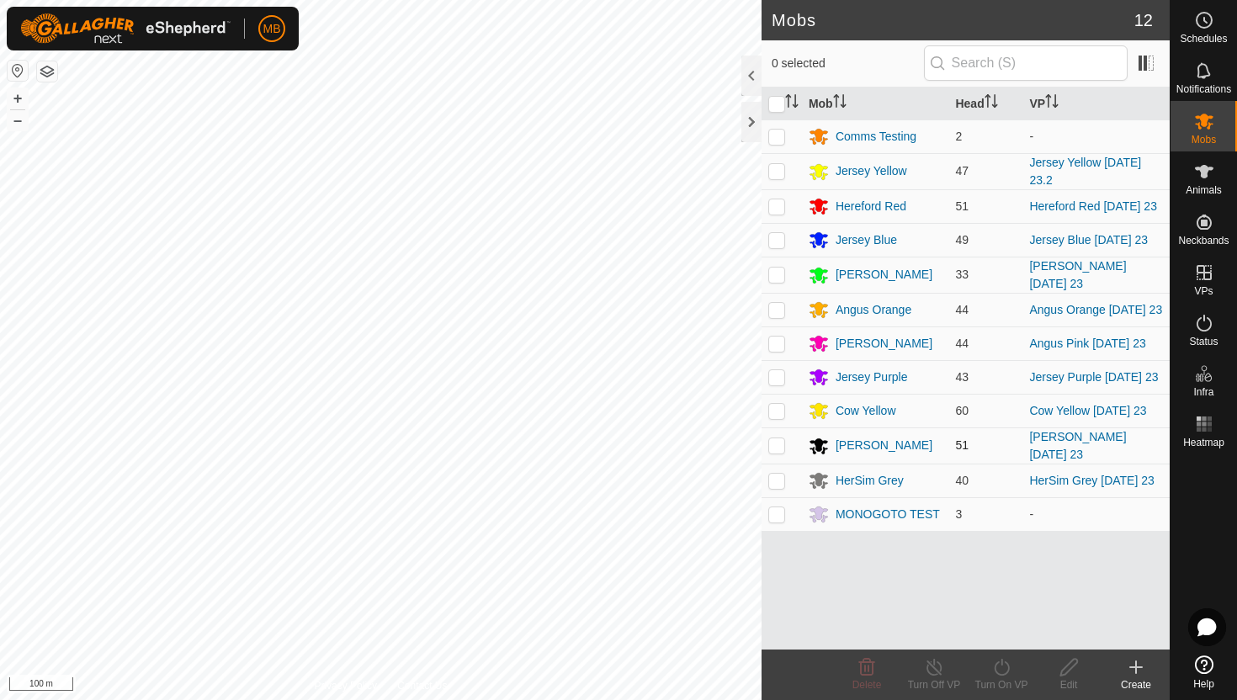
click at [782, 452] on p-checkbox at bounding box center [776, 445] width 17 height 13
checkbox input "true"
click at [1004, 670] on icon at bounding box center [1001, 667] width 21 height 20
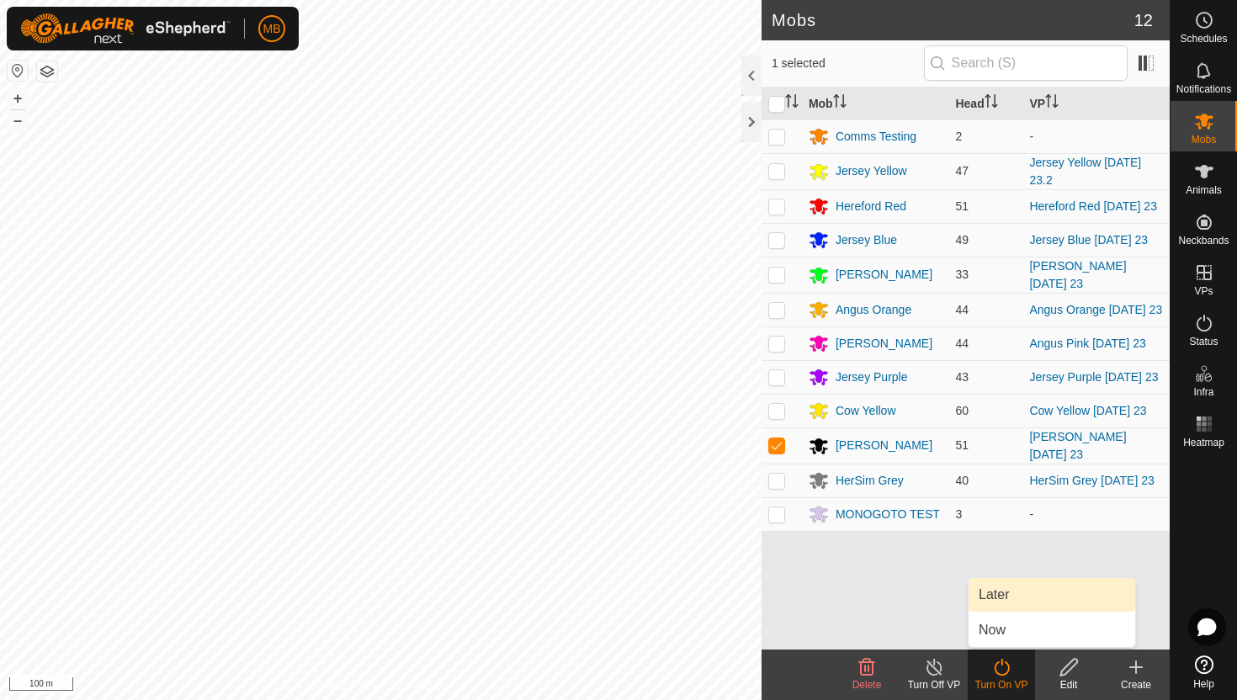
click at [1006, 598] on link "Later" at bounding box center [1052, 595] width 167 height 34
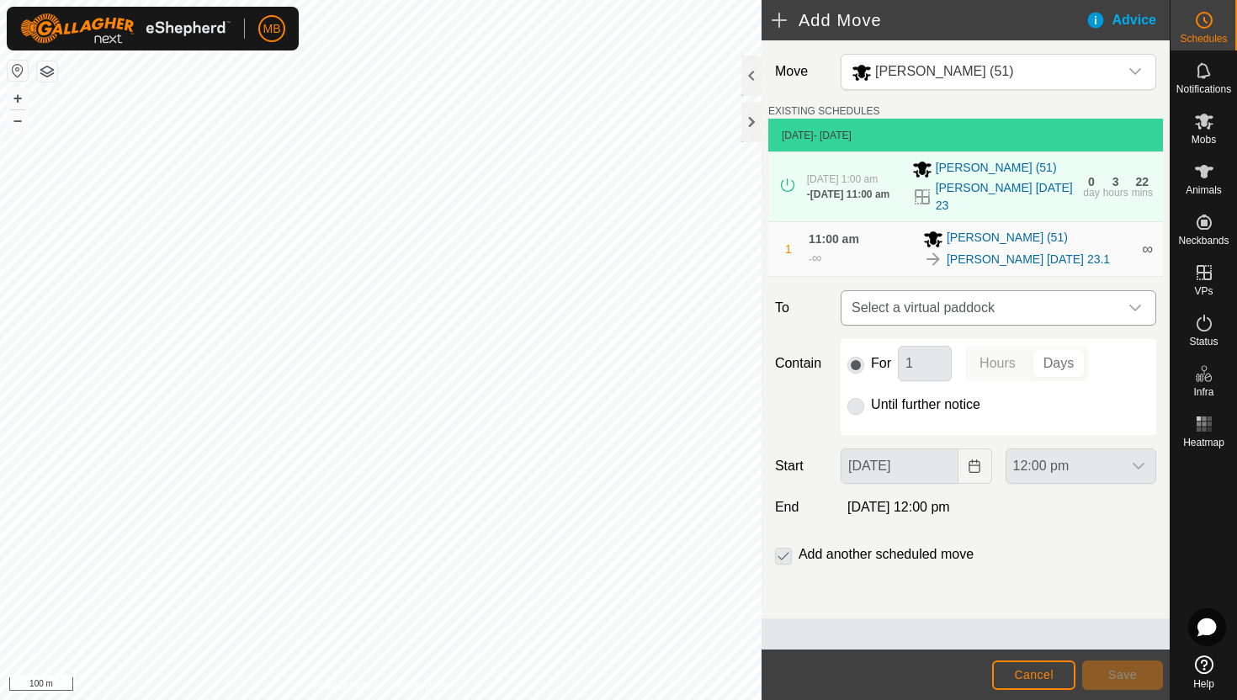
click at [1141, 306] on icon "dropdown trigger" at bounding box center [1135, 307] width 13 height 13
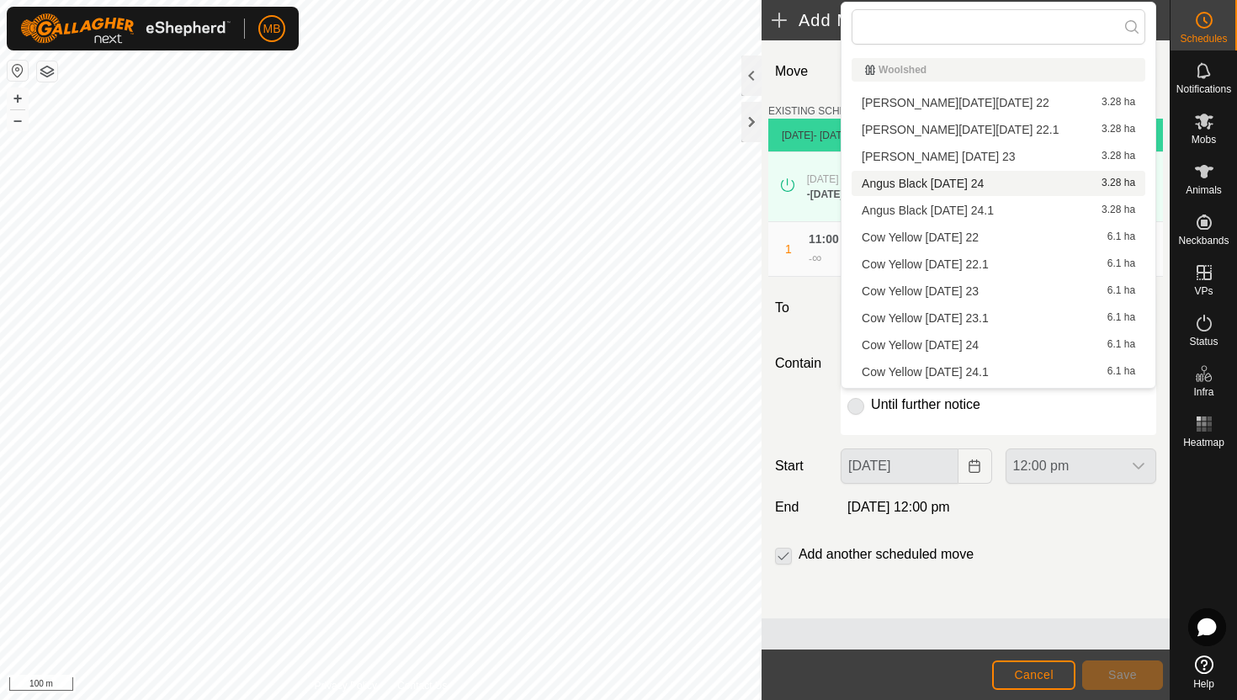
click at [997, 187] on li "Angus Black Sunday 24 3.28 ha" at bounding box center [999, 183] width 294 height 25
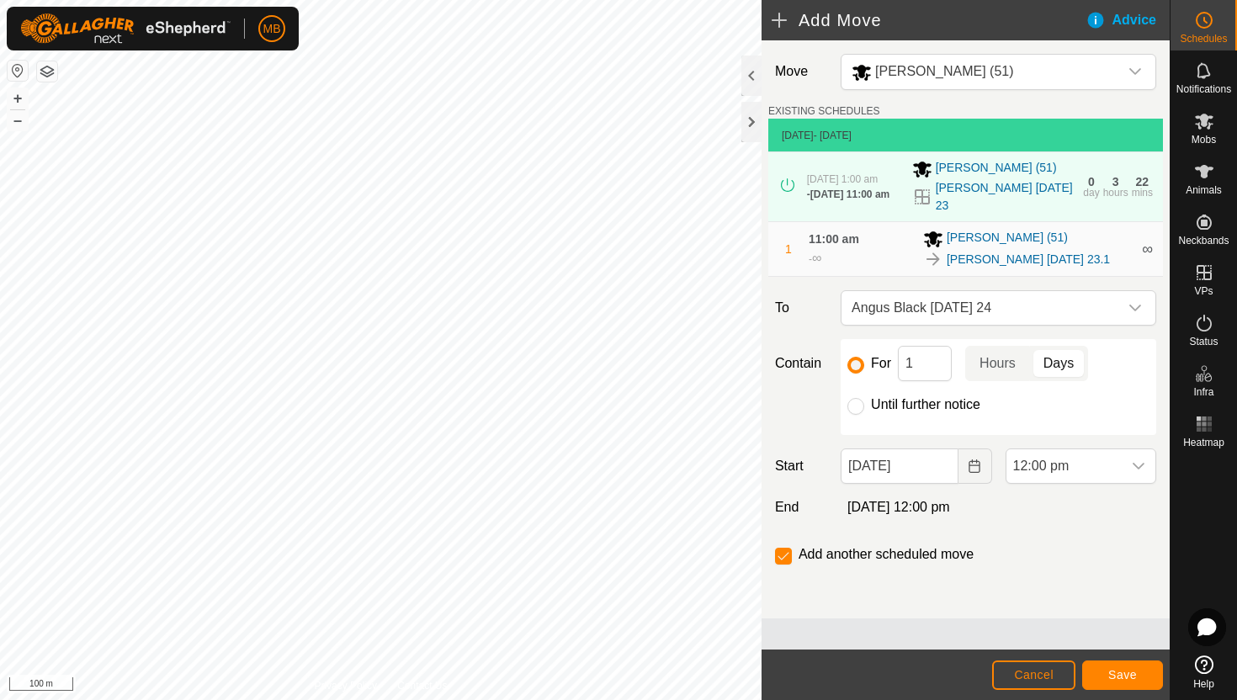
click at [921, 402] on label "Until further notice" at bounding box center [925, 404] width 109 height 13
click at [864, 402] on input "Until further notice" at bounding box center [856, 406] width 17 height 17
radio input "true"
checkbox input "false"
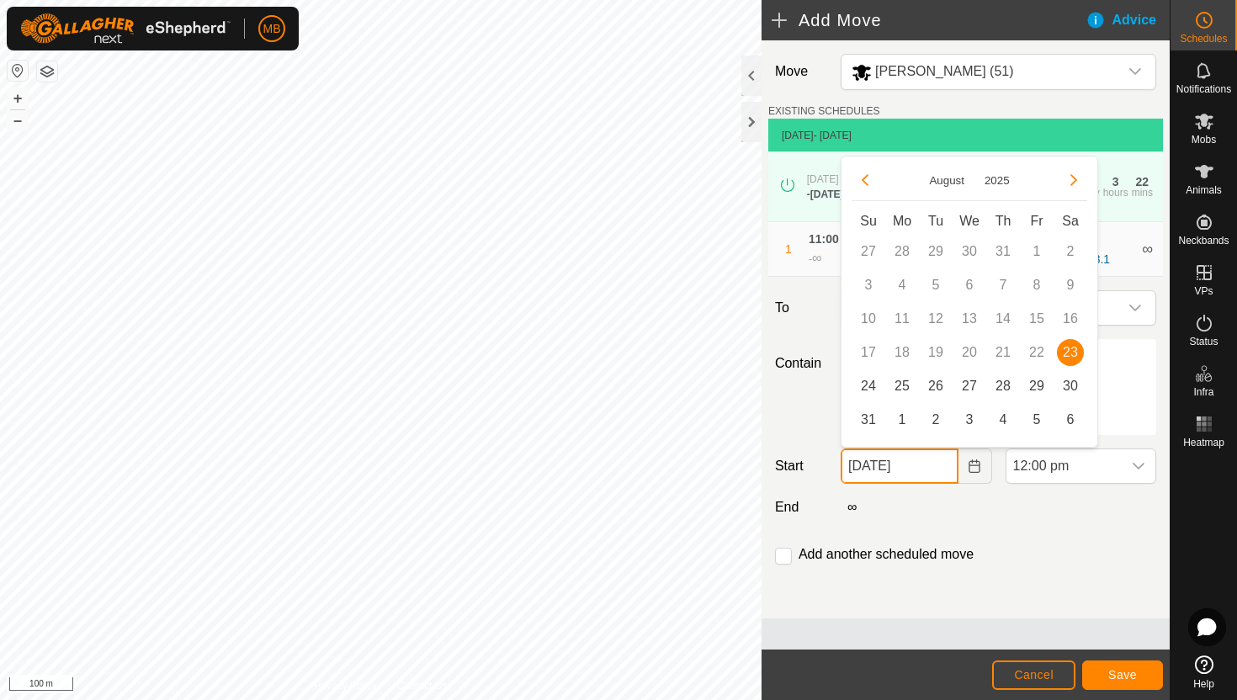
click at [933, 466] on input "23 Aug, 2025" at bounding box center [899, 466] width 117 height 35
click at [868, 383] on span "24" at bounding box center [868, 386] width 27 height 27
type input "24 Aug, 2025"
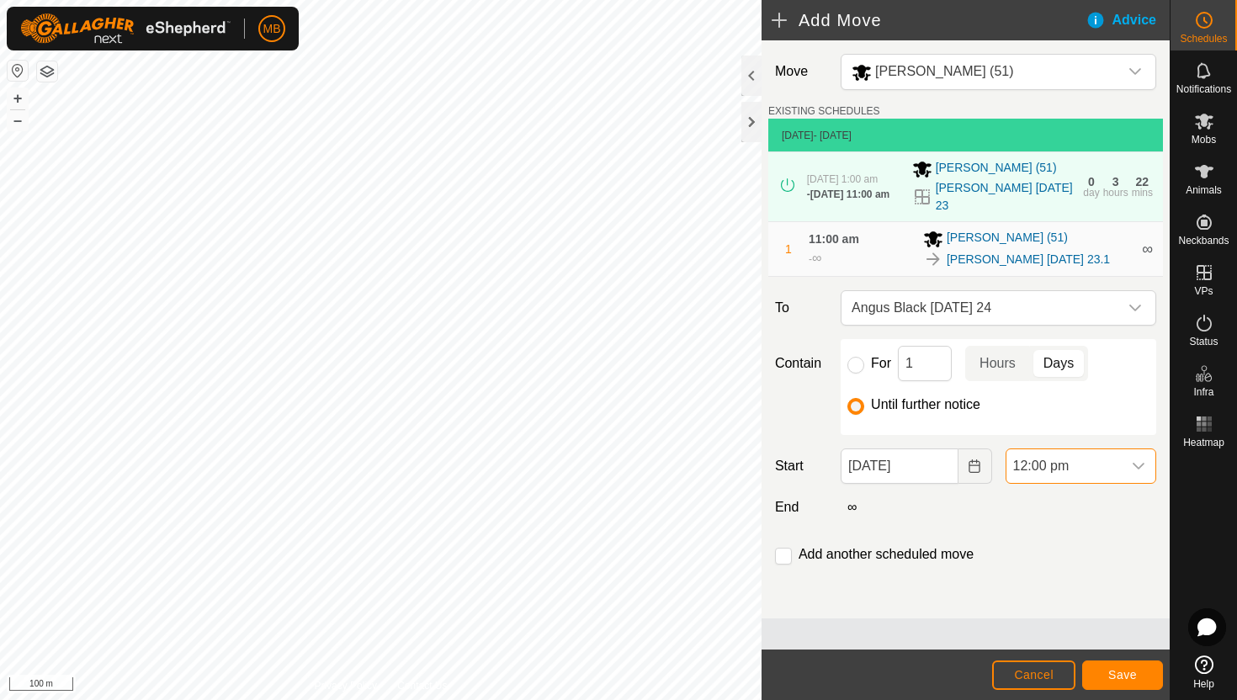
click at [1114, 474] on span "12:00 pm" at bounding box center [1064, 466] width 115 height 34
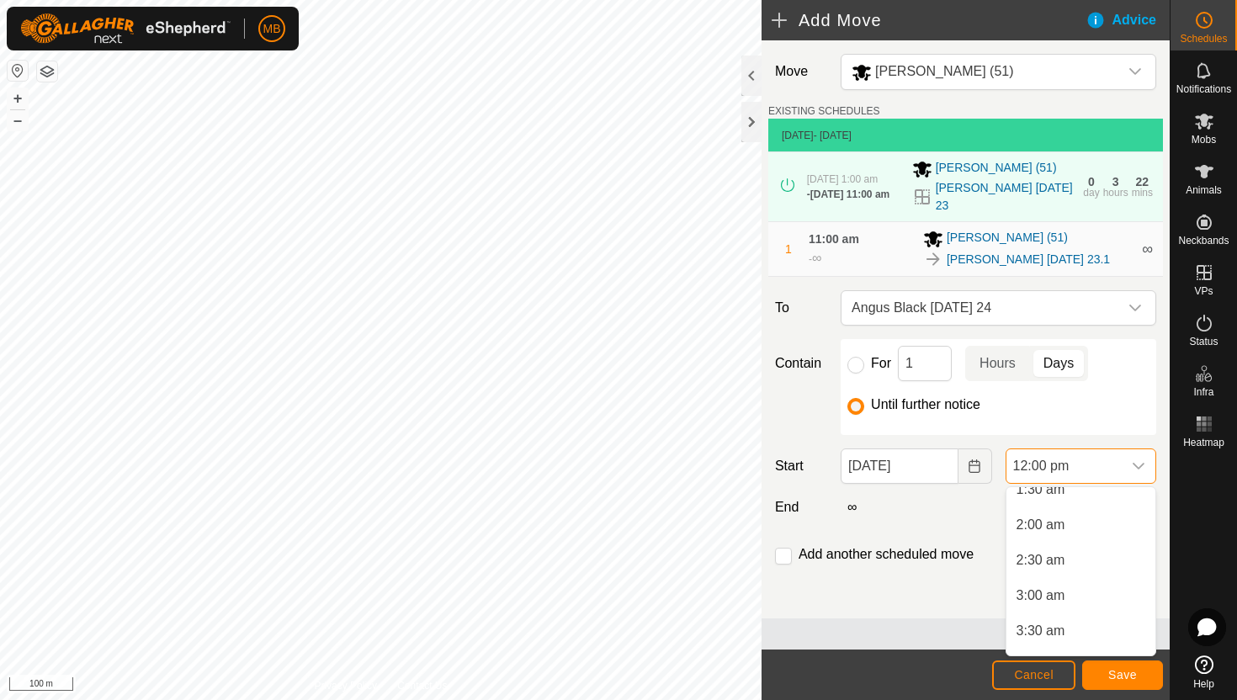
scroll to position [106, 0]
click at [1095, 545] on li "2:00 am" at bounding box center [1081, 540] width 149 height 34
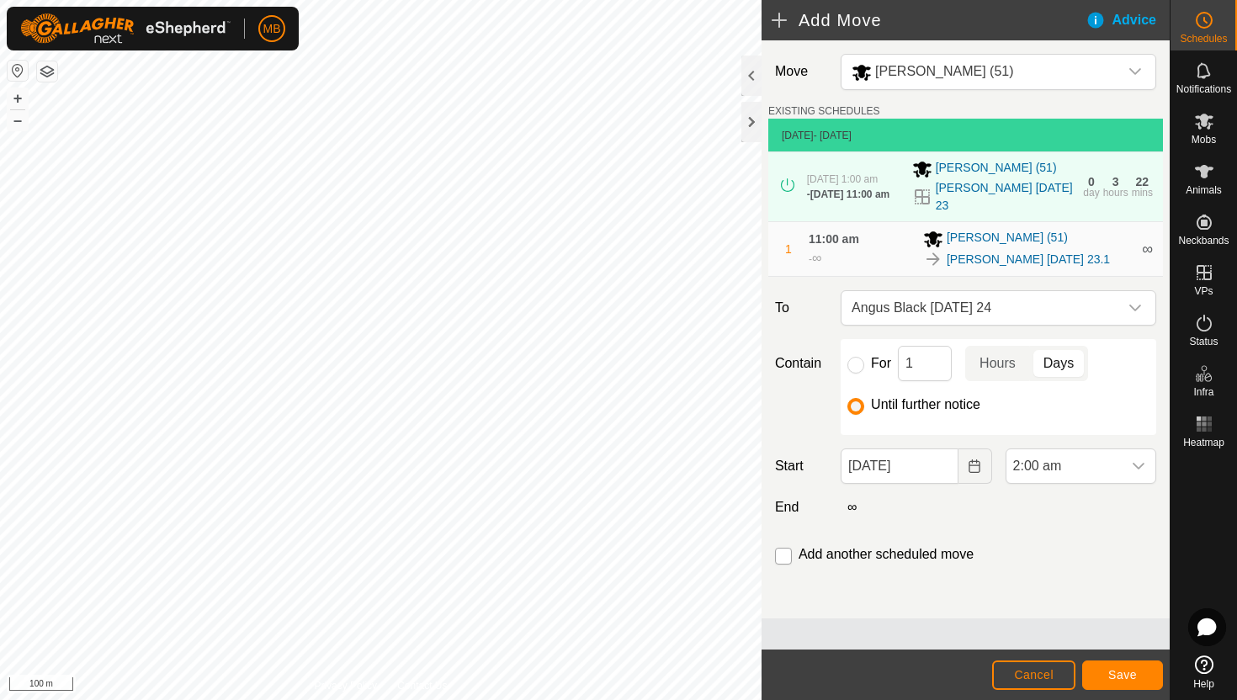
click at [786, 556] on input "checkbox" at bounding box center [783, 556] width 17 height 17
checkbox input "true"
click at [1104, 673] on button "Save" at bounding box center [1122, 675] width 81 height 29
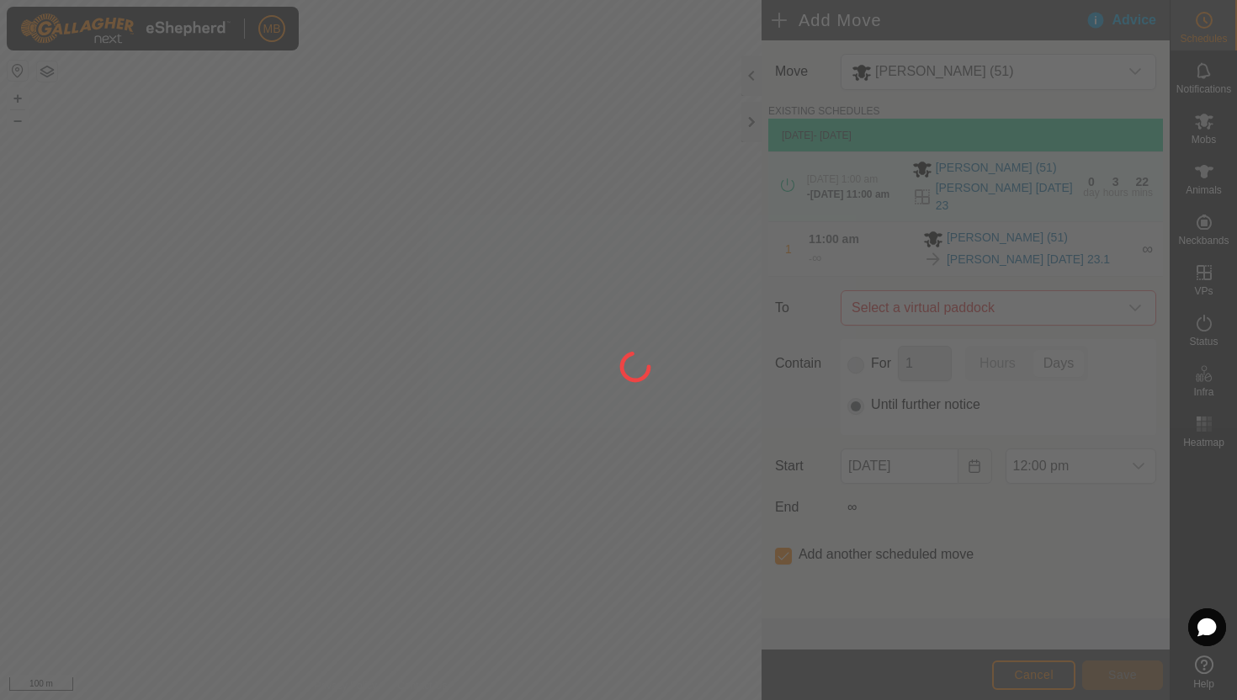
type input "24 Aug, 2025"
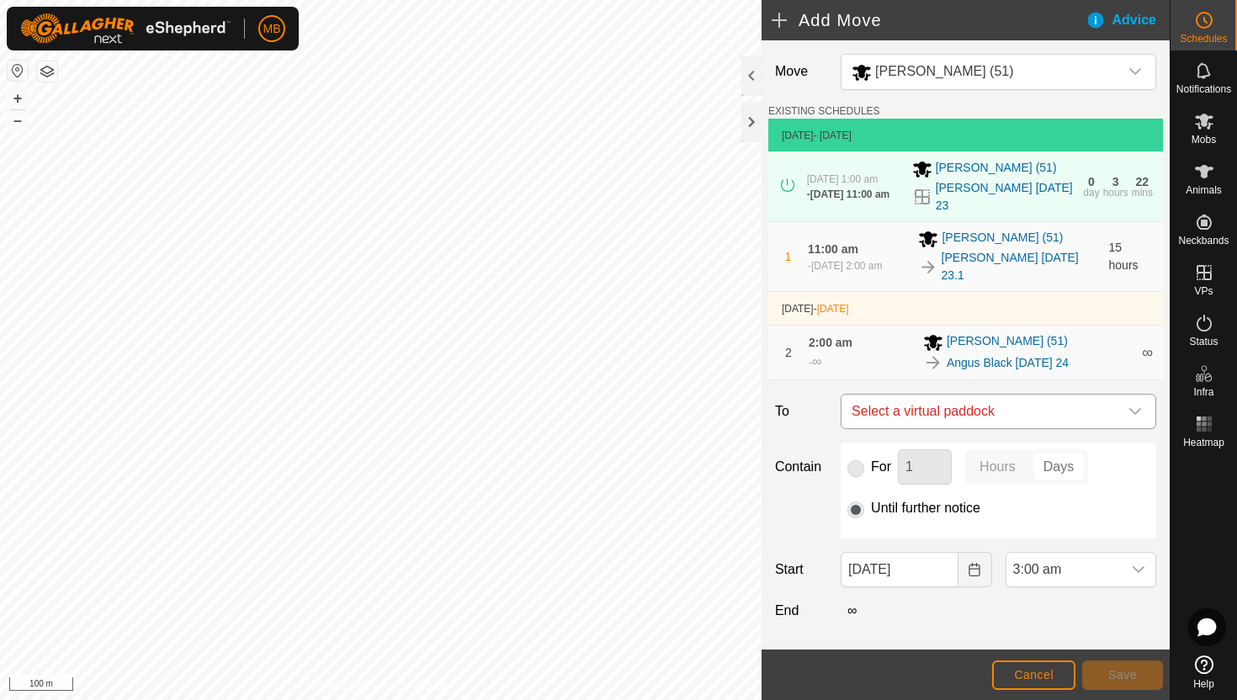
click at [1131, 405] on icon "dropdown trigger" at bounding box center [1135, 411] width 13 height 13
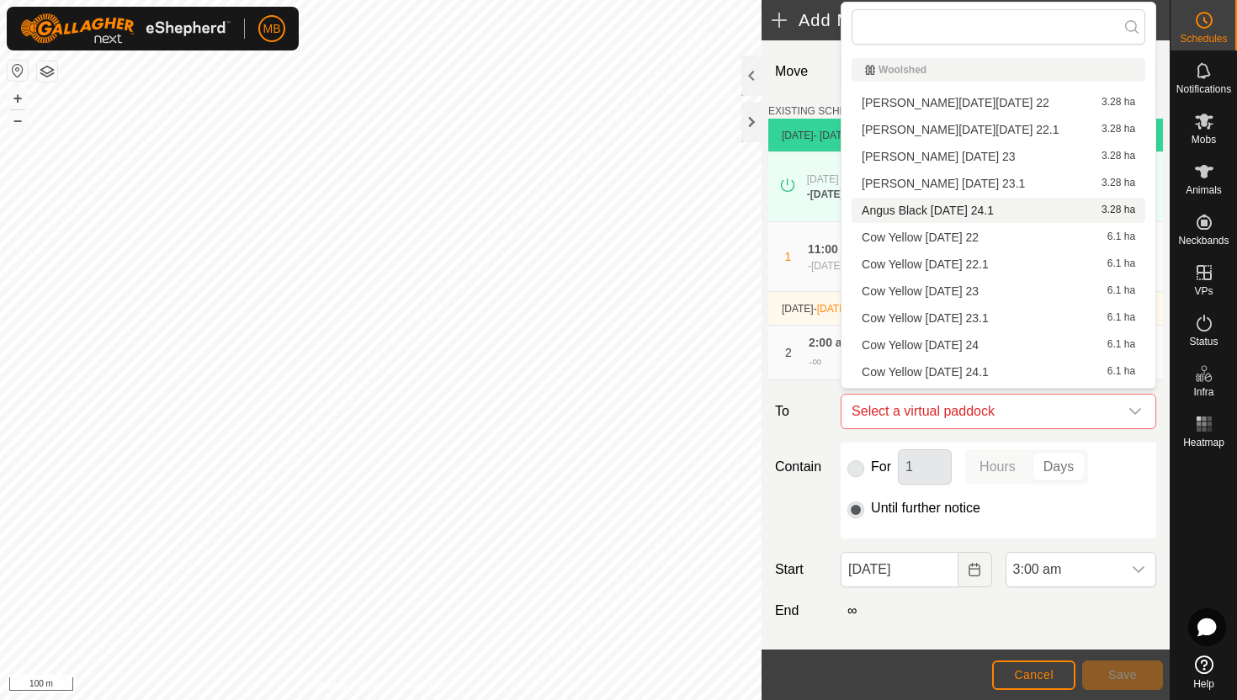
click at [1013, 210] on li "Angus Black Sunday 24.1 3.28 ha" at bounding box center [999, 210] width 294 height 25
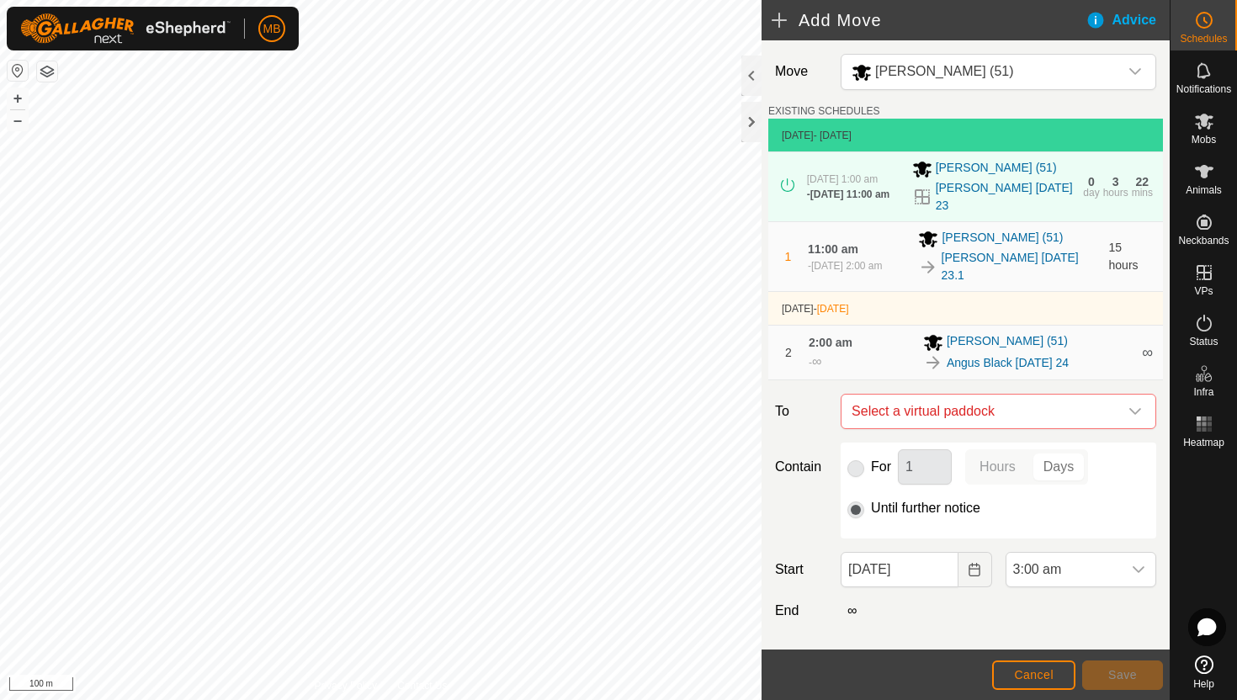
checkbox input "false"
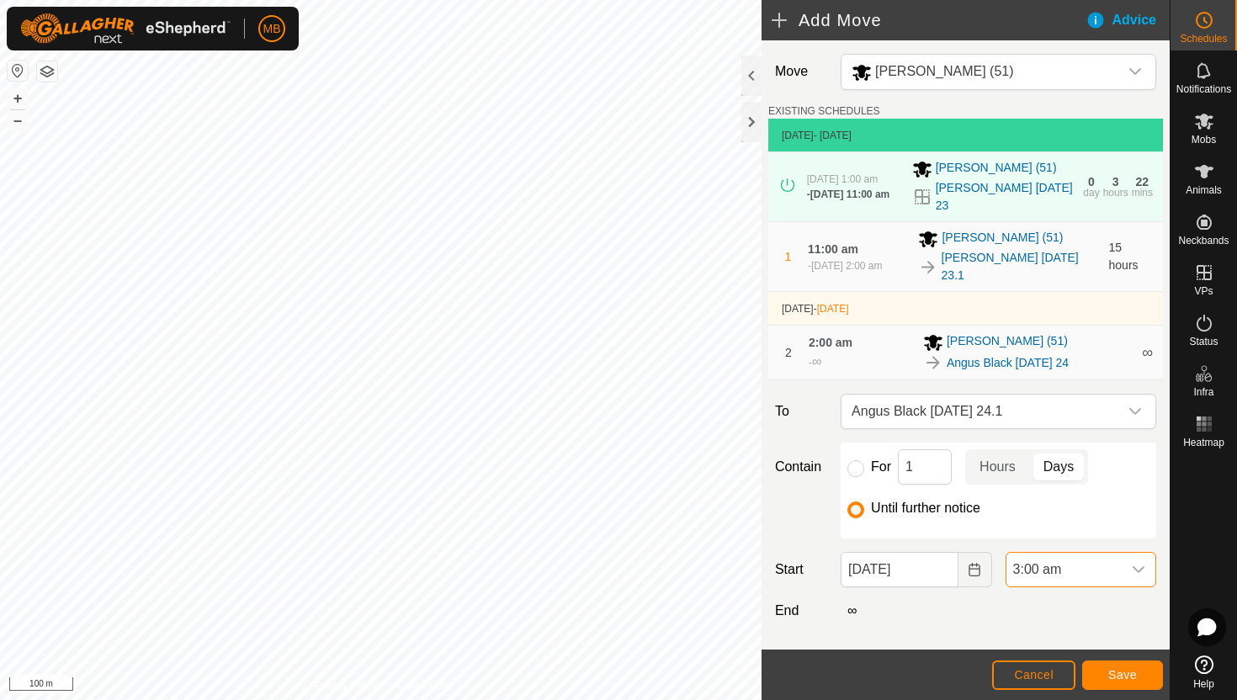
click at [1092, 561] on span "3:00 am" at bounding box center [1064, 570] width 115 height 34
click at [1071, 439] on li "11:00 am" at bounding box center [1081, 437] width 149 height 34
click at [1121, 674] on span "Save" at bounding box center [1122, 674] width 29 height 13
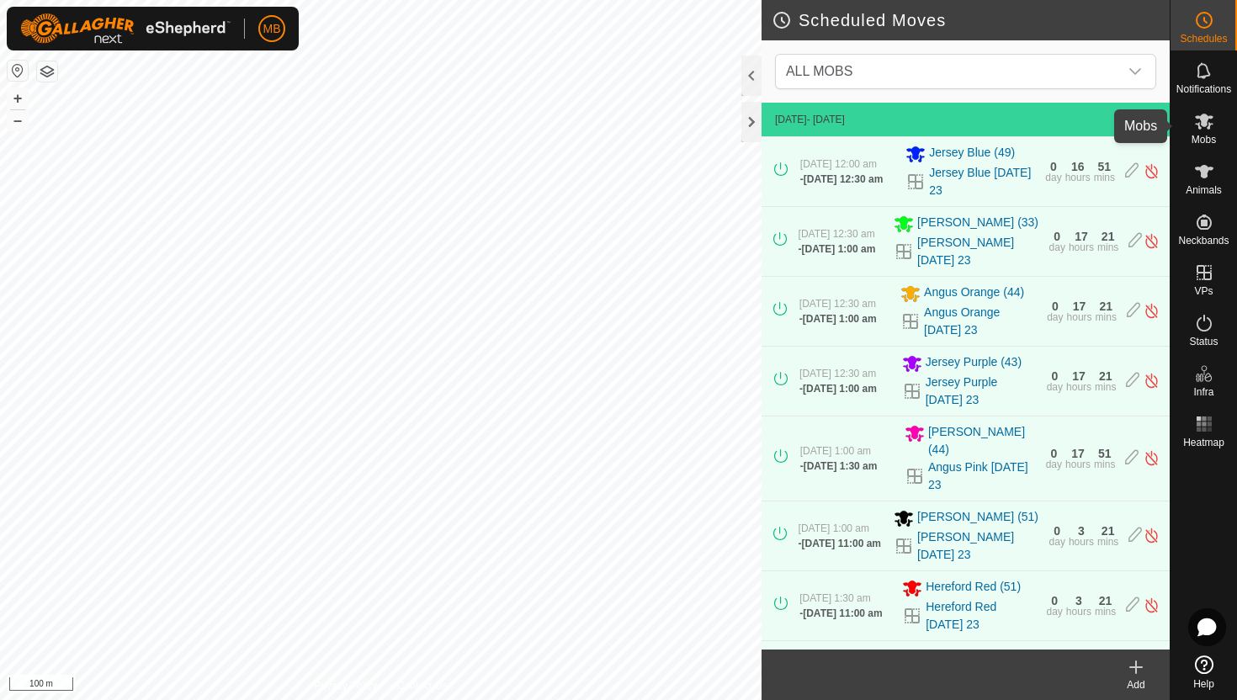
click at [1205, 115] on icon at bounding box center [1204, 122] width 19 height 16
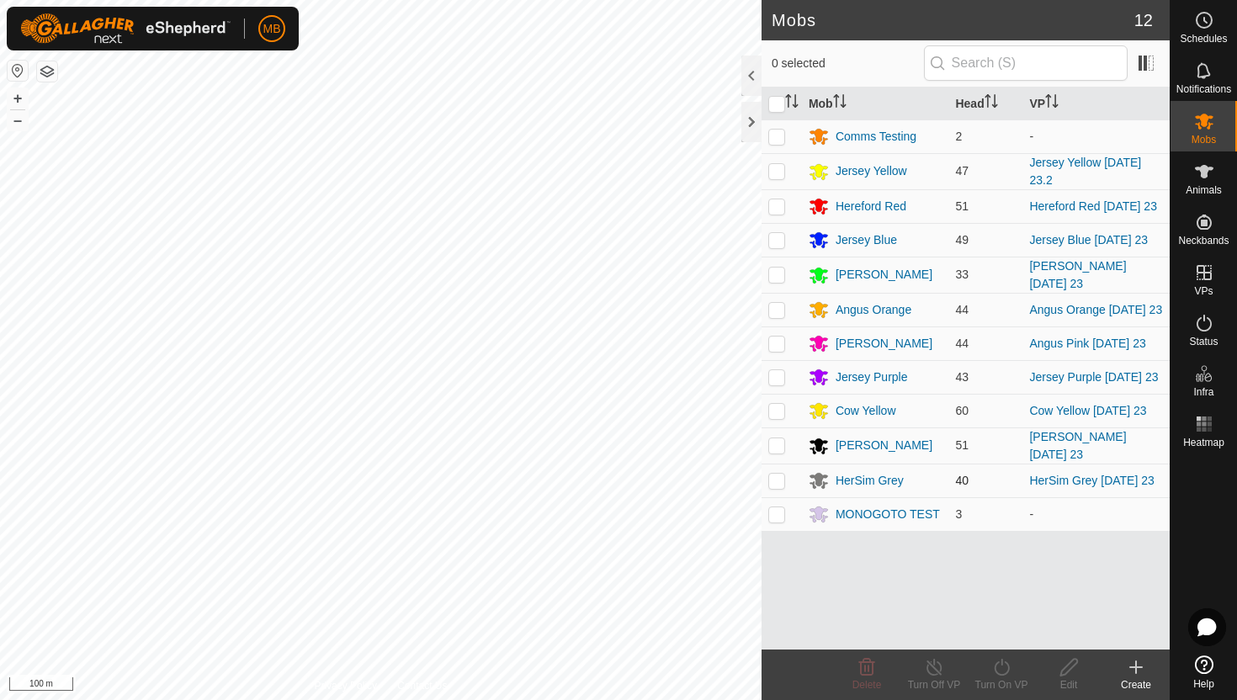
click at [775, 487] on p-checkbox at bounding box center [776, 480] width 17 height 13
click at [779, 487] on p-checkbox at bounding box center [776, 480] width 17 height 13
checkbox input "false"
click at [1213, 25] on icon at bounding box center [1204, 20] width 20 height 20
